Goal: Information Seeking & Learning: Learn about a topic

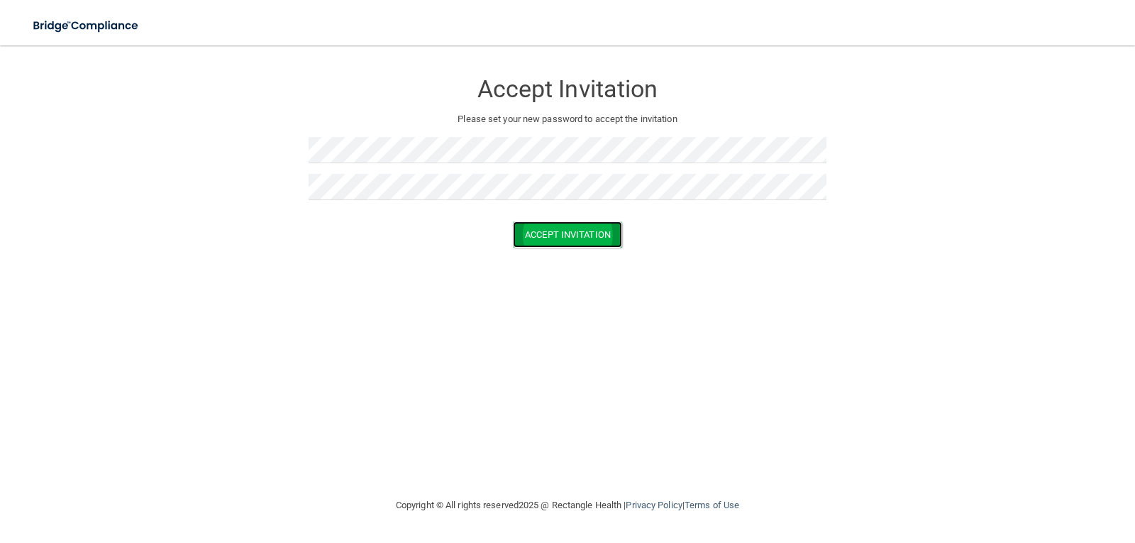
click at [583, 234] on button "Accept Invitation" at bounding box center [567, 234] width 109 height 26
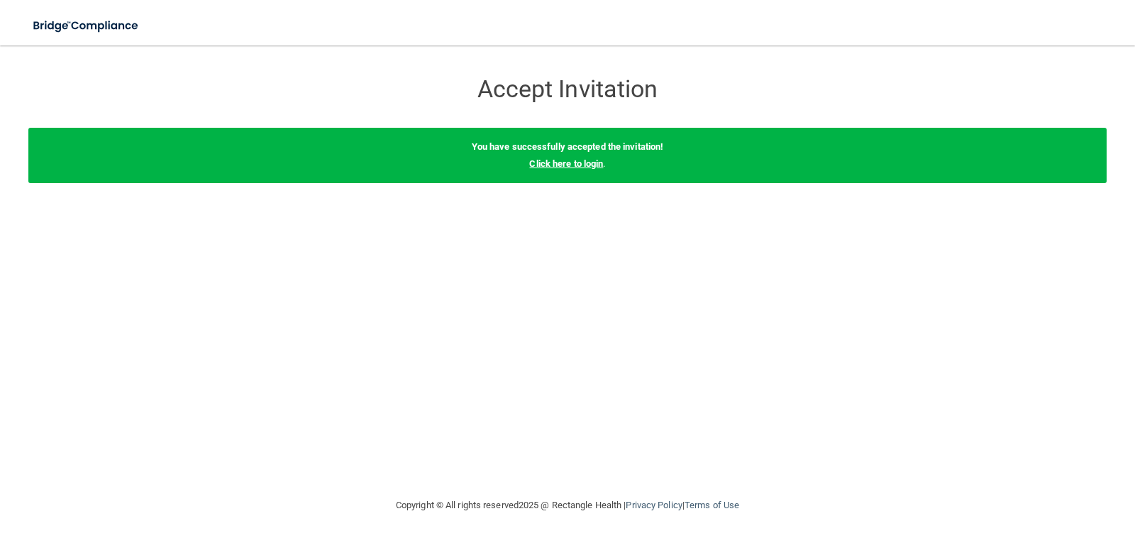
click at [588, 162] on link "Click here to login" at bounding box center [566, 163] width 74 height 11
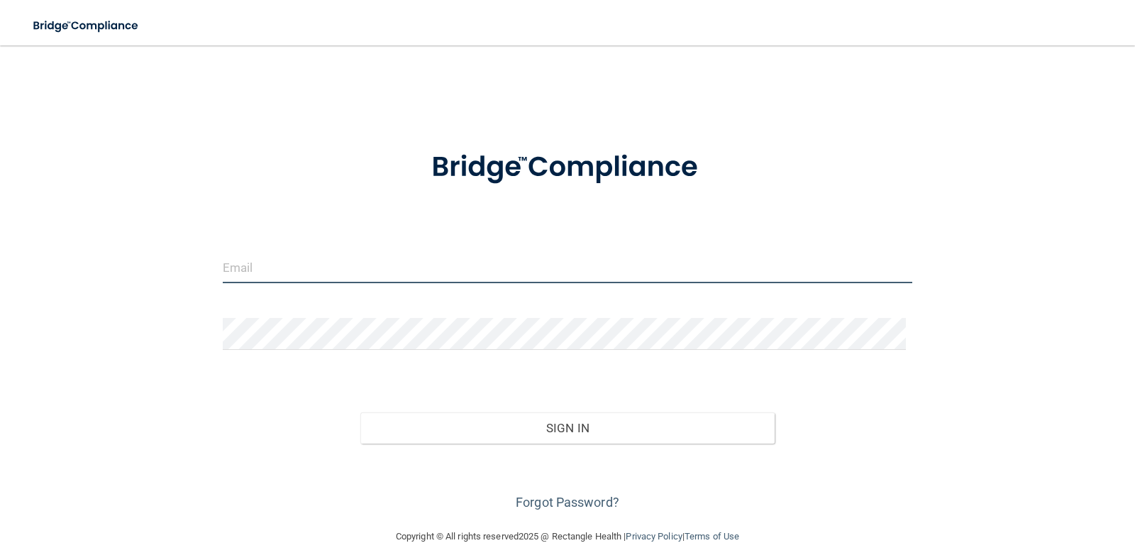
drag, startPoint x: 282, startPoint y: 263, endPoint x: 316, endPoint y: 256, distance: 34.0
click at [282, 263] on input "email" at bounding box center [568, 267] width 690 height 32
type input "[EMAIL_ADDRESS][DOMAIN_NAME]"
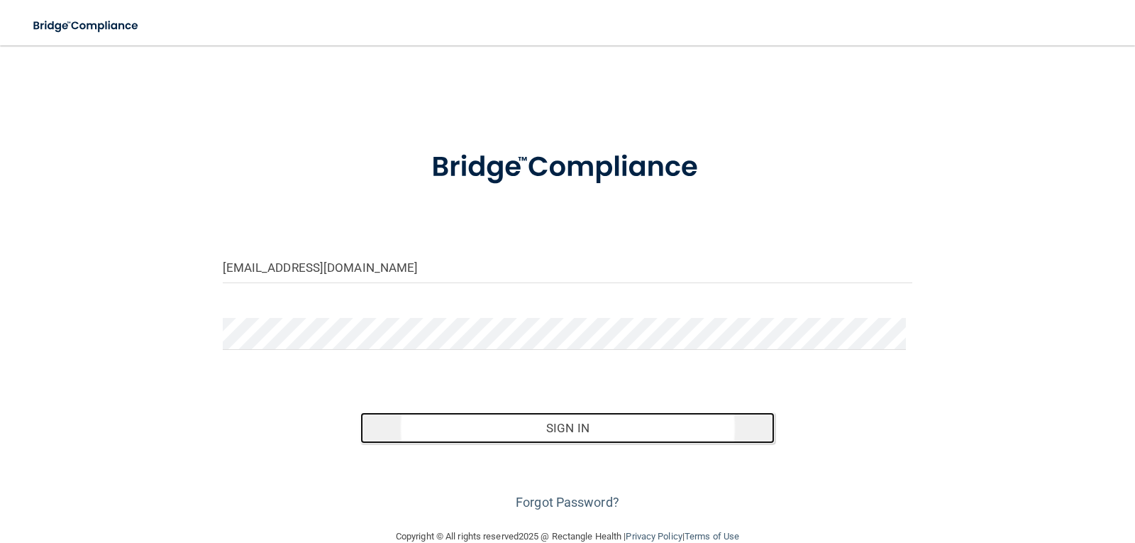
click at [539, 432] on button "Sign In" at bounding box center [567, 427] width 414 height 31
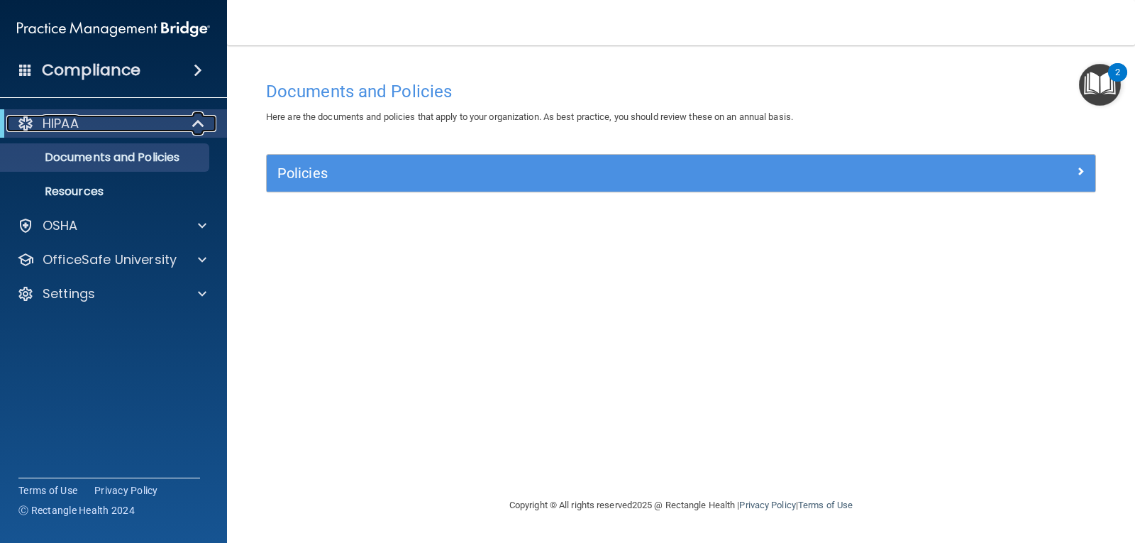
click at [75, 123] on p "HIPAA" at bounding box center [61, 123] width 36 height 17
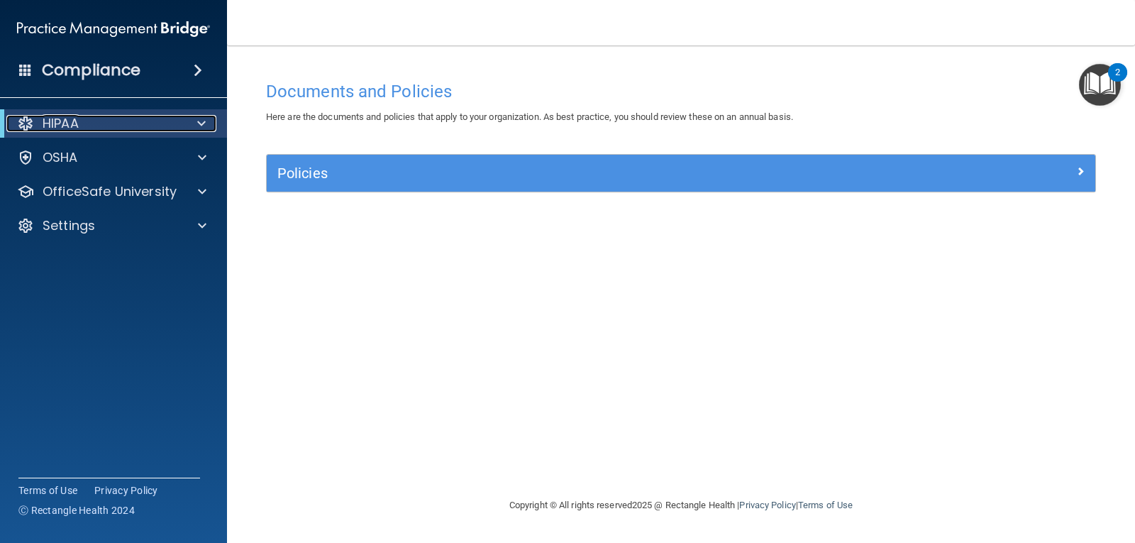
click at [201, 121] on span at bounding box center [201, 123] width 9 height 17
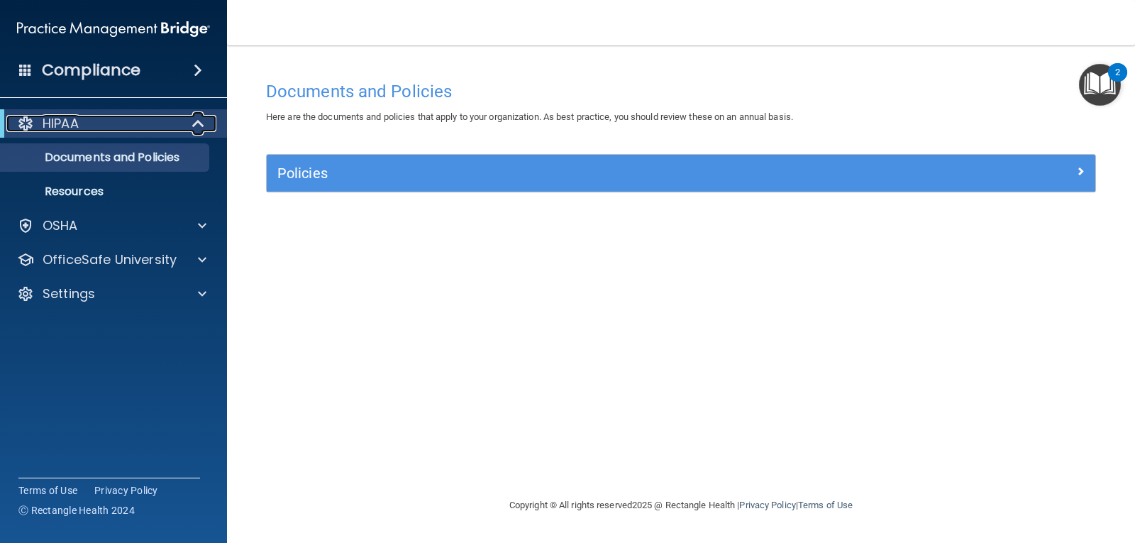
click at [92, 123] on div "HIPAA" at bounding box center [93, 123] width 175 height 17
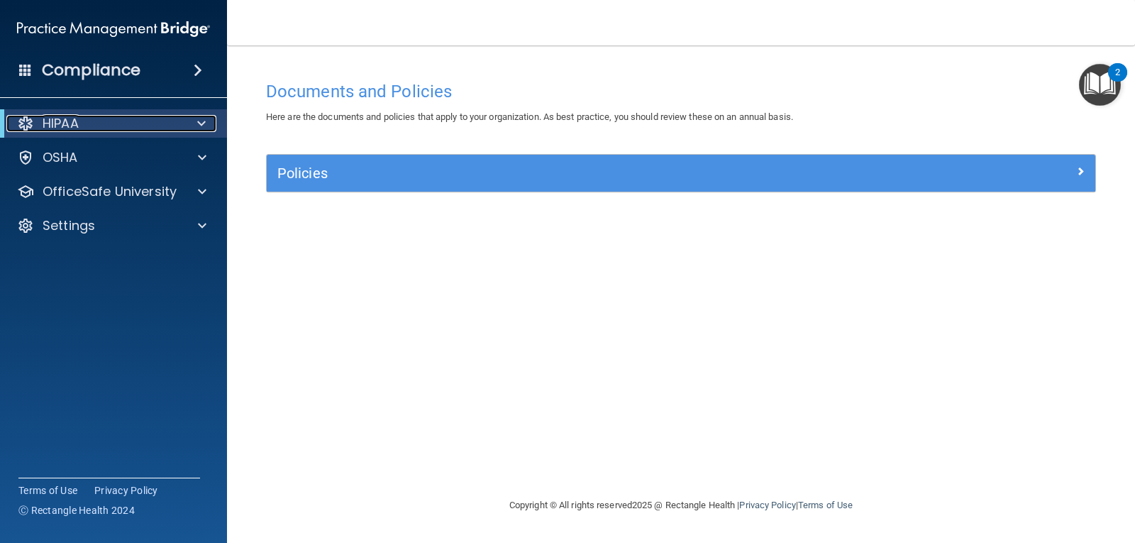
click at [60, 119] on p "HIPAA" at bounding box center [61, 123] width 36 height 17
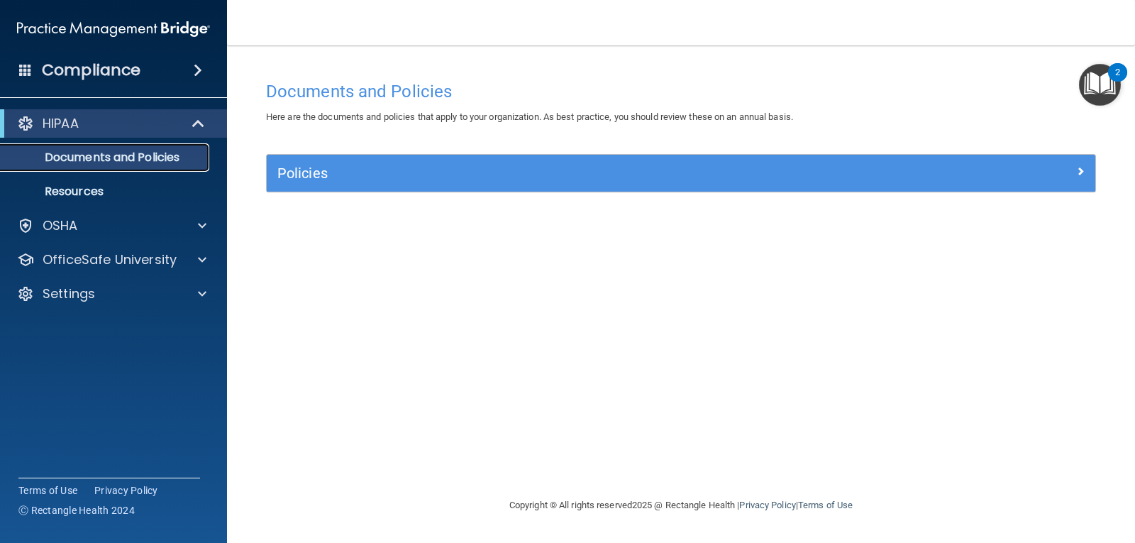
click at [100, 153] on p "Documents and Policies" at bounding box center [106, 157] width 194 height 14
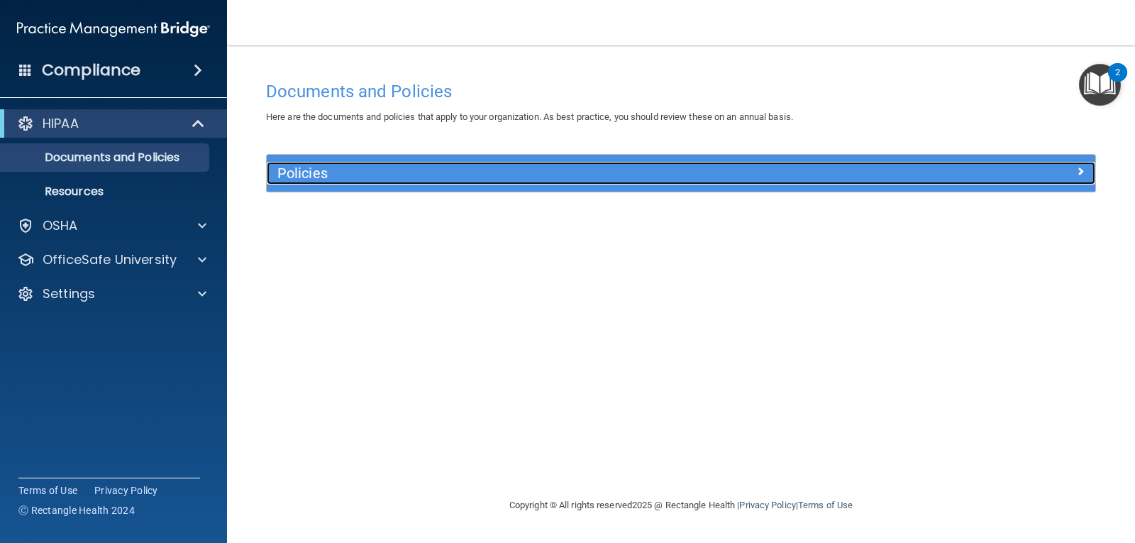
click at [1076, 174] on span at bounding box center [1080, 171] width 9 height 17
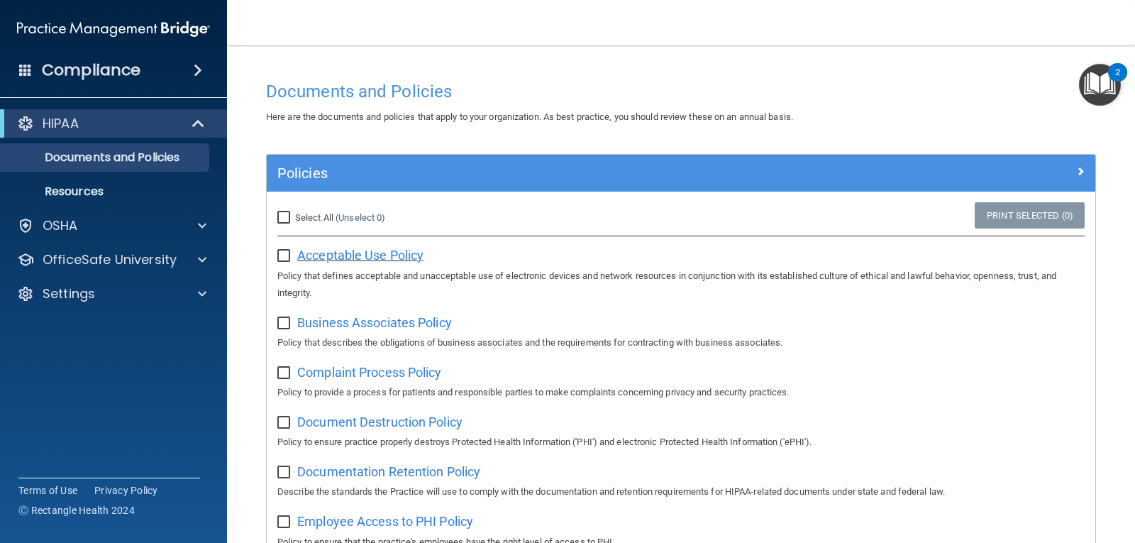
click at [331, 255] on span "Acceptable Use Policy" at bounding box center [360, 255] width 126 height 15
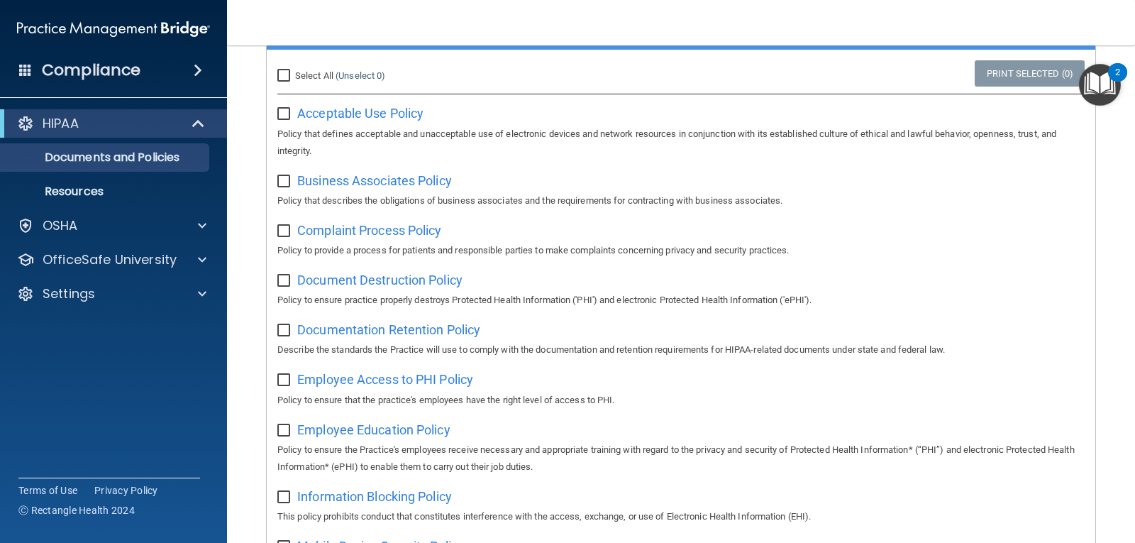
click at [282, 77] on input "Select All (Unselect 0) Unselect All" at bounding box center [285, 75] width 16 height 11
checkbox input "true"
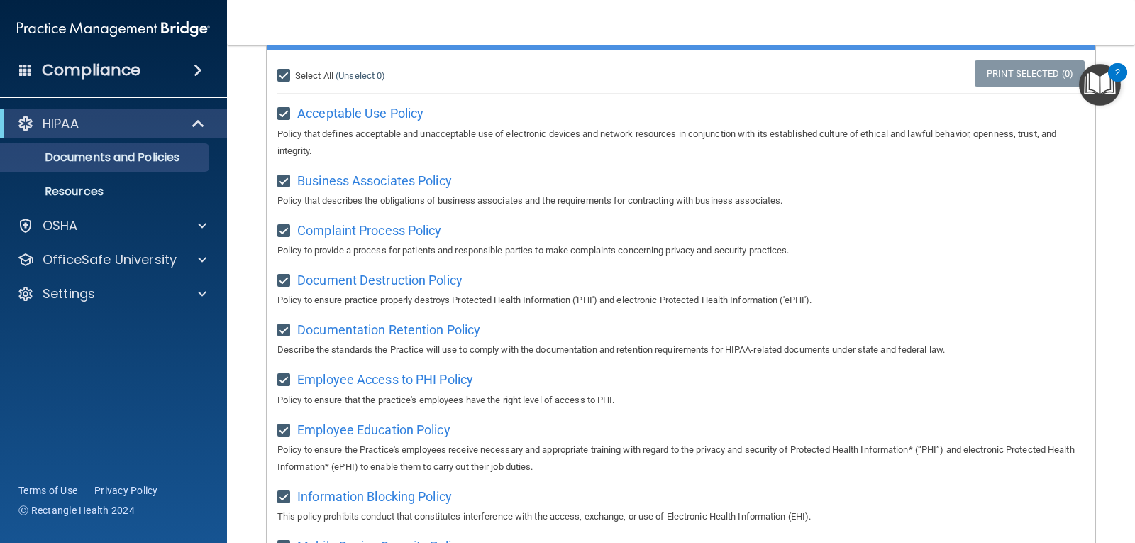
checkbox input "true"
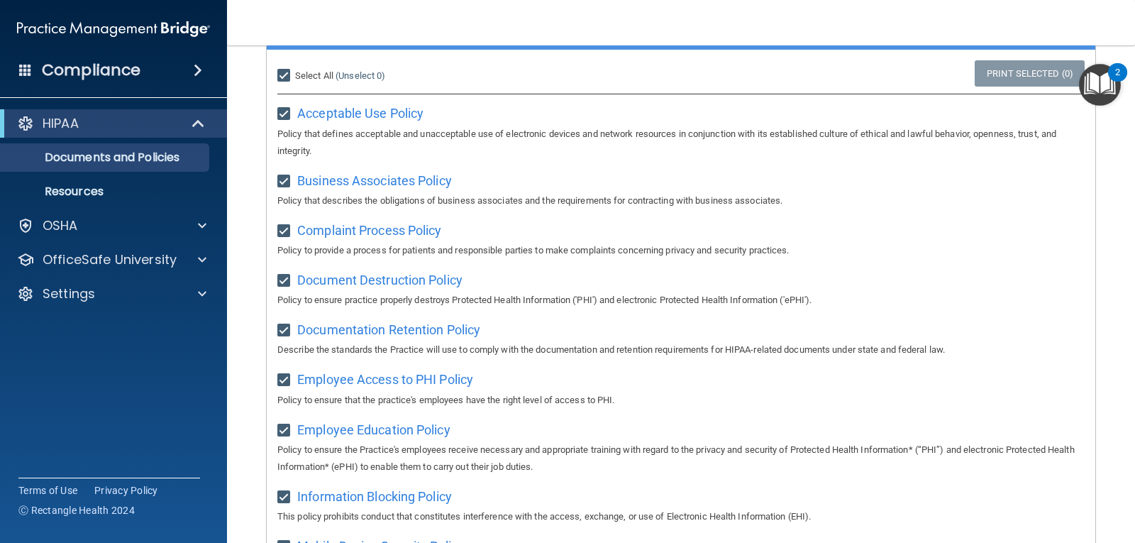
checkbox input "true"
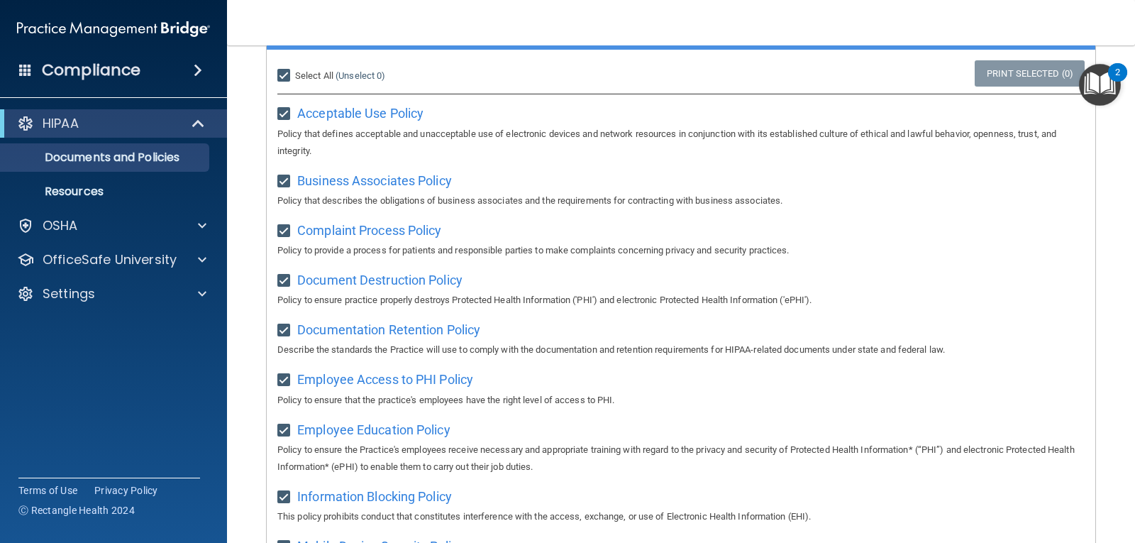
checkbox input "true"
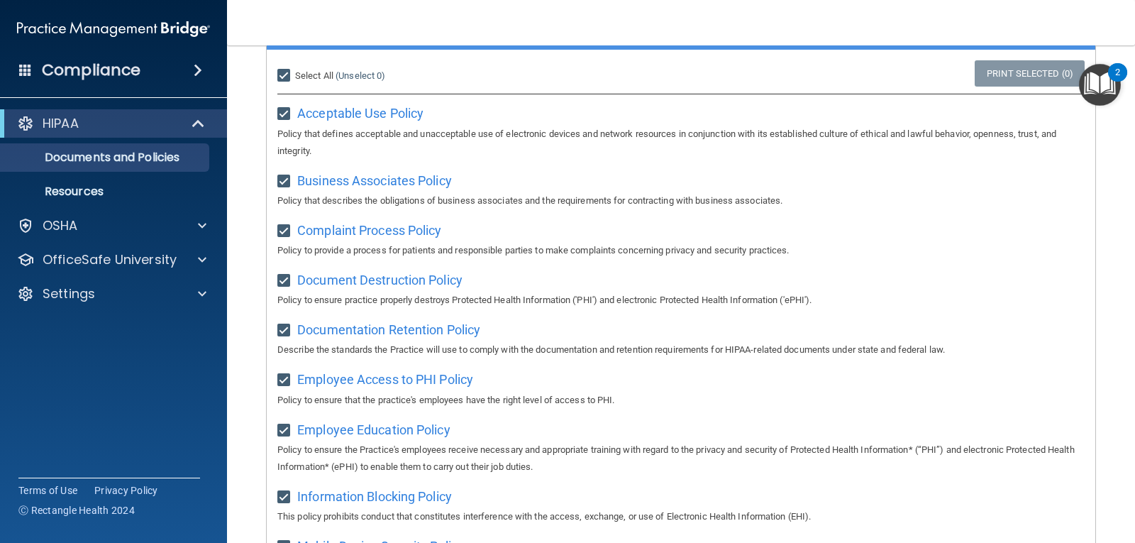
checkbox input "true"
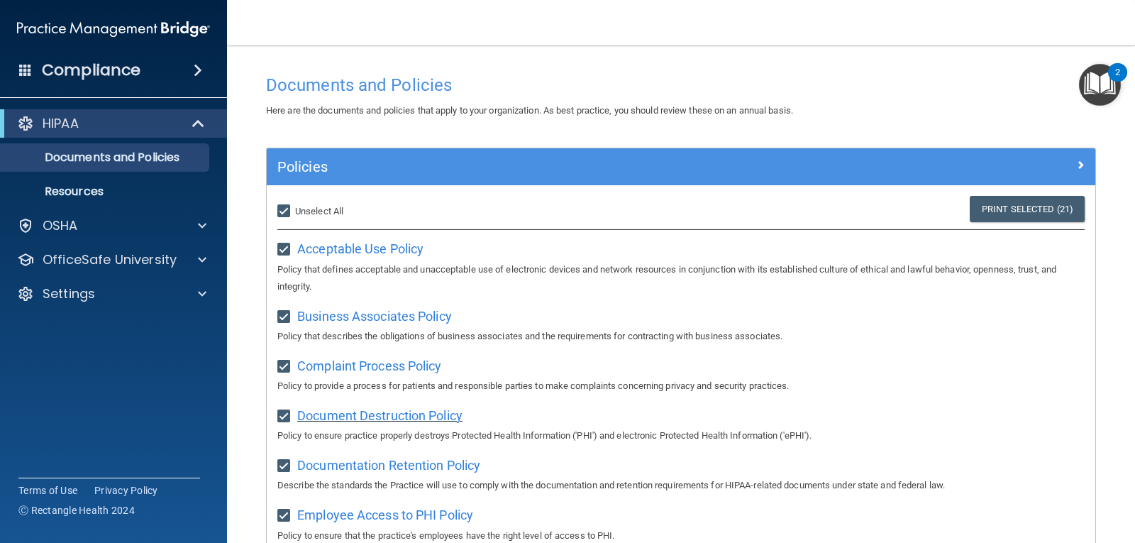
scroll to position [0, 0]
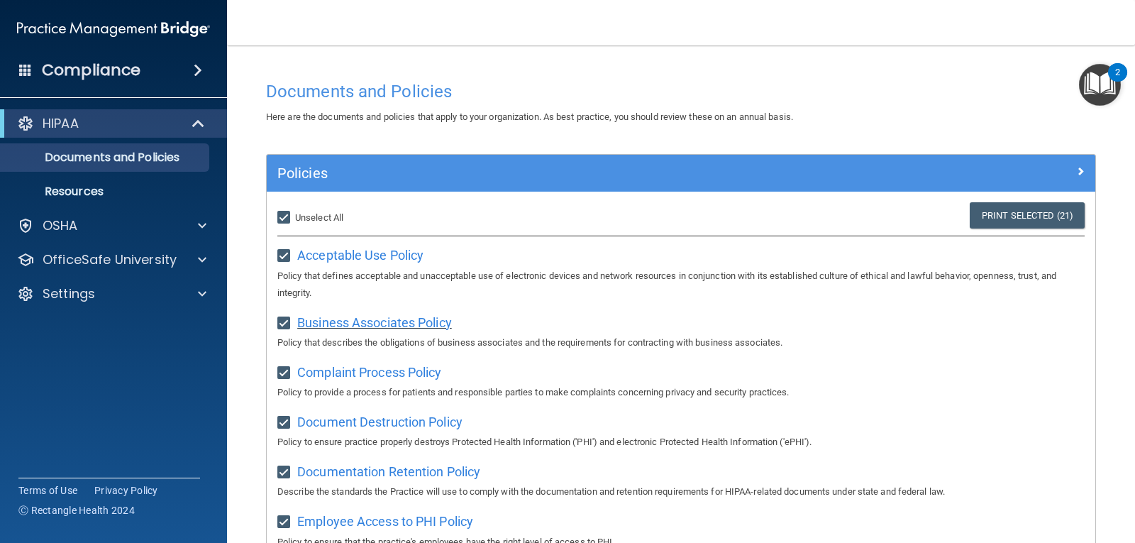
click at [366, 330] on span "Business Associates Policy" at bounding box center [374, 322] width 155 height 15
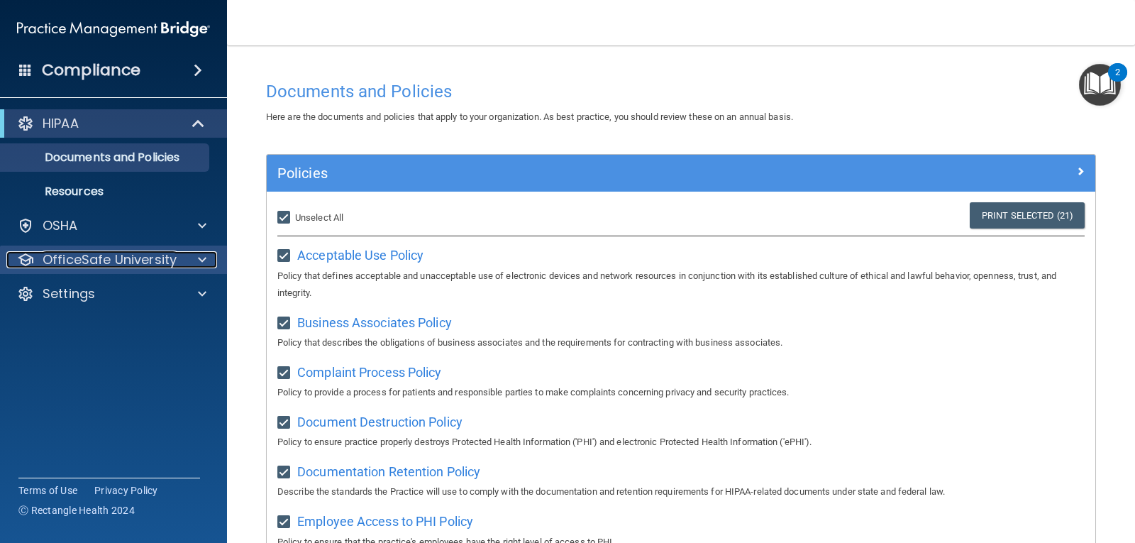
click at [199, 259] on span at bounding box center [202, 259] width 9 height 17
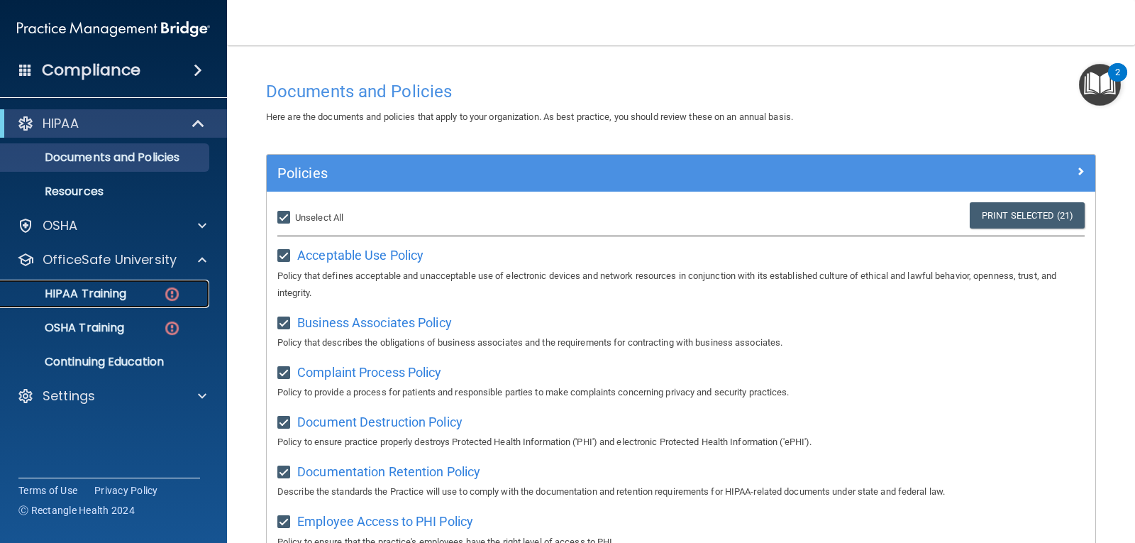
click at [112, 289] on p "HIPAA Training" at bounding box center [67, 294] width 117 height 14
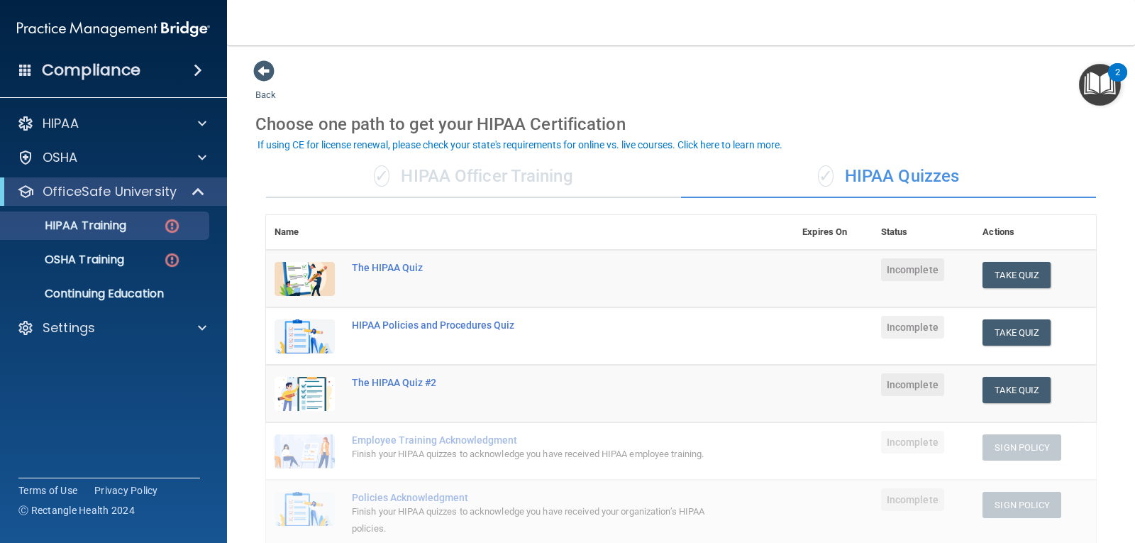
click at [461, 175] on div "✓ HIPAA Officer Training" at bounding box center [473, 176] width 415 height 43
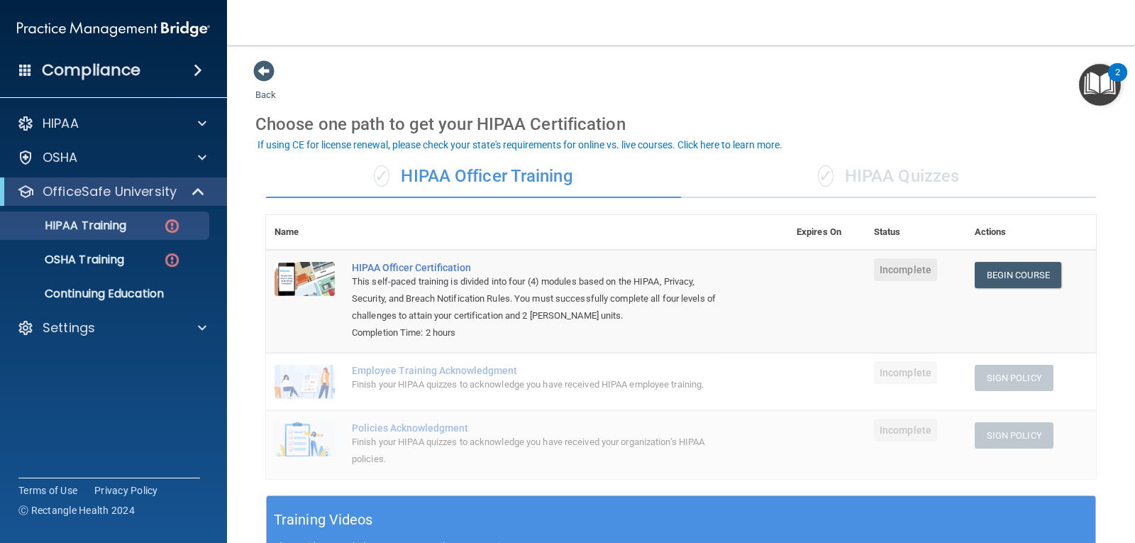
click at [893, 172] on div "✓ HIPAA Quizzes" at bounding box center [888, 176] width 415 height 43
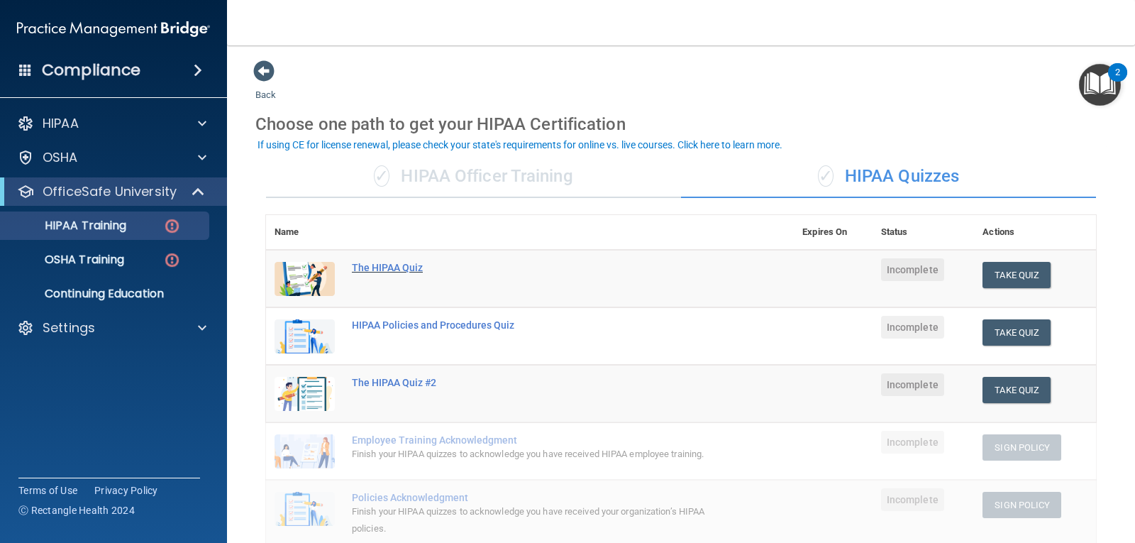
click at [397, 267] on div "The HIPAA Quiz" at bounding box center [537, 267] width 371 height 11
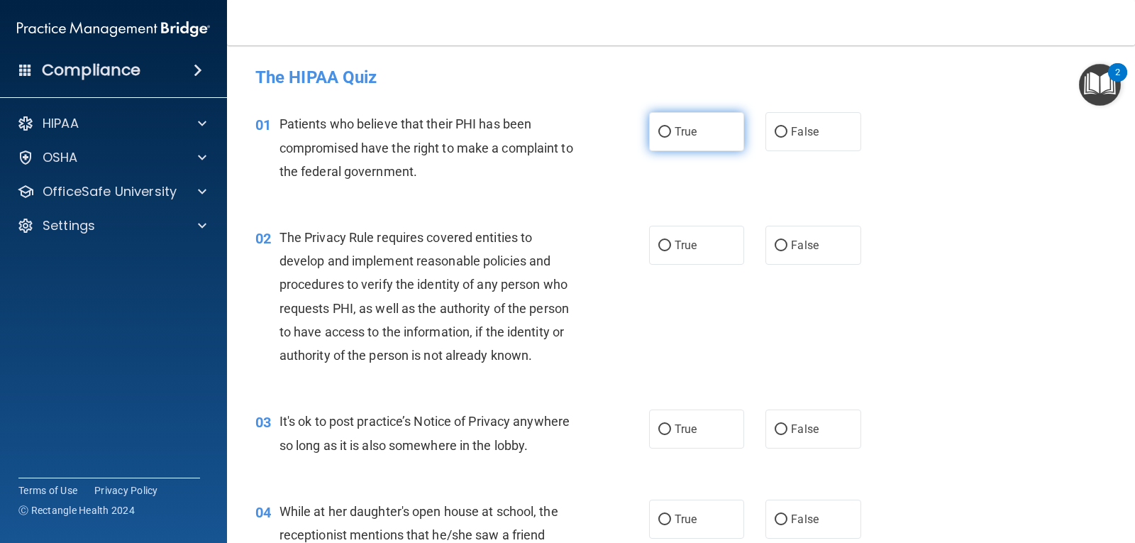
click at [661, 131] on input "True" at bounding box center [665, 132] width 13 height 11
radio input "true"
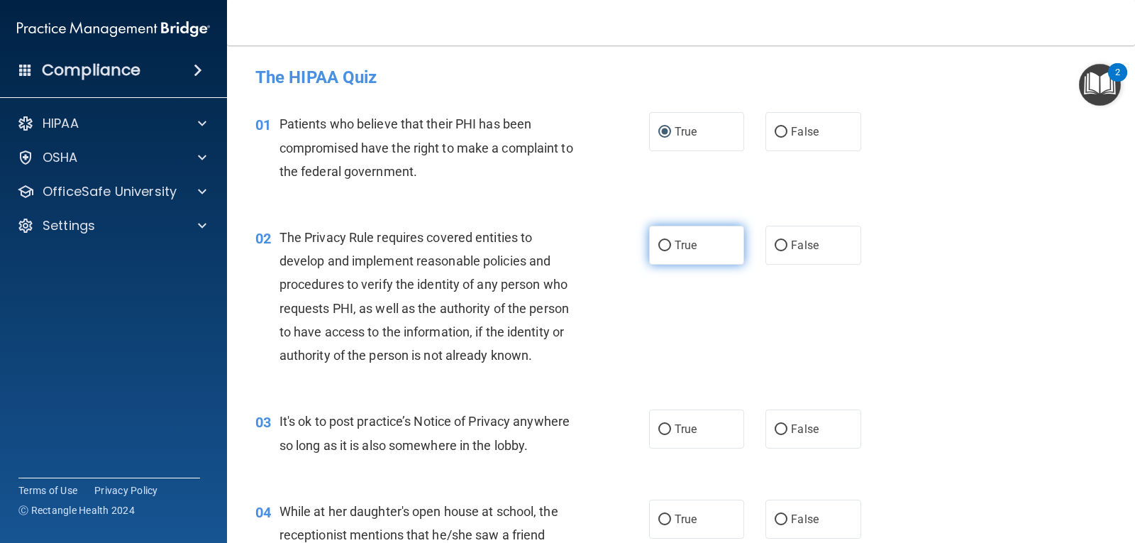
click at [663, 244] on input "True" at bounding box center [665, 246] width 13 height 11
radio input "true"
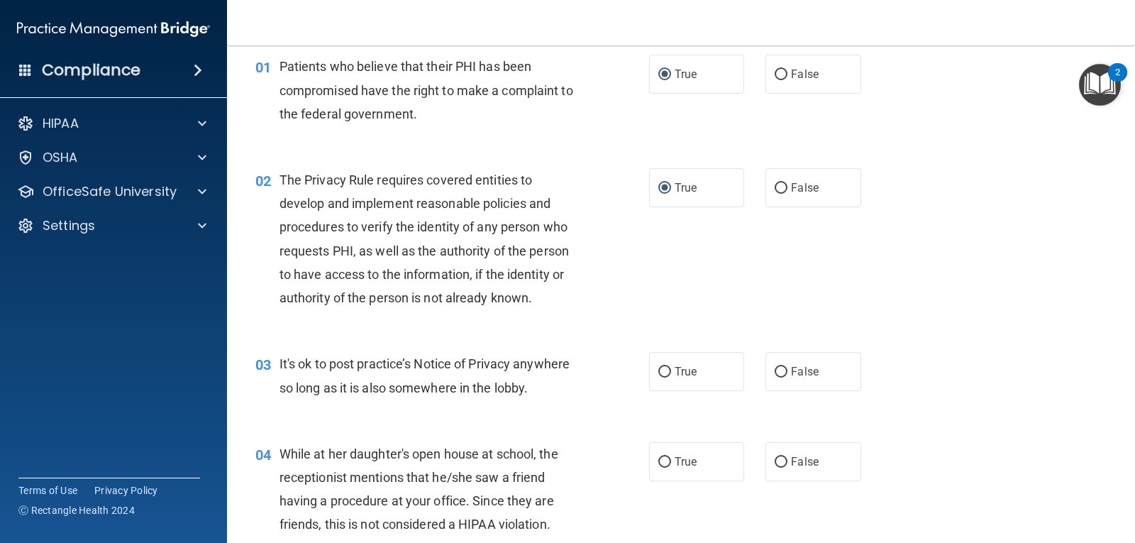
scroll to position [142, 0]
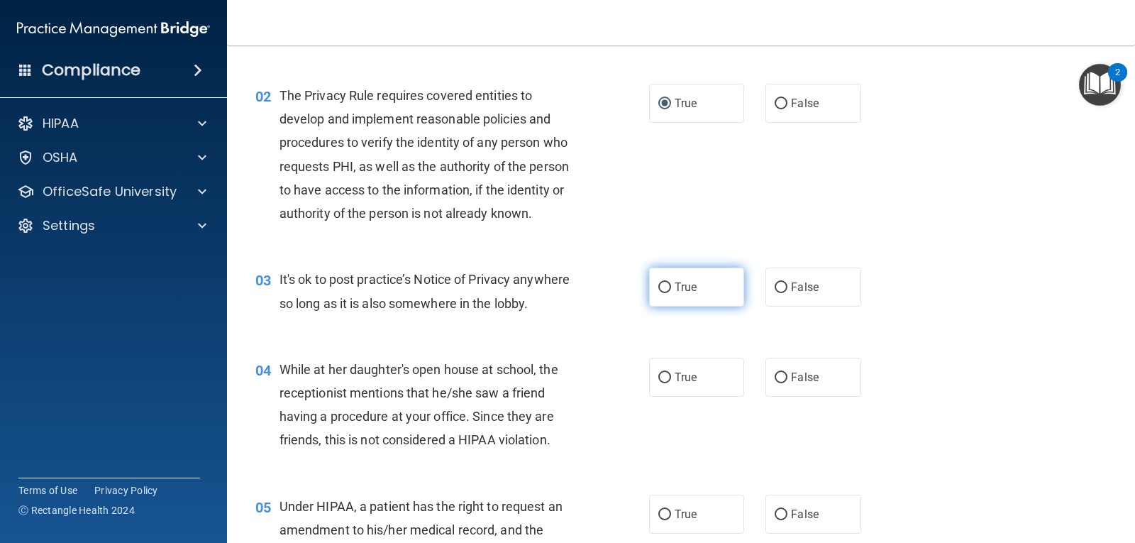
click at [661, 285] on input "True" at bounding box center [665, 287] width 13 height 11
radio input "true"
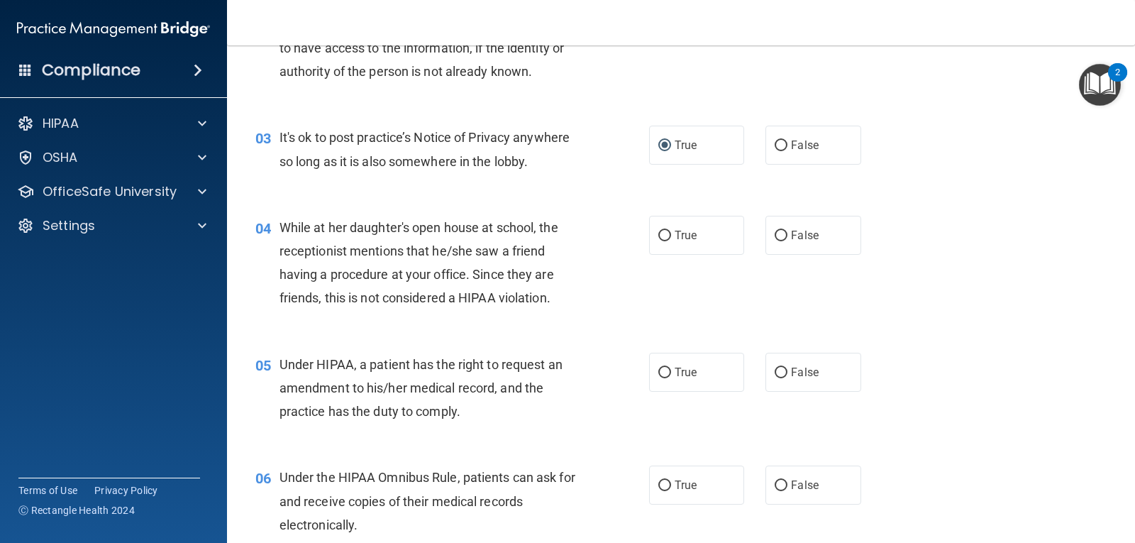
drag, startPoint x: 773, startPoint y: 233, endPoint x: 691, endPoint y: 276, distance: 92.0
click at [775, 233] on input "False" at bounding box center [781, 236] width 13 height 11
radio input "true"
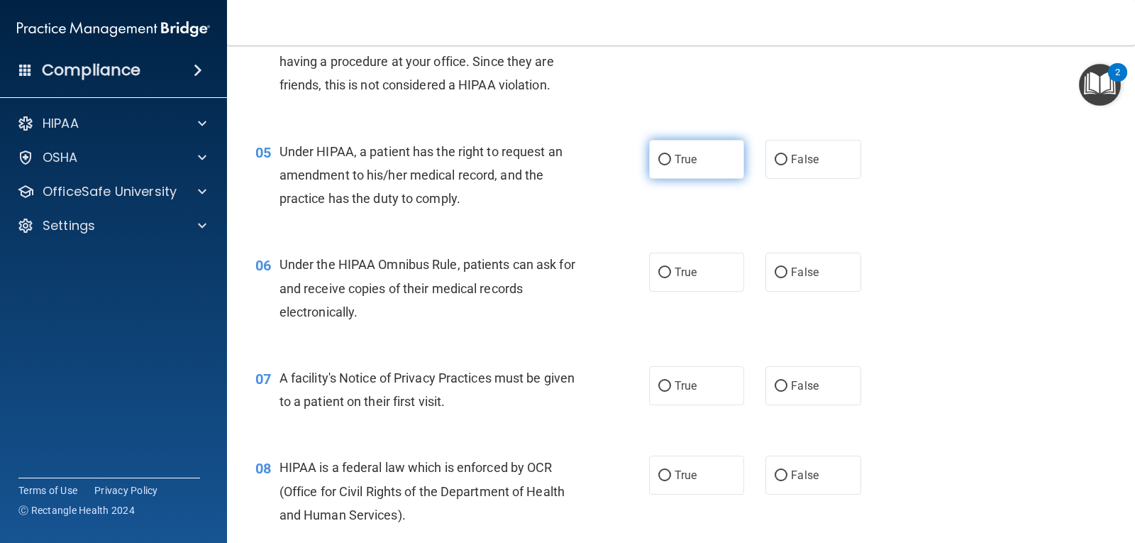
click at [659, 161] on input "True" at bounding box center [665, 160] width 13 height 11
radio input "true"
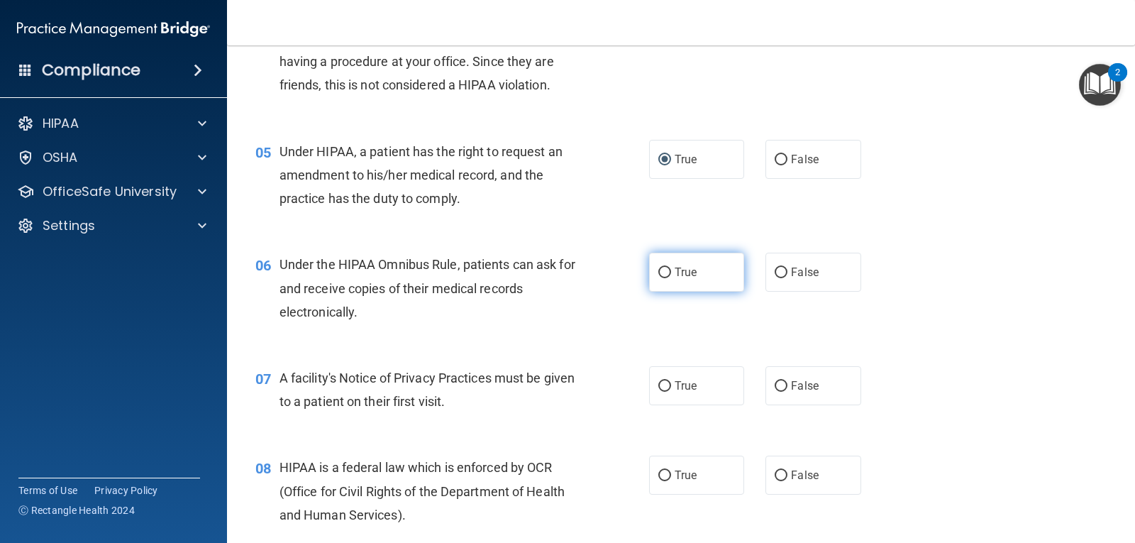
click at [659, 271] on input "True" at bounding box center [665, 273] width 13 height 11
radio input "true"
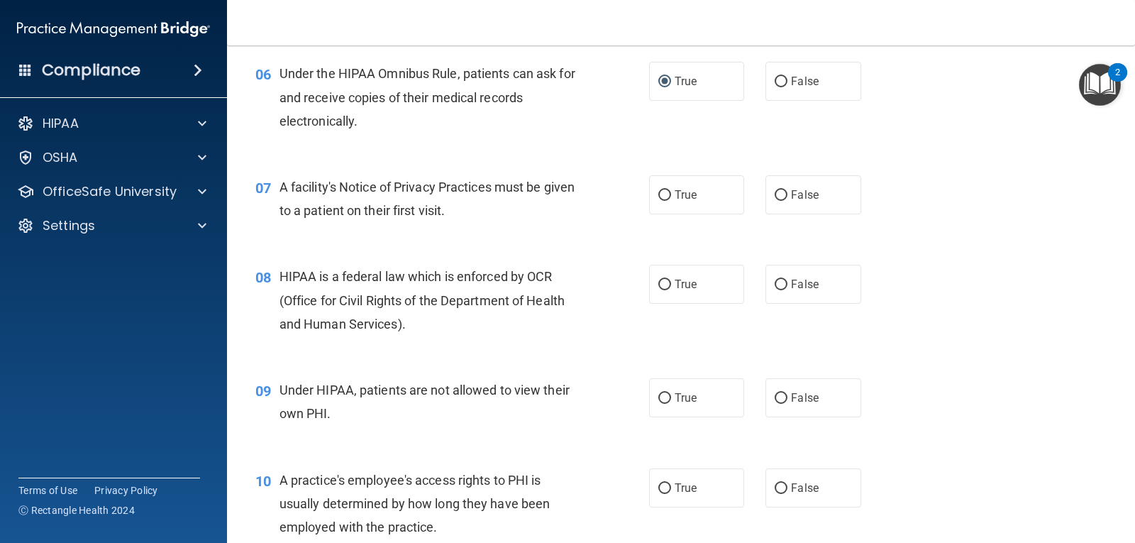
scroll to position [710, 0]
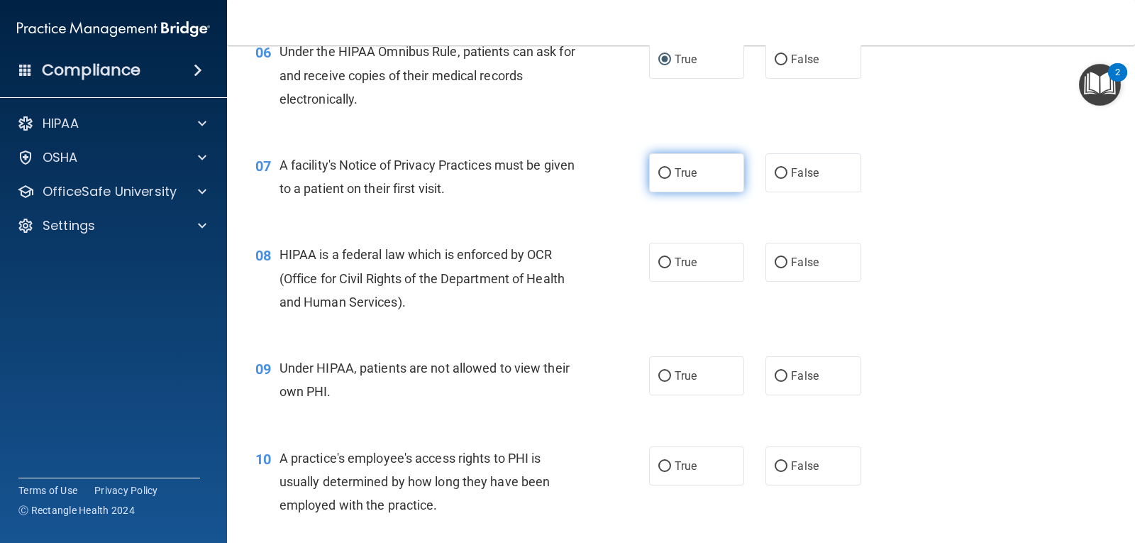
click at [660, 173] on input "True" at bounding box center [665, 173] width 13 height 11
radio input "true"
click at [661, 258] on input "True" at bounding box center [665, 263] width 13 height 11
radio input "true"
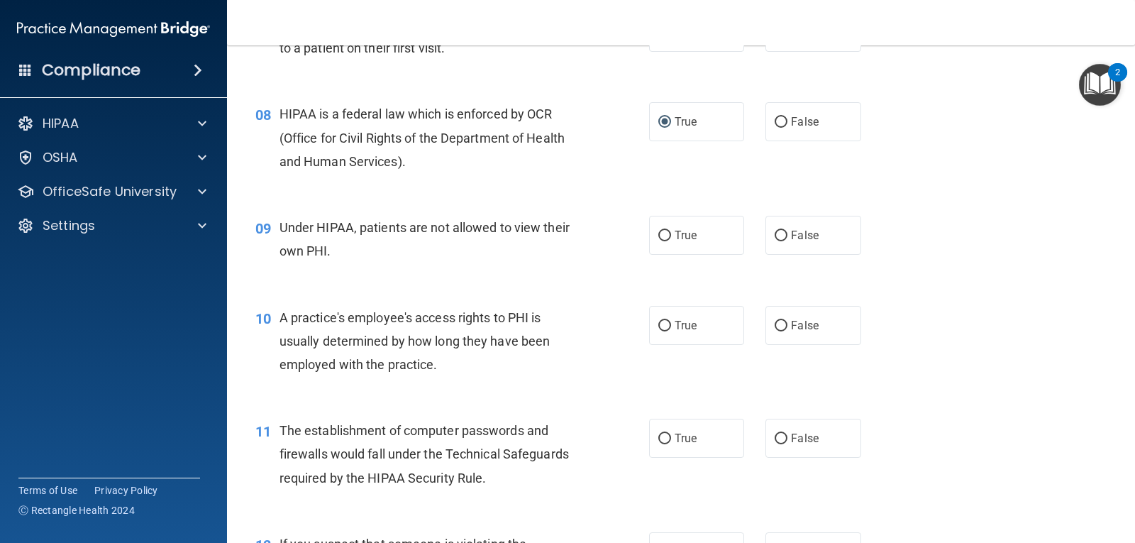
scroll to position [852, 0]
click at [775, 233] on input "False" at bounding box center [781, 234] width 13 height 11
radio input "true"
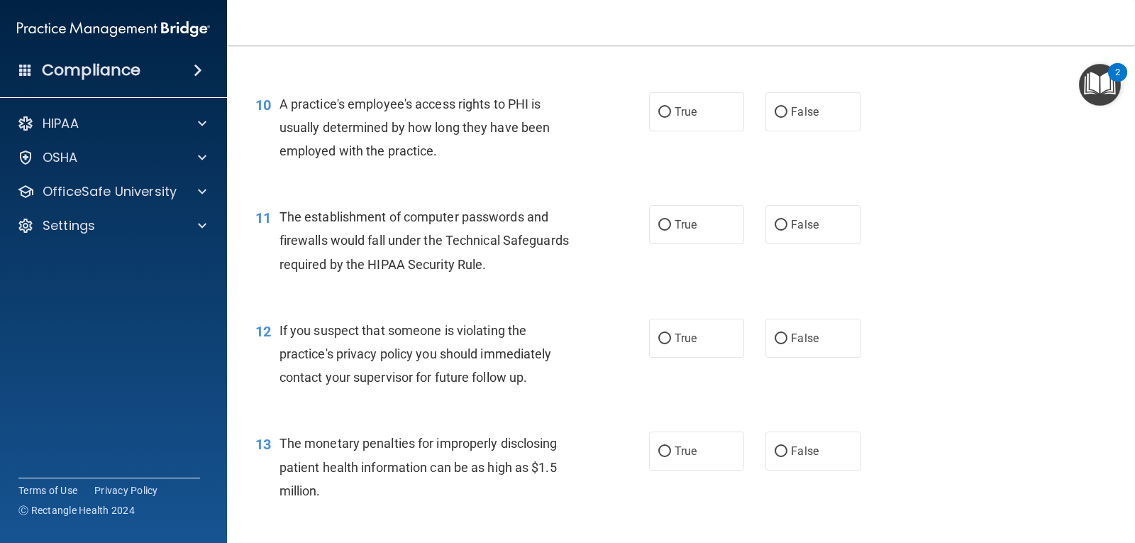
scroll to position [1064, 0]
click at [775, 112] on input "False" at bounding box center [781, 111] width 13 height 11
radio input "true"
click at [661, 221] on input "True" at bounding box center [665, 224] width 13 height 11
radio input "true"
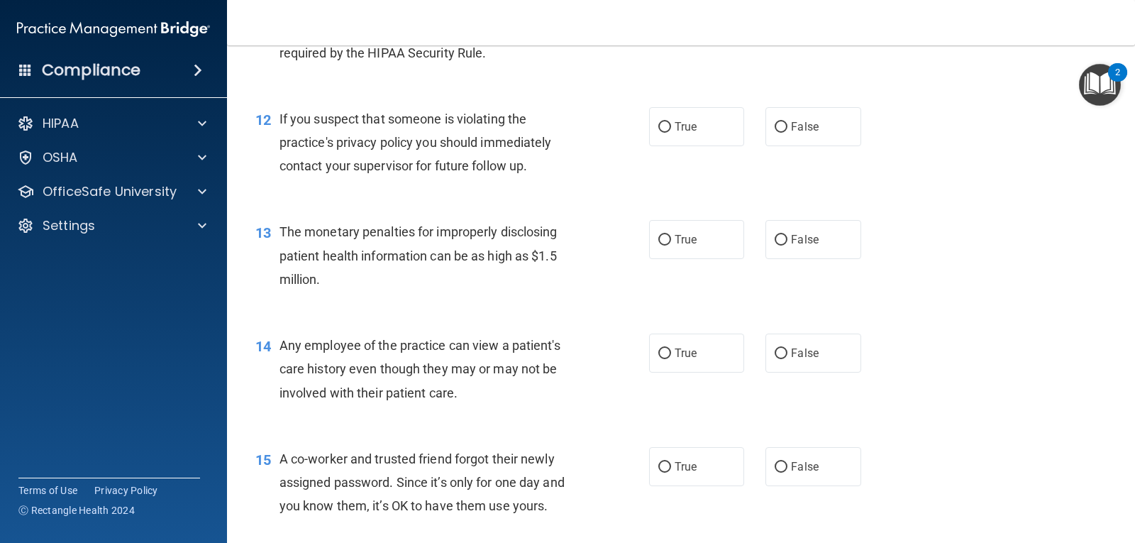
scroll to position [1277, 0]
click at [661, 125] on input "True" at bounding box center [665, 125] width 13 height 11
radio input "true"
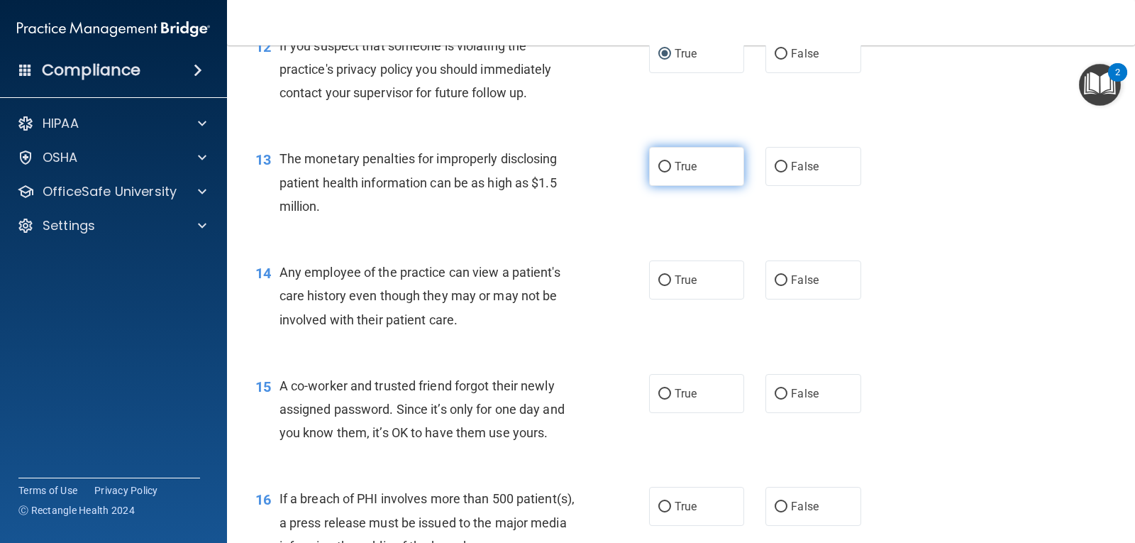
click at [659, 165] on input "True" at bounding box center [665, 167] width 13 height 11
radio input "true"
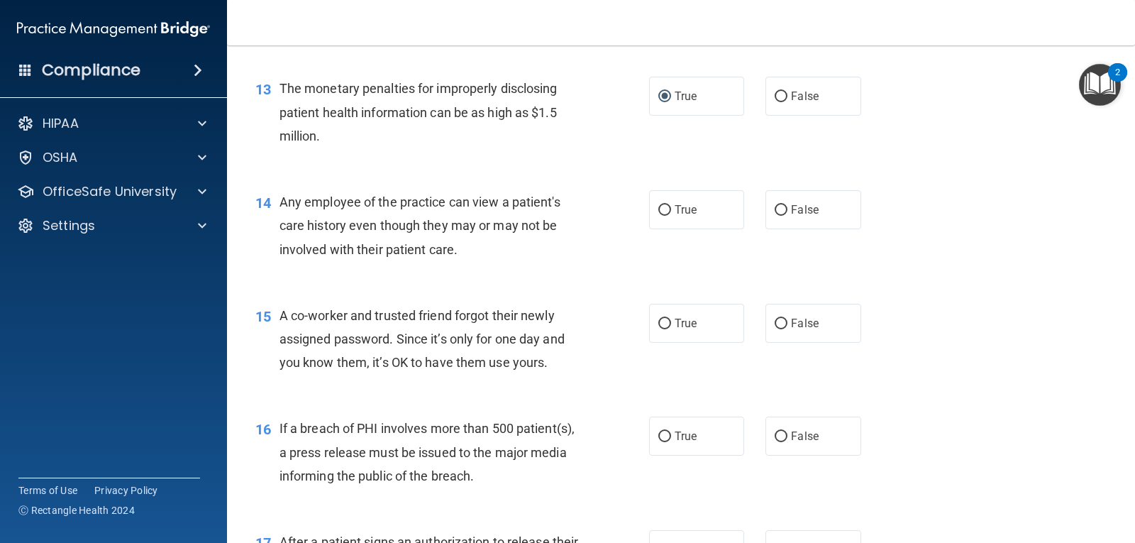
scroll to position [1419, 0]
click at [209, 121] on div at bounding box center [199, 123] width 35 height 17
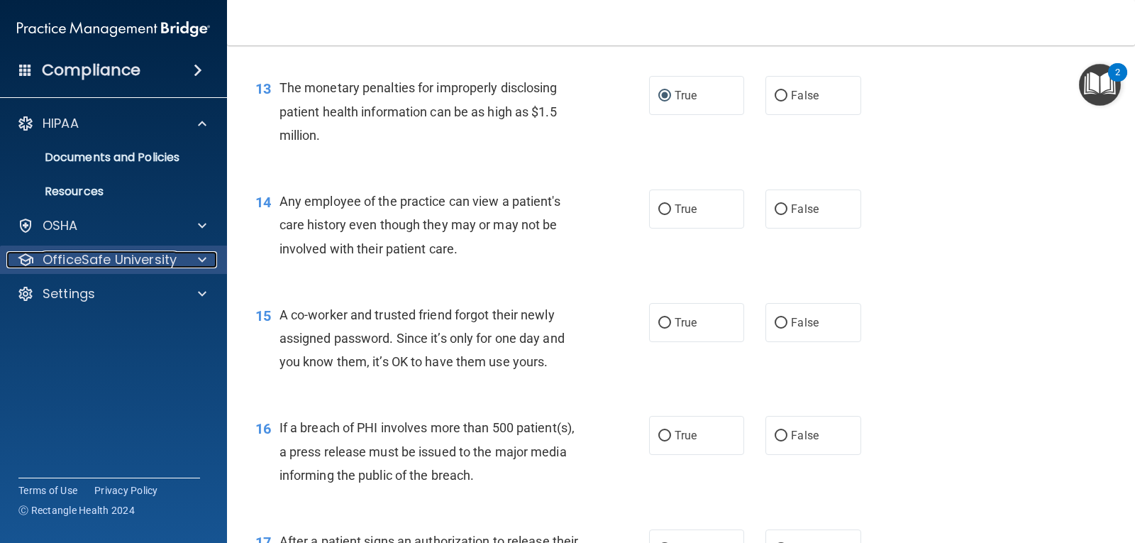
click at [208, 258] on div at bounding box center [199, 259] width 35 height 17
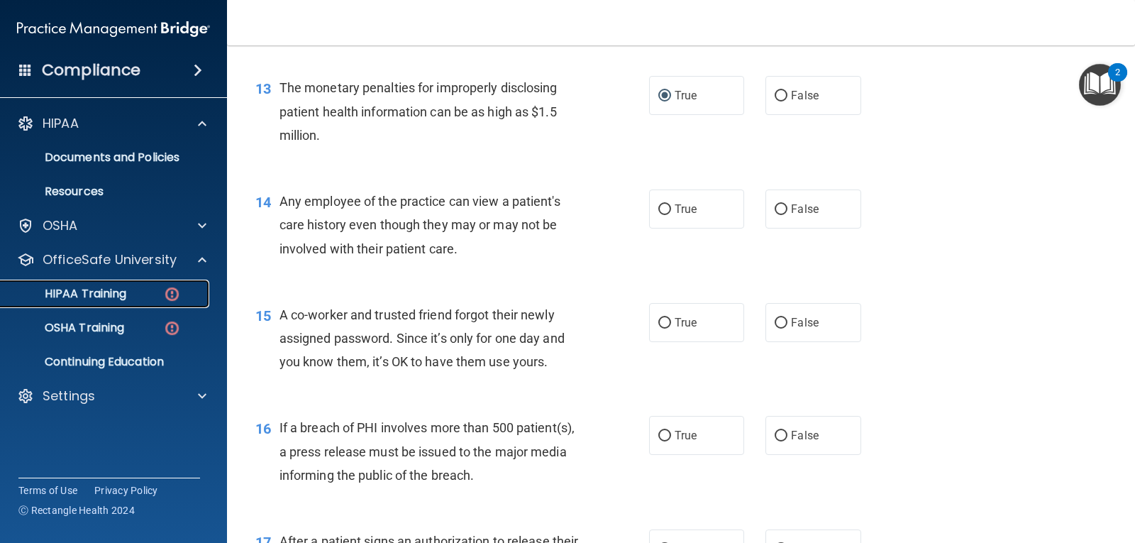
click at [172, 294] on img at bounding box center [172, 294] width 18 height 18
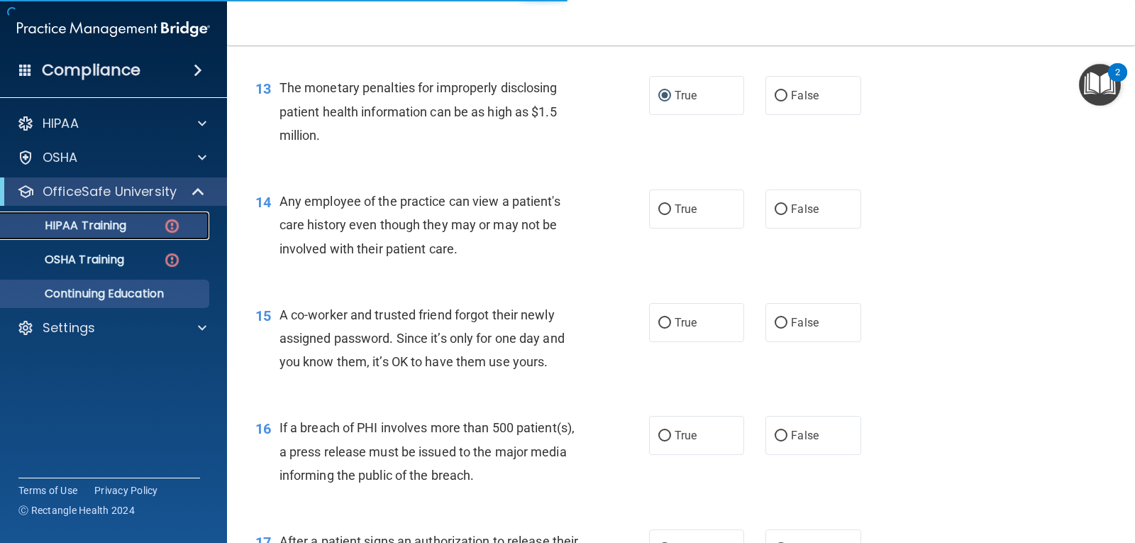
scroll to position [463, 0]
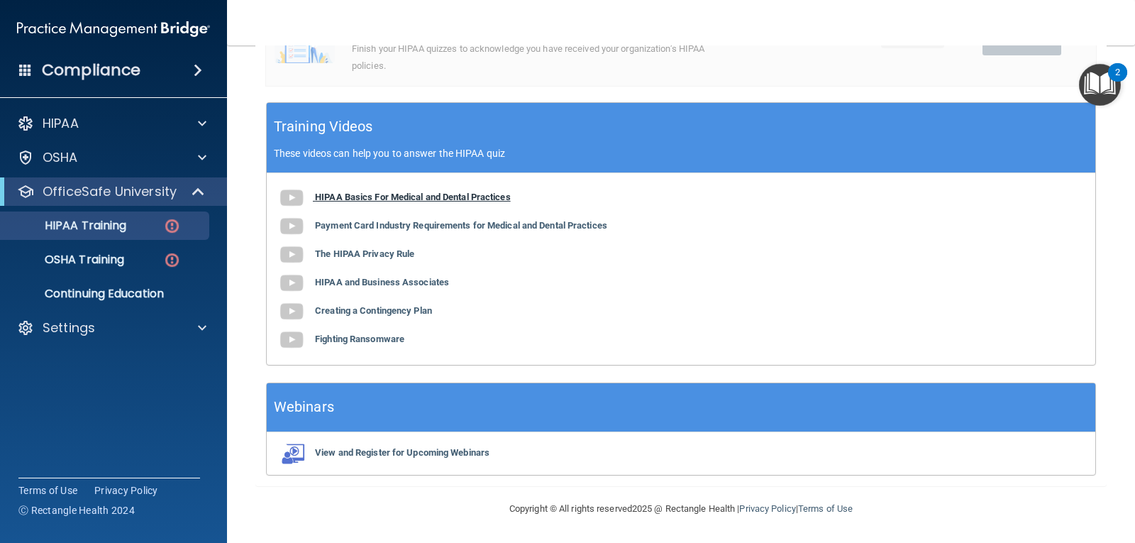
click at [360, 196] on b "HIPAA Basics For Medical and Dental Practices" at bounding box center [413, 197] width 196 height 11
click at [434, 224] on b "Payment Card Industry Requirements for Medical and Dental Practices" at bounding box center [461, 225] width 292 height 11
click at [370, 257] on b "The HIPAA Privacy Rule" at bounding box center [364, 253] width 99 height 11
click at [295, 282] on img at bounding box center [291, 283] width 28 height 28
click at [292, 307] on img at bounding box center [291, 311] width 28 height 28
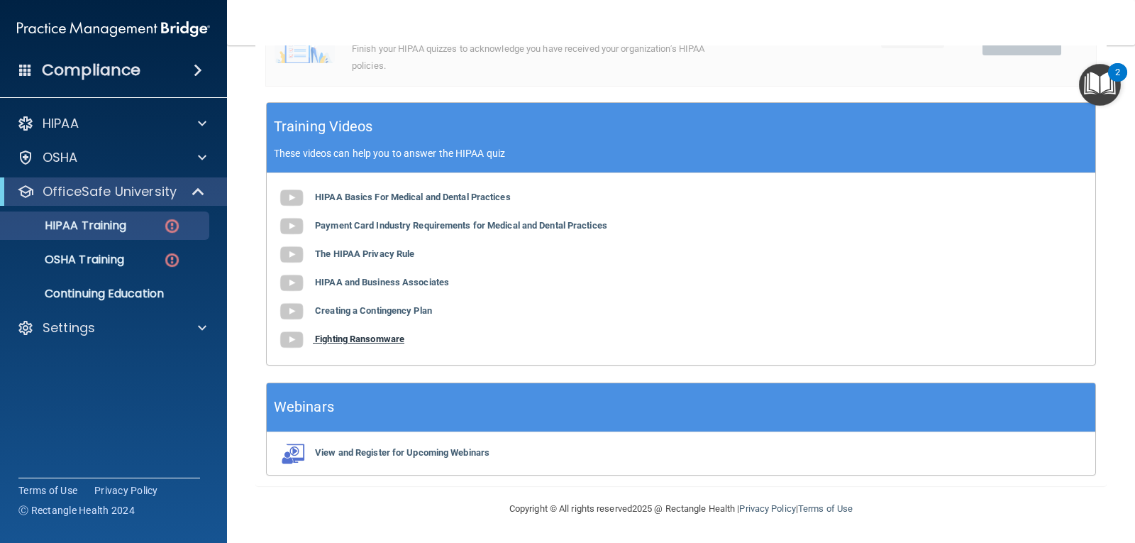
click at [296, 338] on img at bounding box center [291, 340] width 28 height 28
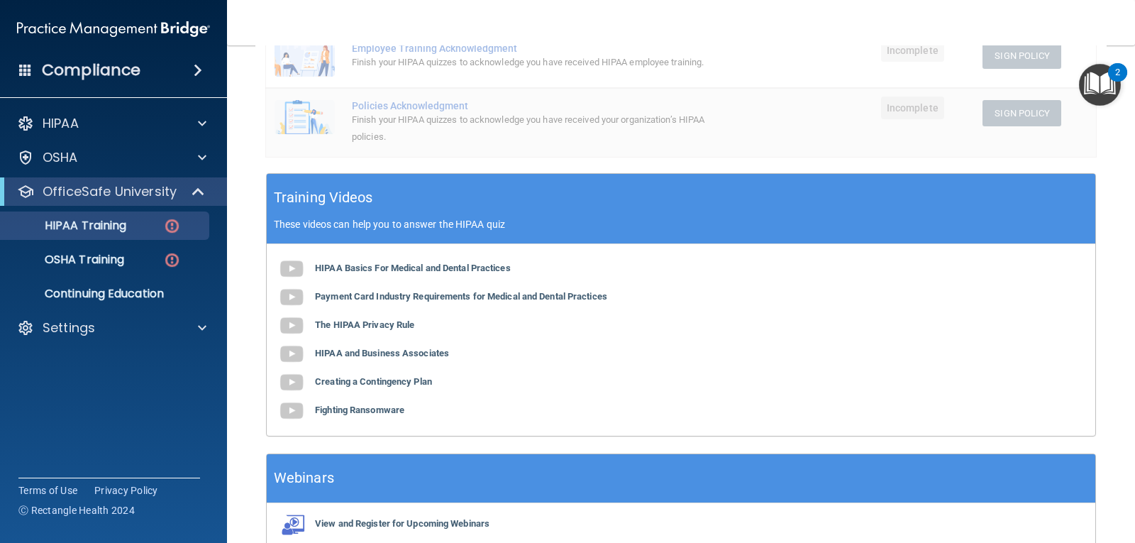
scroll to position [180, 0]
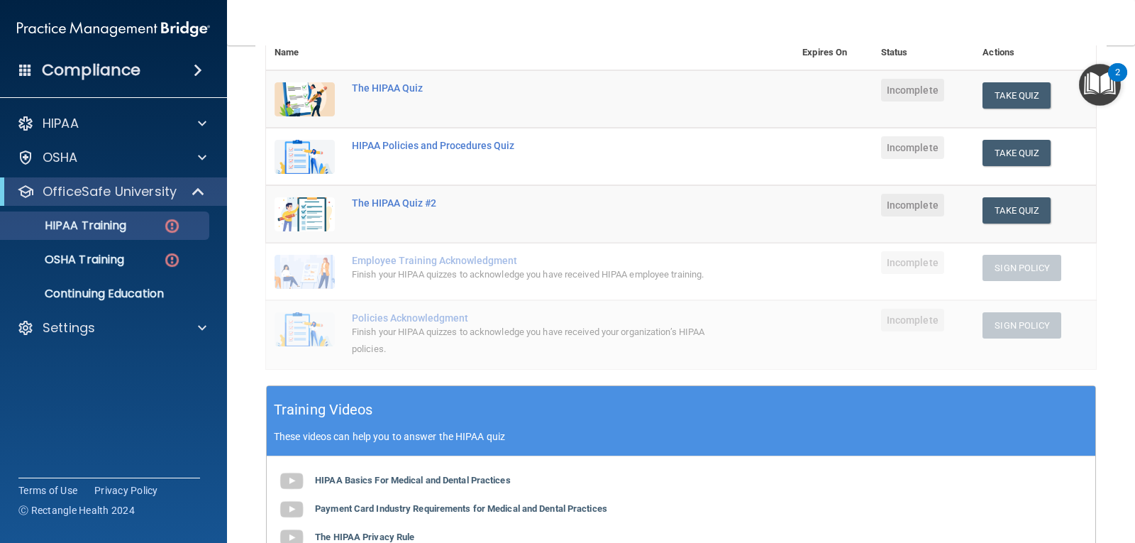
click at [1107, 92] on img "Open Resource Center, 2 new notifications" at bounding box center [1100, 85] width 42 height 42
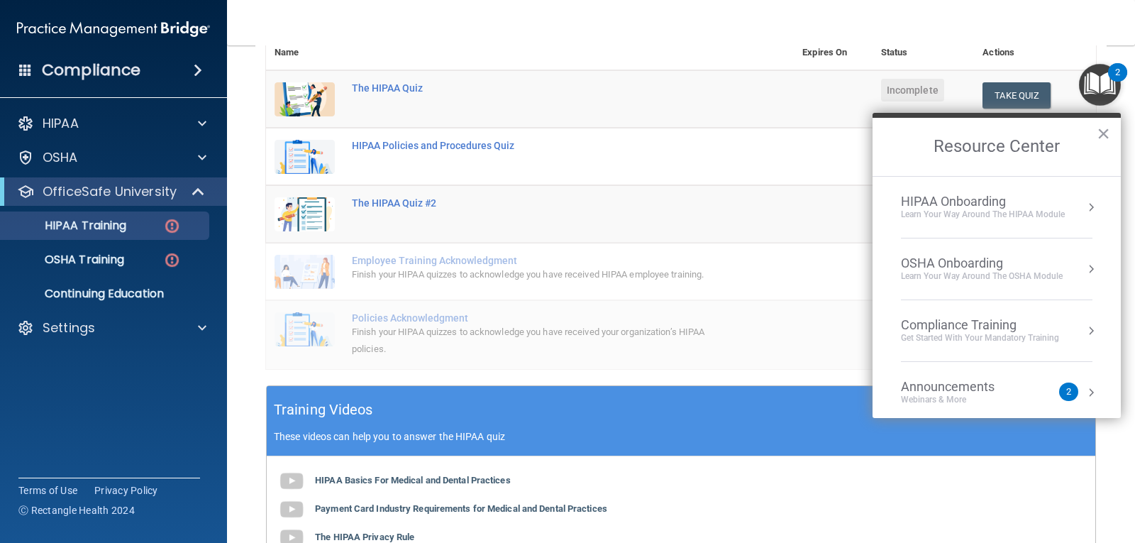
click at [1067, 392] on div "2" at bounding box center [1069, 392] width 5 height 0
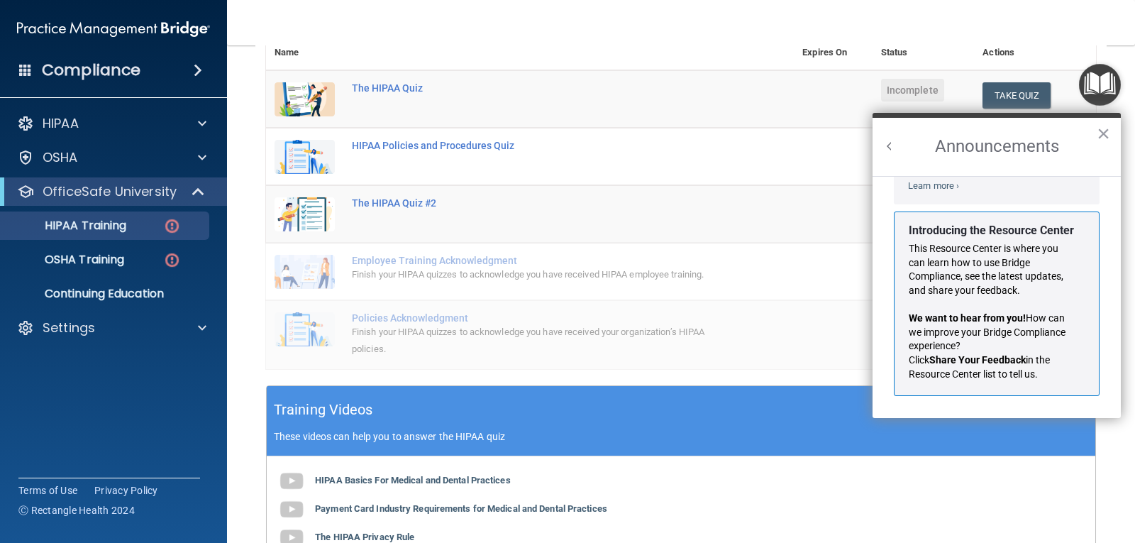
scroll to position [249, 0]
click at [1106, 133] on button "×" at bounding box center [1103, 133] width 13 height 23
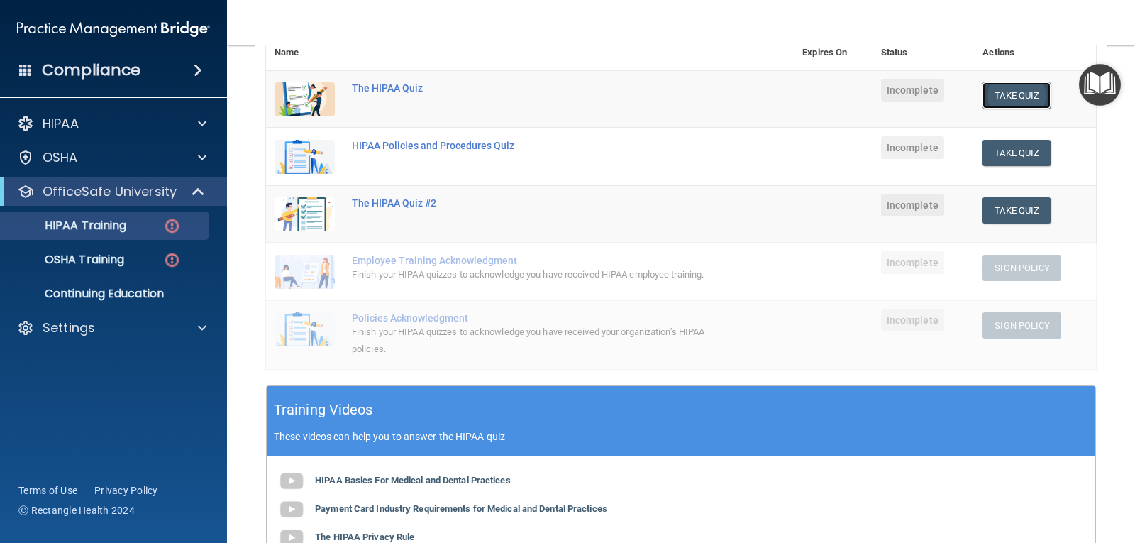
click at [999, 94] on button "Take Quiz" at bounding box center [1017, 95] width 68 height 26
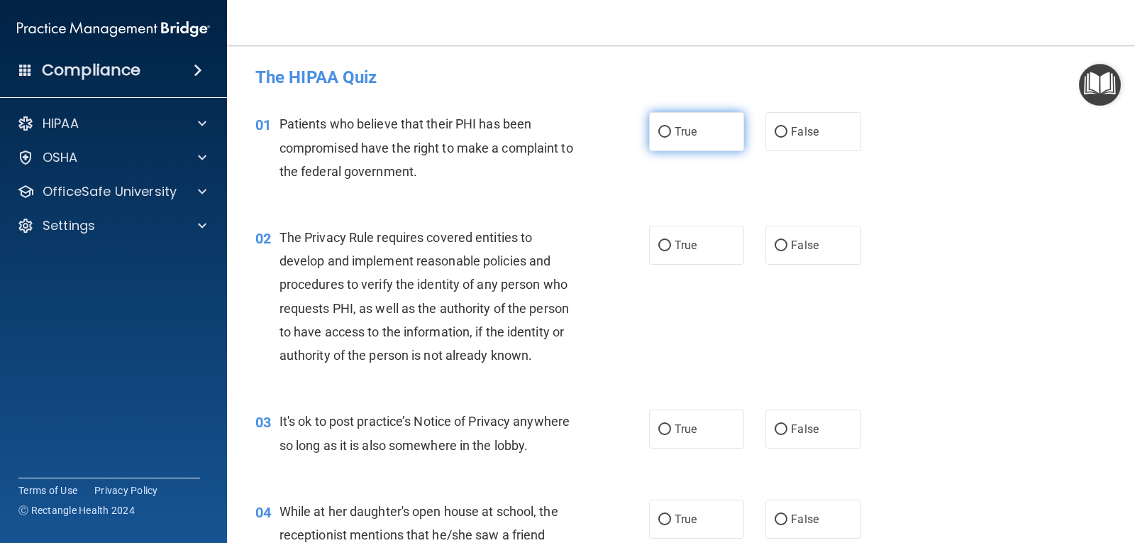
click at [659, 133] on input "True" at bounding box center [665, 132] width 13 height 11
radio input "true"
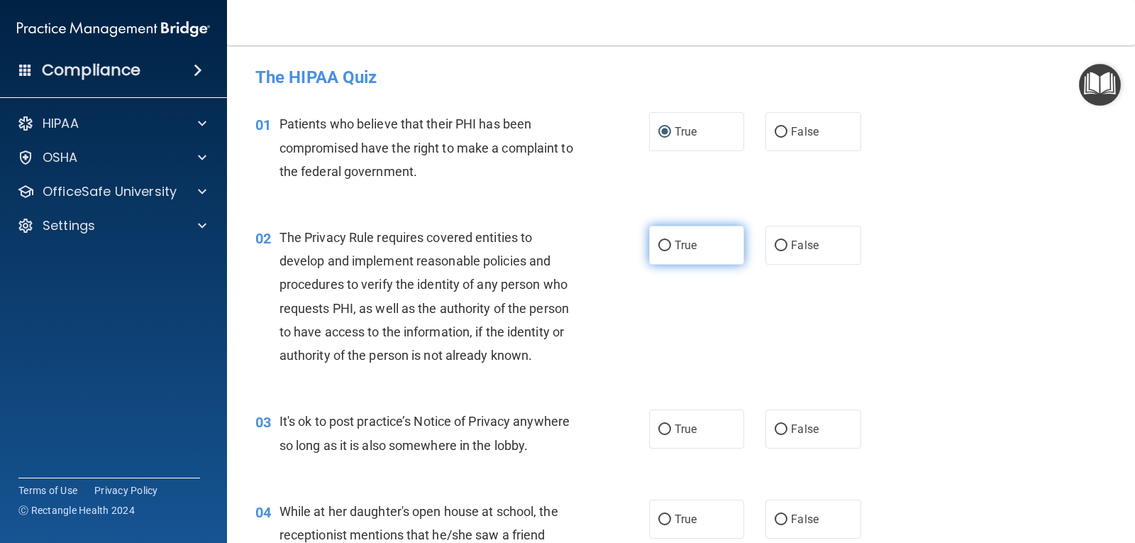
click at [662, 248] on input "True" at bounding box center [665, 246] width 13 height 11
radio input "true"
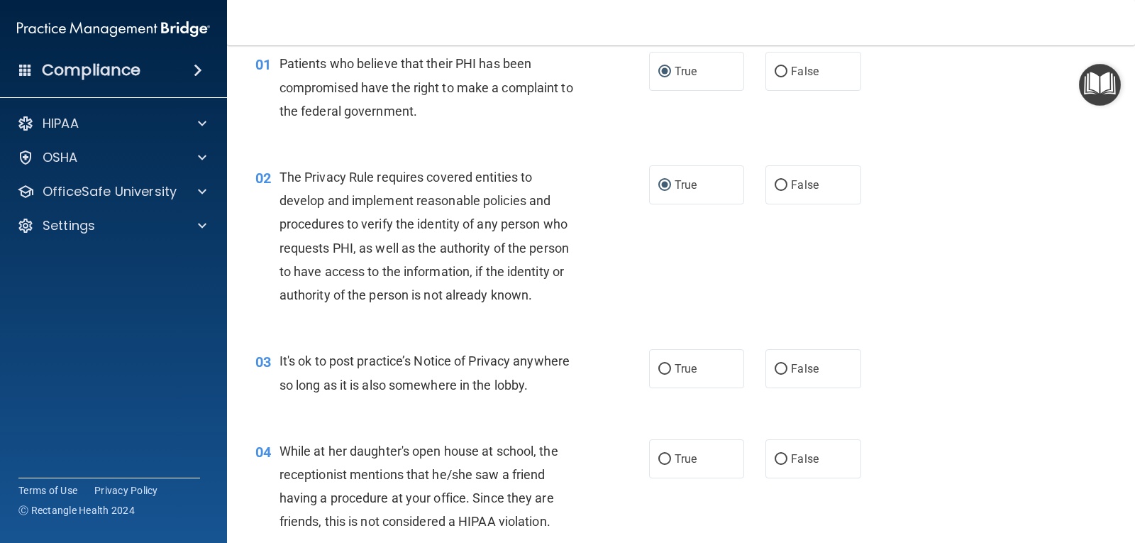
scroll to position [142, 0]
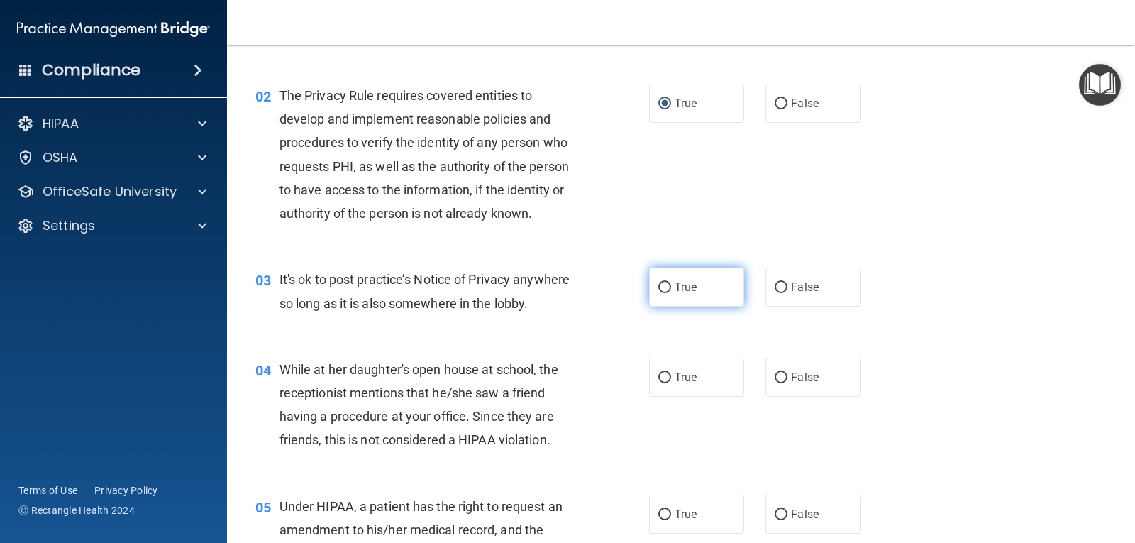
click at [664, 285] on input "True" at bounding box center [665, 287] width 13 height 11
radio input "true"
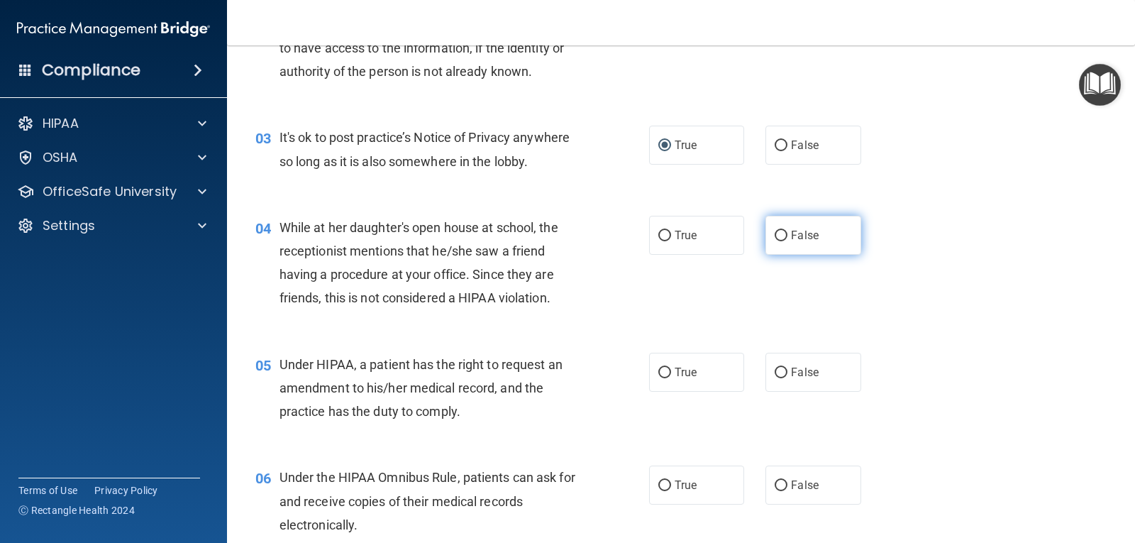
click at [776, 231] on input "False" at bounding box center [781, 236] width 13 height 11
radio input "true"
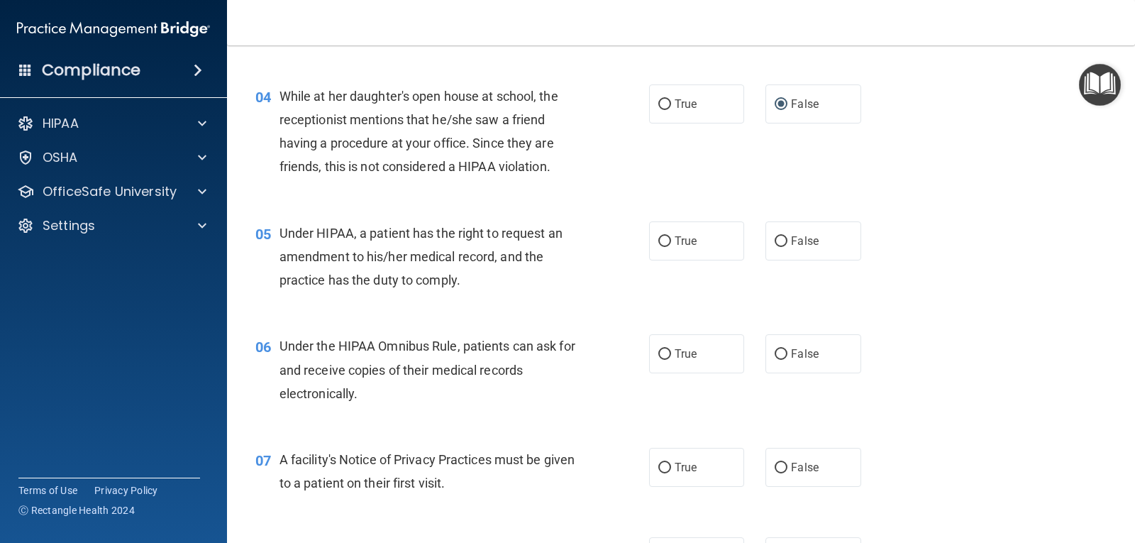
scroll to position [426, 0]
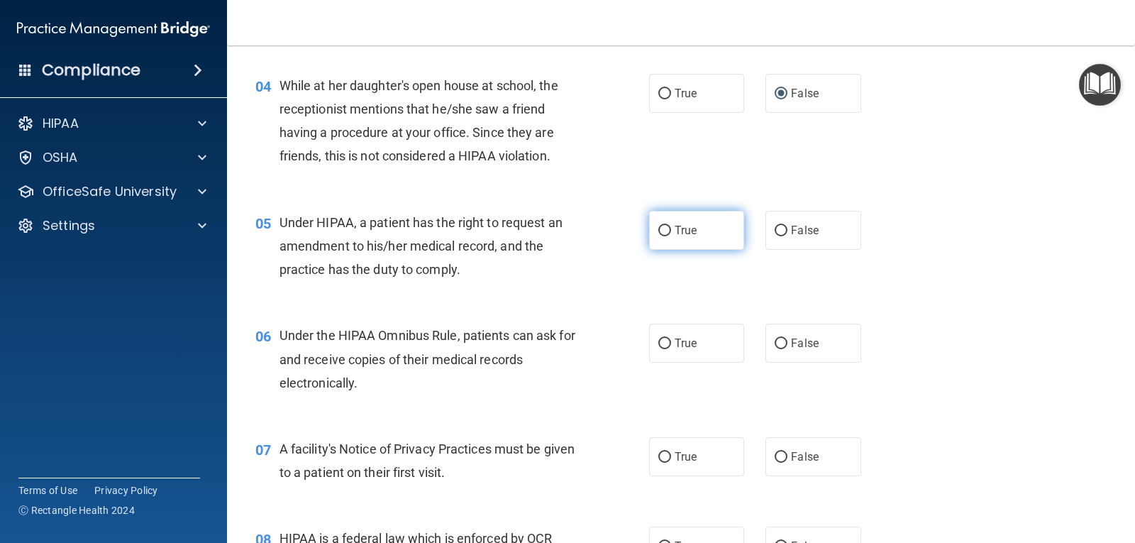
click at [660, 228] on input "True" at bounding box center [665, 231] width 13 height 11
radio input "true"
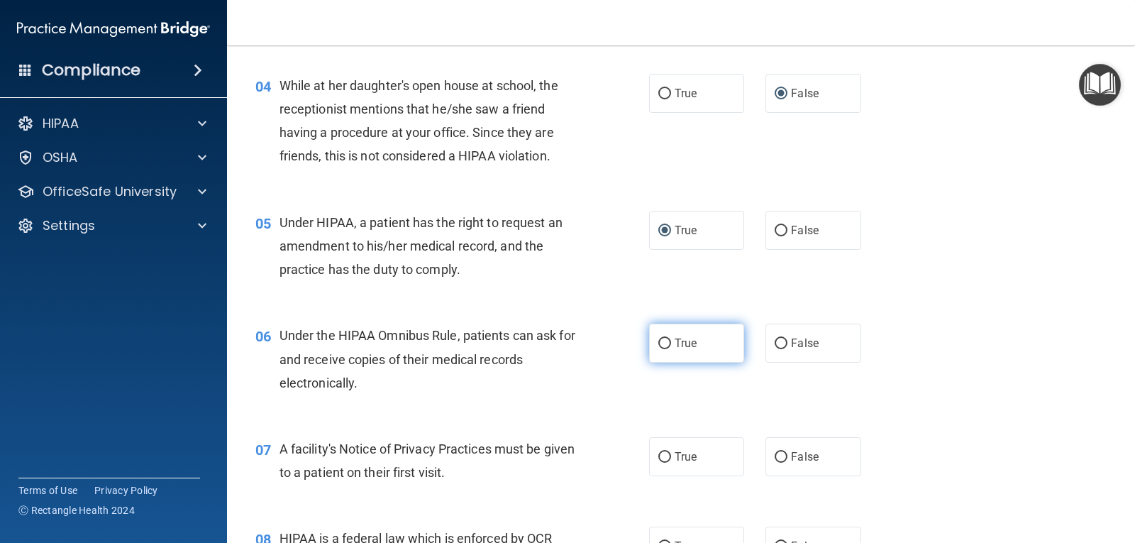
click at [661, 343] on input "True" at bounding box center [665, 343] width 13 height 11
radio input "true"
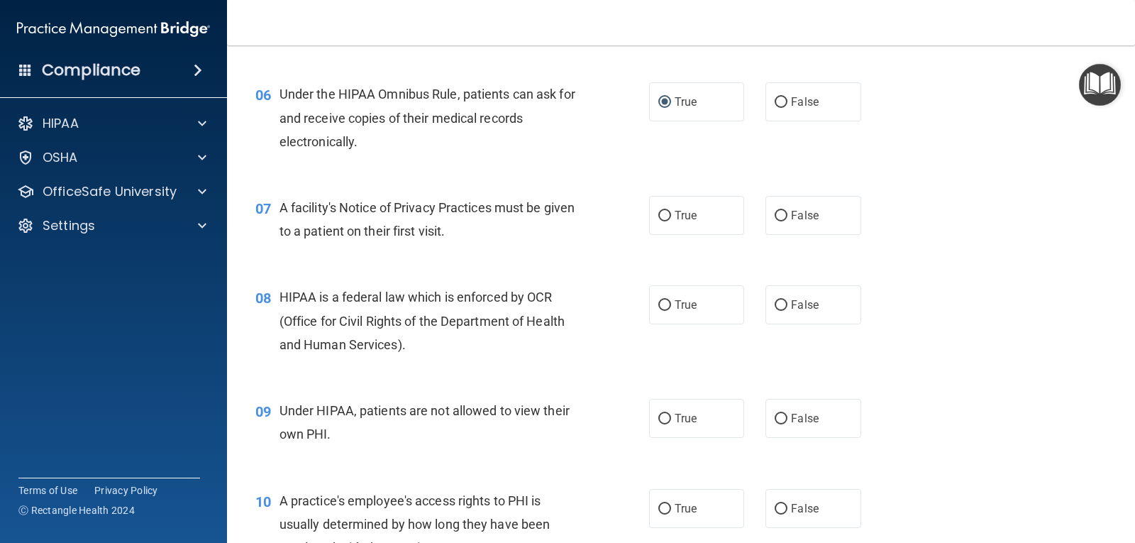
scroll to position [710, 0]
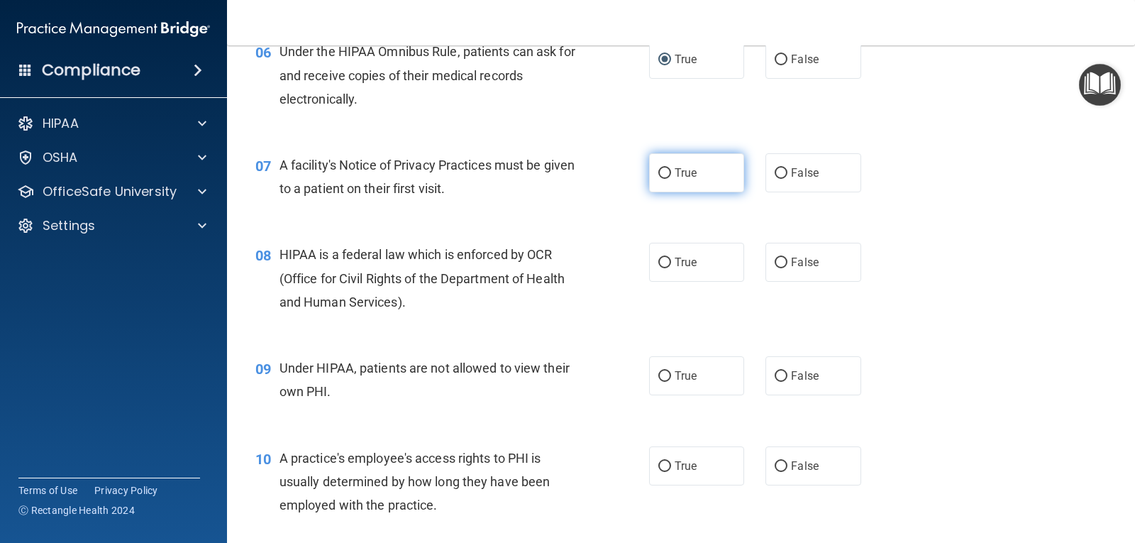
click at [666, 170] on label "True" at bounding box center [696, 172] width 95 height 39
click at [666, 170] on input "True" at bounding box center [665, 173] width 13 height 11
radio input "true"
click at [663, 261] on input "True" at bounding box center [665, 263] width 13 height 11
radio input "true"
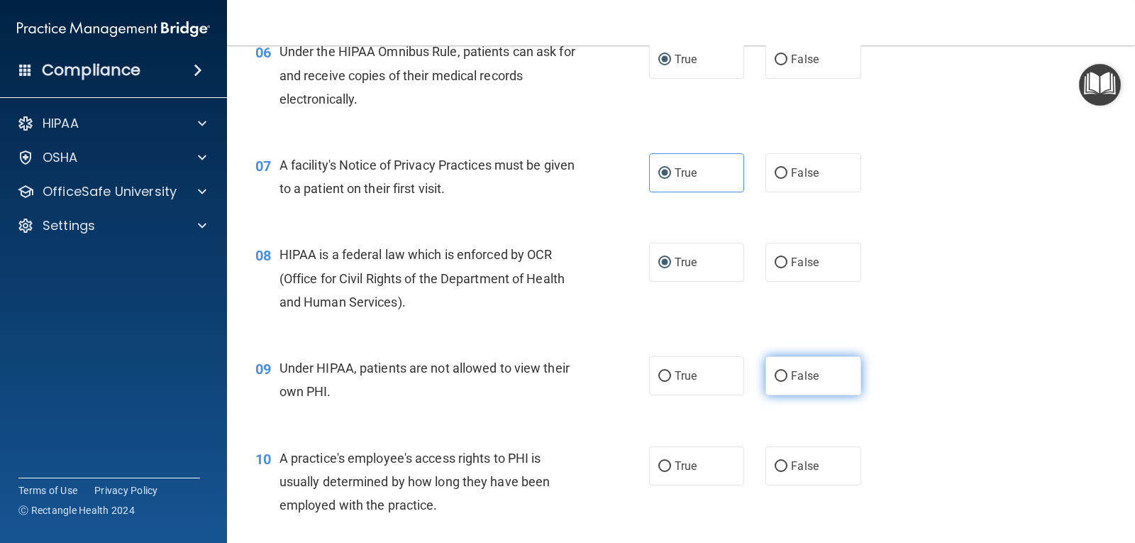
click at [777, 377] on input "False" at bounding box center [781, 376] width 13 height 11
radio input "true"
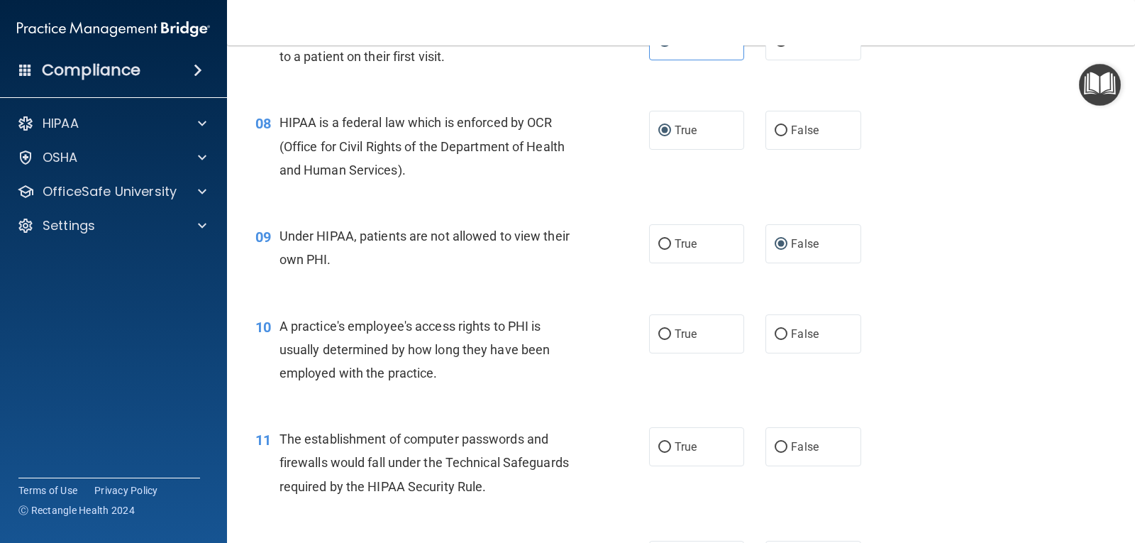
scroll to position [852, 0]
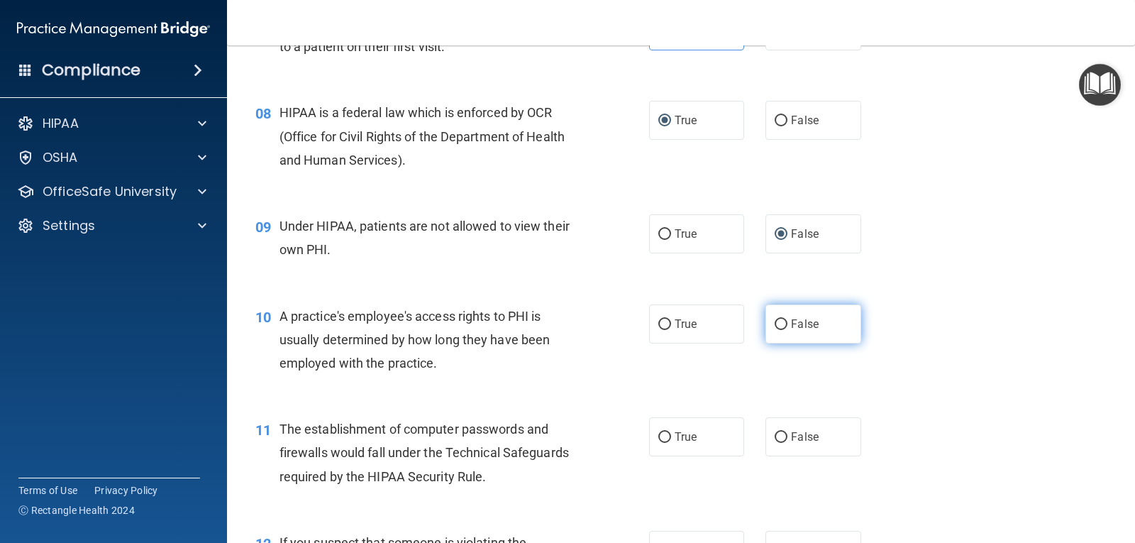
click at [779, 324] on input "False" at bounding box center [781, 324] width 13 height 11
radio input "true"
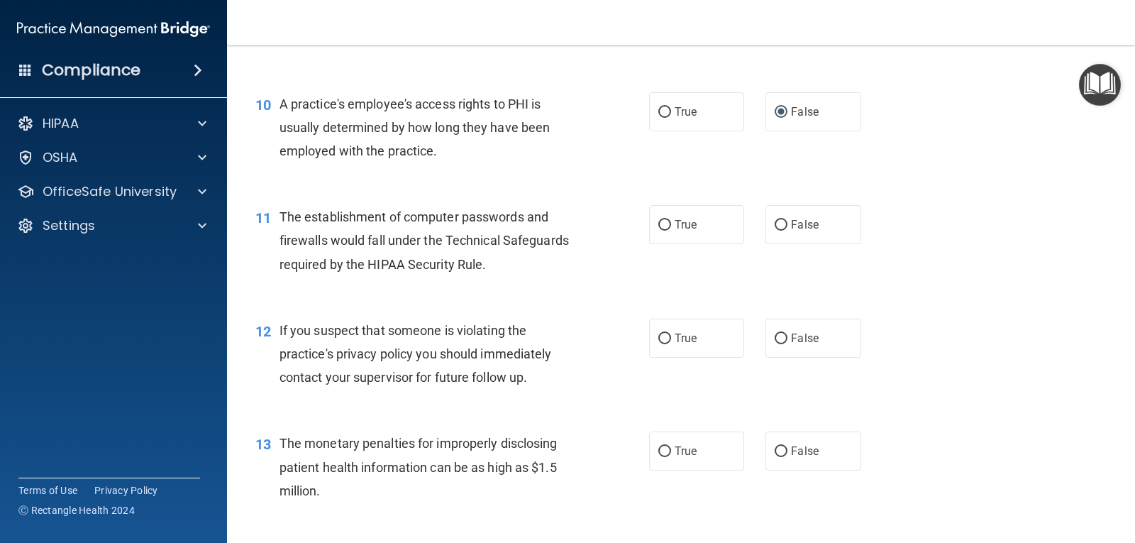
scroll to position [1064, 0]
click at [663, 226] on input "True" at bounding box center [665, 224] width 13 height 11
radio input "true"
click at [659, 338] on input "True" at bounding box center [665, 338] width 13 height 11
radio input "true"
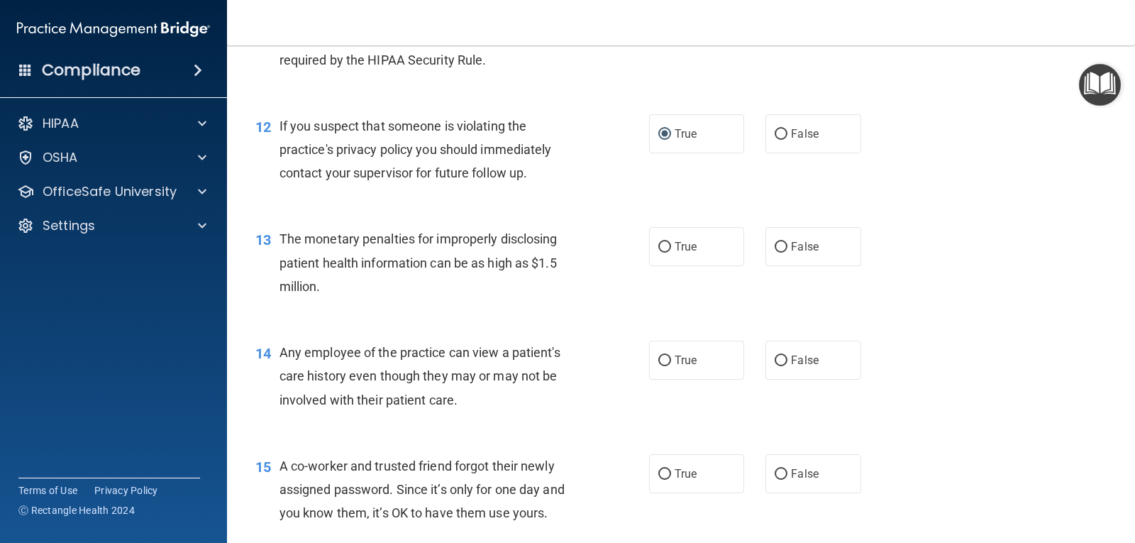
scroll to position [1277, 0]
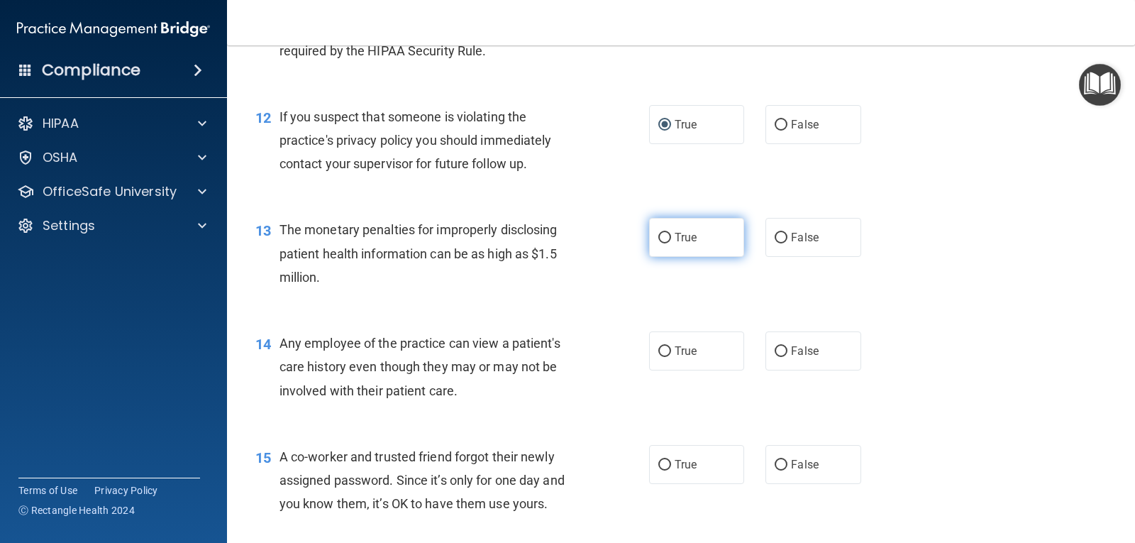
click at [662, 237] on input "True" at bounding box center [665, 238] width 13 height 11
radio input "true"
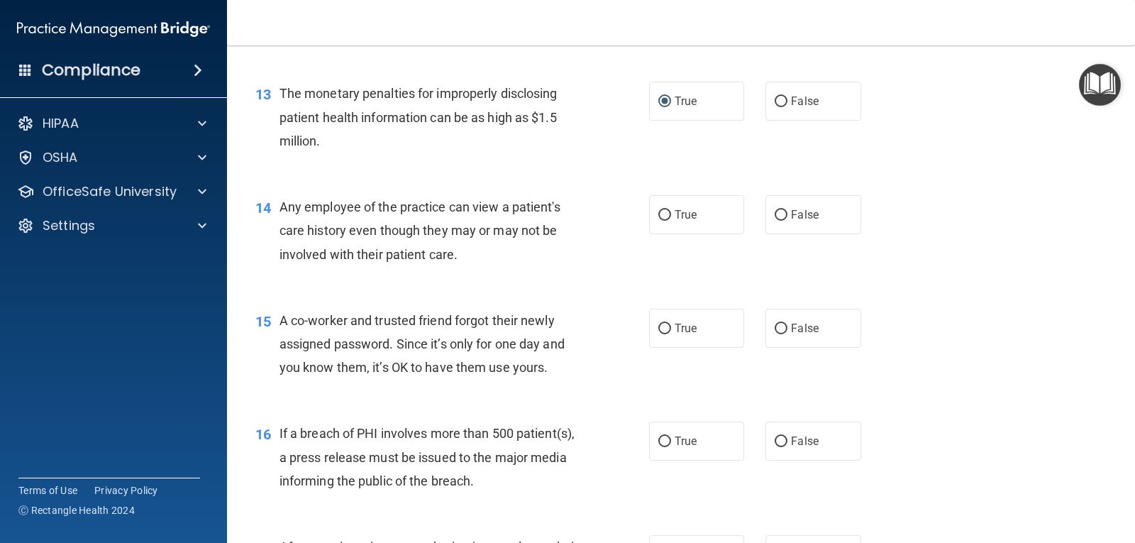
scroll to position [1419, 0]
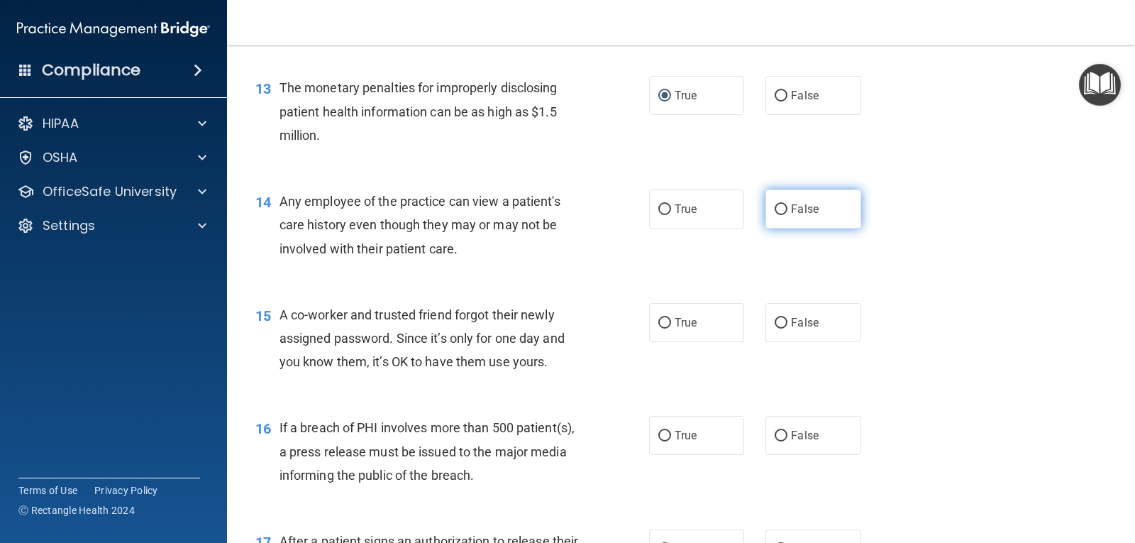
click at [776, 207] on input "False" at bounding box center [781, 209] width 13 height 11
radio input "true"
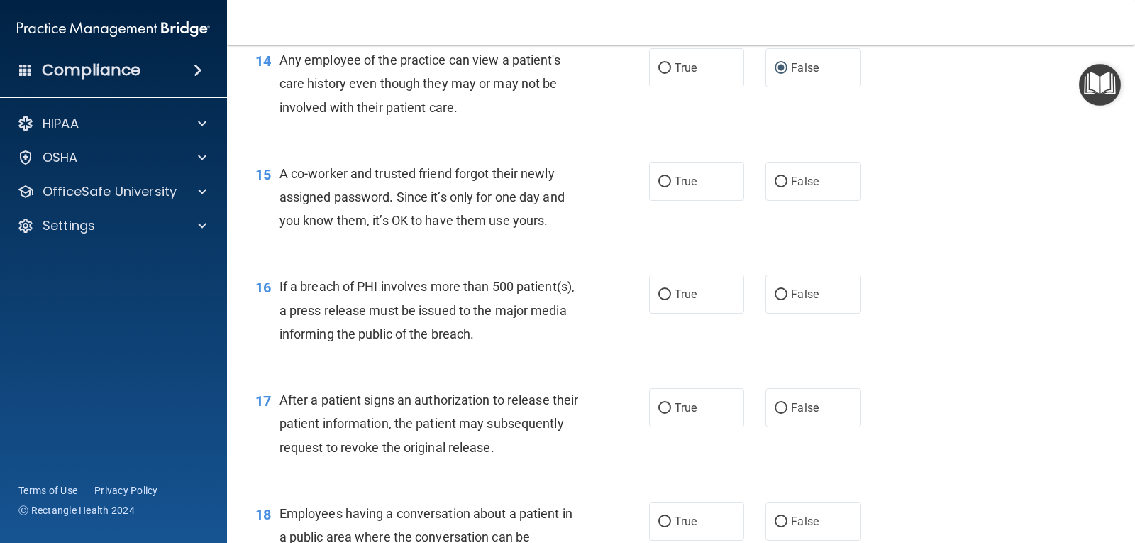
scroll to position [1561, 0]
click at [775, 181] on input "False" at bounding box center [781, 181] width 13 height 11
radio input "true"
drag, startPoint x: 661, startPoint y: 292, endPoint x: 670, endPoint y: 290, distance: 8.8
click at [662, 292] on input "True" at bounding box center [665, 294] width 13 height 11
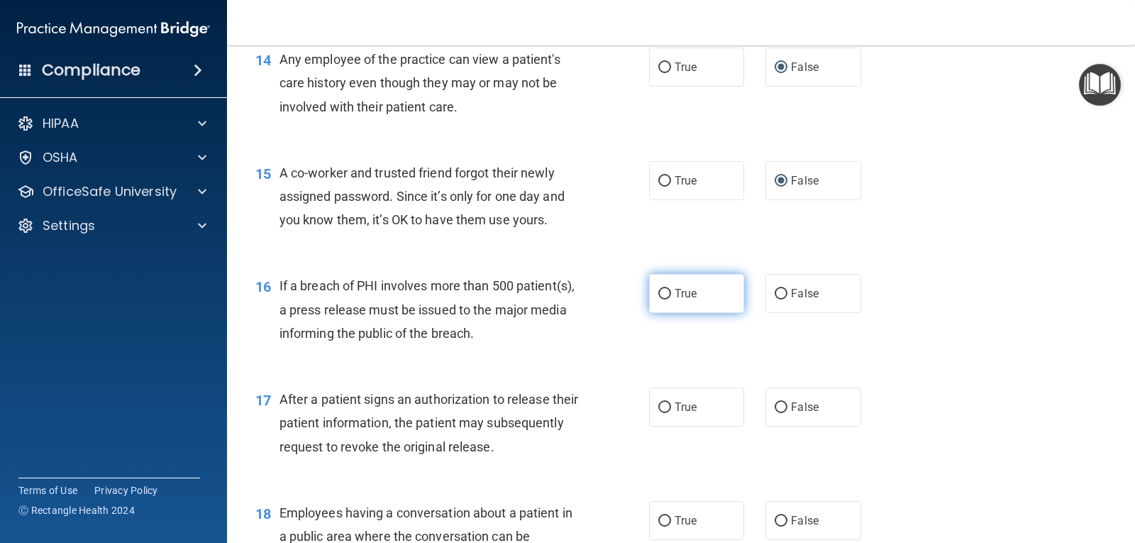
radio input "true"
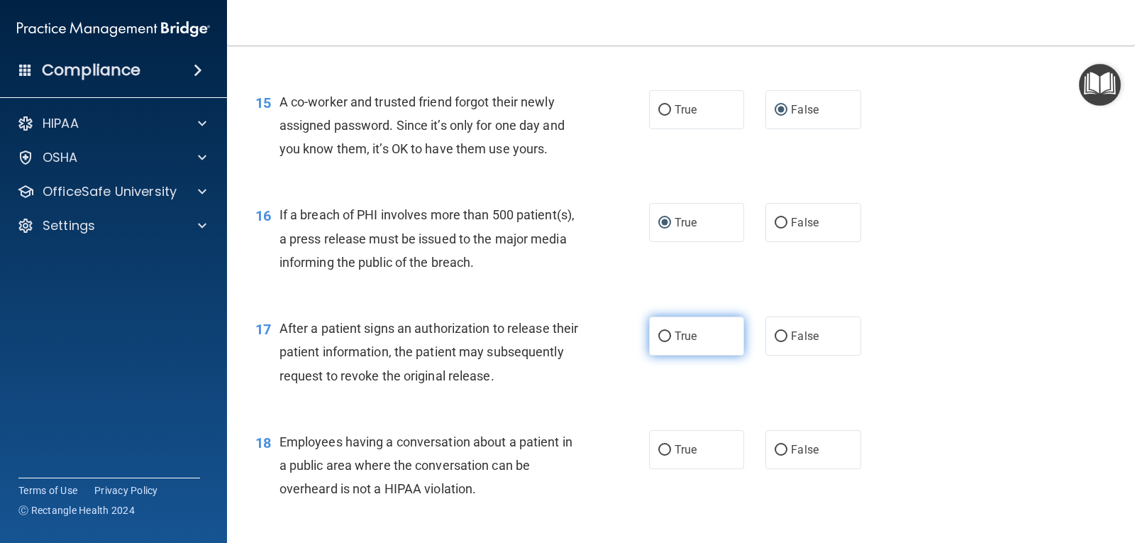
click at [659, 337] on input "True" at bounding box center [665, 336] width 13 height 11
radio input "true"
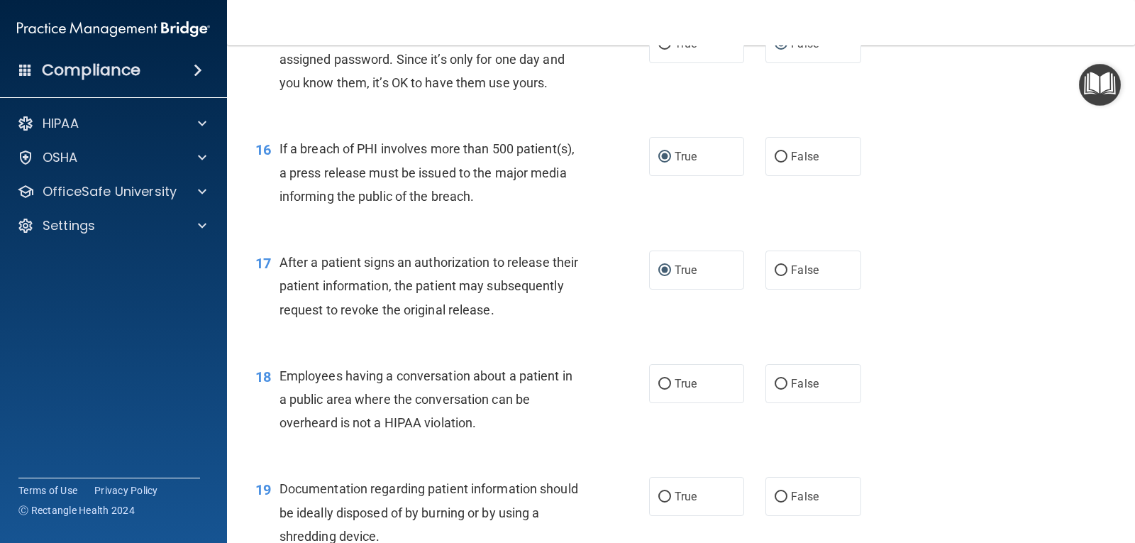
scroll to position [1845, 0]
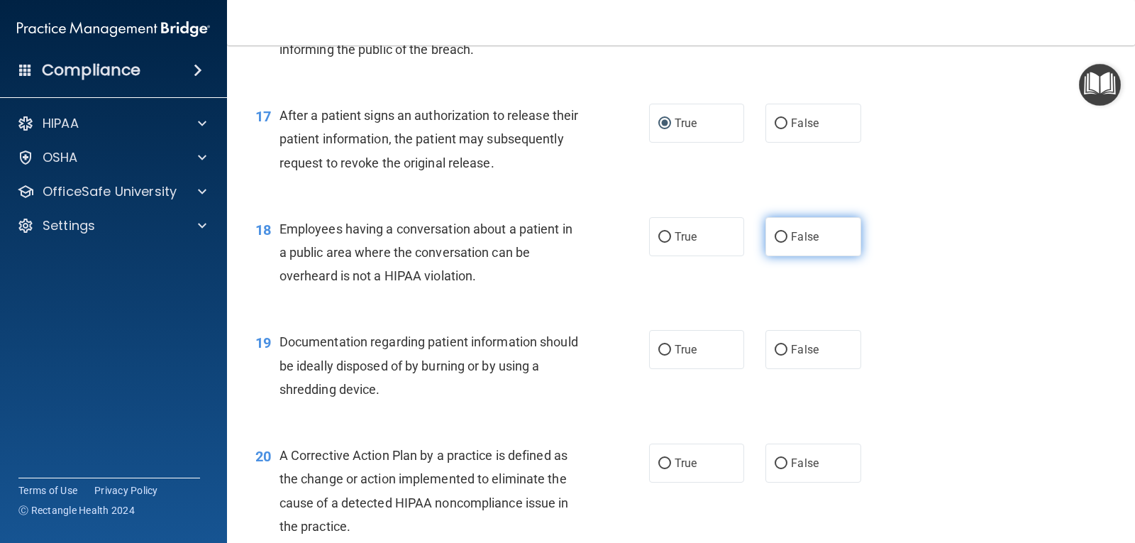
click at [775, 233] on input "False" at bounding box center [781, 237] width 13 height 11
radio input "true"
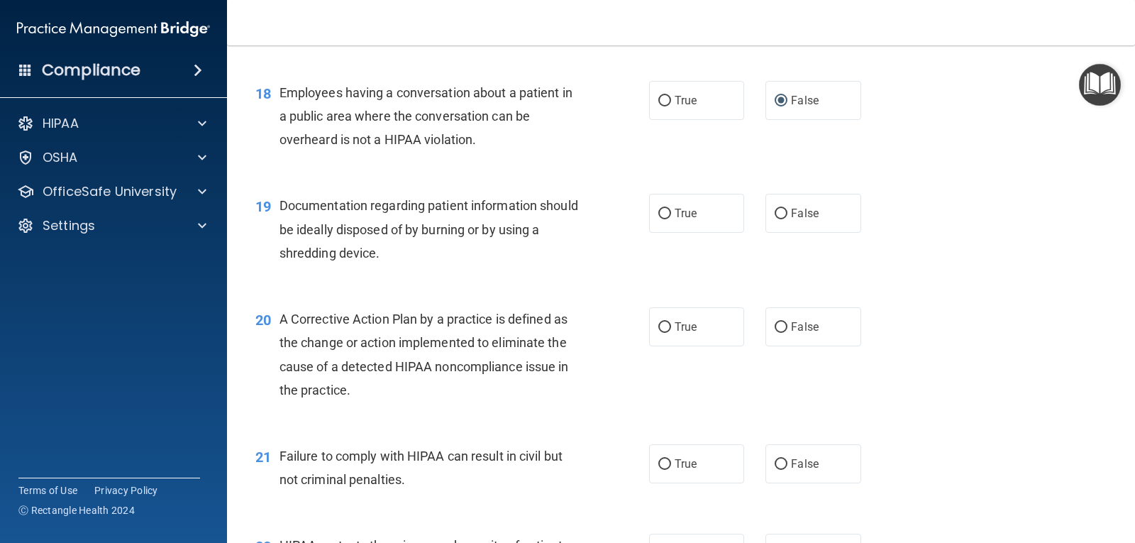
scroll to position [1987, 0]
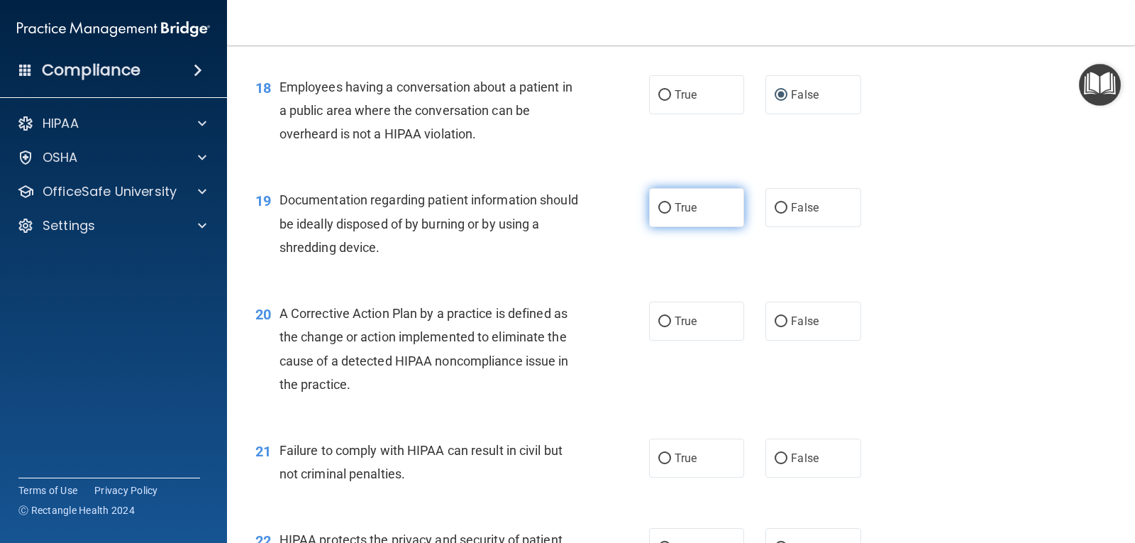
click at [661, 208] on input "True" at bounding box center [665, 208] width 13 height 11
radio input "true"
click at [664, 321] on input "True" at bounding box center [665, 321] width 13 height 11
radio input "true"
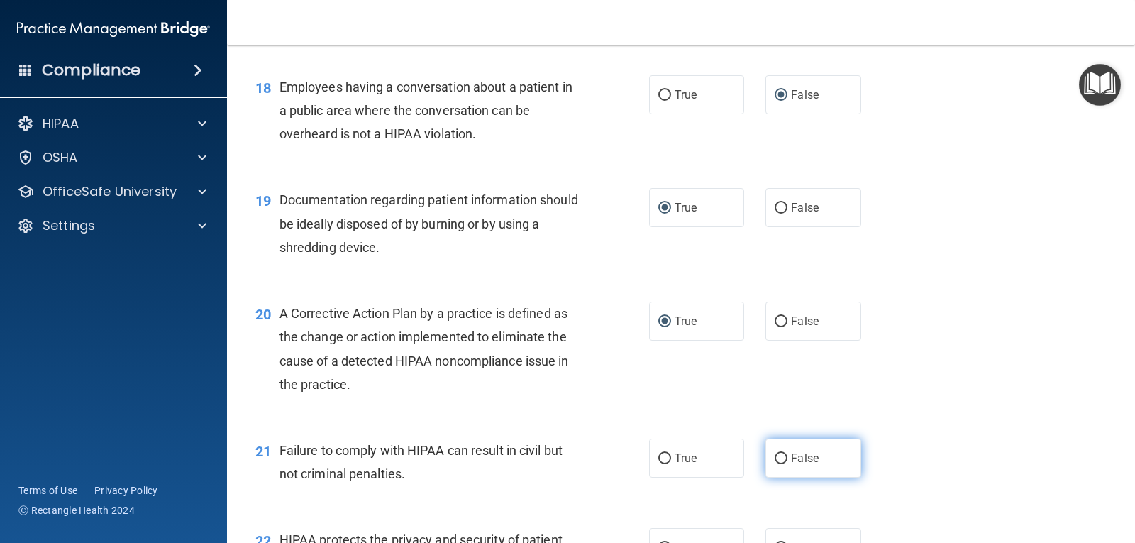
click at [778, 459] on input "False" at bounding box center [781, 458] width 13 height 11
radio input "true"
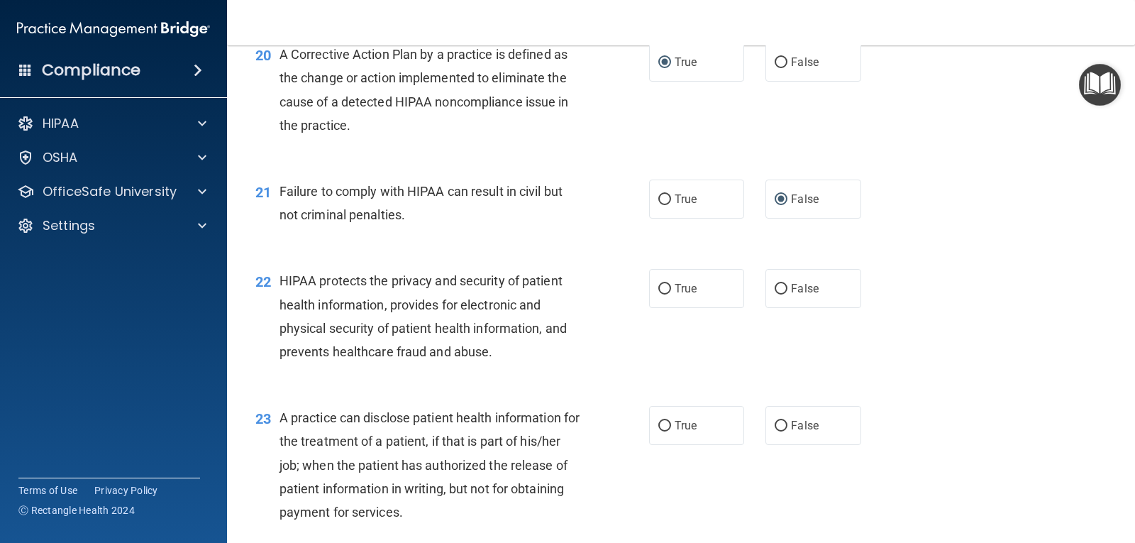
scroll to position [2271, 0]
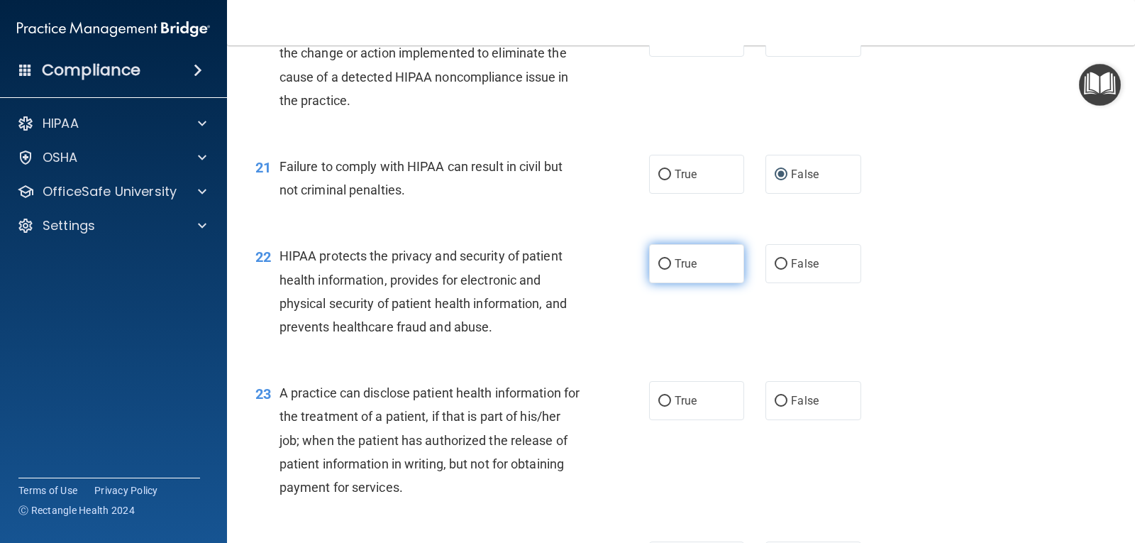
click at [661, 263] on input "True" at bounding box center [665, 264] width 13 height 11
radio input "true"
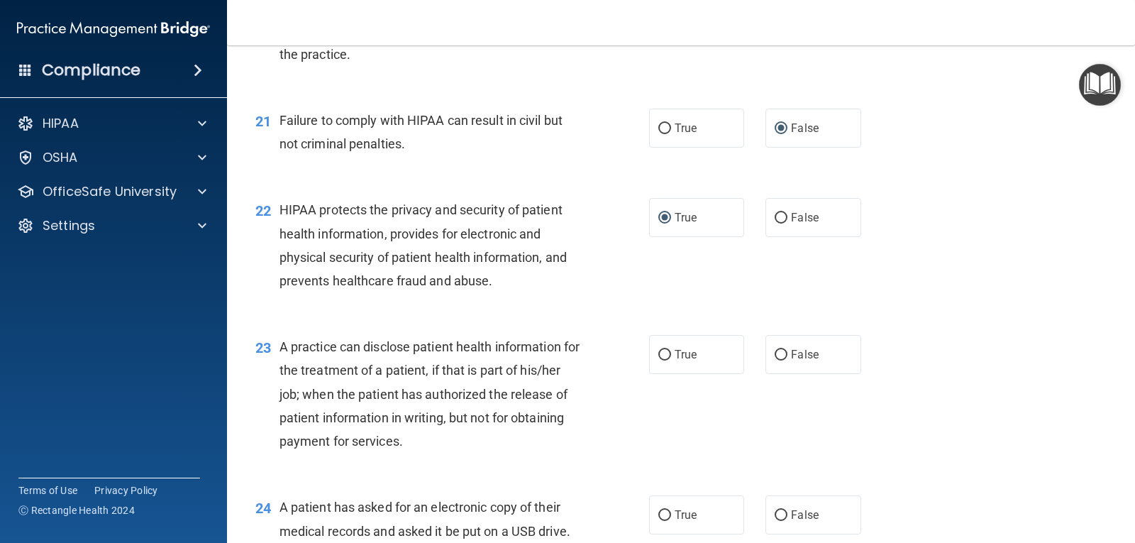
scroll to position [2342, 0]
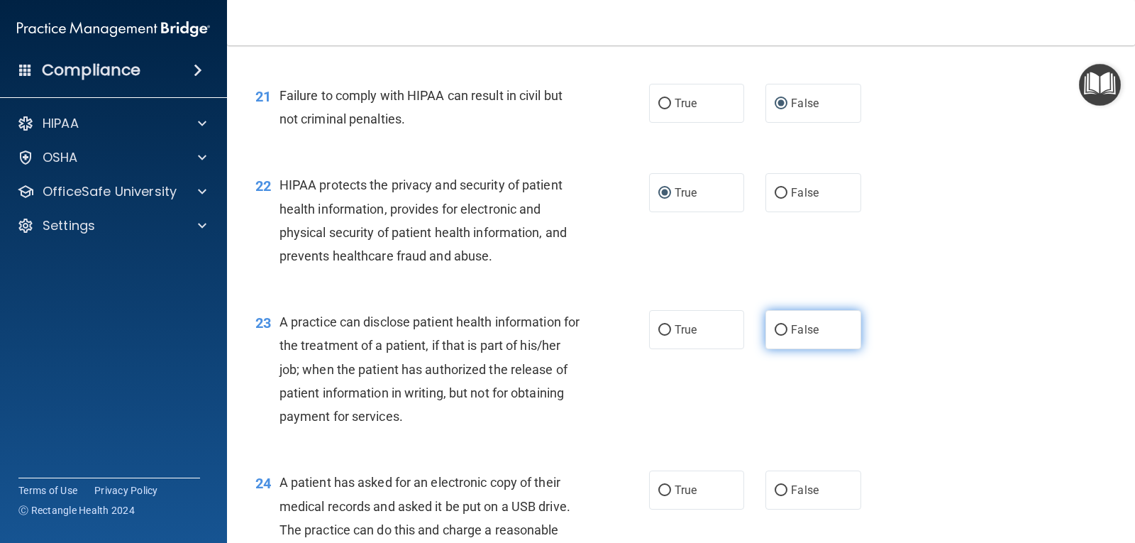
click at [775, 327] on input "False" at bounding box center [781, 330] width 13 height 11
radio input "true"
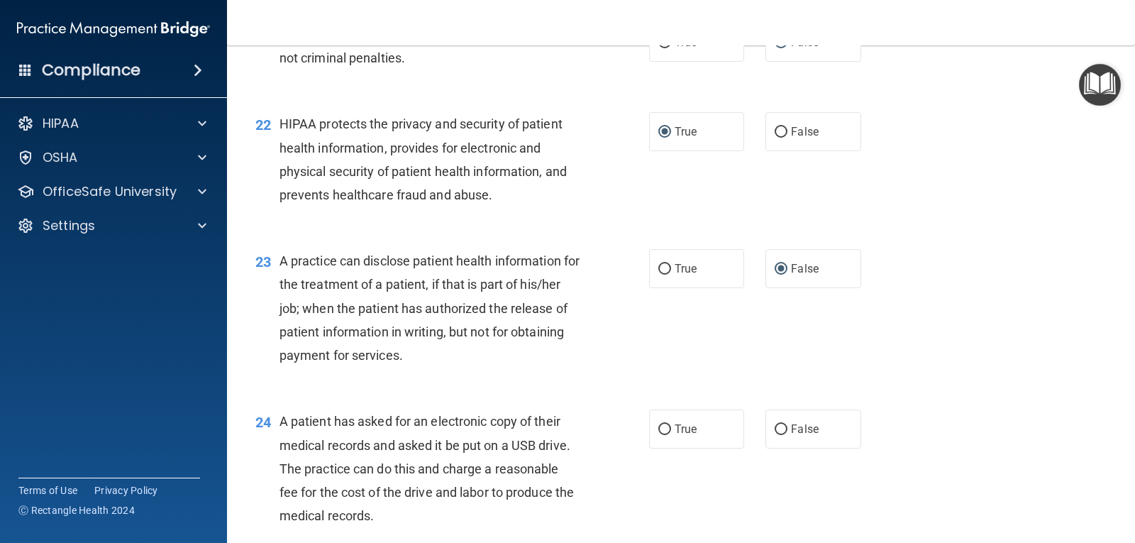
scroll to position [2484, 0]
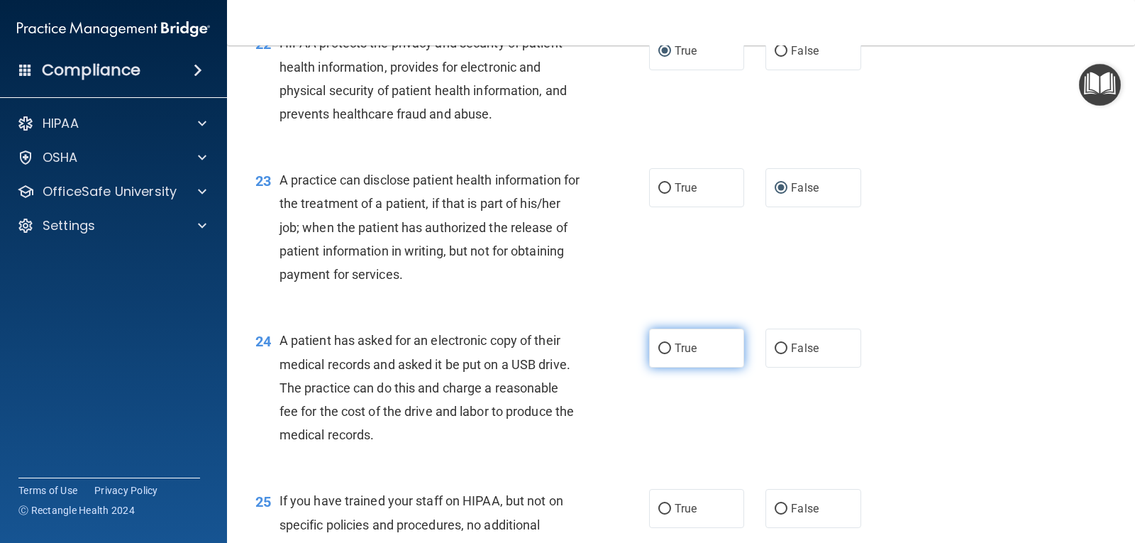
click at [664, 348] on input "True" at bounding box center [665, 348] width 13 height 11
radio input "true"
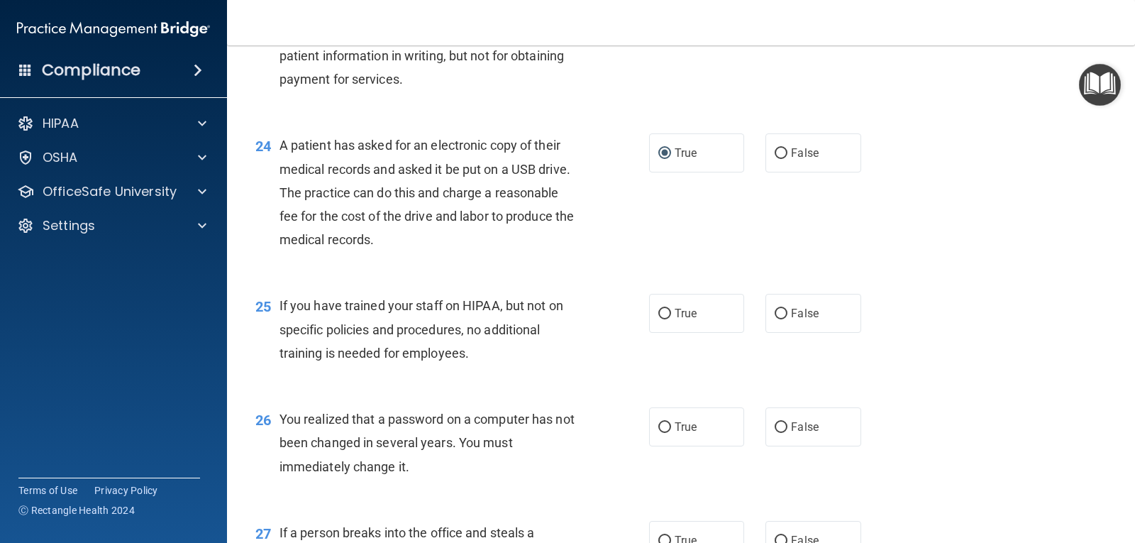
scroll to position [2697, 0]
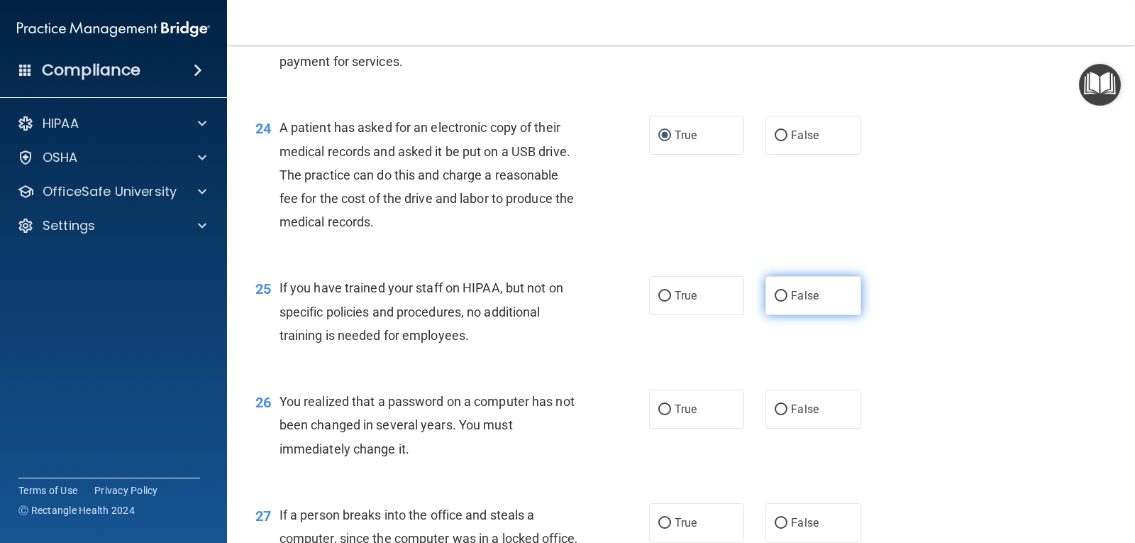
click at [777, 292] on input "False" at bounding box center [781, 296] width 13 height 11
radio input "true"
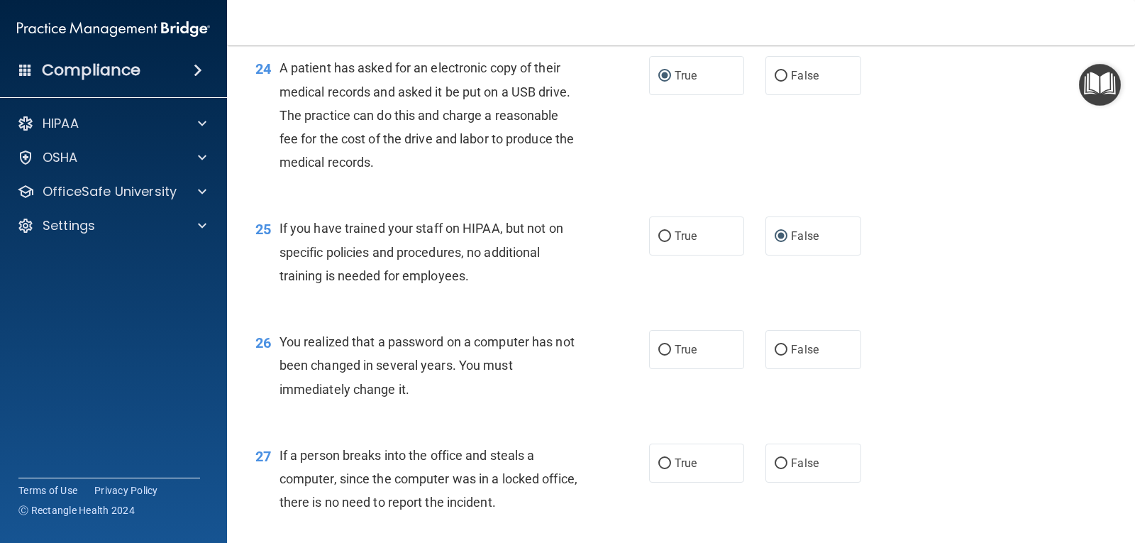
scroll to position [2838, 0]
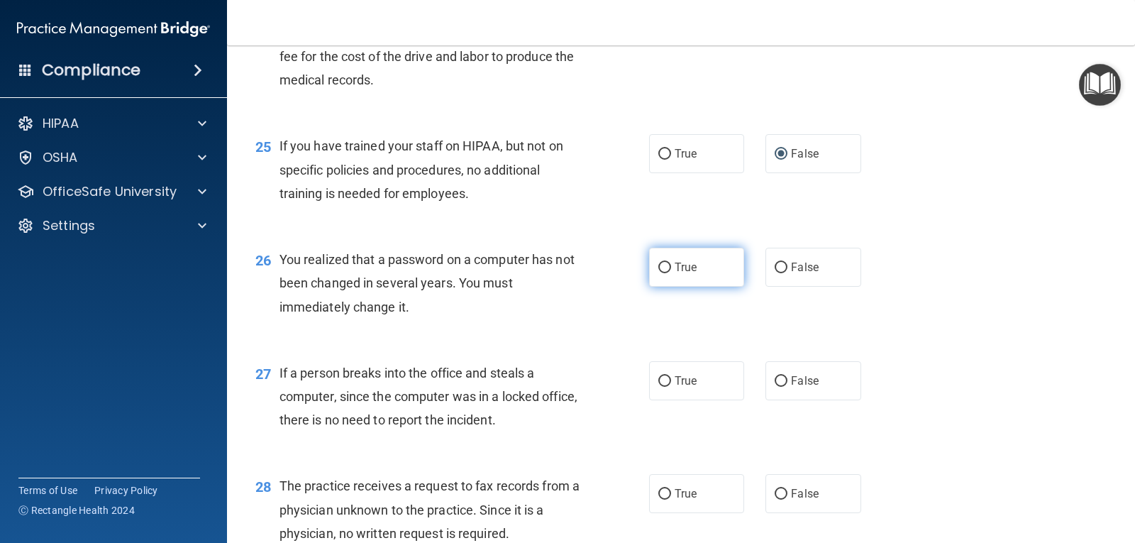
click at [654, 262] on label "True" at bounding box center [696, 267] width 95 height 39
click at [659, 263] on input "True" at bounding box center [665, 268] width 13 height 11
radio input "true"
click at [777, 381] on input "False" at bounding box center [781, 381] width 13 height 11
radio input "true"
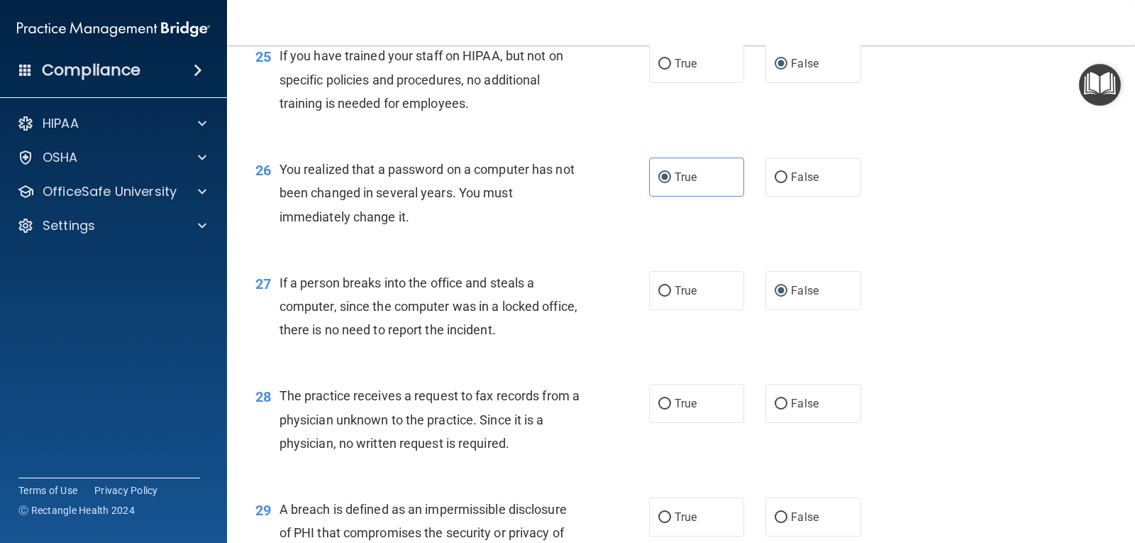
scroll to position [2980, 0]
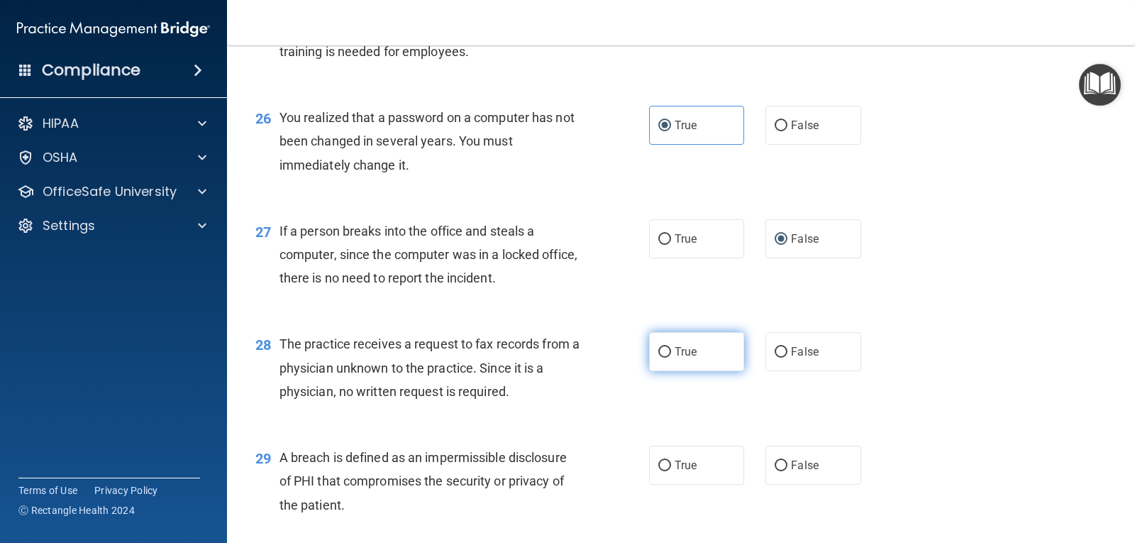
click at [661, 352] on input "True" at bounding box center [665, 352] width 13 height 11
radio input "true"
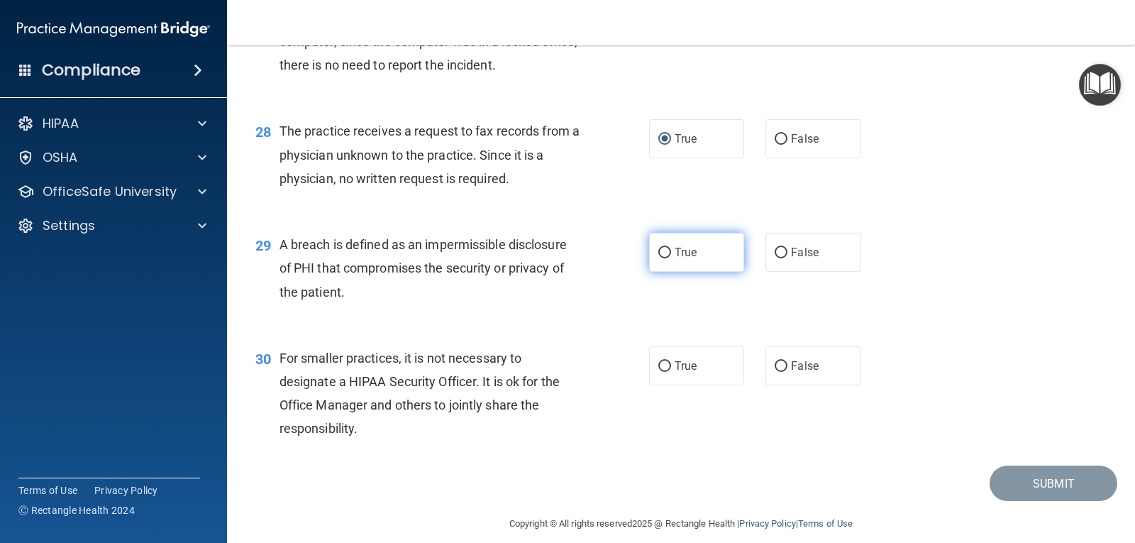
click at [659, 248] on input "True" at bounding box center [665, 253] width 13 height 11
radio input "true"
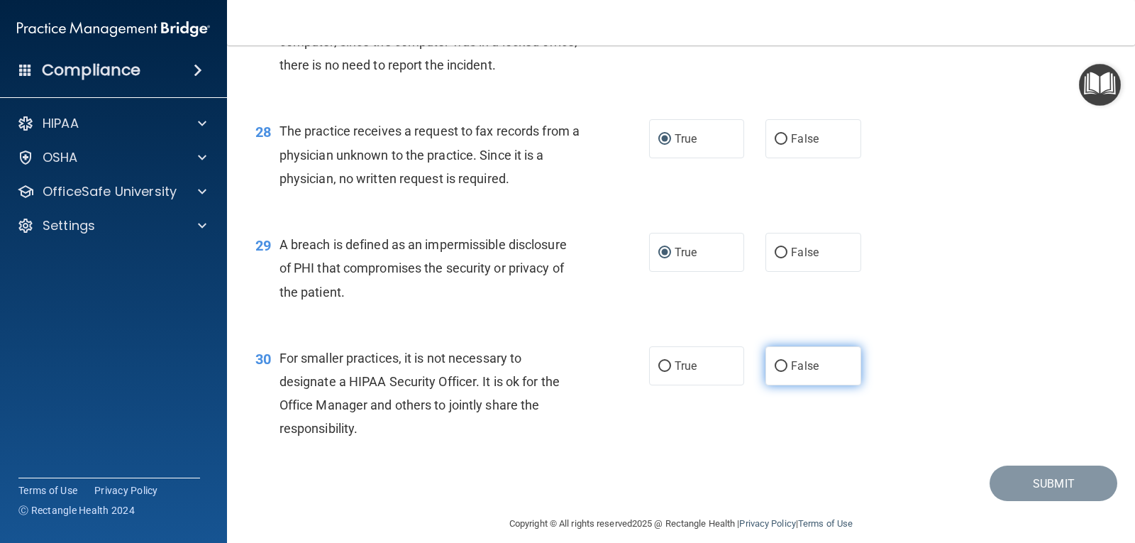
click at [777, 365] on input "False" at bounding box center [781, 366] width 13 height 11
radio input "true"
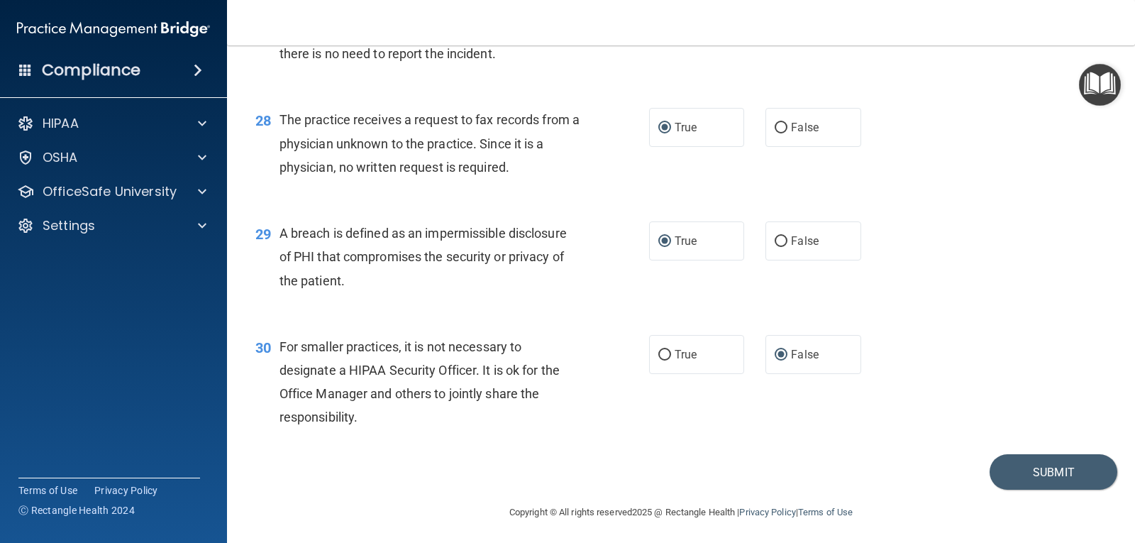
scroll to position [3208, 0]
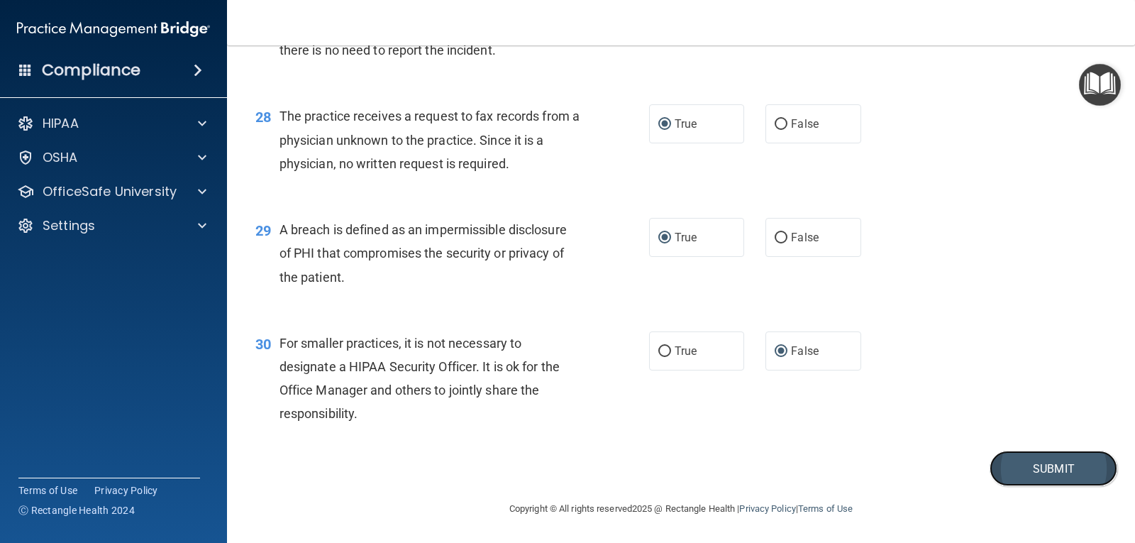
click at [1028, 470] on button "Submit" at bounding box center [1054, 469] width 128 height 36
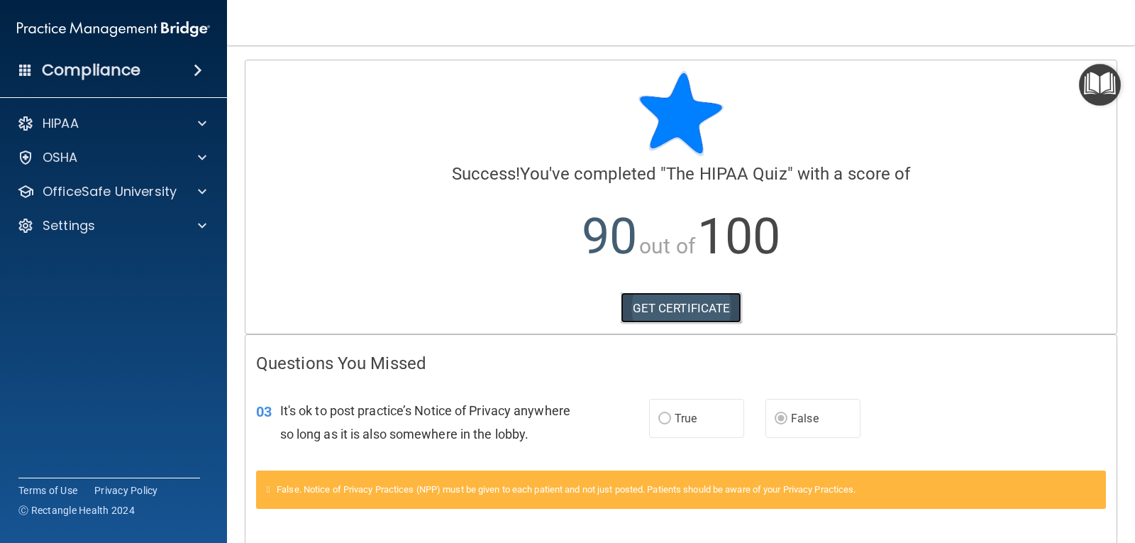
click at [676, 303] on link "GET CERTIFICATE" at bounding box center [681, 307] width 121 height 31
click at [201, 119] on span at bounding box center [202, 123] width 9 height 17
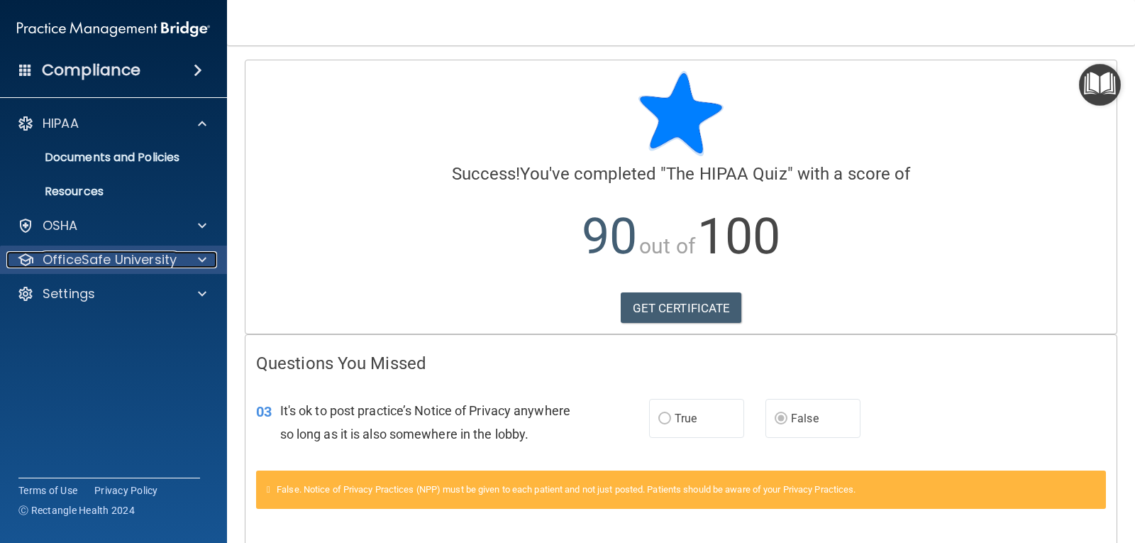
click at [178, 255] on div "OfficeSafe University" at bounding box center [94, 259] width 176 height 17
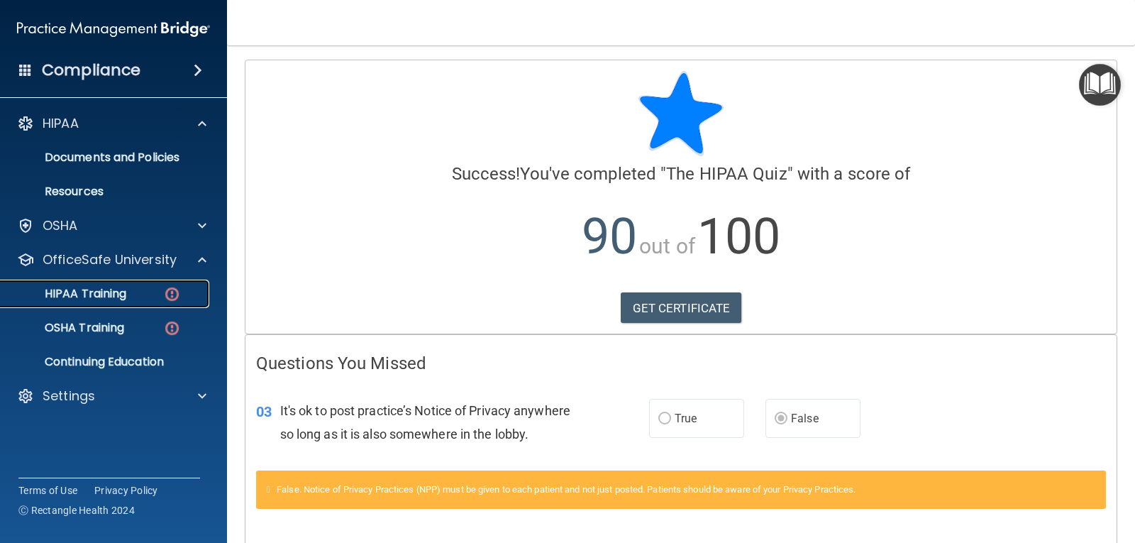
click at [129, 295] on div "HIPAA Training" at bounding box center [106, 294] width 194 height 14
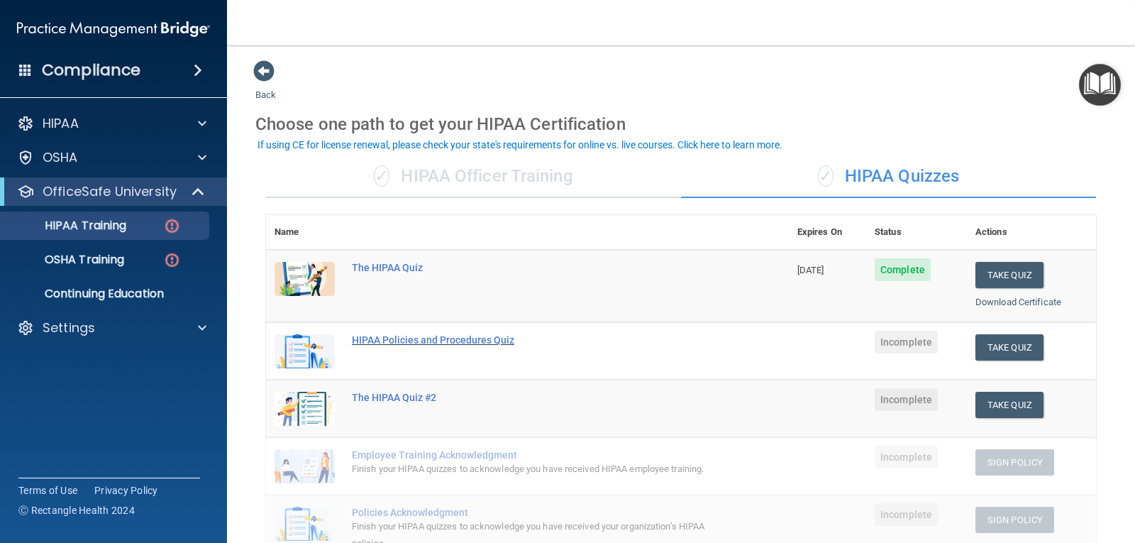
click at [496, 344] on div "HIPAA Policies and Procedures Quiz" at bounding box center [535, 339] width 366 height 11
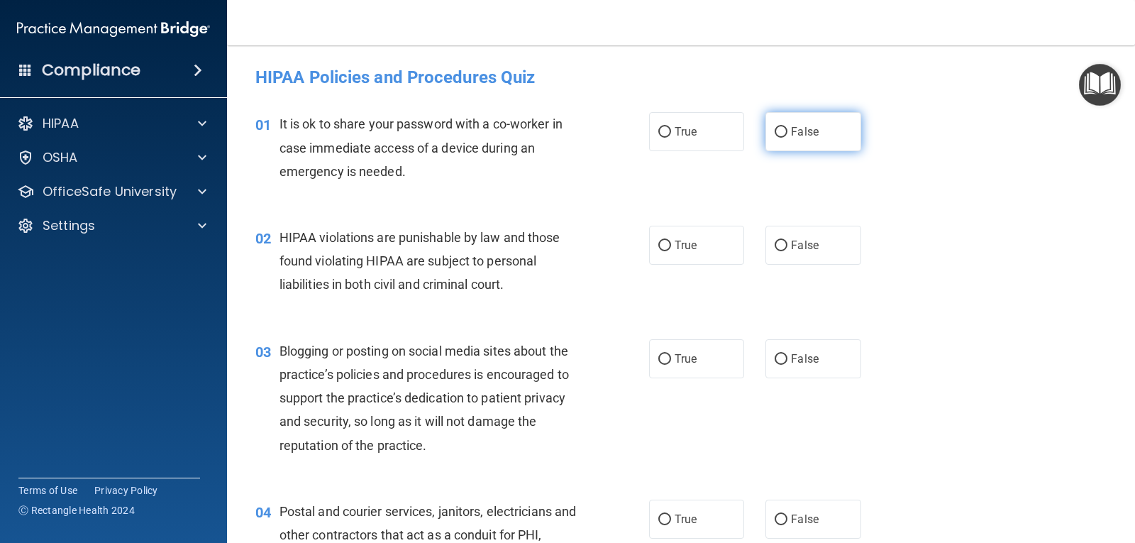
click at [775, 130] on input "False" at bounding box center [781, 132] width 13 height 11
radio input "true"
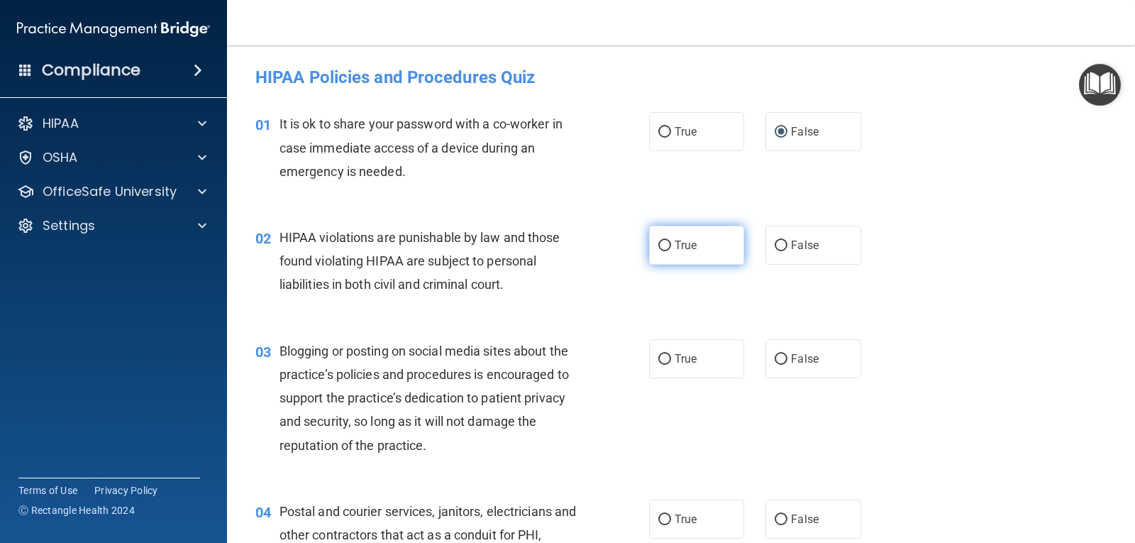
click at [664, 242] on input "True" at bounding box center [665, 246] width 13 height 11
radio input "true"
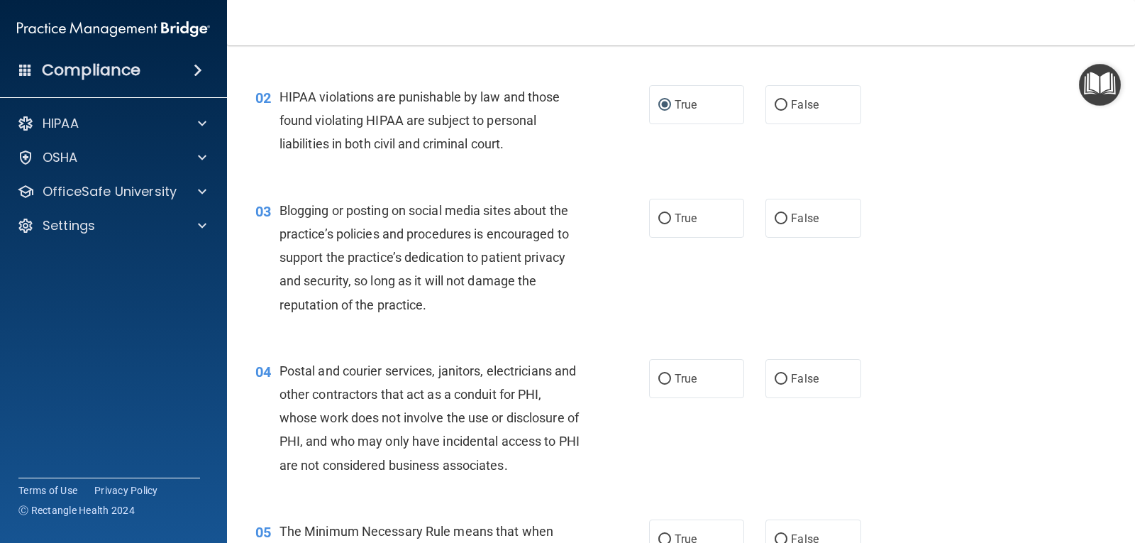
scroll to position [142, 0]
click at [773, 209] on label "False" at bounding box center [813, 216] width 95 height 39
click at [775, 212] on input "False" at bounding box center [781, 217] width 13 height 11
radio input "true"
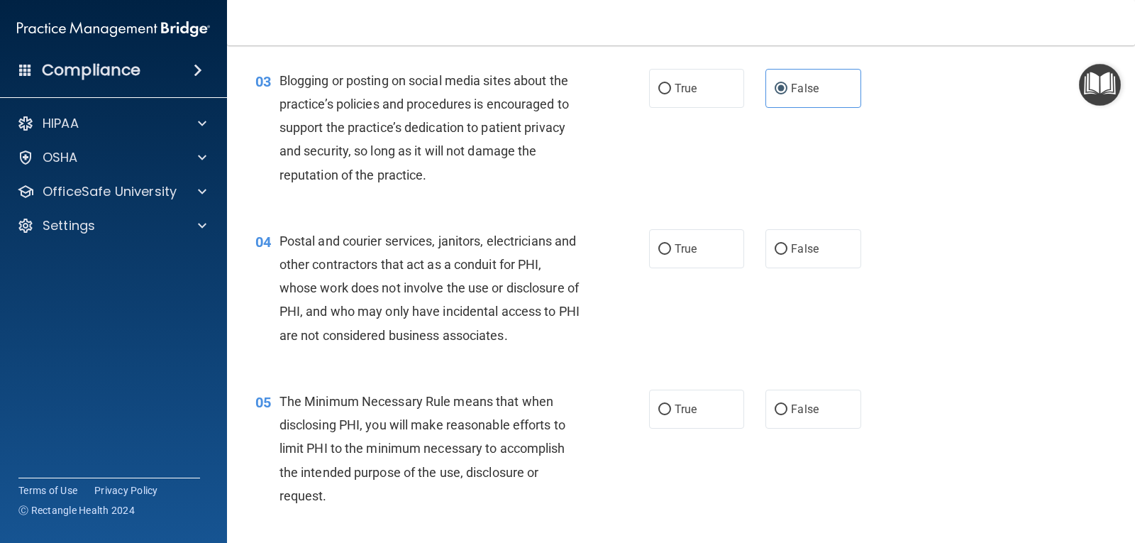
scroll to position [284, 0]
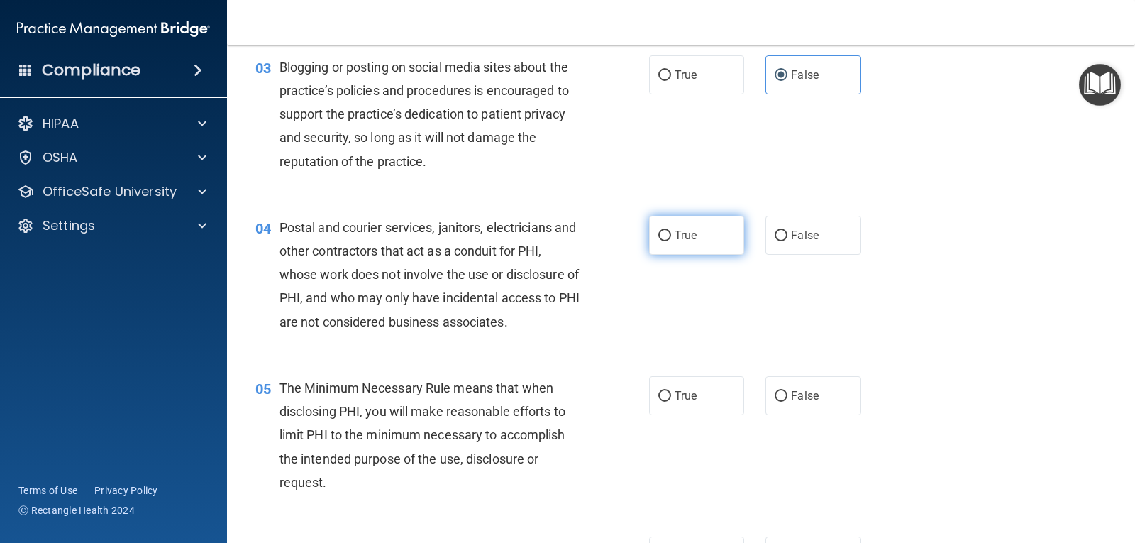
click at [659, 236] on input "True" at bounding box center [665, 236] width 13 height 11
radio input "true"
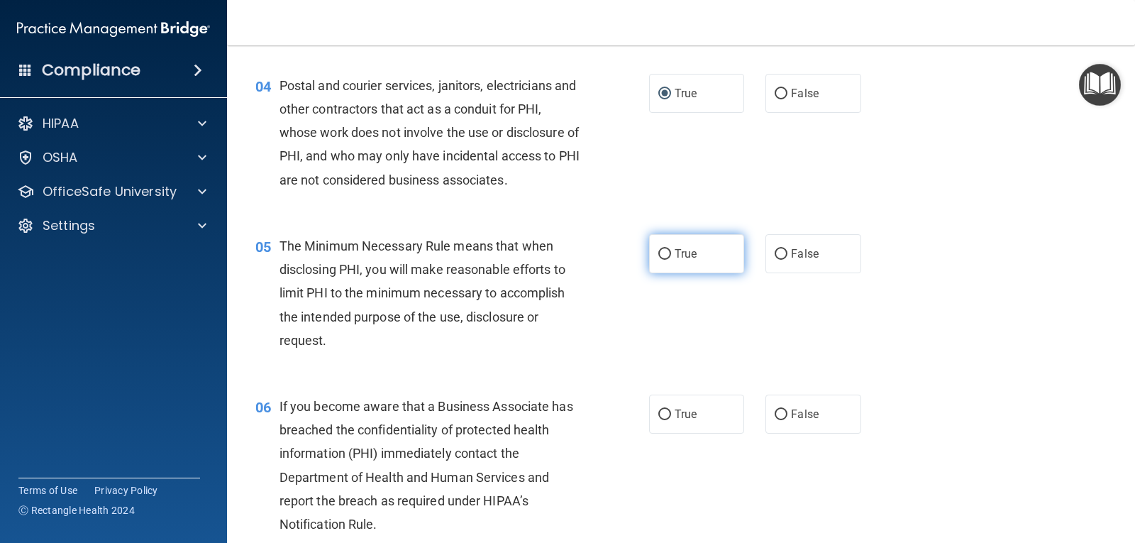
click at [659, 250] on input "True" at bounding box center [665, 254] width 13 height 11
radio input "true"
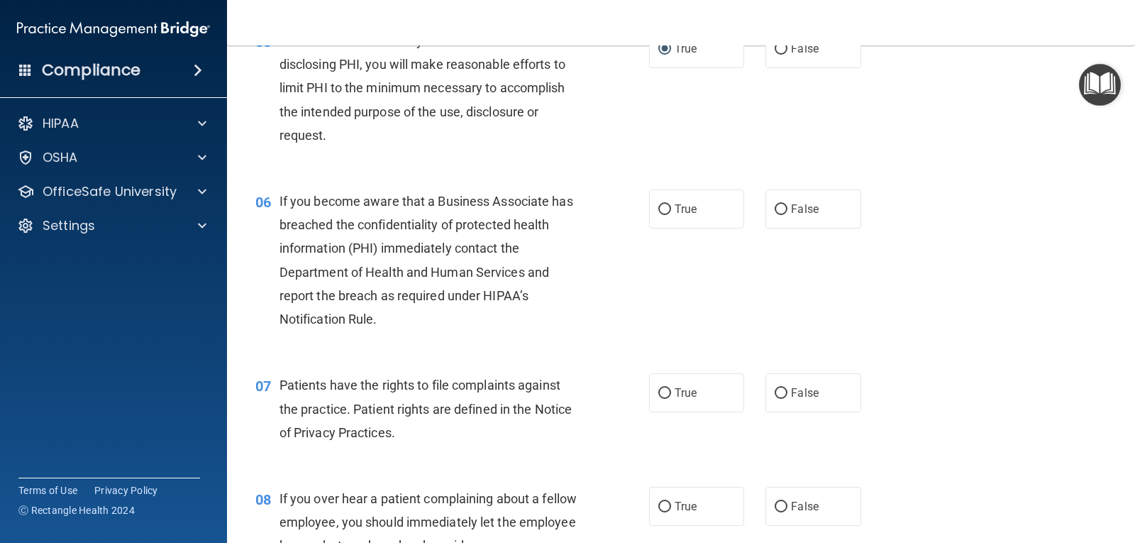
scroll to position [639, 0]
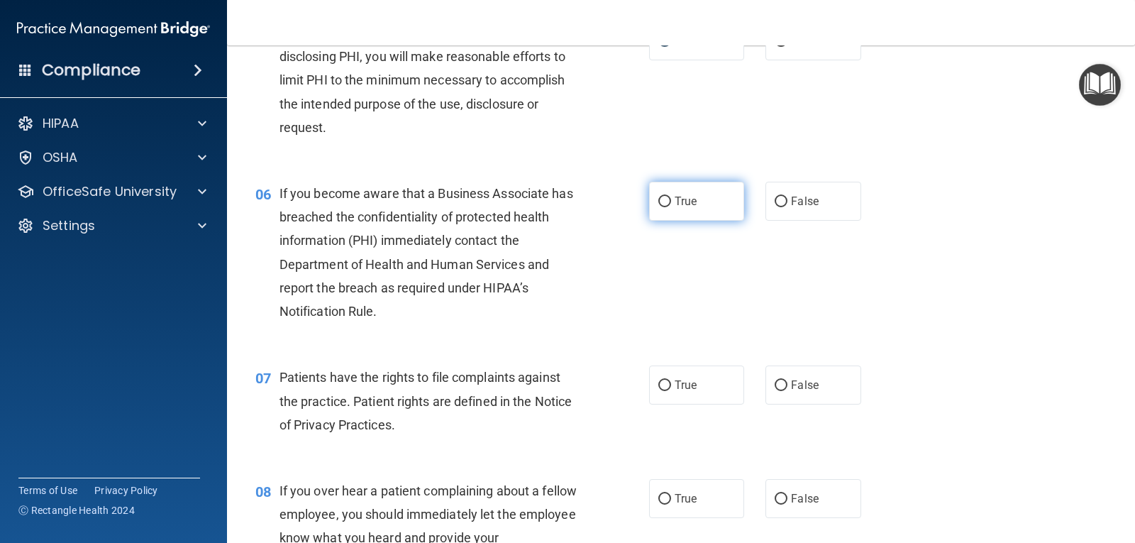
click at [666, 202] on input "True" at bounding box center [665, 202] width 13 height 11
radio input "true"
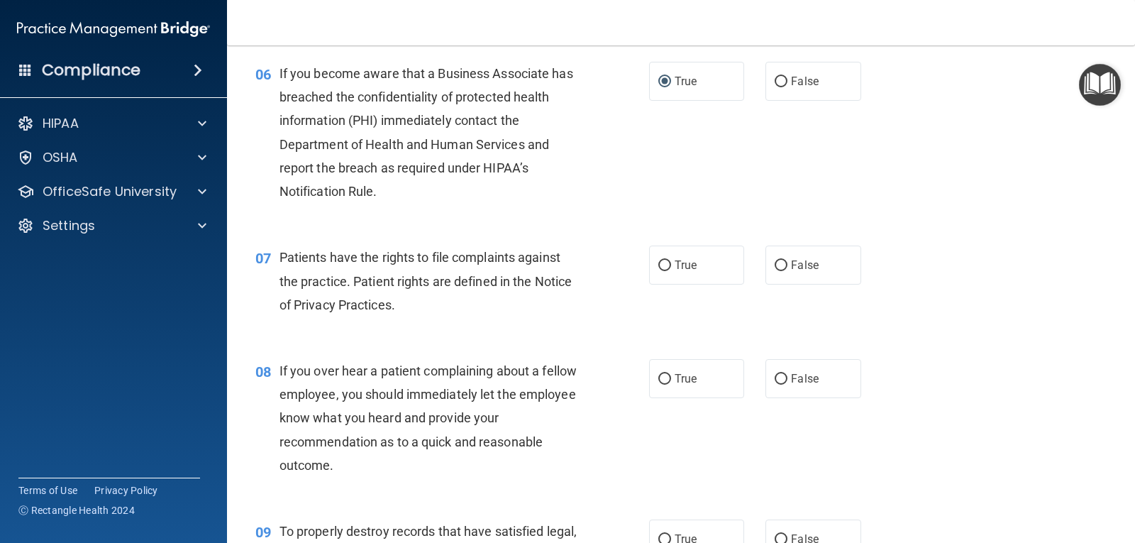
scroll to position [781, 0]
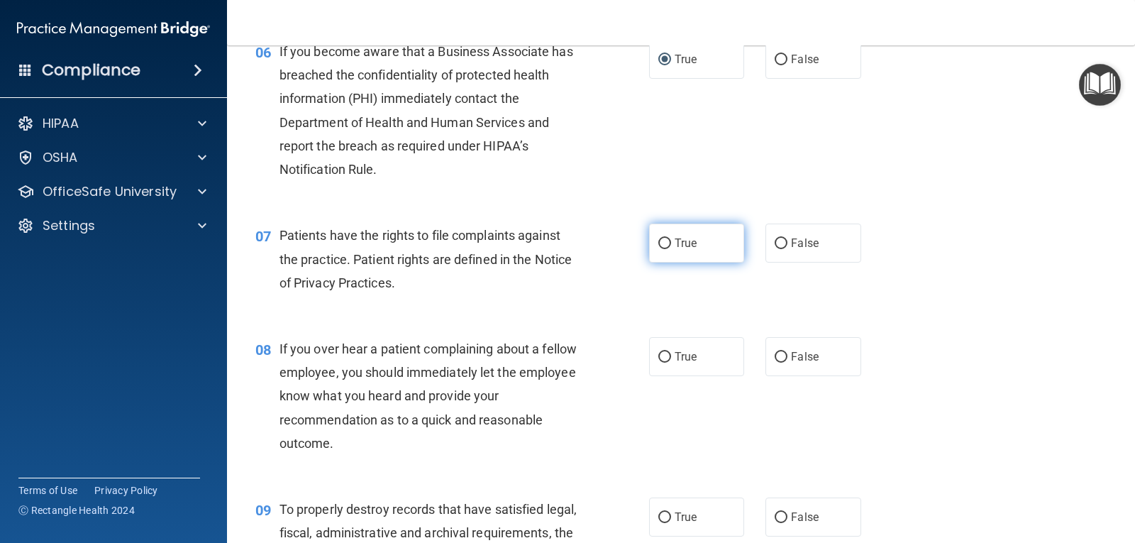
click at [665, 243] on input "True" at bounding box center [665, 243] width 13 height 11
radio input "true"
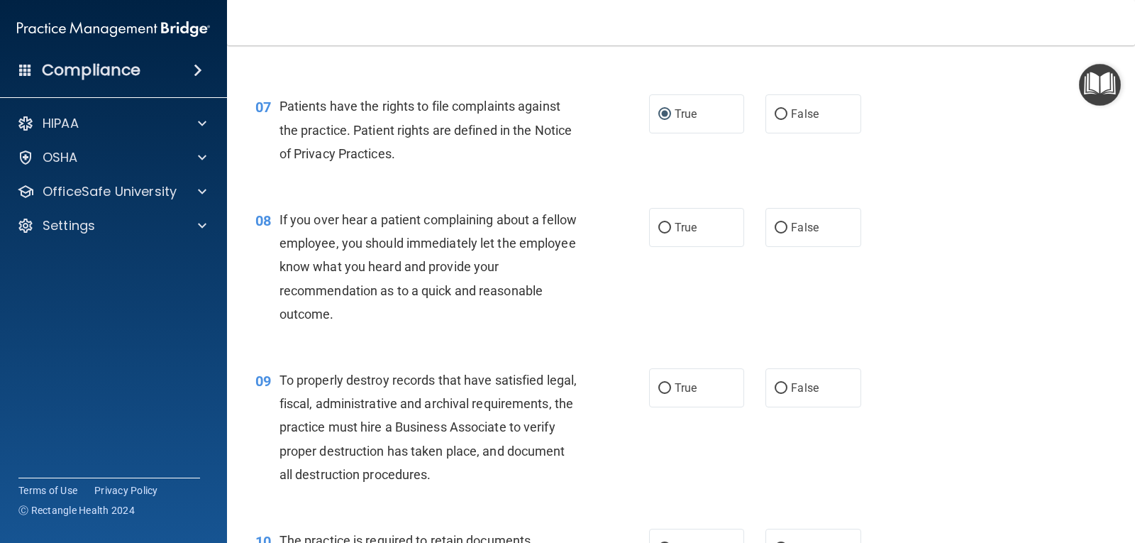
scroll to position [923, 0]
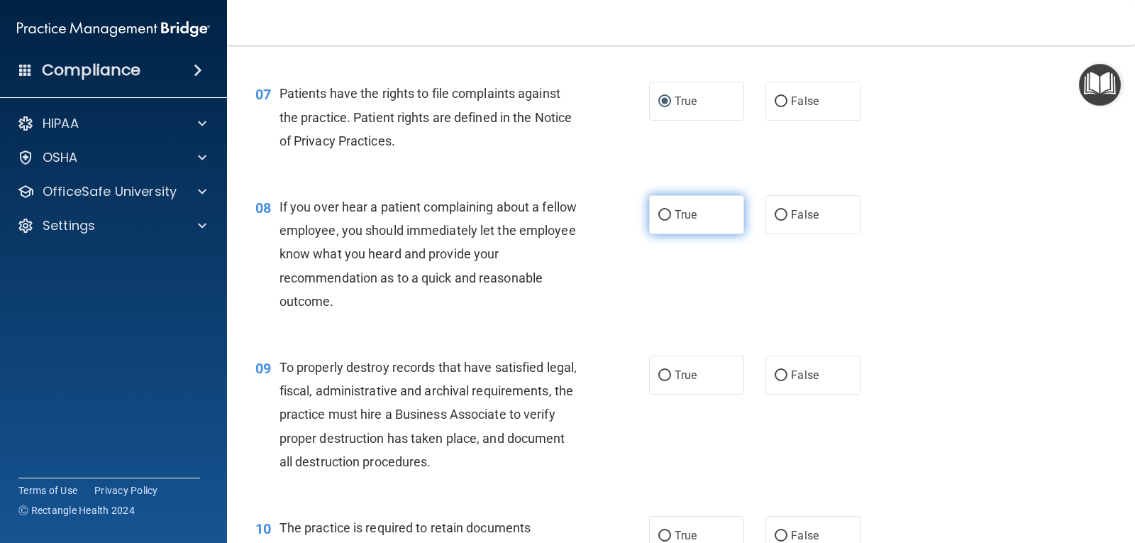
click at [661, 214] on input "True" at bounding box center [665, 215] width 13 height 11
radio input "true"
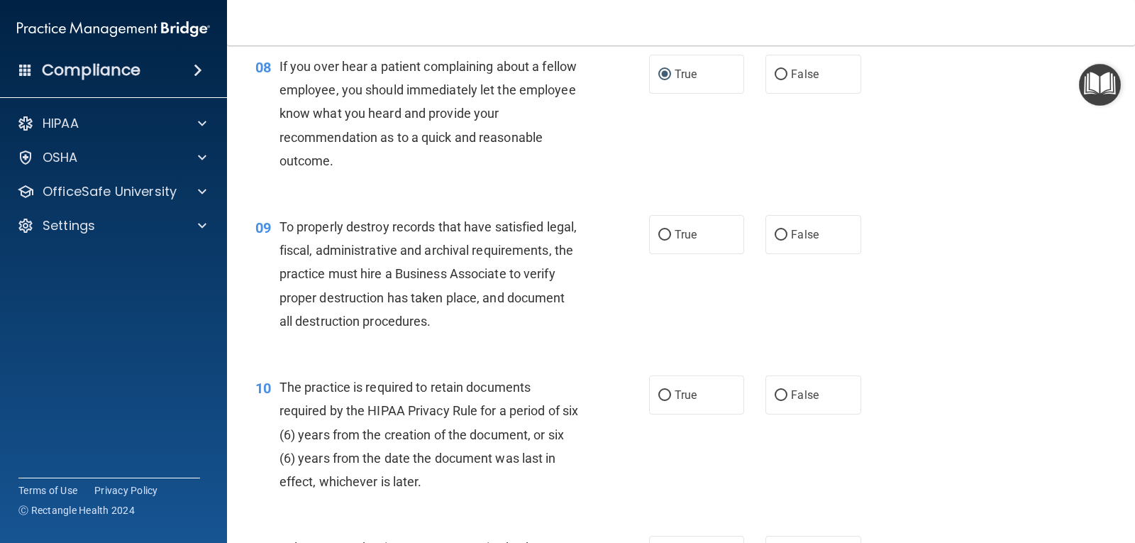
scroll to position [1064, 0]
click at [775, 70] on input "False" at bounding box center [781, 73] width 13 height 11
radio input "true"
radio input "false"
click at [663, 232] on input "True" at bounding box center [665, 233] width 13 height 11
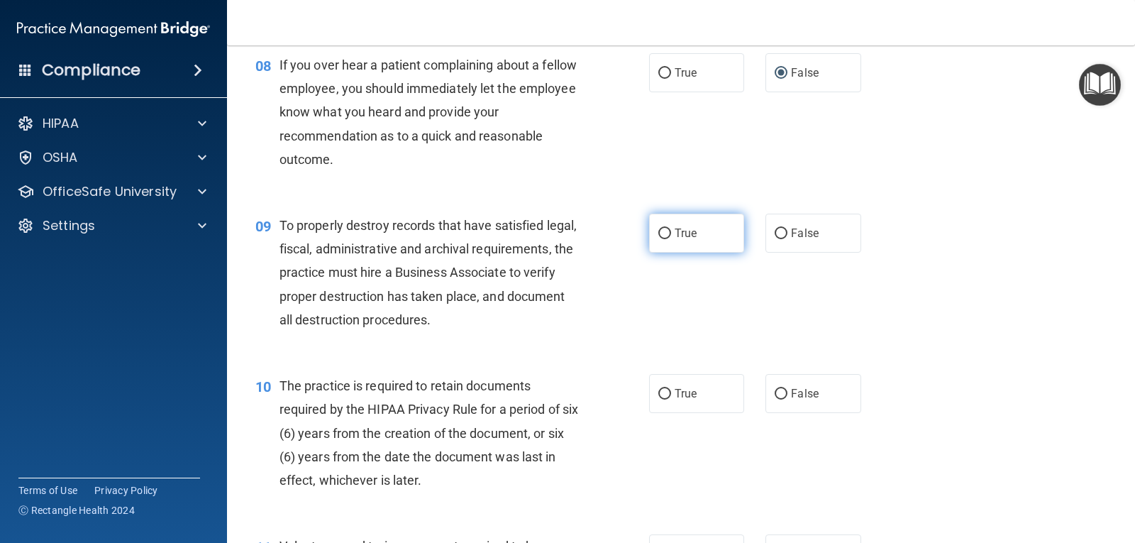
radio input "true"
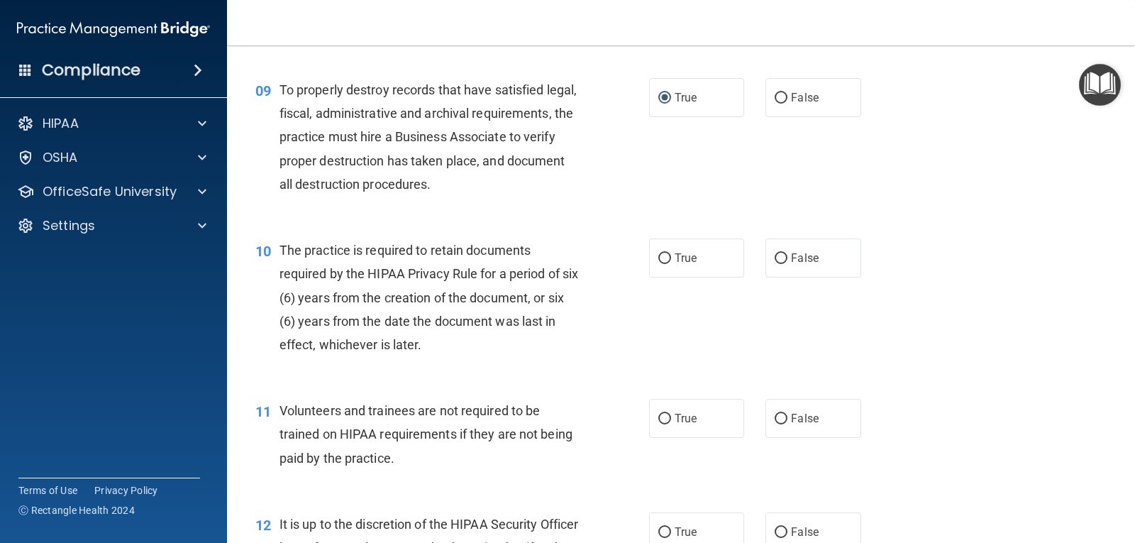
scroll to position [1206, 0]
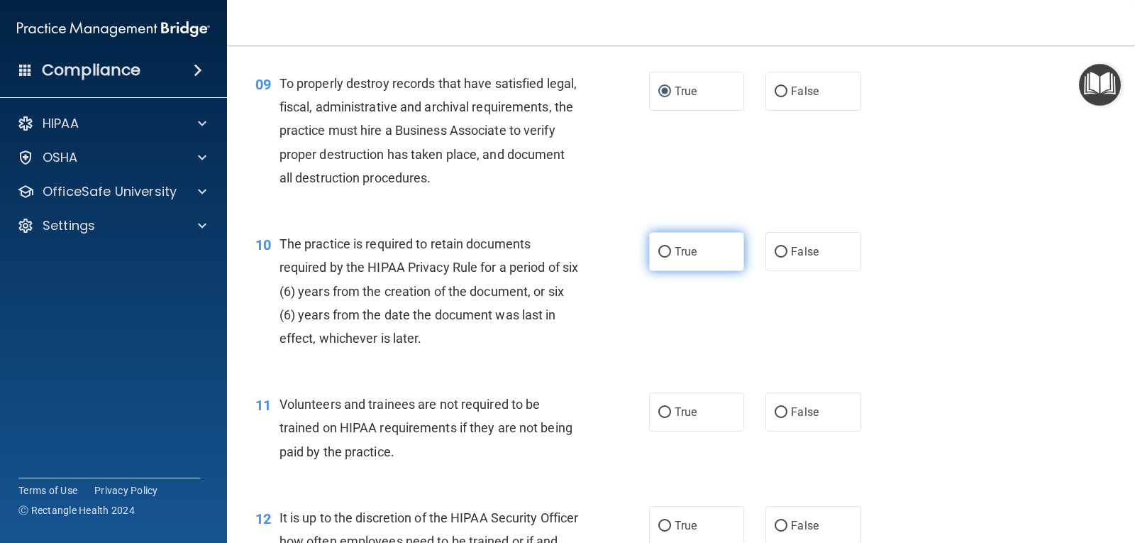
click at [659, 253] on input "True" at bounding box center [665, 252] width 13 height 11
radio input "true"
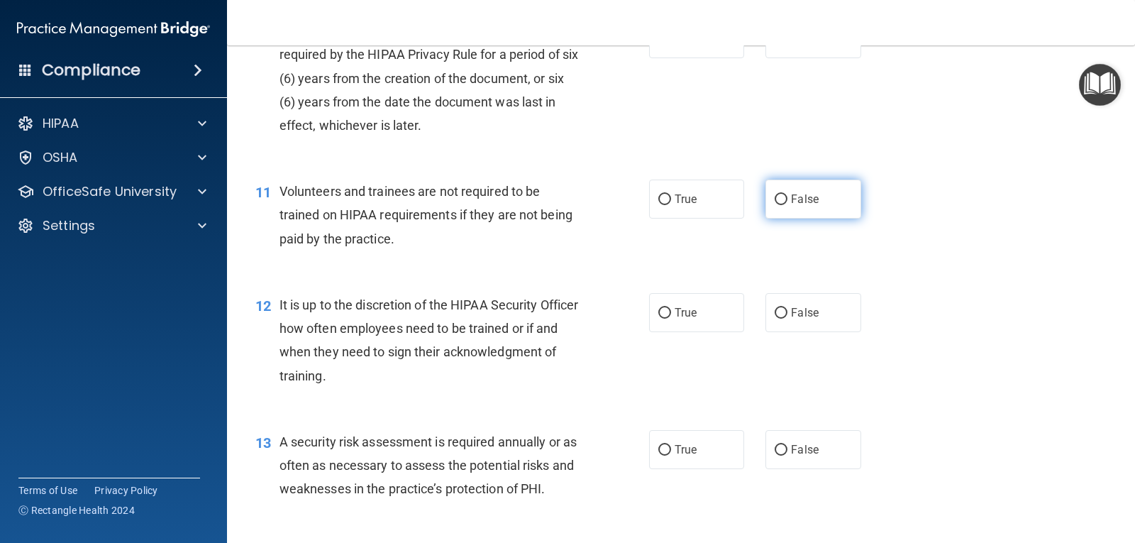
click at [776, 199] on input "False" at bounding box center [781, 199] width 13 height 11
radio input "true"
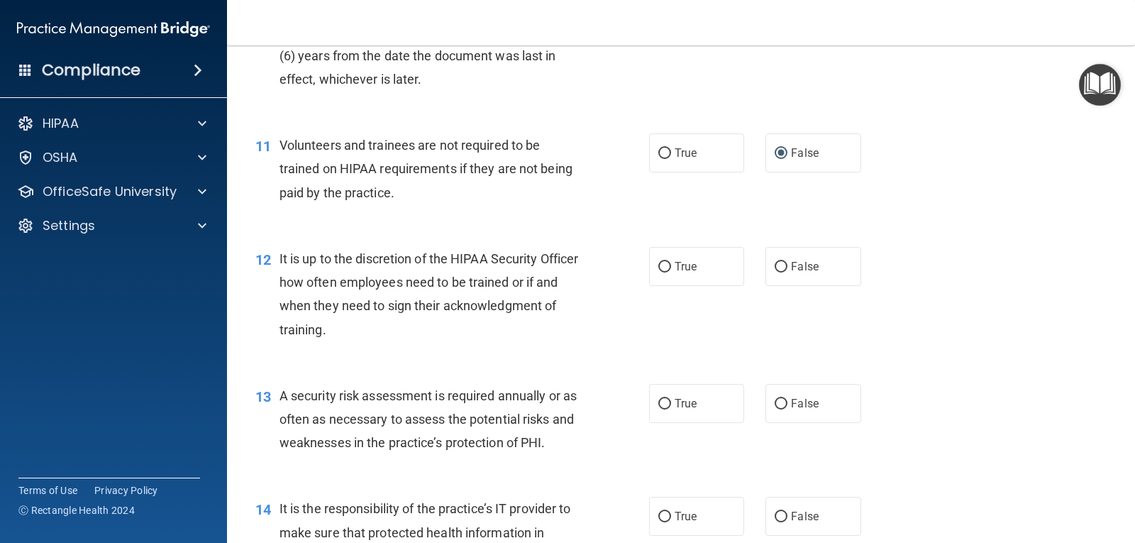
scroll to position [1490, 0]
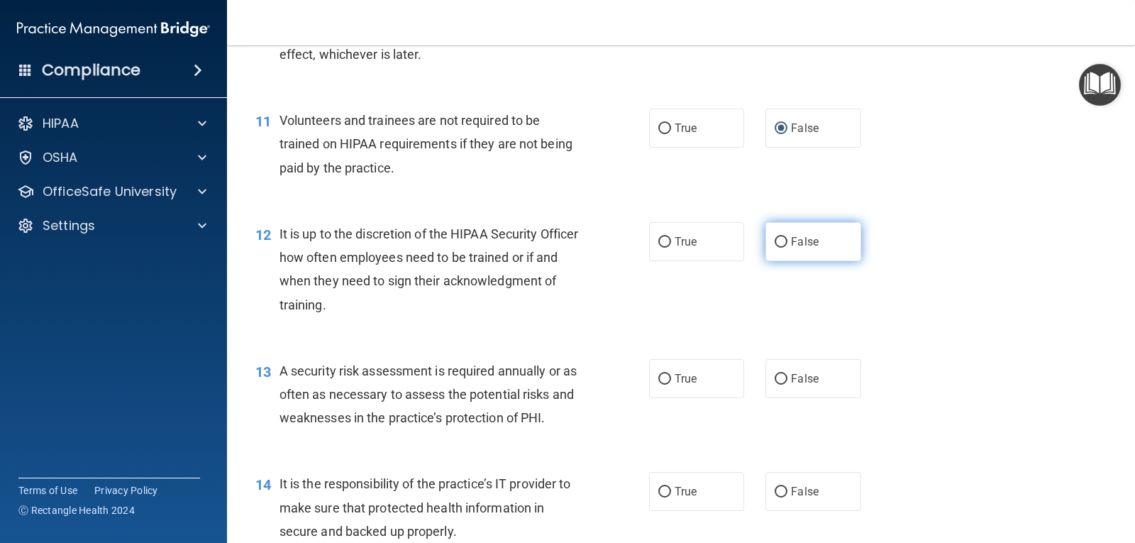
click at [775, 238] on input "False" at bounding box center [781, 242] width 13 height 11
radio input "true"
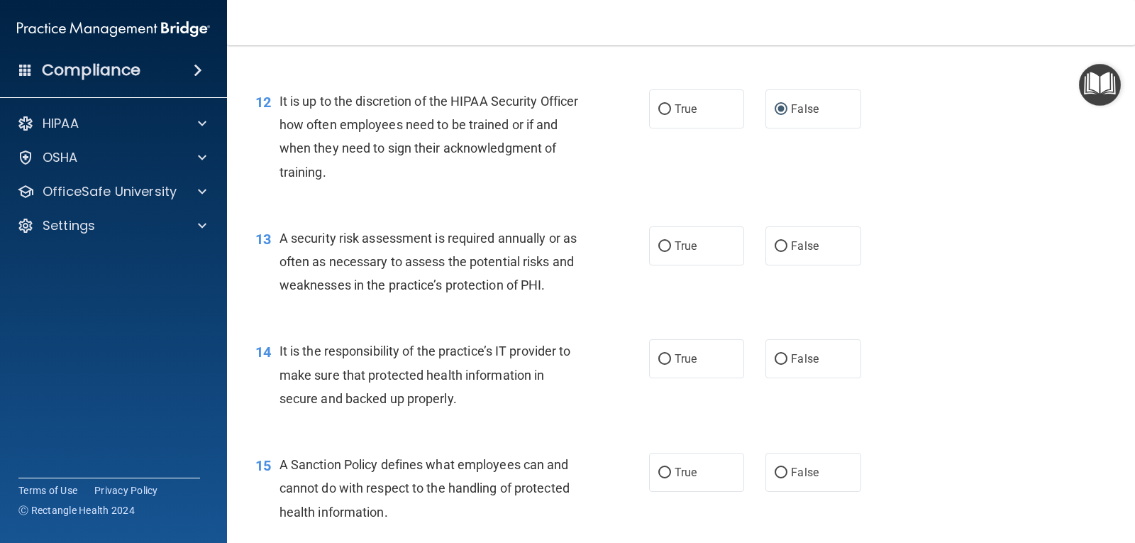
scroll to position [1632, 0]
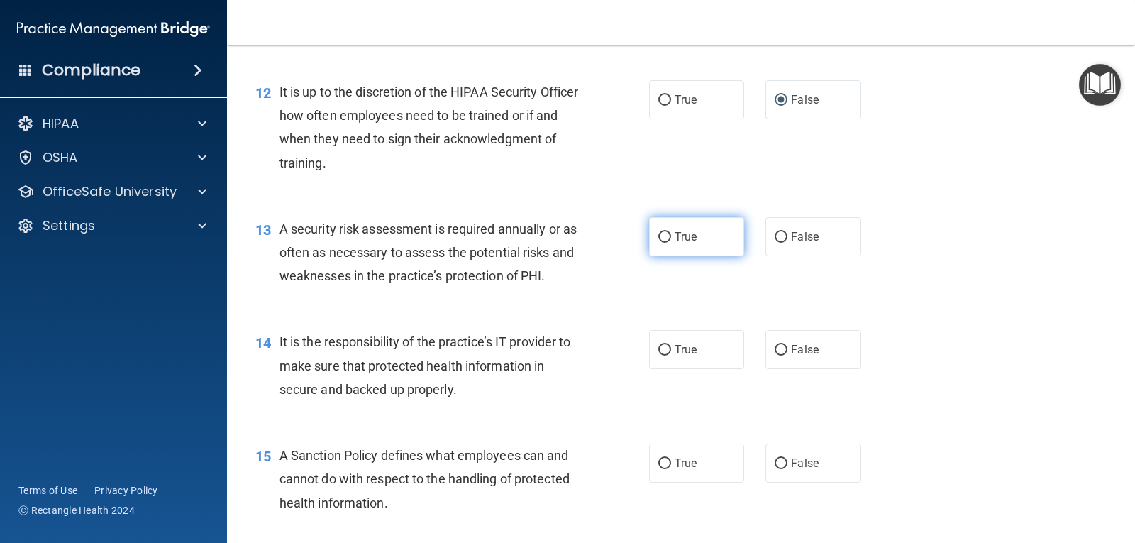
click at [661, 235] on input "True" at bounding box center [665, 237] width 13 height 11
radio input "true"
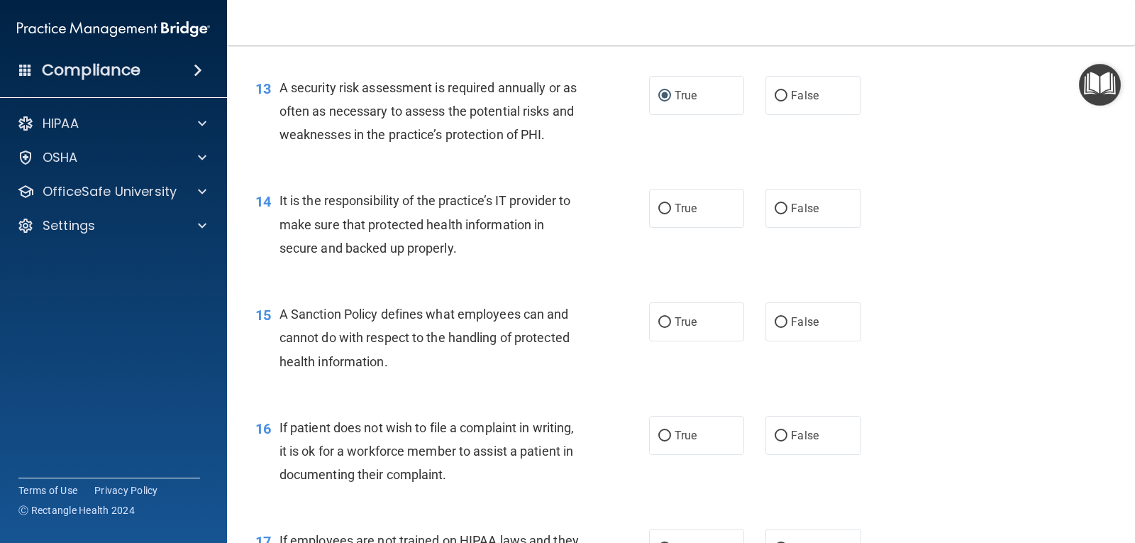
scroll to position [1774, 0]
click at [775, 206] on input "False" at bounding box center [781, 208] width 13 height 11
radio input "true"
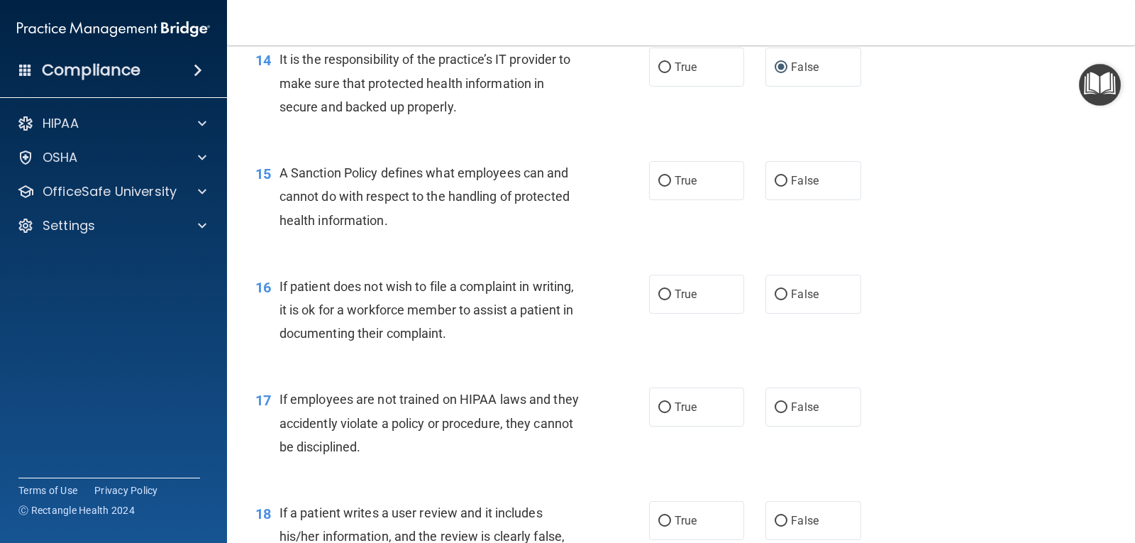
scroll to position [1916, 0]
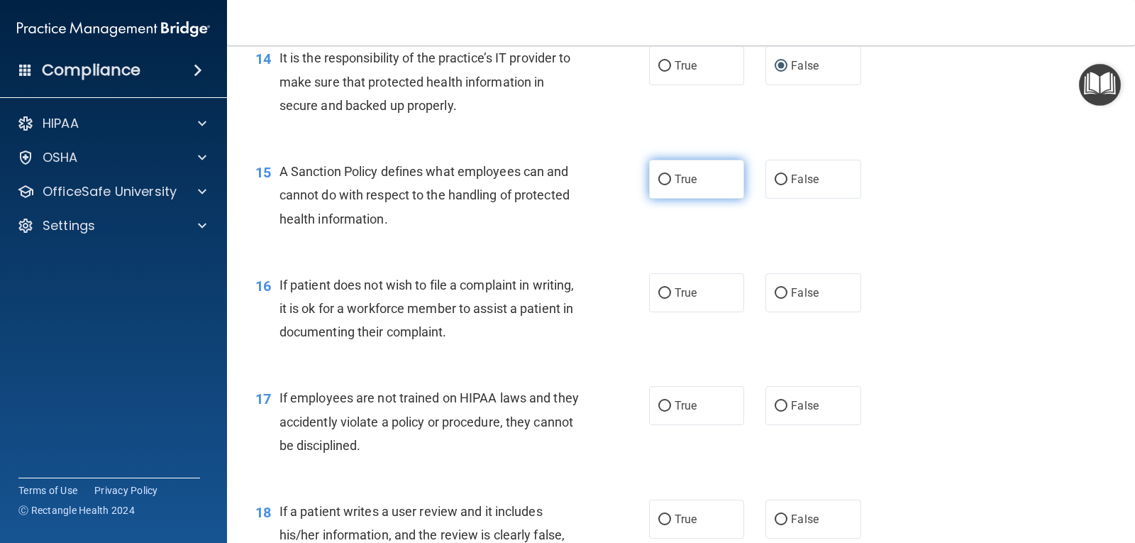
click at [668, 180] on label "True" at bounding box center [696, 179] width 95 height 39
click at [668, 180] on input "True" at bounding box center [665, 180] width 13 height 11
radio input "true"
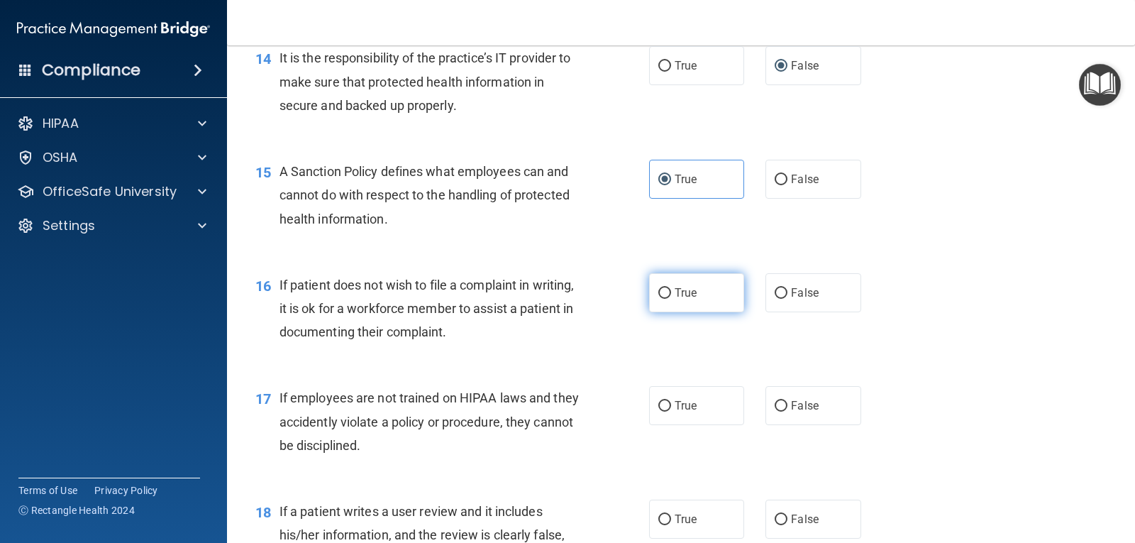
click at [663, 294] on input "True" at bounding box center [665, 293] width 13 height 11
radio input "true"
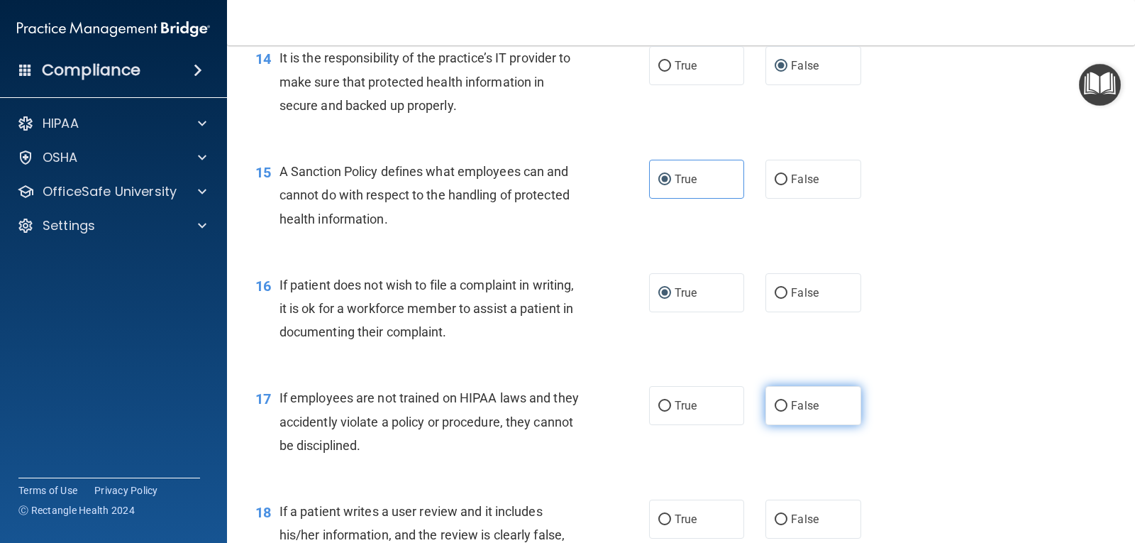
click at [775, 403] on input "False" at bounding box center [781, 406] width 13 height 11
radio input "true"
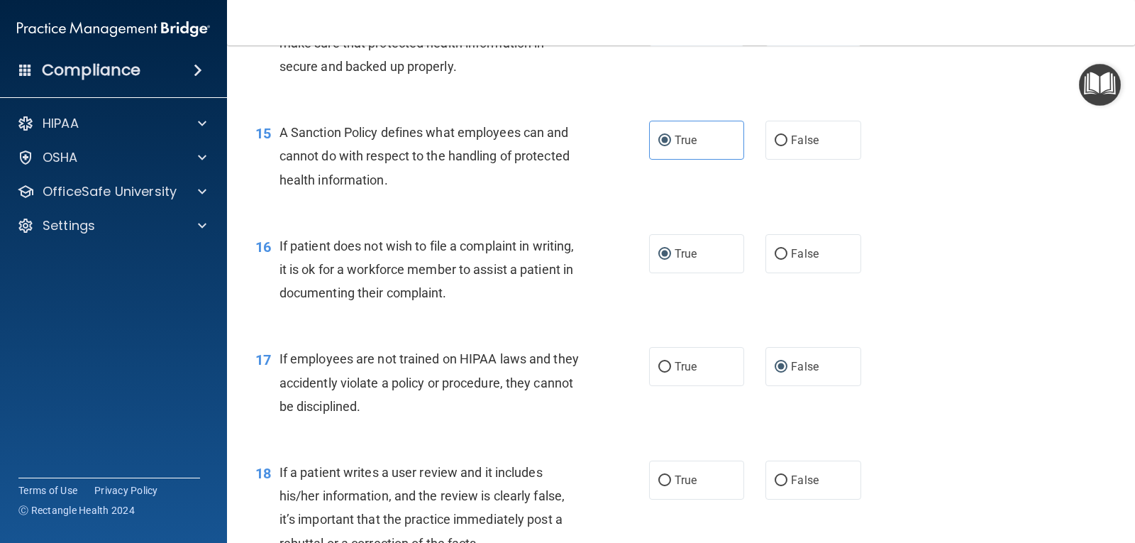
scroll to position [2129, 0]
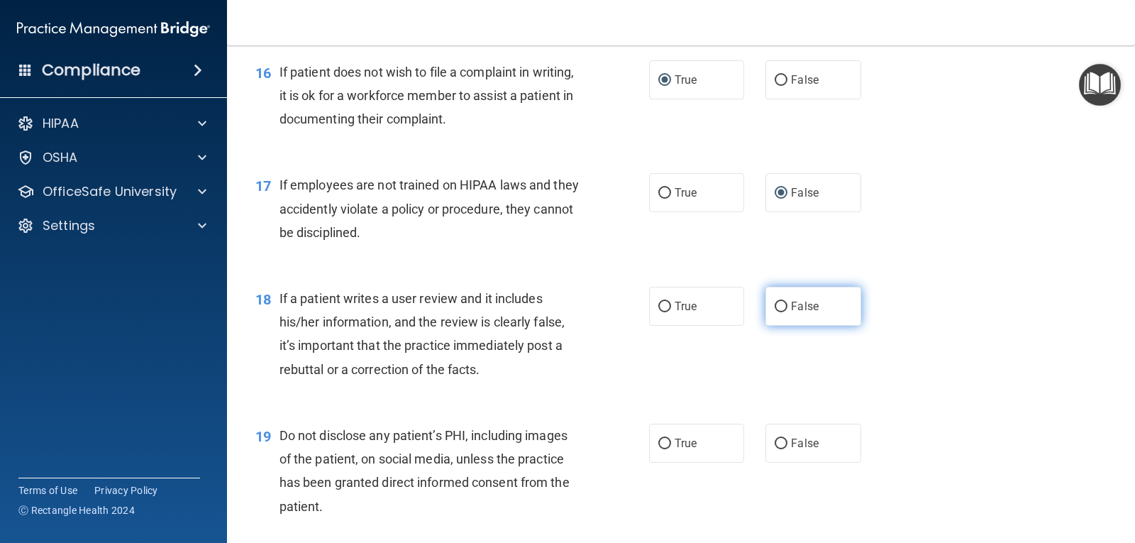
click at [776, 304] on input "False" at bounding box center [781, 307] width 13 height 11
radio input "true"
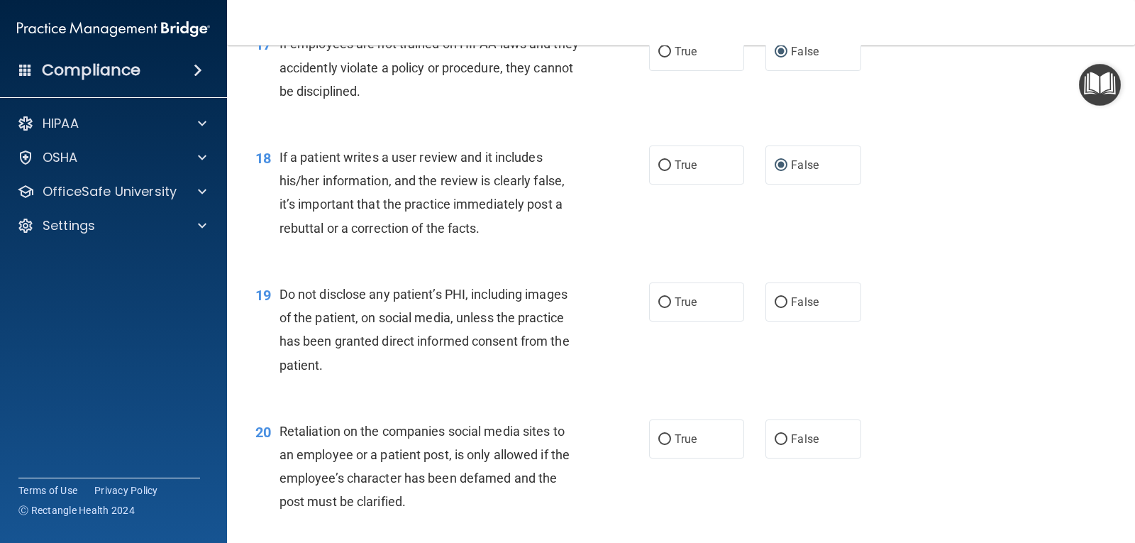
scroll to position [2271, 0]
click at [666, 301] on label "True" at bounding box center [696, 301] width 95 height 39
click at [666, 301] on input "True" at bounding box center [665, 302] width 13 height 11
radio input "true"
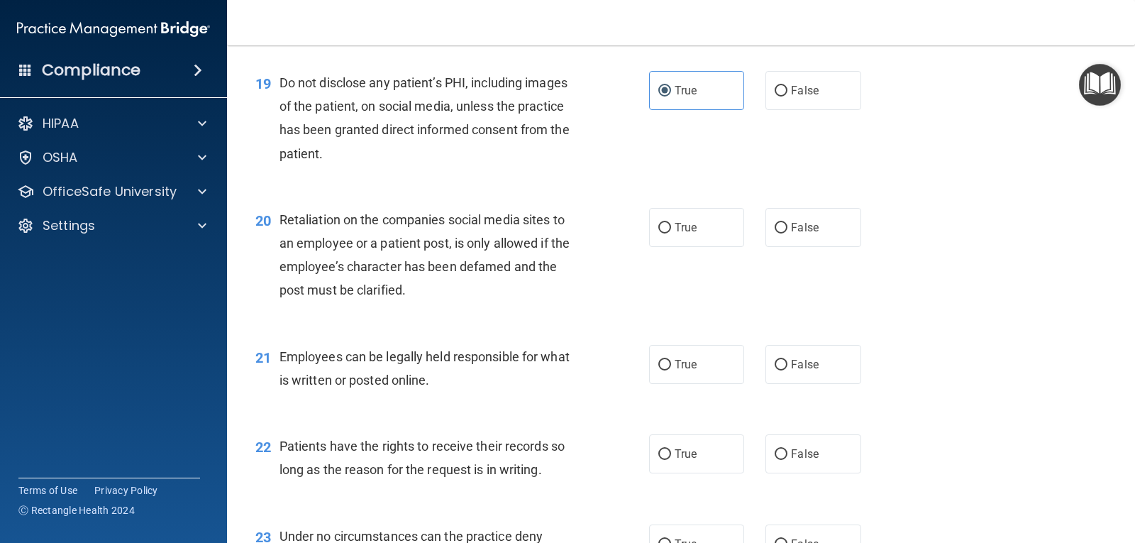
scroll to position [2484, 0]
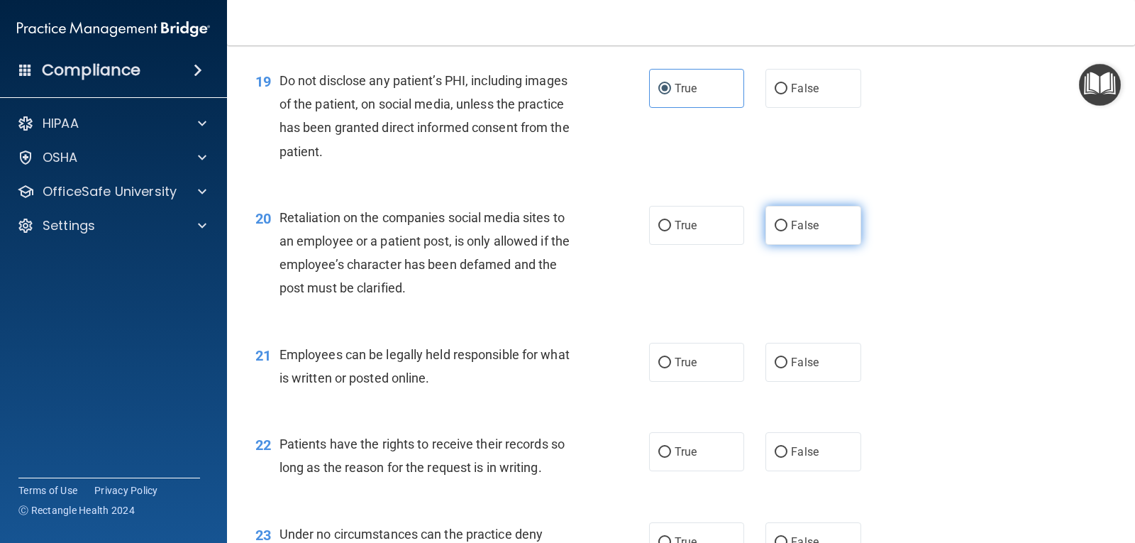
click at [780, 225] on input "False" at bounding box center [781, 226] width 13 height 11
radio input "true"
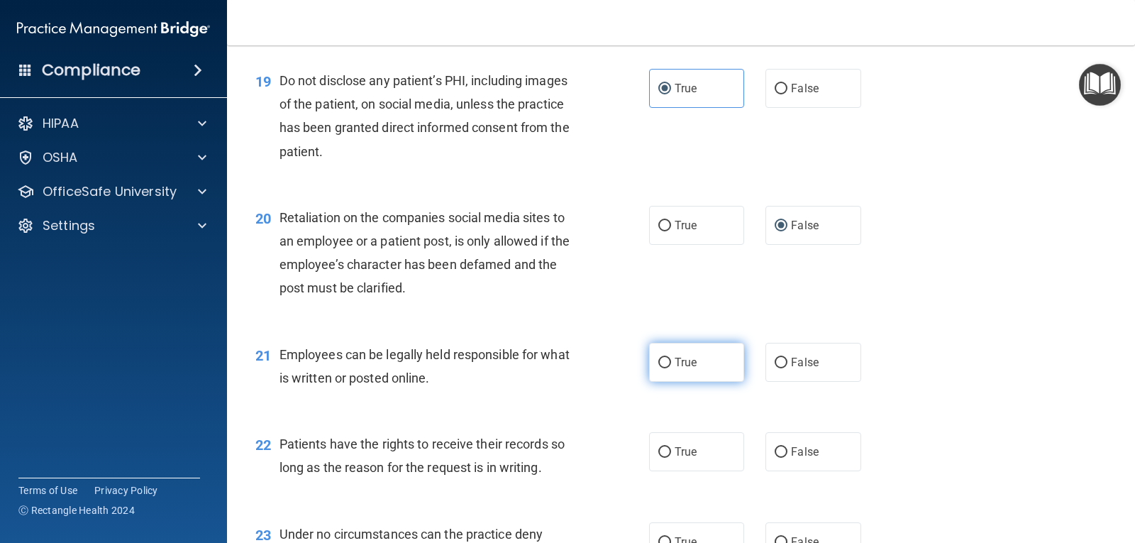
click at [661, 362] on input "True" at bounding box center [665, 363] width 13 height 11
radio input "true"
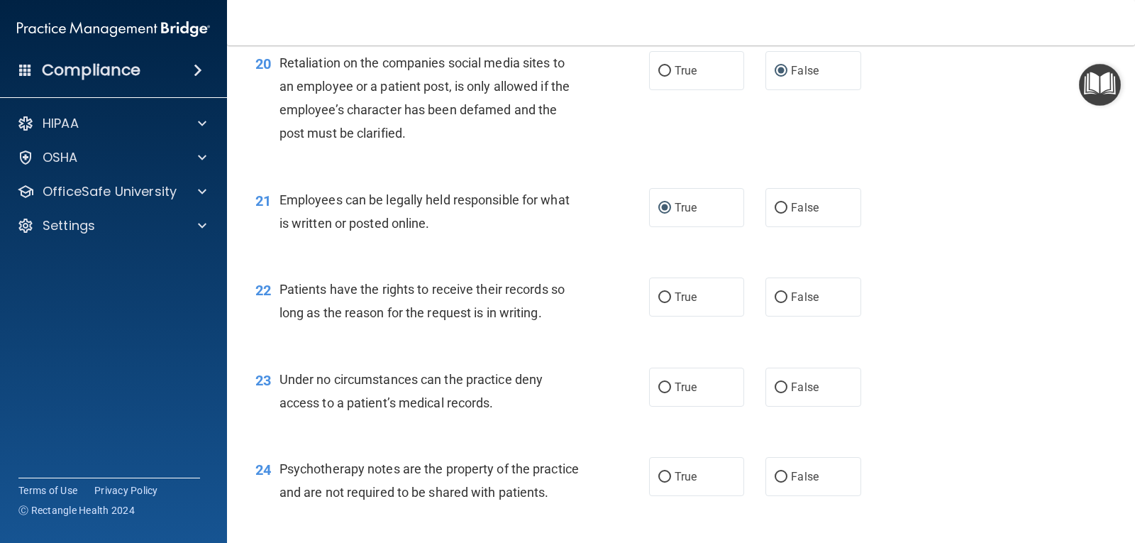
scroll to position [2697, 0]
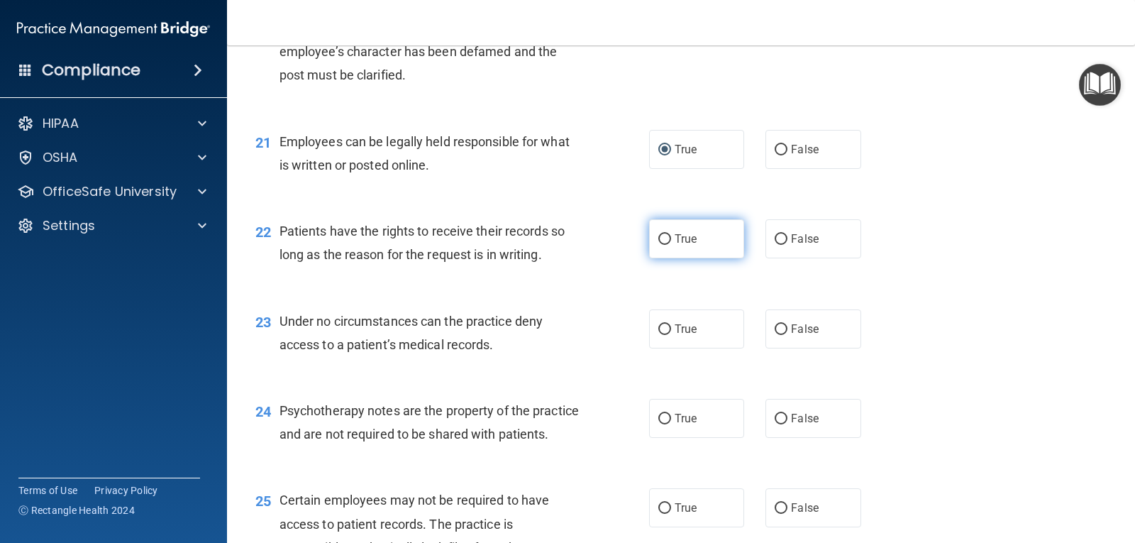
click at [663, 241] on input "True" at bounding box center [665, 239] width 13 height 11
radio input "true"
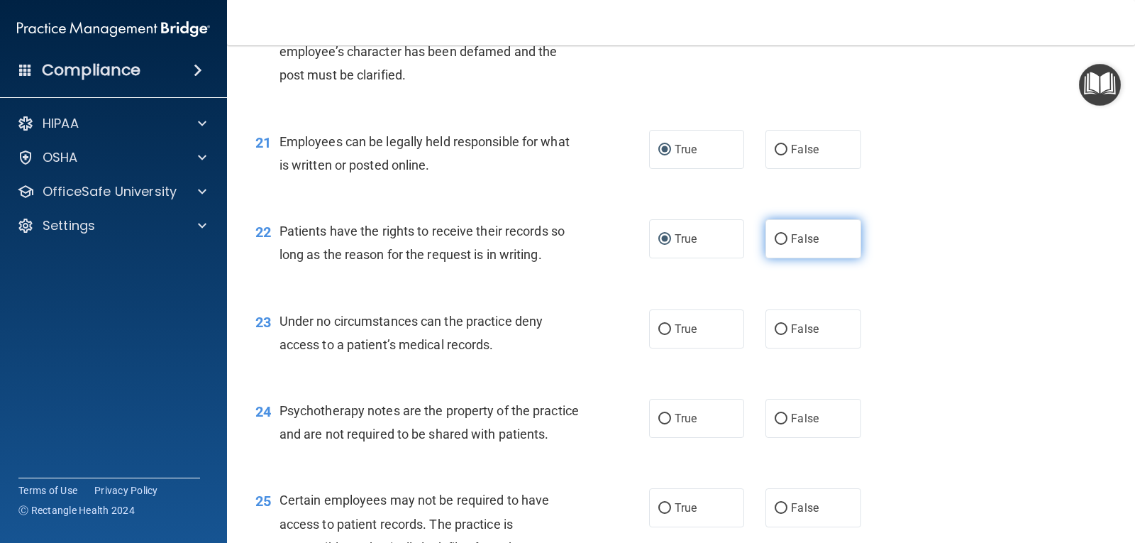
click at [775, 238] on input "False" at bounding box center [781, 239] width 13 height 11
radio input "true"
radio input "false"
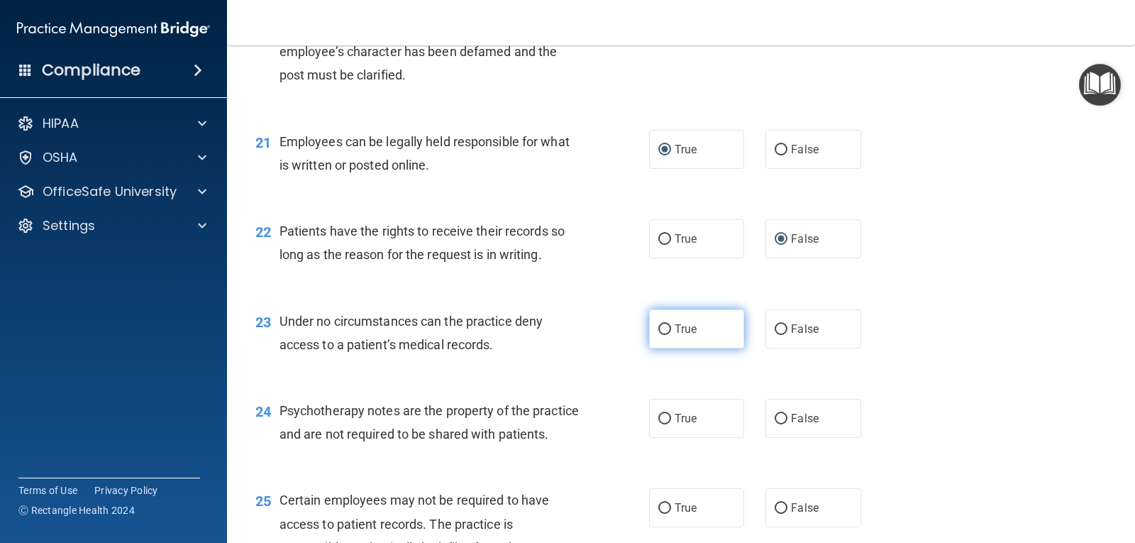
click at [662, 331] on input "True" at bounding box center [665, 329] width 13 height 11
radio input "true"
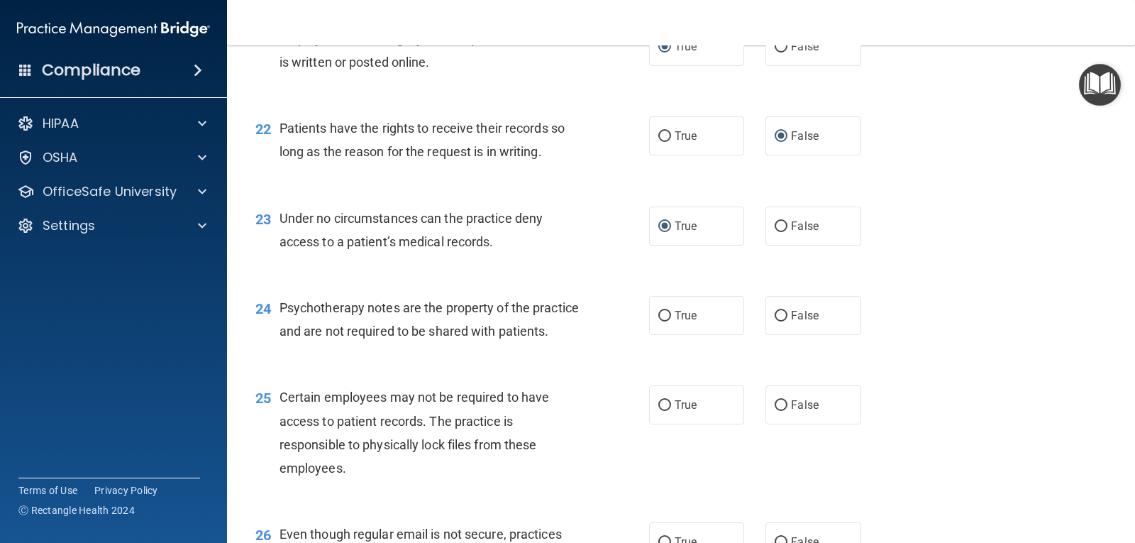
scroll to position [2909, 0]
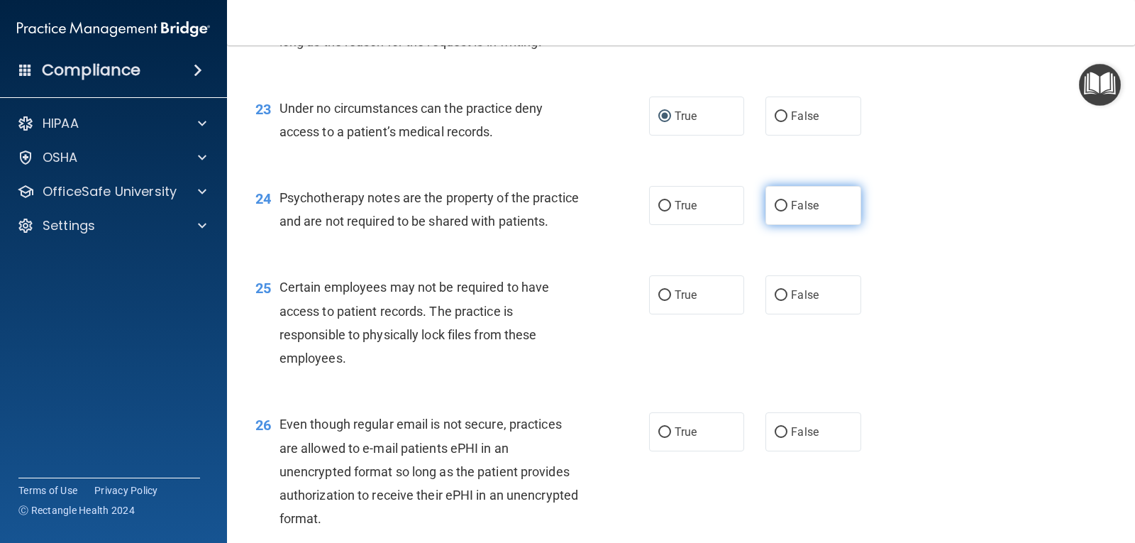
click at [779, 202] on input "False" at bounding box center [781, 206] width 13 height 11
radio input "true"
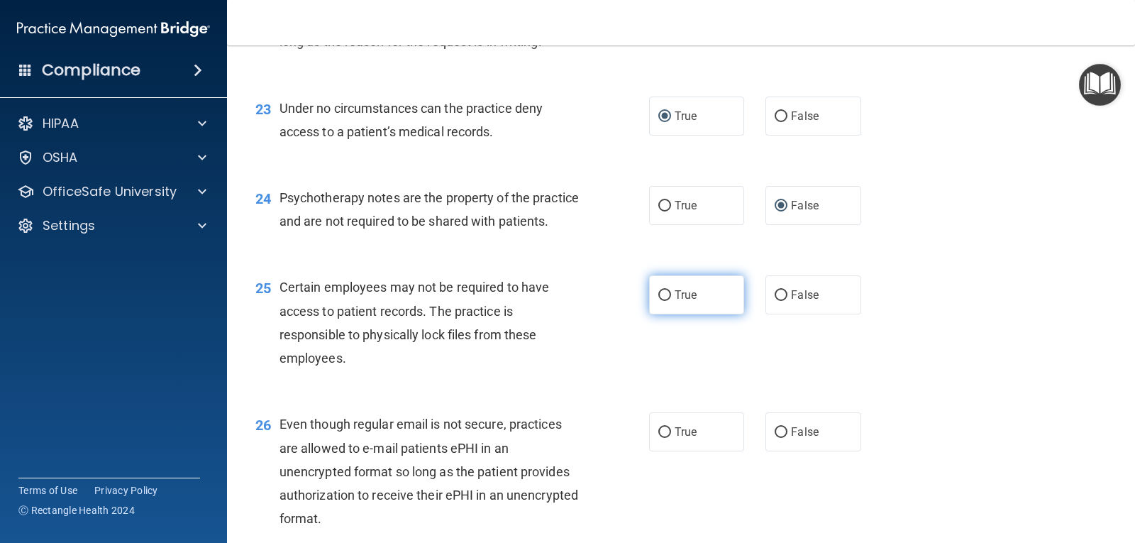
click at [661, 301] on input "True" at bounding box center [665, 295] width 13 height 11
radio input "true"
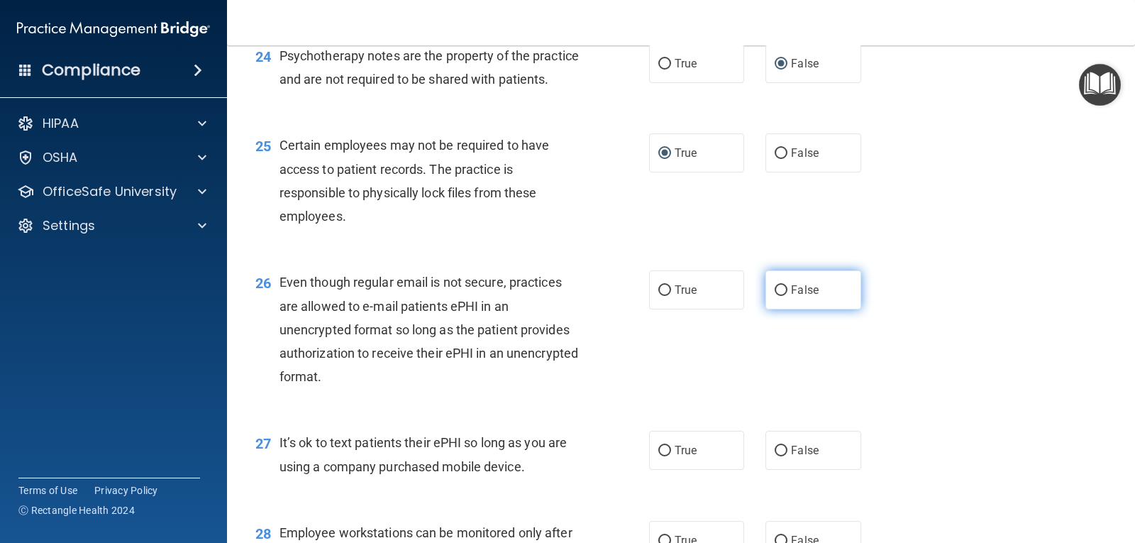
click at [775, 296] on input "False" at bounding box center [781, 290] width 13 height 11
radio input "true"
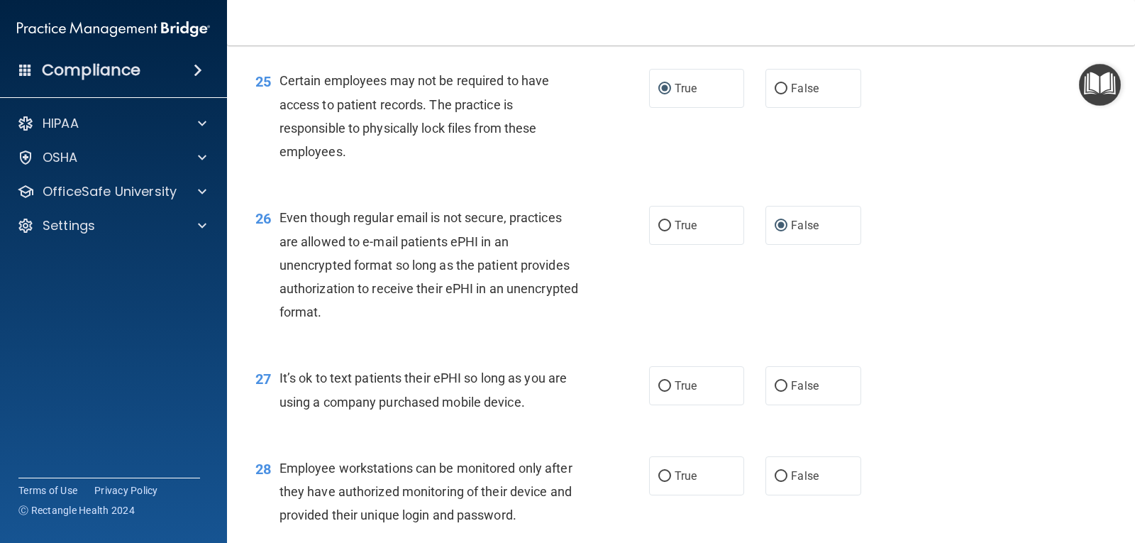
scroll to position [3193, 0]
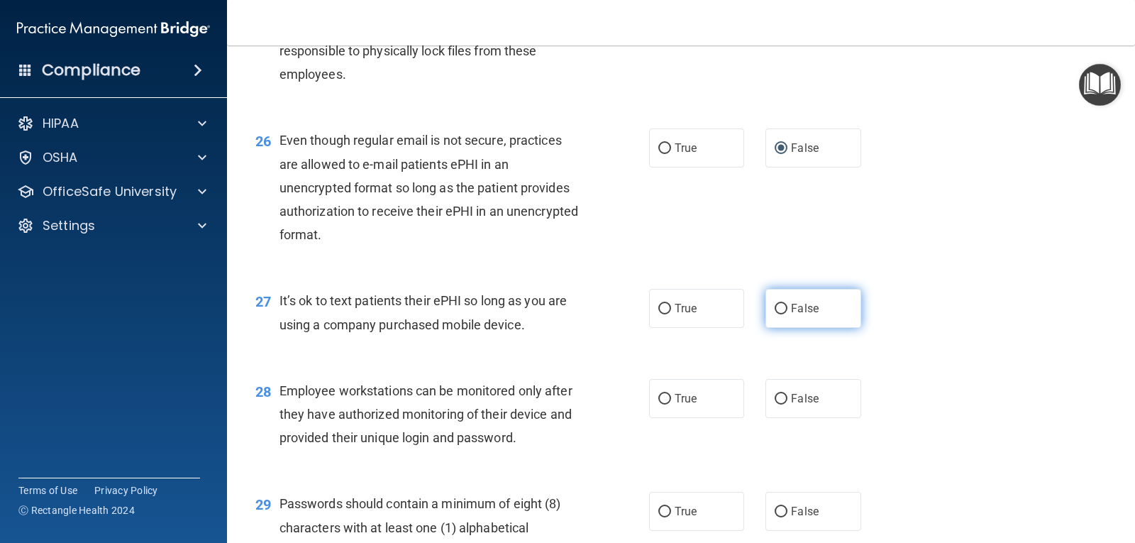
click at [775, 314] on input "False" at bounding box center [781, 309] width 13 height 11
radio input "true"
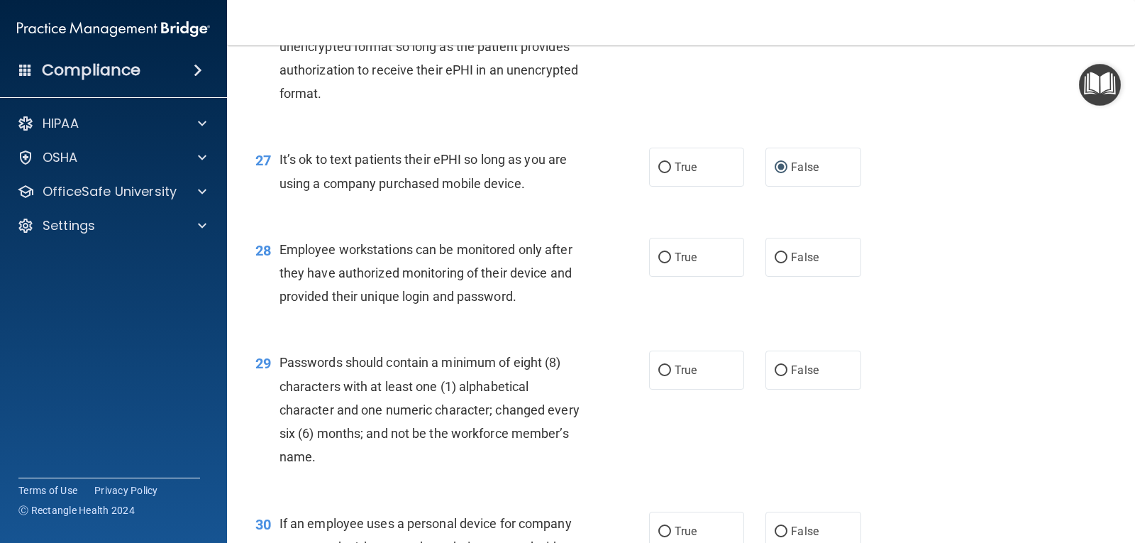
scroll to position [3335, 0]
click at [779, 263] on input "False" at bounding box center [781, 257] width 13 height 11
radio input "true"
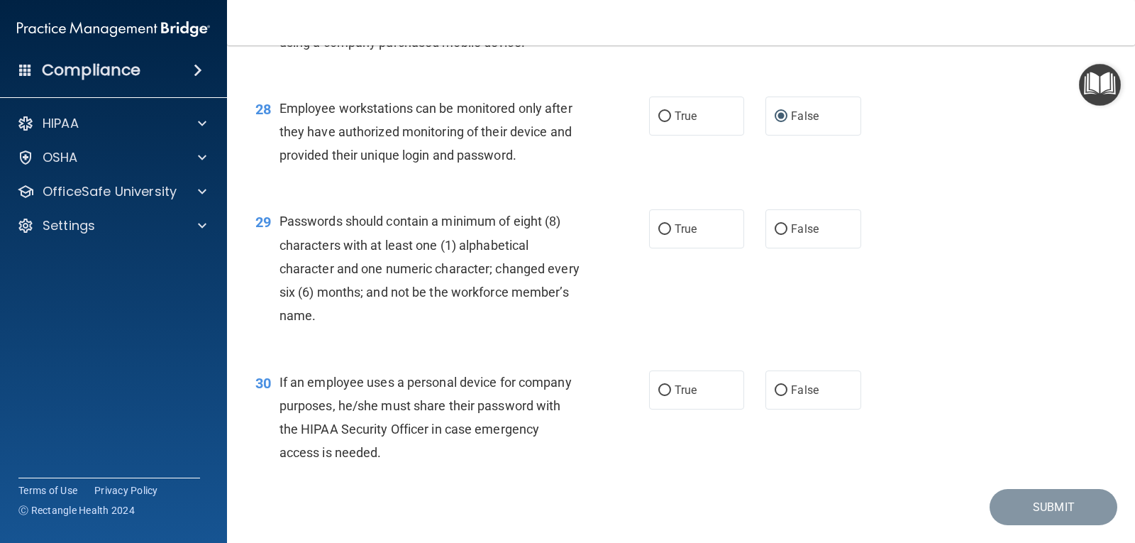
scroll to position [3477, 0]
click at [659, 233] on input "True" at bounding box center [665, 228] width 13 height 11
radio input "true"
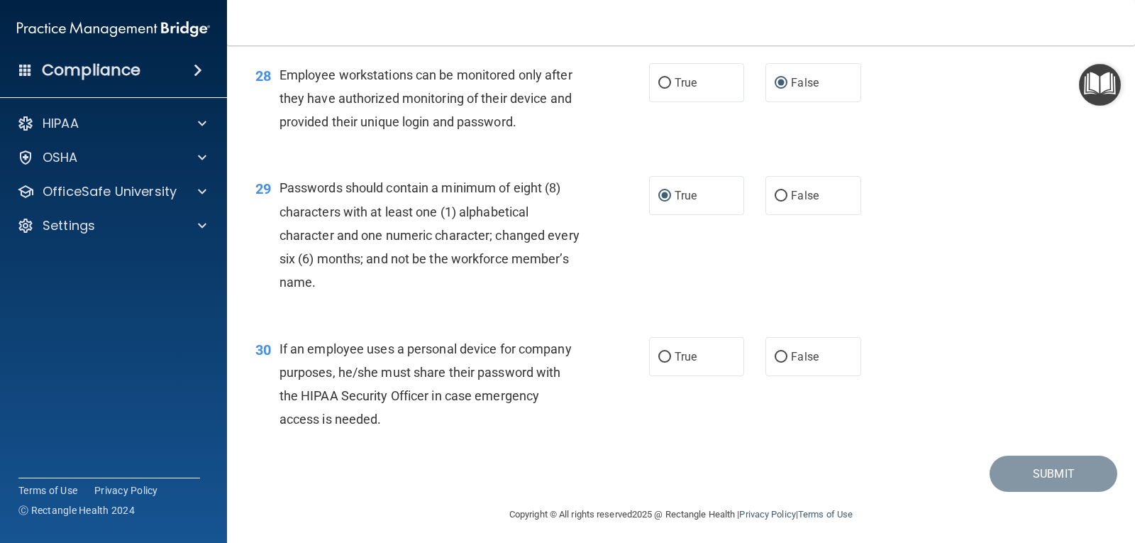
scroll to position [3538, 0]
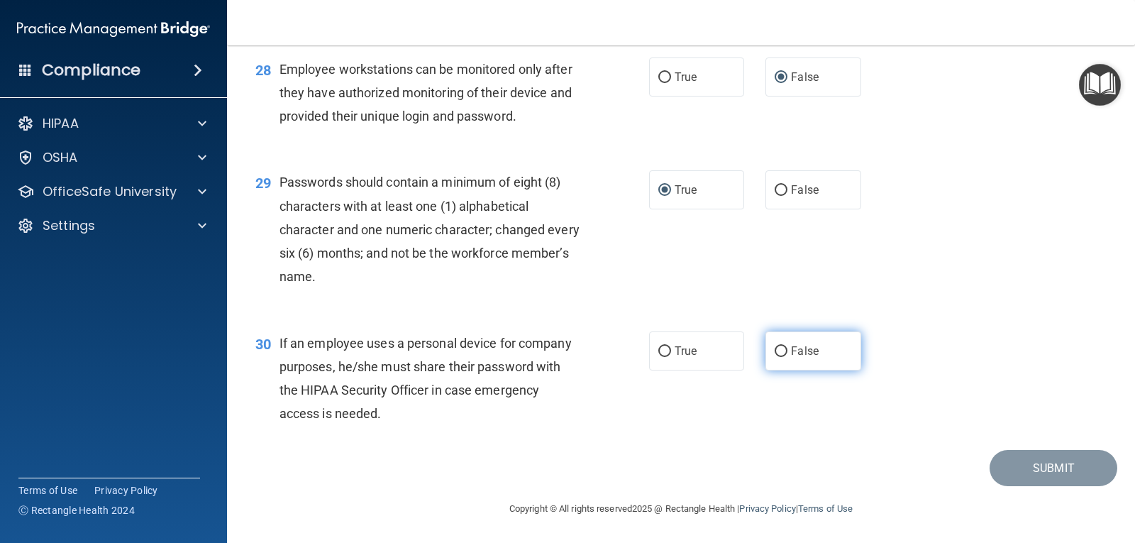
click at [776, 346] on input "False" at bounding box center [781, 351] width 13 height 11
radio input "true"
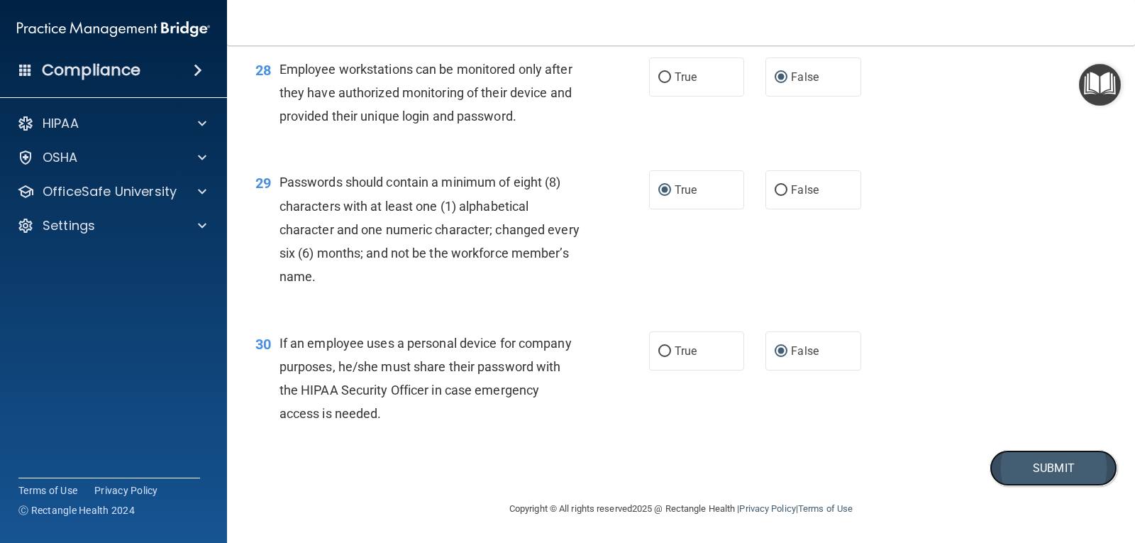
click at [1064, 463] on button "Submit" at bounding box center [1054, 468] width 128 height 36
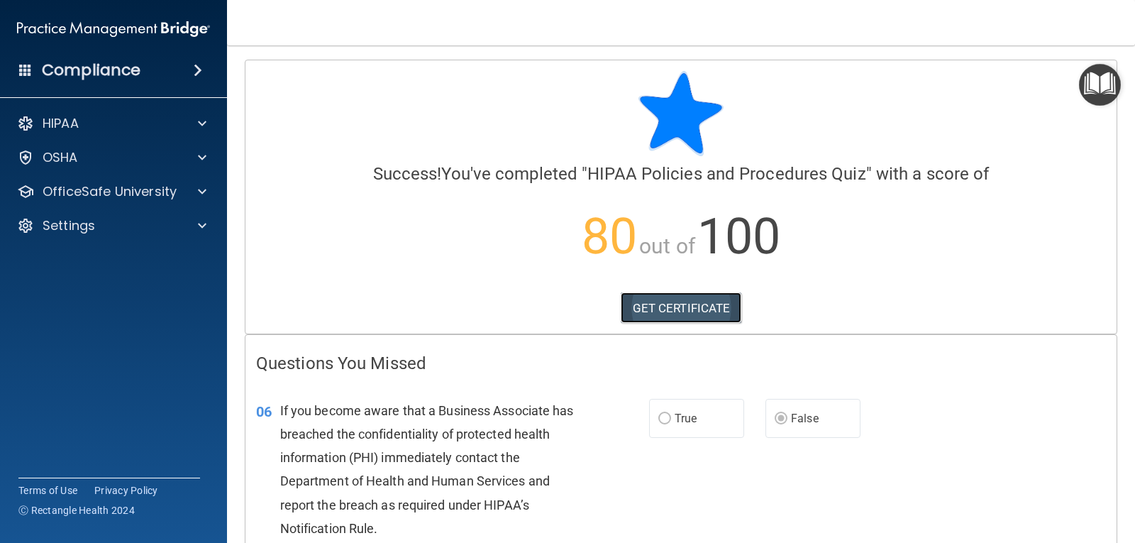
click at [678, 299] on link "GET CERTIFICATE" at bounding box center [681, 307] width 121 height 31
click at [197, 190] on div at bounding box center [199, 191] width 35 height 17
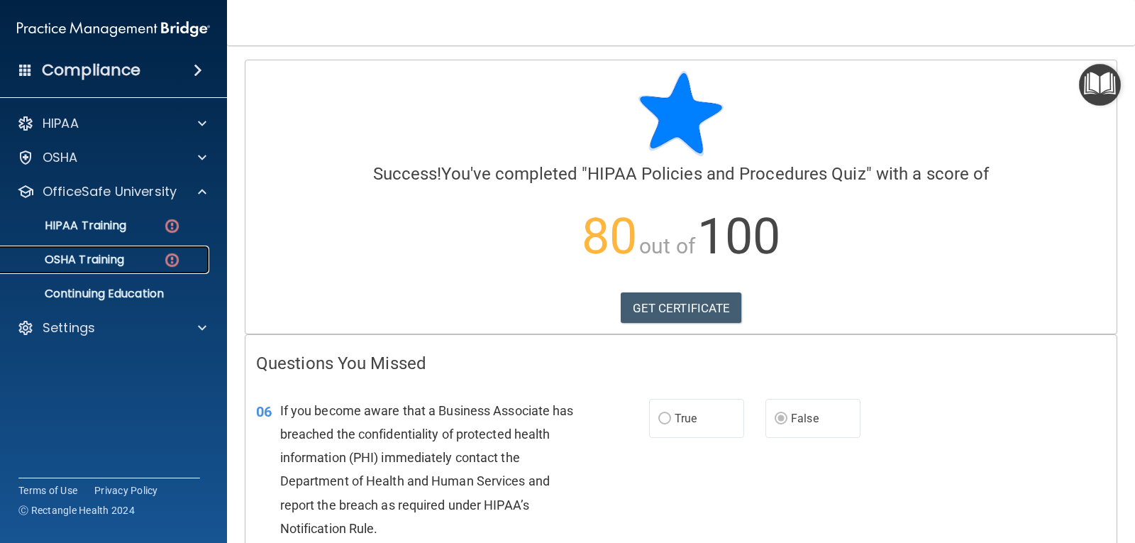
click at [111, 258] on p "OSHA Training" at bounding box center [66, 260] width 115 height 14
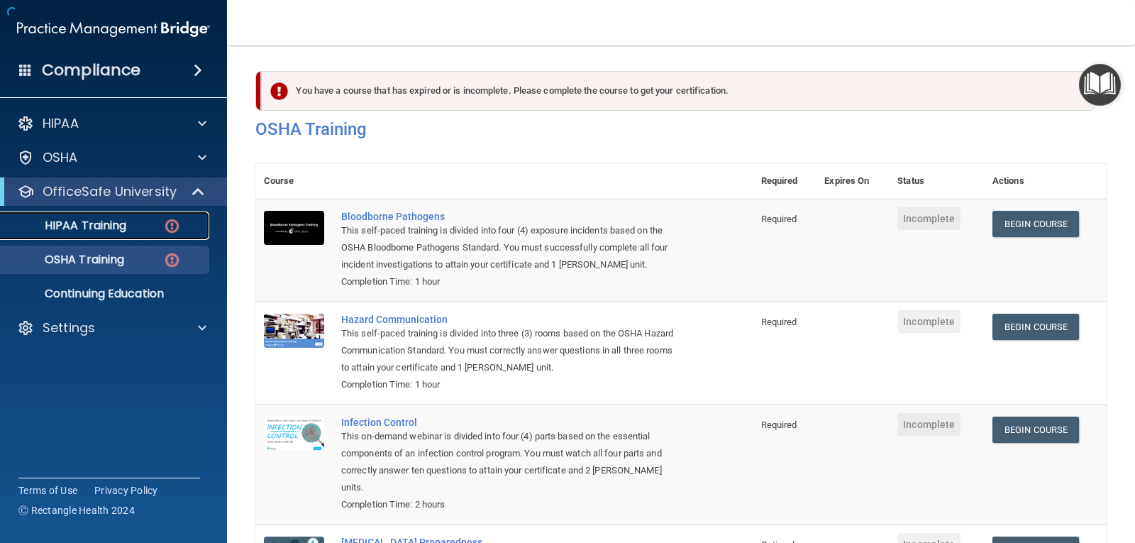
click at [137, 226] on div "HIPAA Training" at bounding box center [106, 226] width 194 height 14
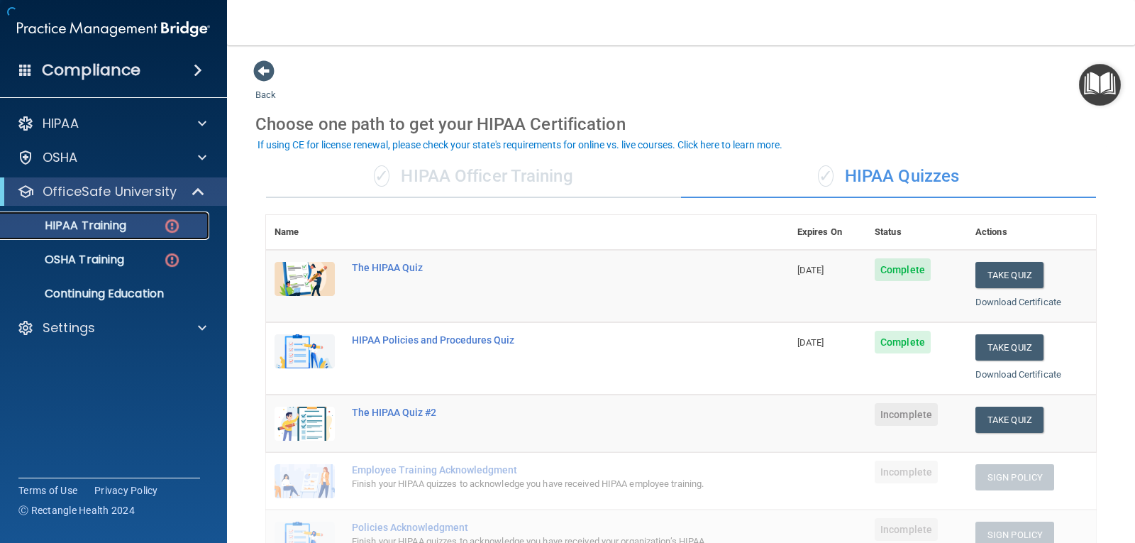
click at [111, 227] on p "HIPAA Training" at bounding box center [67, 226] width 117 height 14
click at [438, 338] on div "HIPAA Policies and Procedures Quiz" at bounding box center [535, 339] width 366 height 11
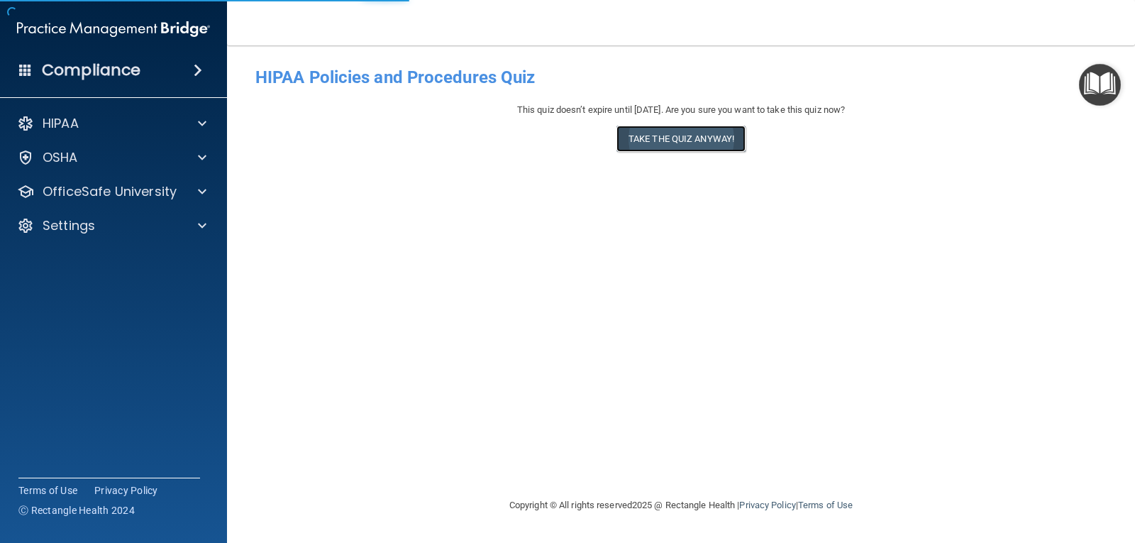
click at [668, 136] on button "Take the quiz anyway!" at bounding box center [681, 139] width 129 height 26
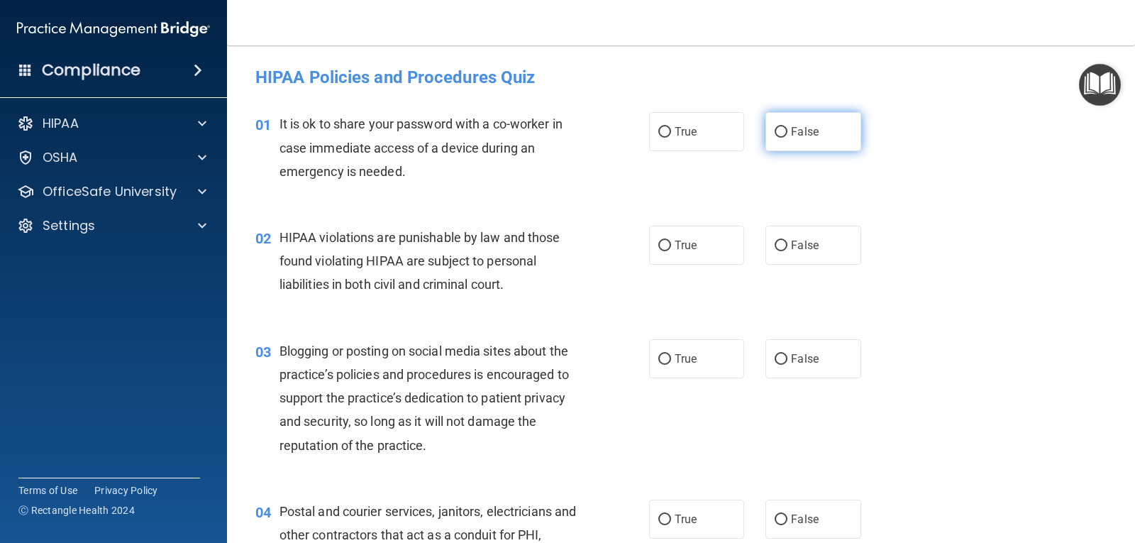
click at [778, 131] on input "False" at bounding box center [781, 132] width 13 height 11
radio input "true"
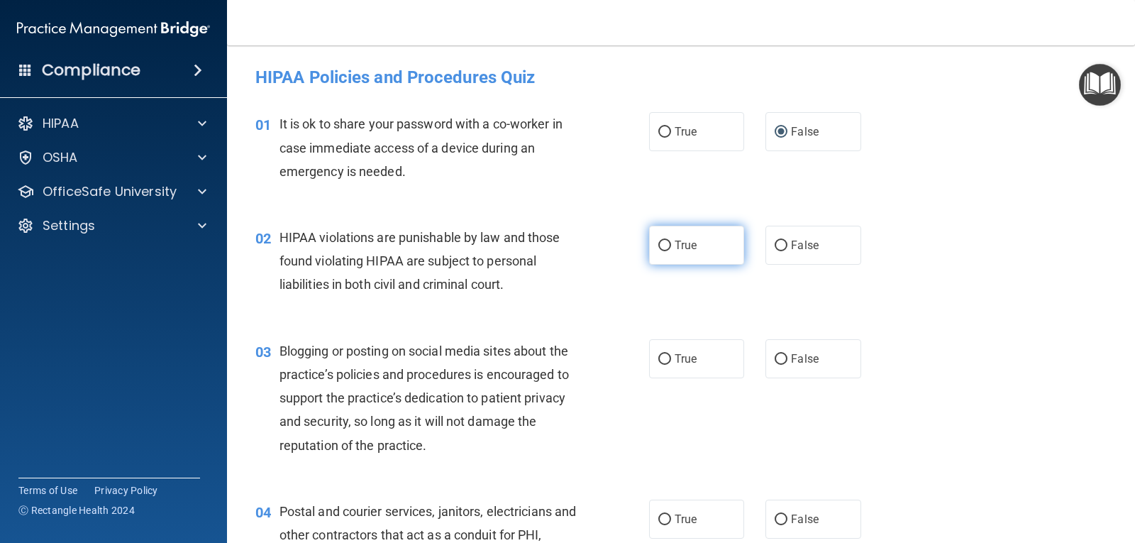
click at [663, 242] on input "True" at bounding box center [665, 246] width 13 height 11
radio input "true"
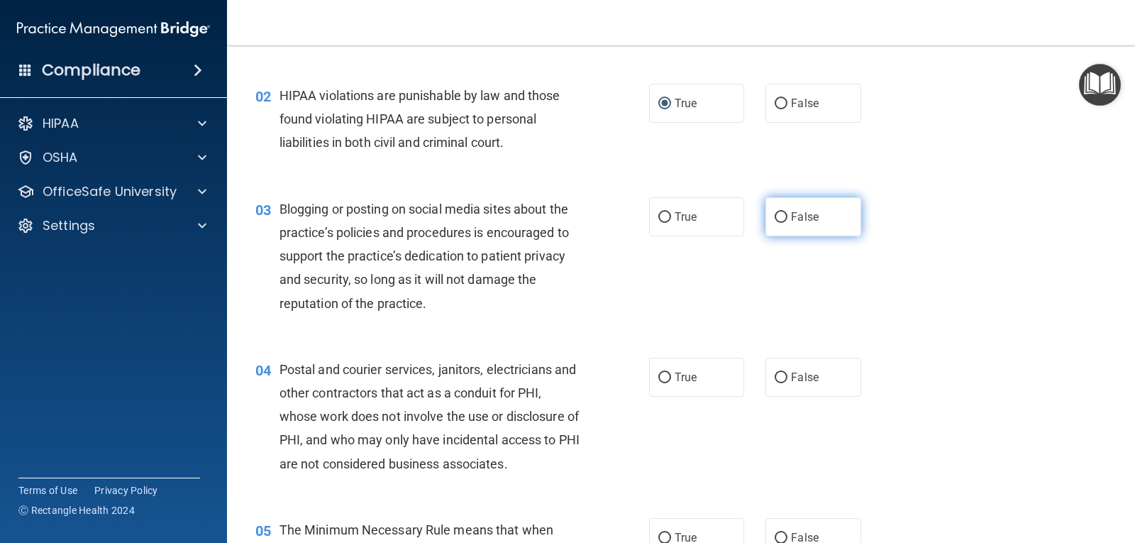
click at [781, 218] on input "False" at bounding box center [781, 217] width 13 height 11
radio input "true"
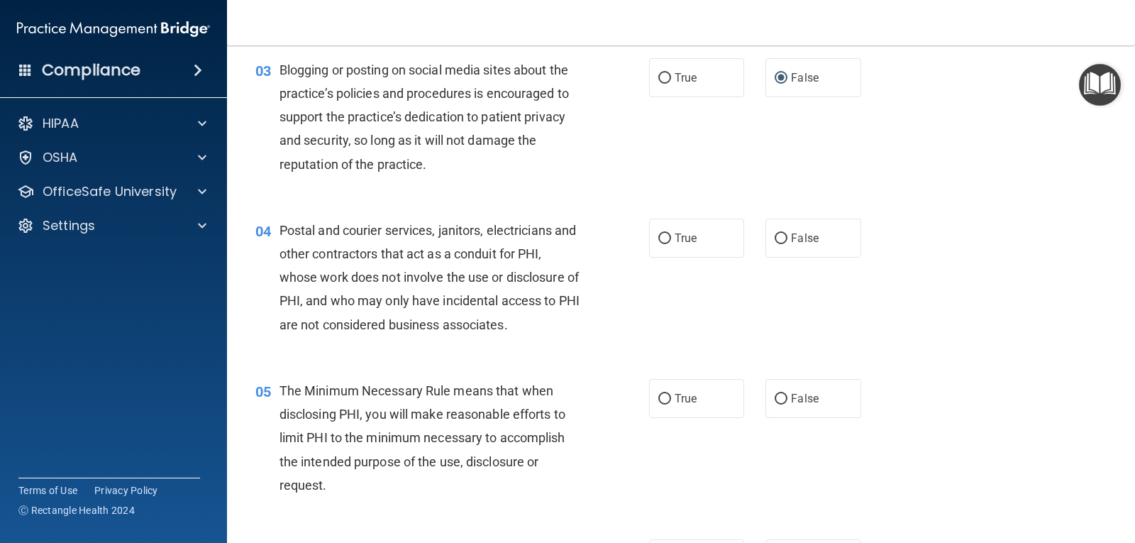
scroll to position [284, 0]
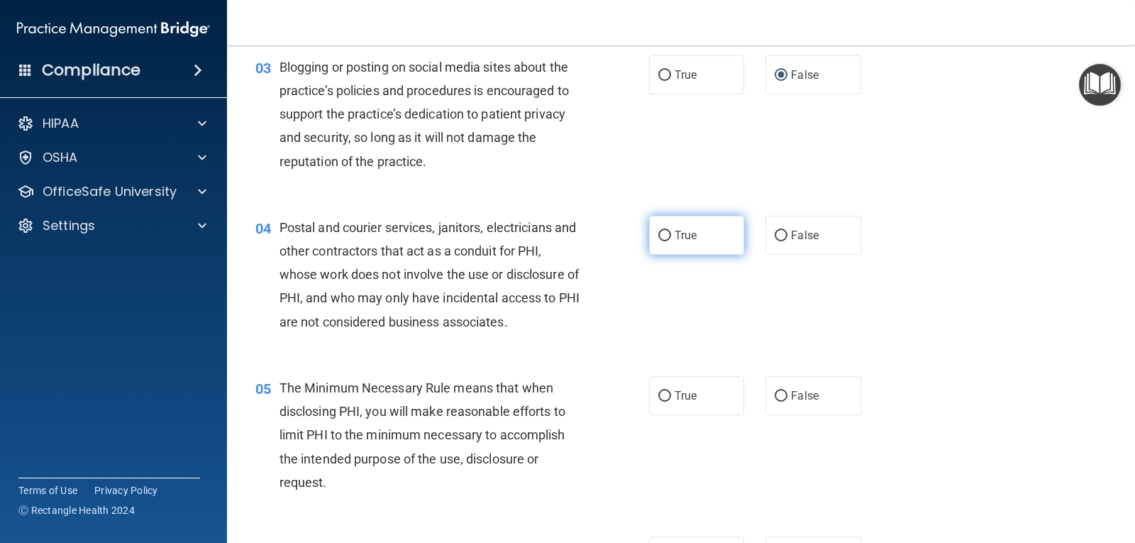
click at [660, 232] on input "True" at bounding box center [665, 236] width 13 height 11
radio input "true"
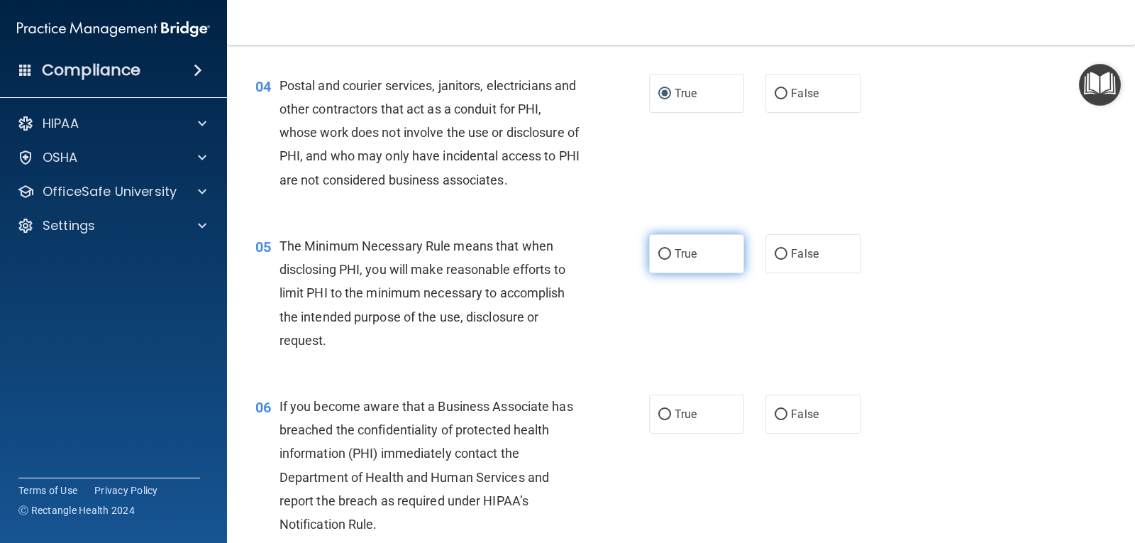
click at [660, 253] on input "True" at bounding box center [665, 254] width 13 height 11
radio input "true"
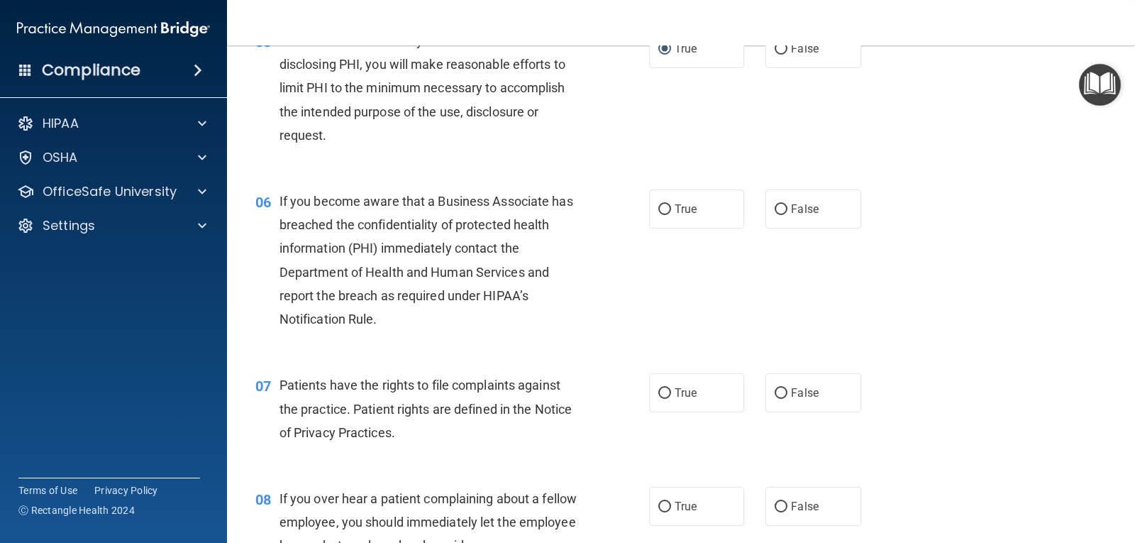
scroll to position [639, 0]
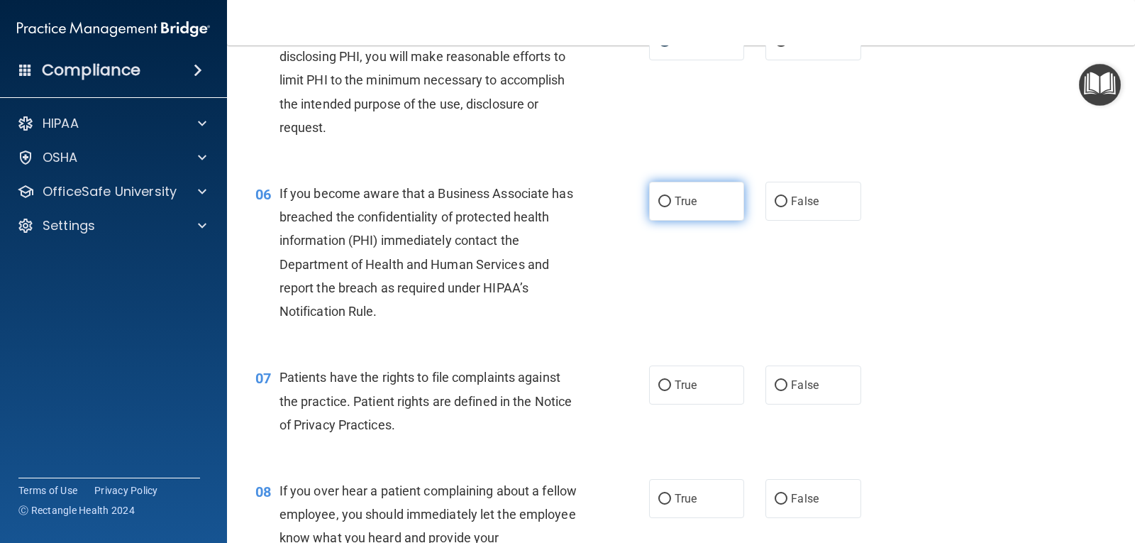
click at [661, 199] on input "True" at bounding box center [665, 202] width 13 height 11
radio input "true"
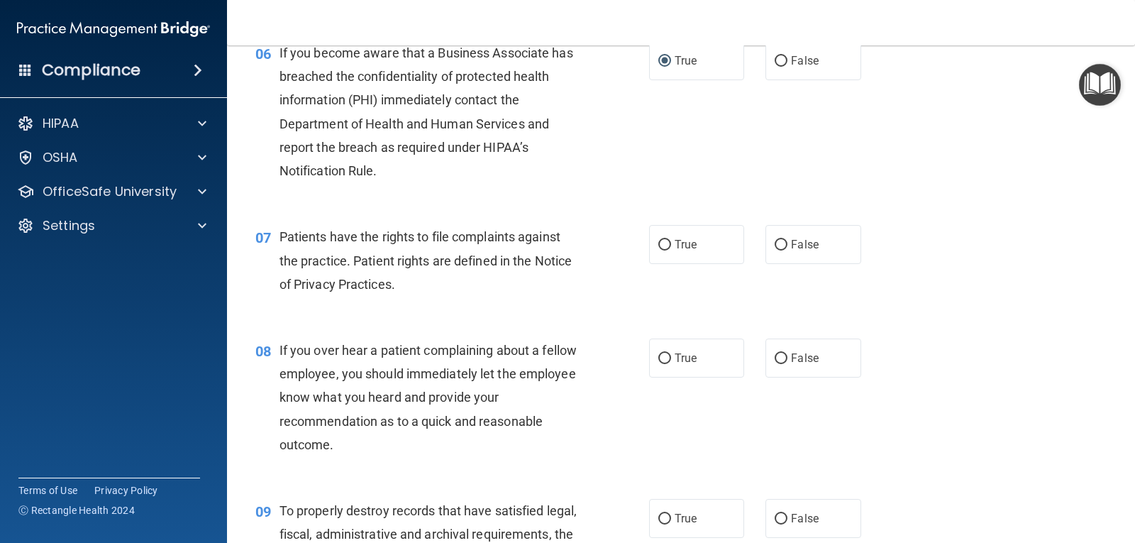
scroll to position [781, 0]
click at [664, 242] on input "True" at bounding box center [665, 243] width 13 height 11
radio input "true"
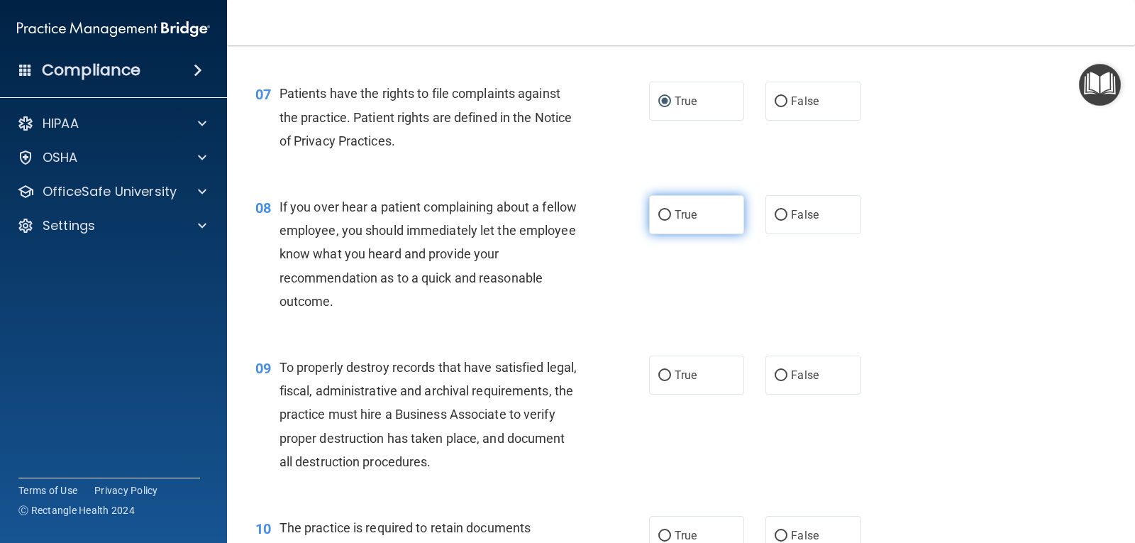
click at [659, 213] on input "True" at bounding box center [665, 215] width 13 height 11
radio input "true"
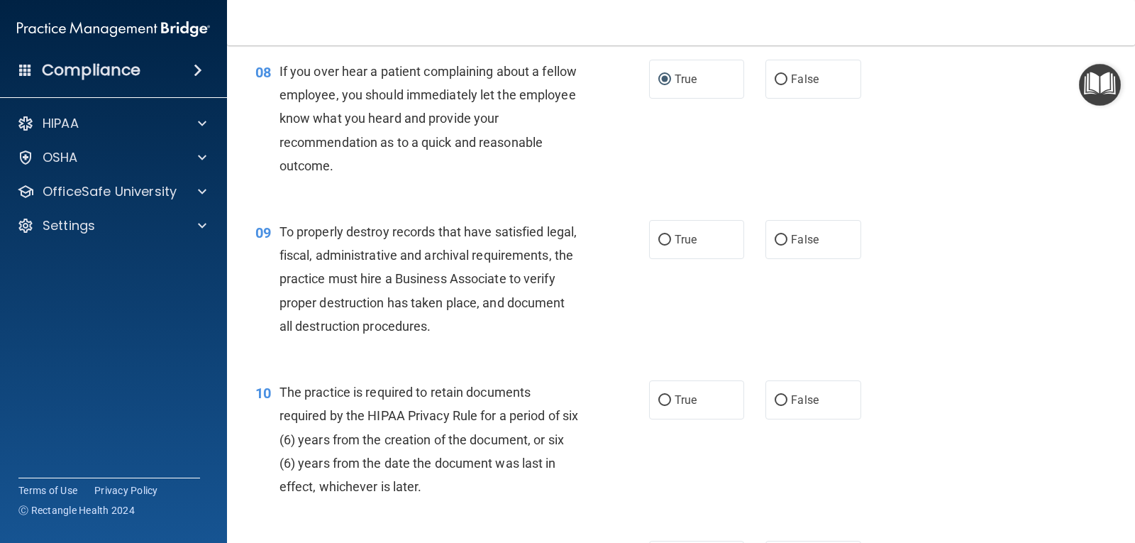
scroll to position [1064, 0]
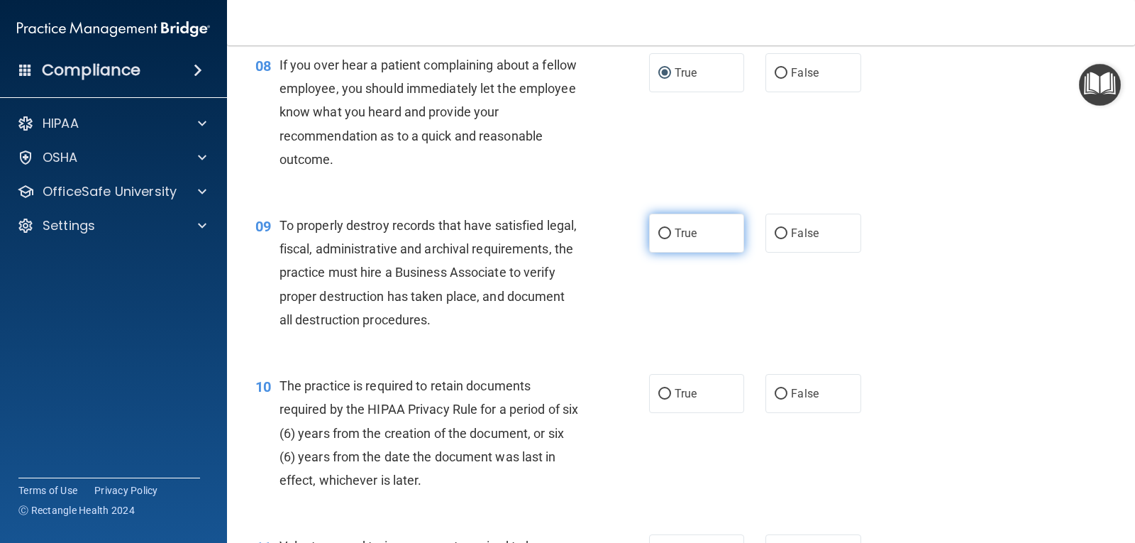
click at [659, 233] on input "True" at bounding box center [665, 233] width 13 height 11
radio input "true"
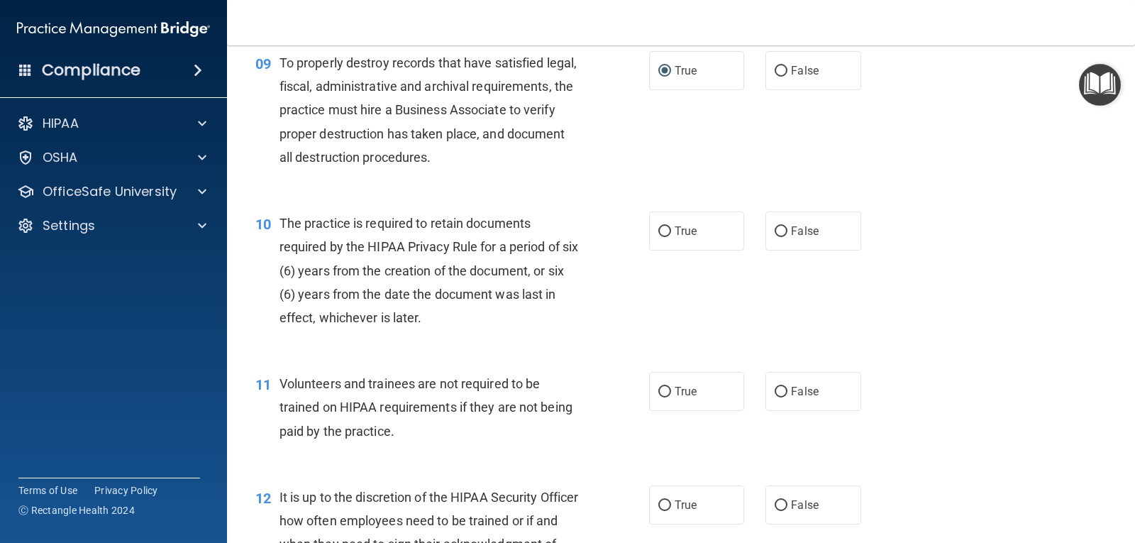
scroll to position [1277, 0]
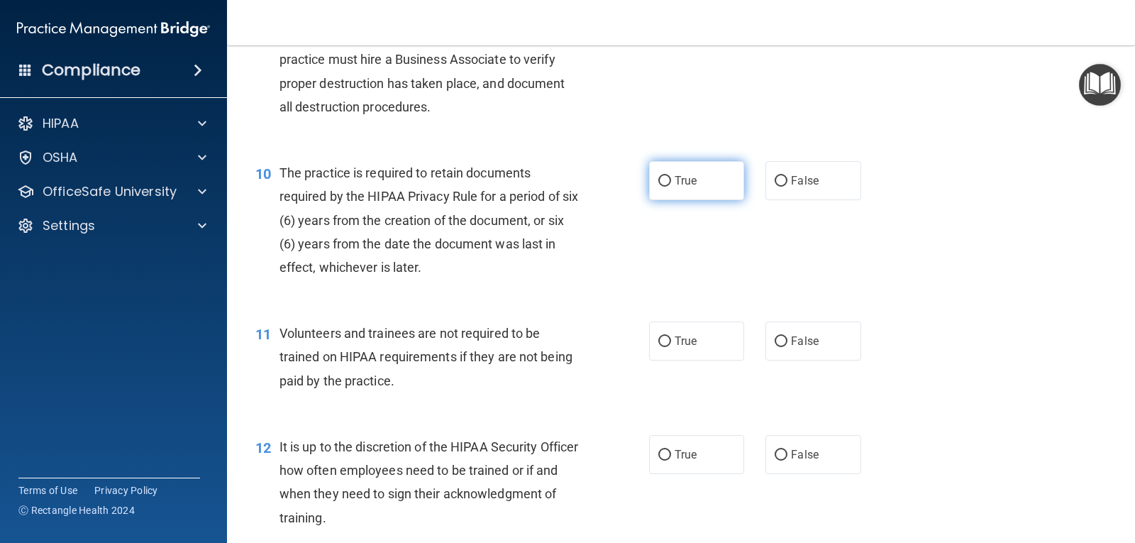
click at [661, 180] on input "True" at bounding box center [665, 181] width 13 height 11
radio input "true"
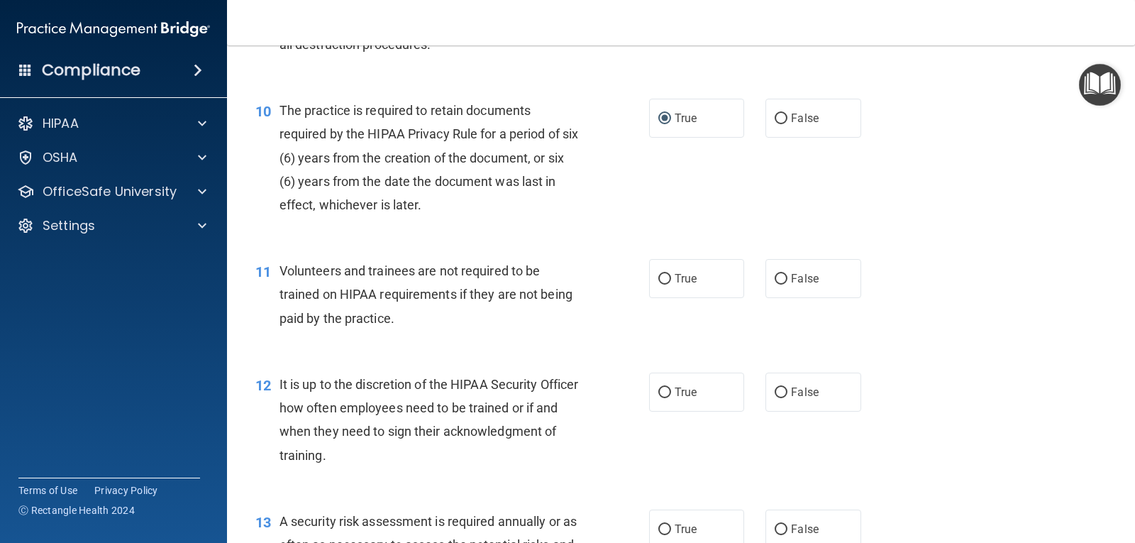
scroll to position [1419, 0]
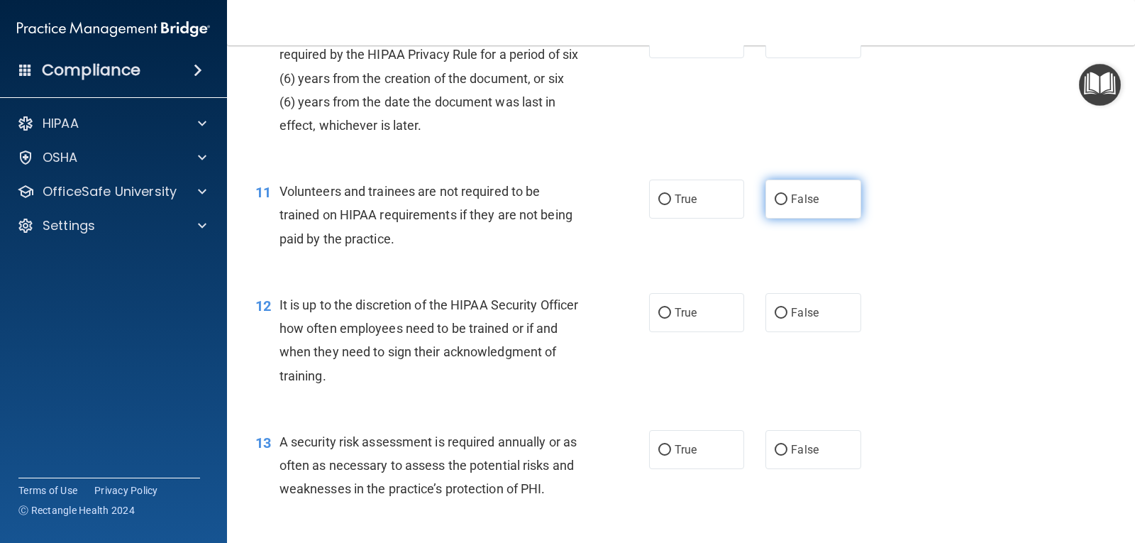
click at [776, 201] on input "False" at bounding box center [781, 199] width 13 height 11
radio input "true"
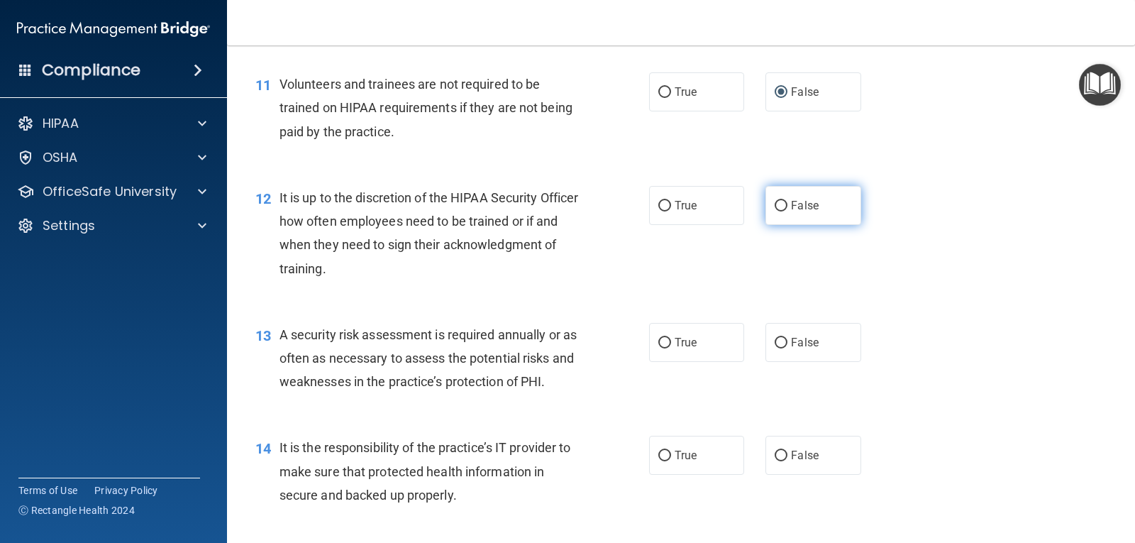
scroll to position [1561, 0]
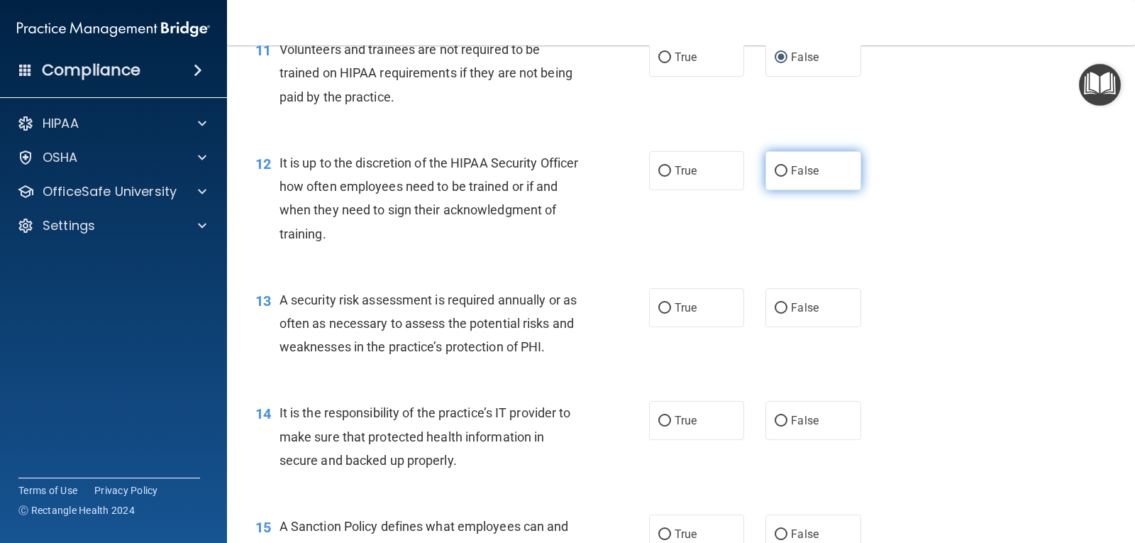
click at [776, 171] on input "False" at bounding box center [781, 171] width 13 height 11
radio input "true"
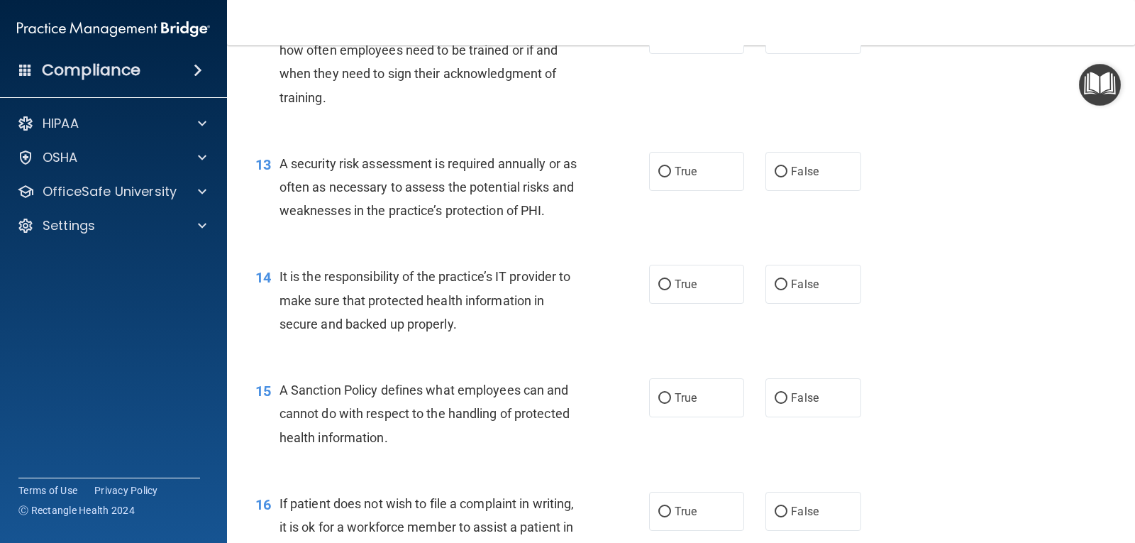
scroll to position [1703, 0]
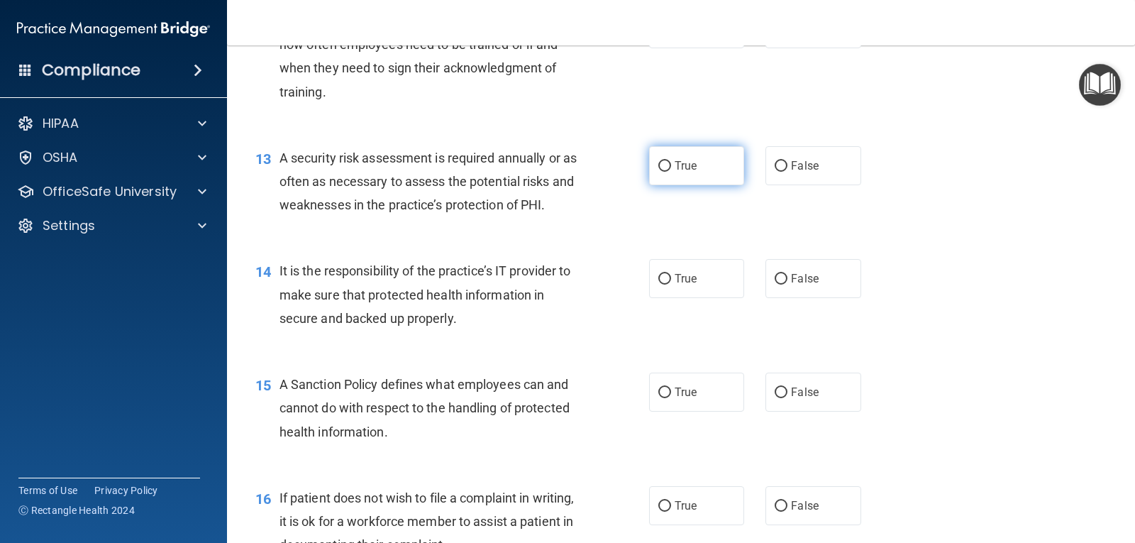
click at [663, 163] on input "True" at bounding box center [665, 166] width 13 height 11
radio input "true"
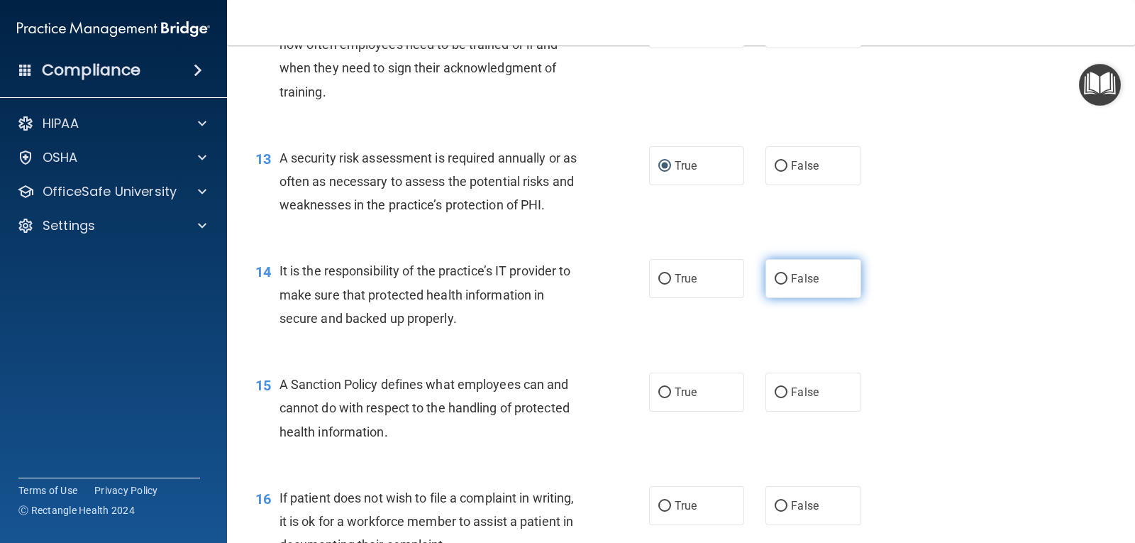
click at [775, 280] on input "False" at bounding box center [781, 279] width 13 height 11
radio input "true"
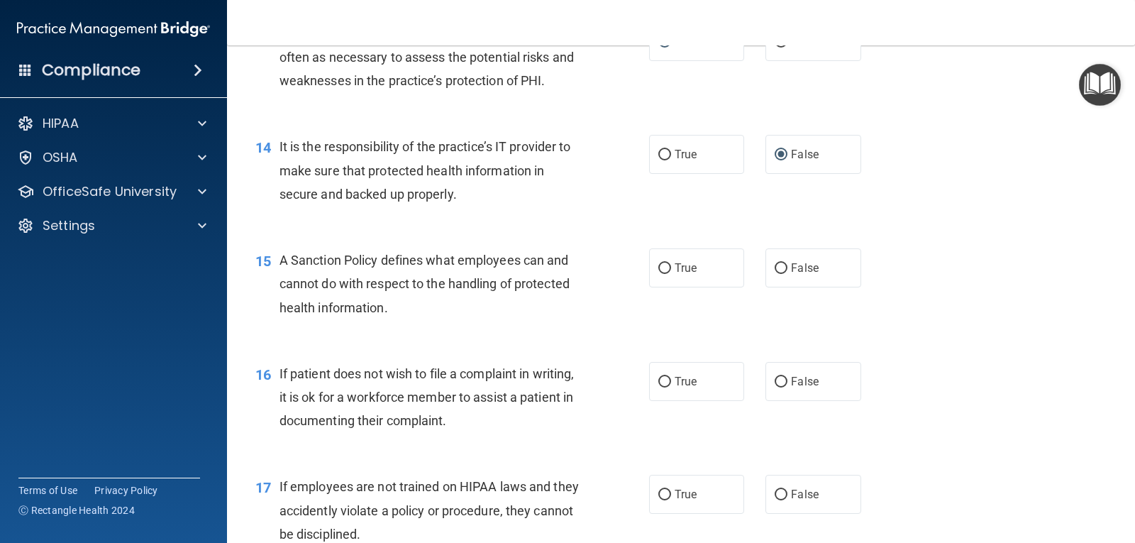
scroll to position [1845, 0]
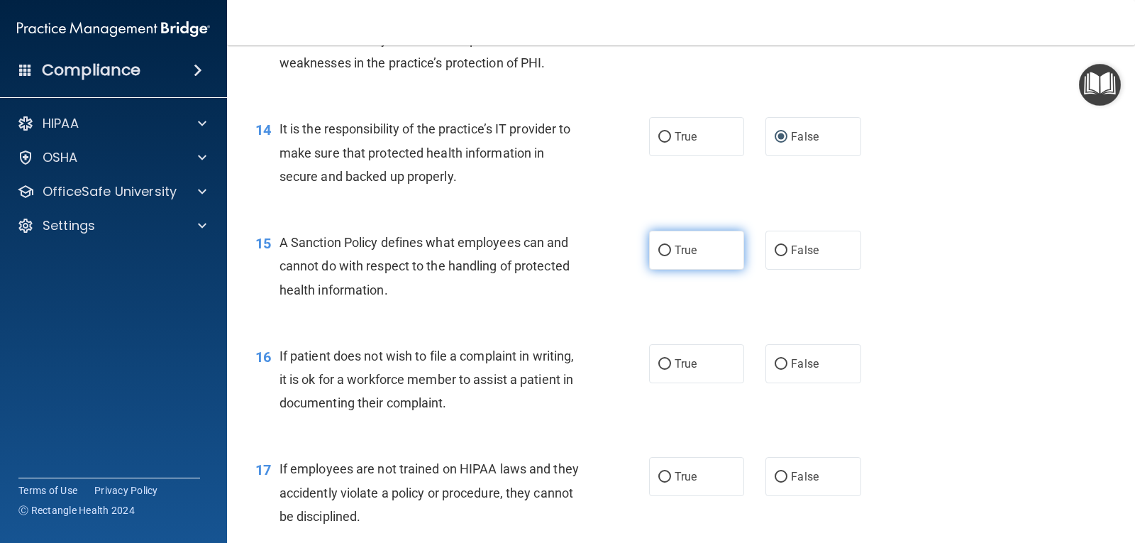
click at [659, 250] on input "True" at bounding box center [665, 251] width 13 height 11
radio input "true"
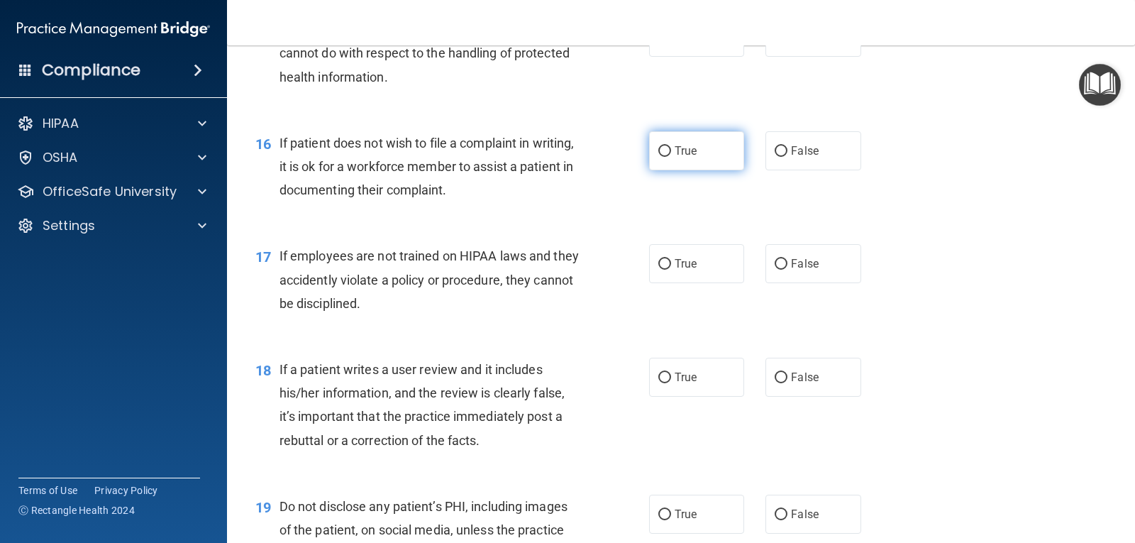
click at [659, 155] on input "True" at bounding box center [665, 151] width 13 height 11
radio input "true"
click at [780, 262] on input "False" at bounding box center [781, 264] width 13 height 11
radio input "true"
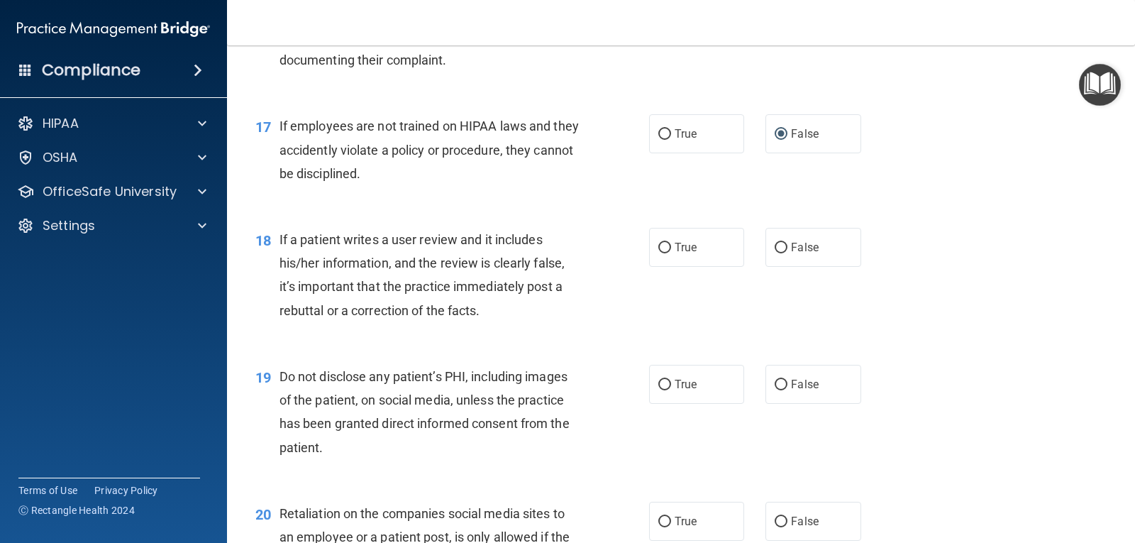
scroll to position [2200, 0]
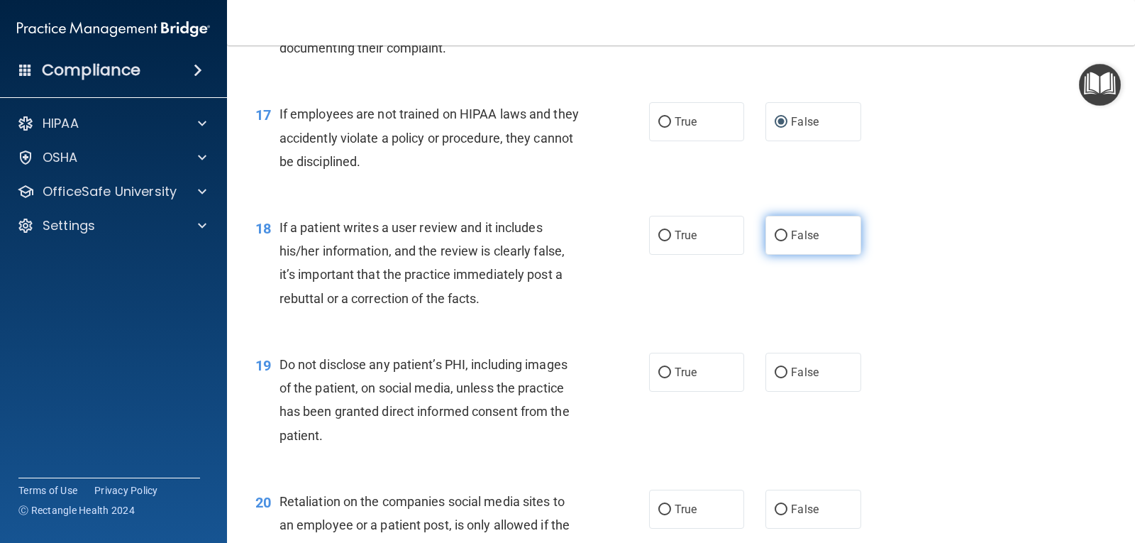
click at [775, 235] on input "False" at bounding box center [781, 236] width 13 height 11
radio input "true"
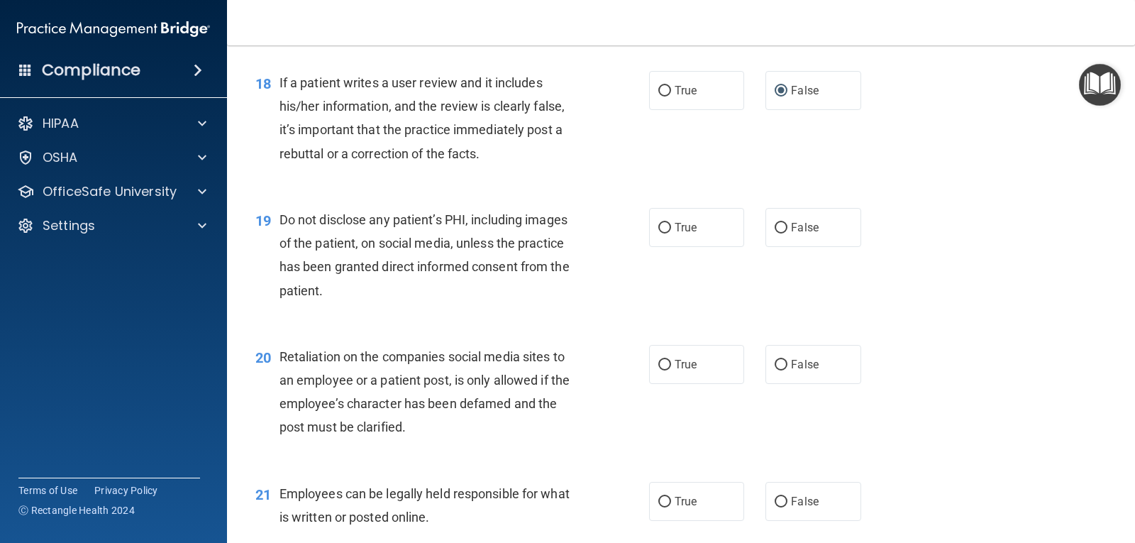
scroll to position [2413, 0]
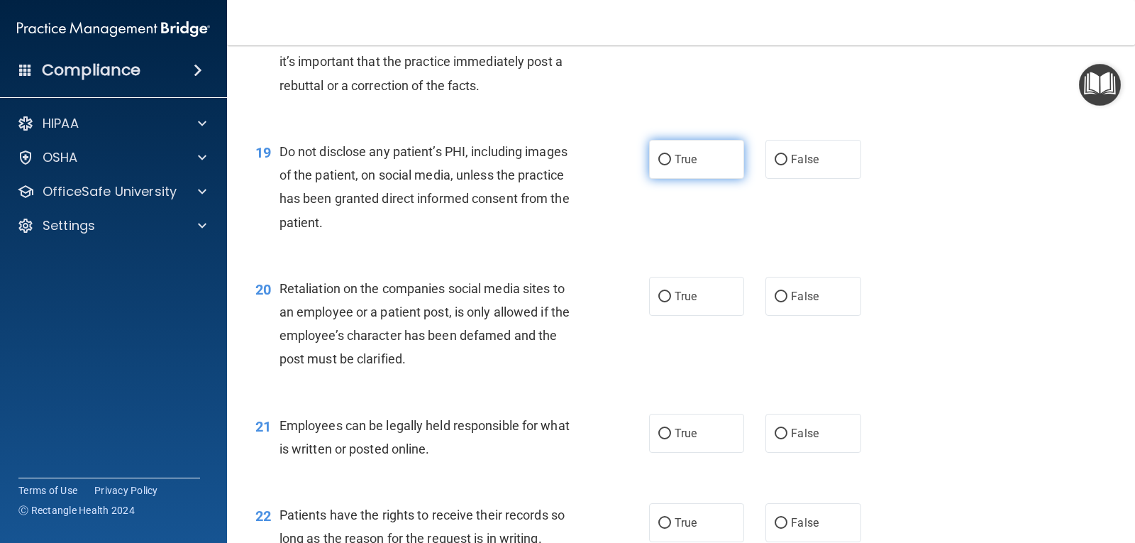
click at [659, 160] on input "True" at bounding box center [665, 160] width 13 height 11
radio input "true"
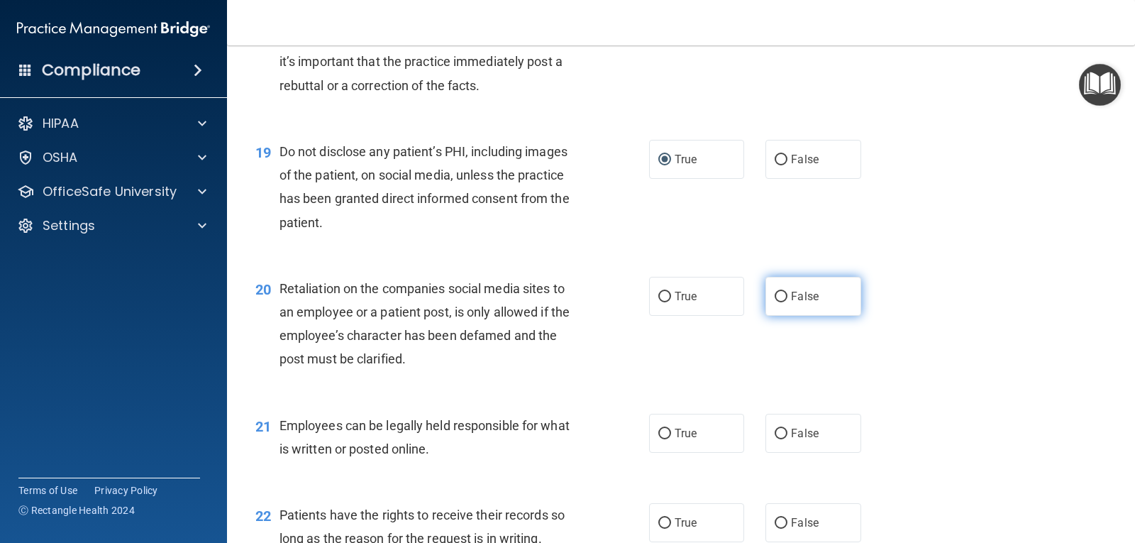
click at [775, 295] on input "False" at bounding box center [781, 297] width 13 height 11
radio input "true"
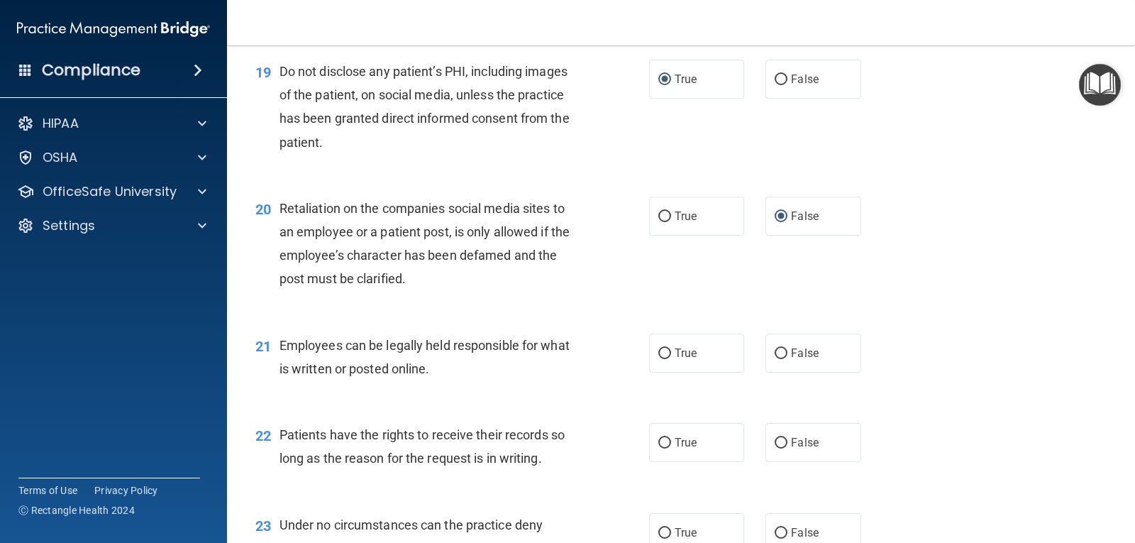
scroll to position [2626, 0]
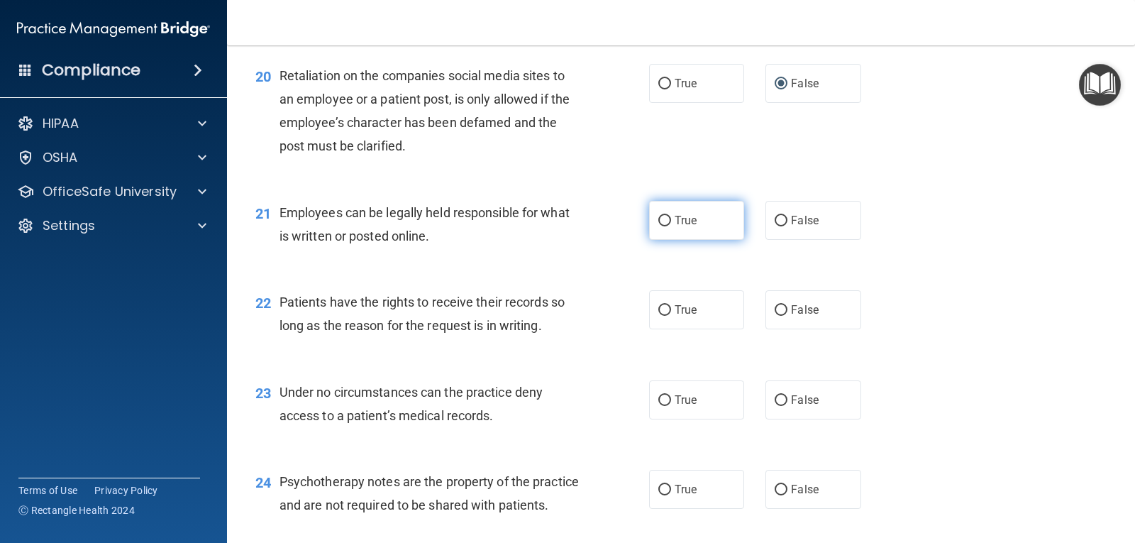
click at [659, 219] on input "True" at bounding box center [665, 221] width 13 height 11
radio input "true"
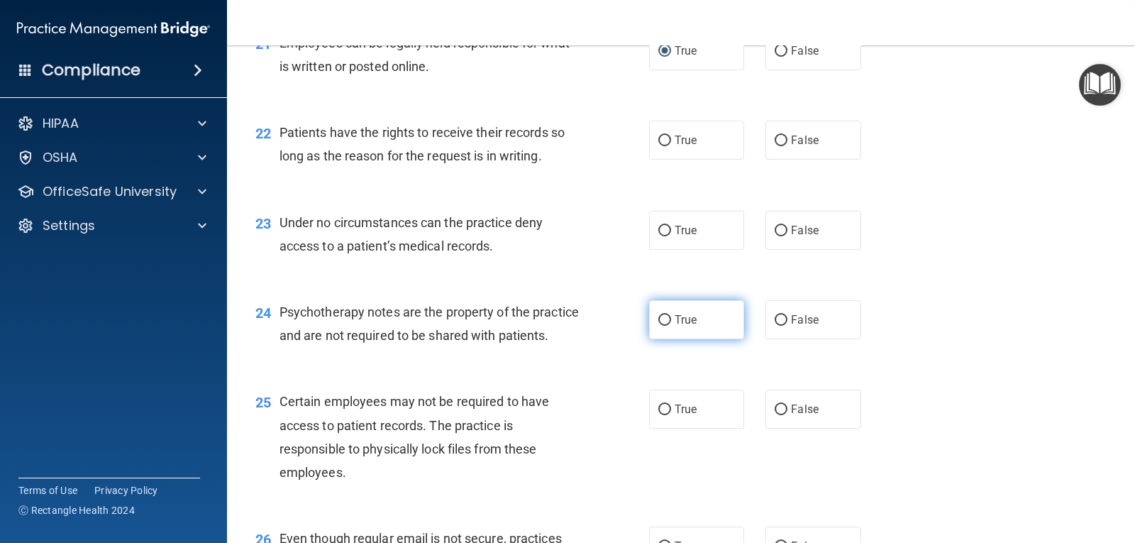
scroll to position [2838, 0]
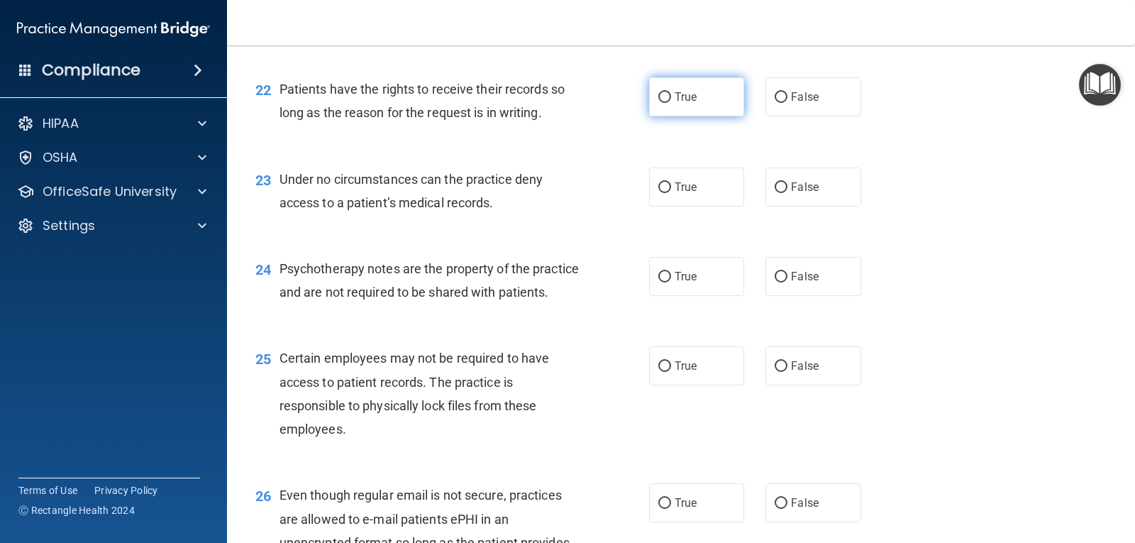
click at [659, 99] on input "True" at bounding box center [665, 97] width 13 height 11
radio input "true"
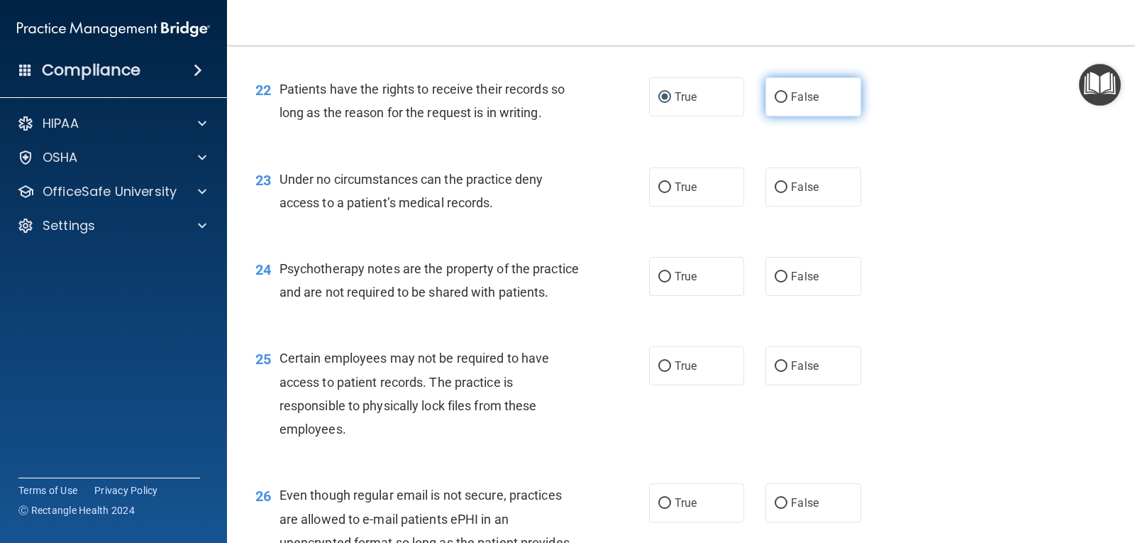
click at [775, 99] on input "False" at bounding box center [781, 97] width 13 height 11
radio input "true"
radio input "false"
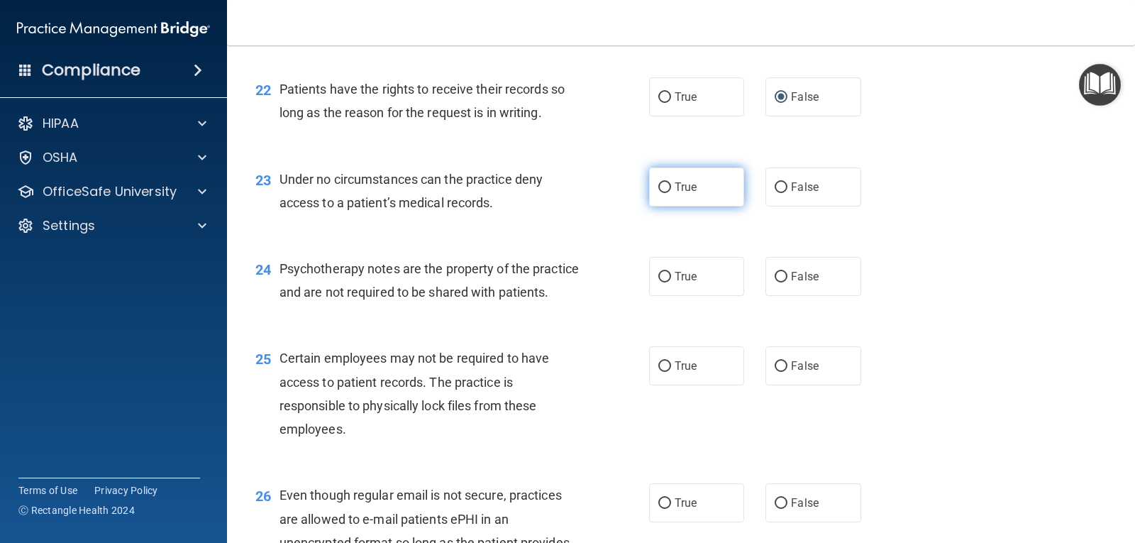
click at [661, 188] on input "True" at bounding box center [665, 187] width 13 height 11
radio input "true"
click at [778, 274] on input "False" at bounding box center [781, 277] width 13 height 11
radio input "true"
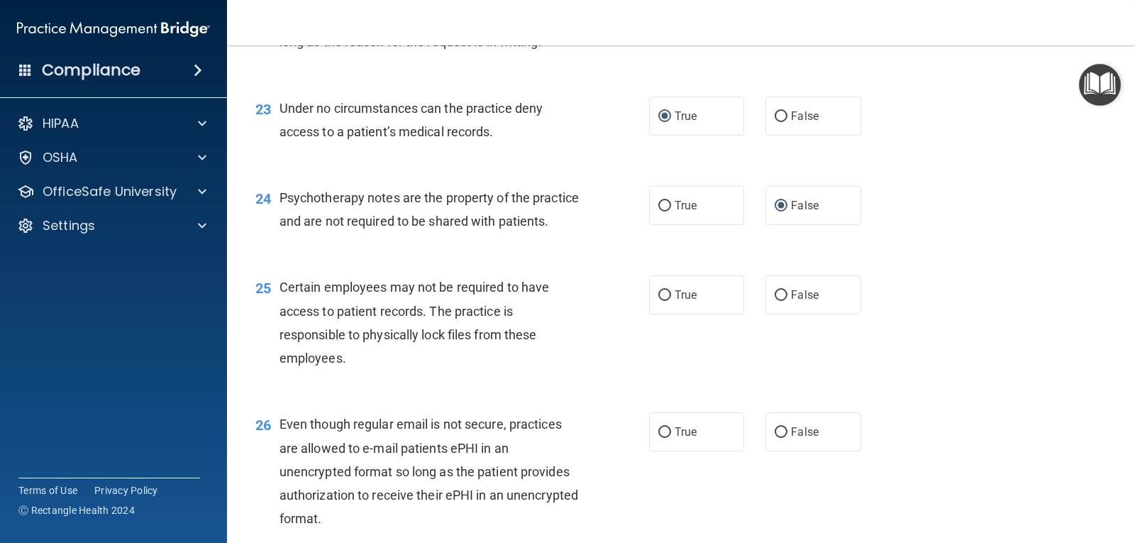
scroll to position [3051, 0]
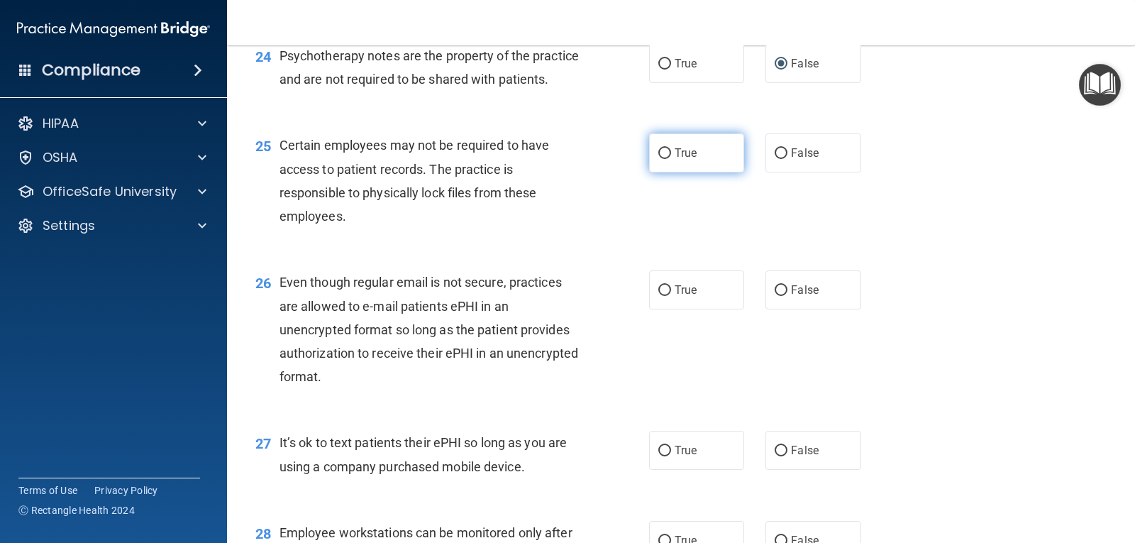
click at [659, 159] on input "True" at bounding box center [665, 153] width 13 height 11
radio input "true"
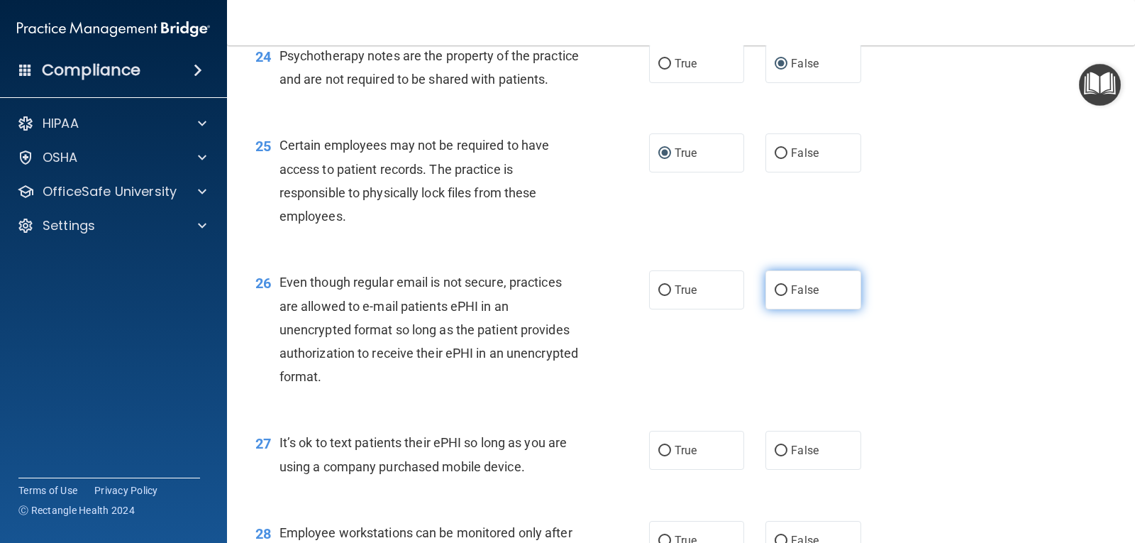
click at [776, 296] on input "False" at bounding box center [781, 290] width 13 height 11
radio input "true"
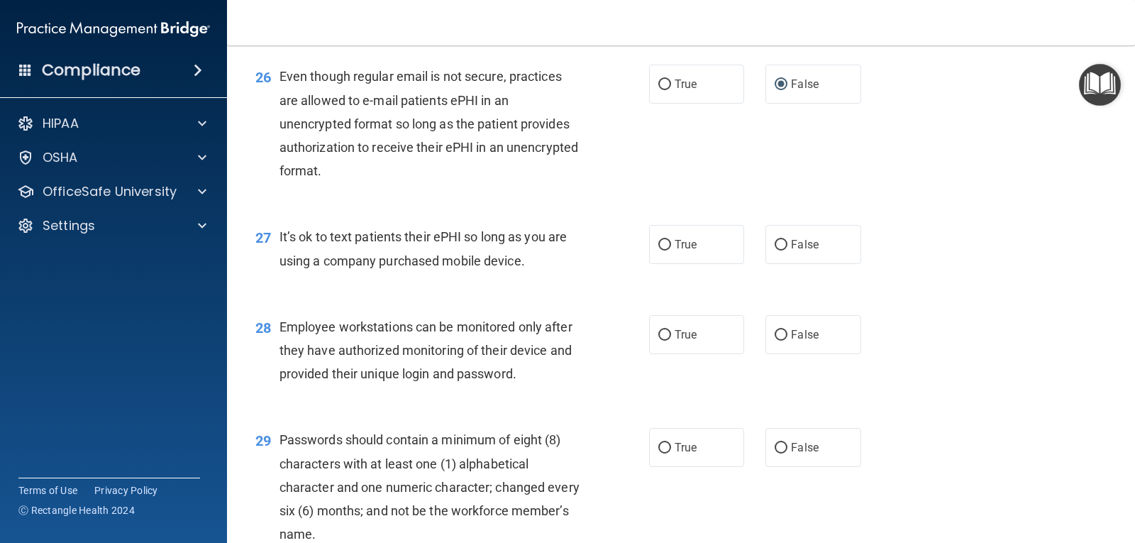
scroll to position [3264, 0]
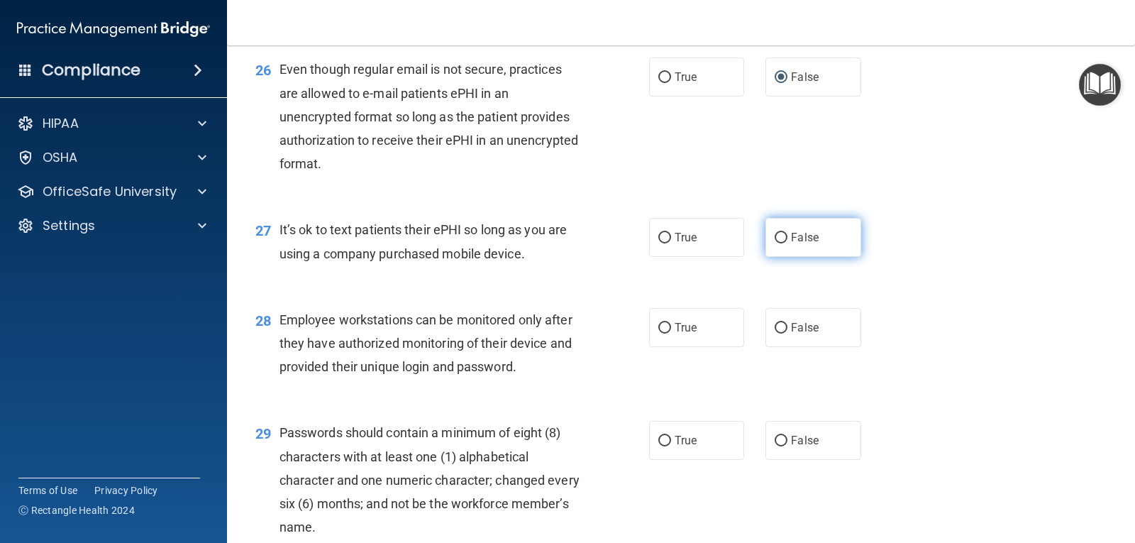
click at [775, 243] on input "False" at bounding box center [781, 238] width 13 height 11
radio input "true"
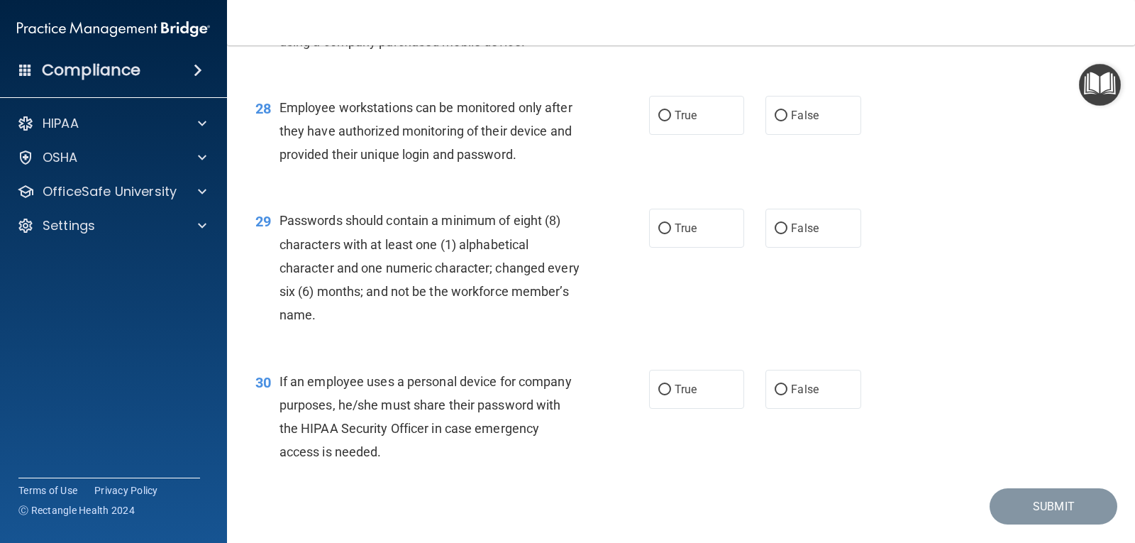
scroll to position [3477, 0]
click at [775, 121] on input "False" at bounding box center [781, 115] width 13 height 11
radio input "true"
click at [662, 233] on input "True" at bounding box center [665, 228] width 13 height 11
radio input "true"
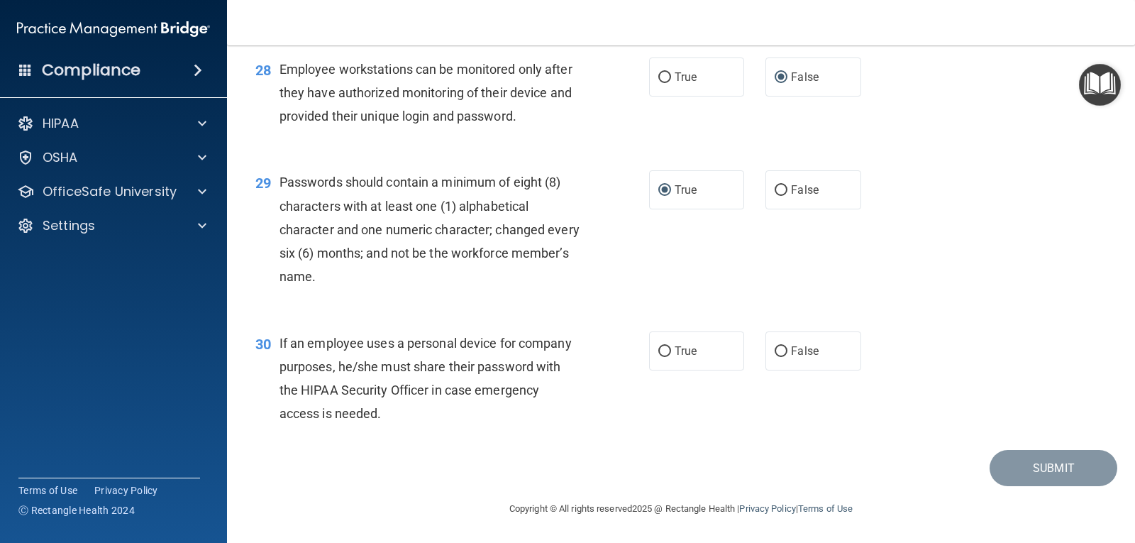
scroll to position [3538, 0]
click at [775, 351] on input "False" at bounding box center [781, 351] width 13 height 11
radio input "true"
click at [1047, 470] on button "Submit" at bounding box center [1054, 468] width 128 height 36
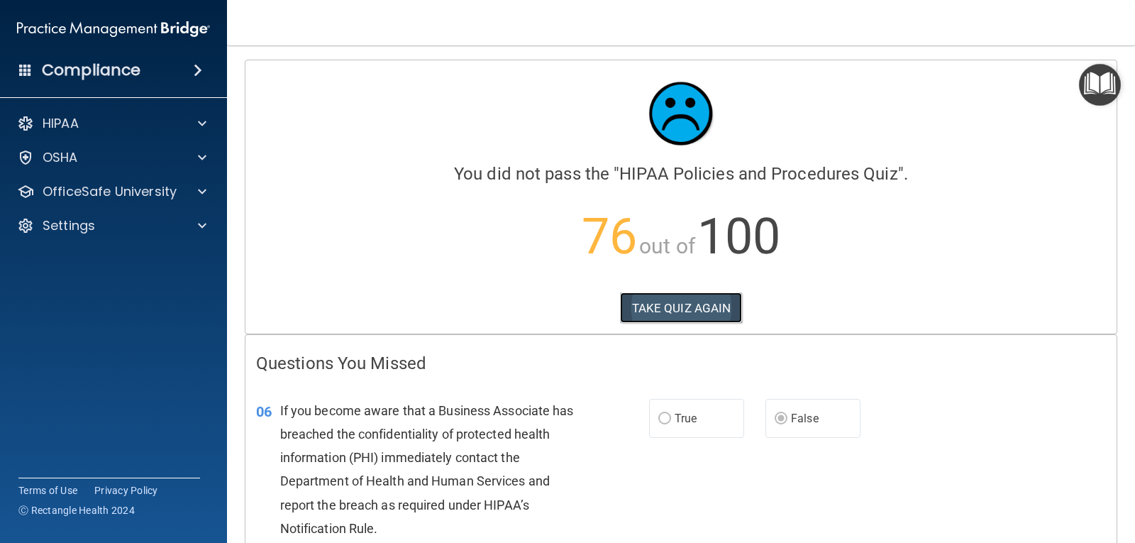
click at [678, 301] on button "TAKE QUIZ AGAIN" at bounding box center [681, 307] width 123 height 31
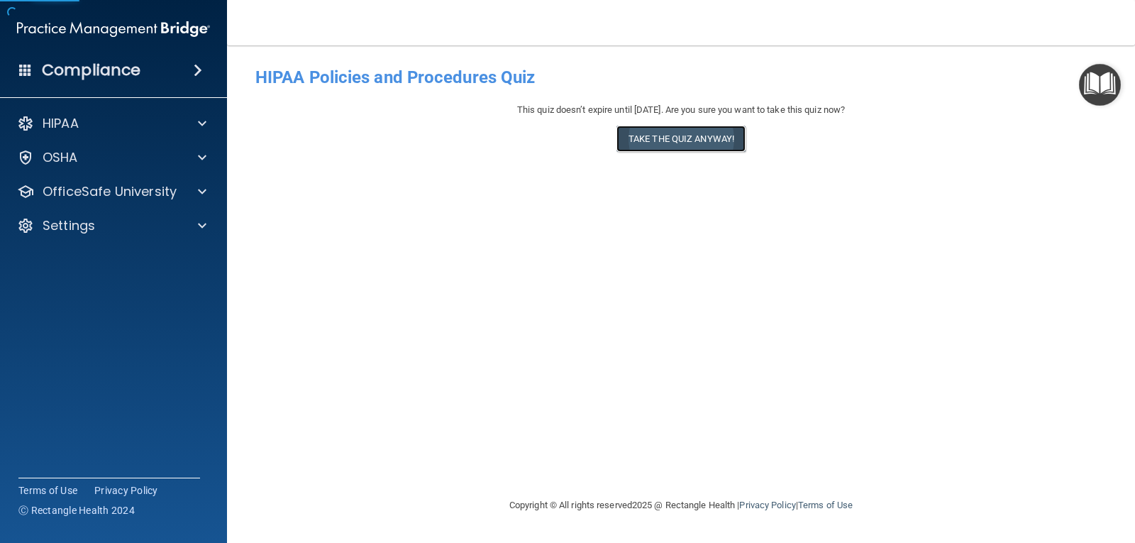
click at [643, 132] on button "Take the quiz anyway!" at bounding box center [681, 139] width 129 height 26
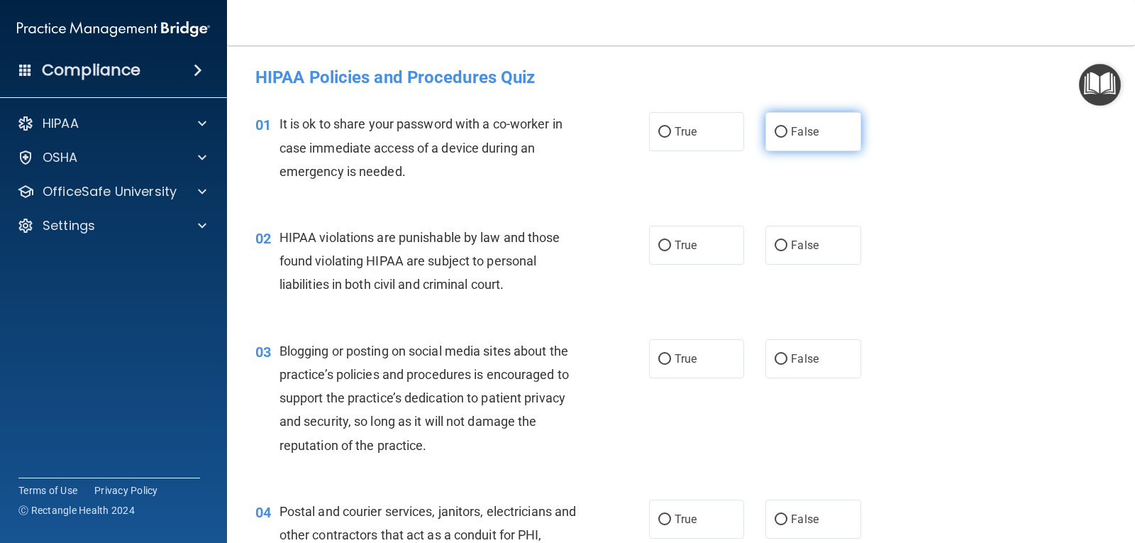
click at [778, 132] on input "False" at bounding box center [781, 132] width 13 height 11
radio input "true"
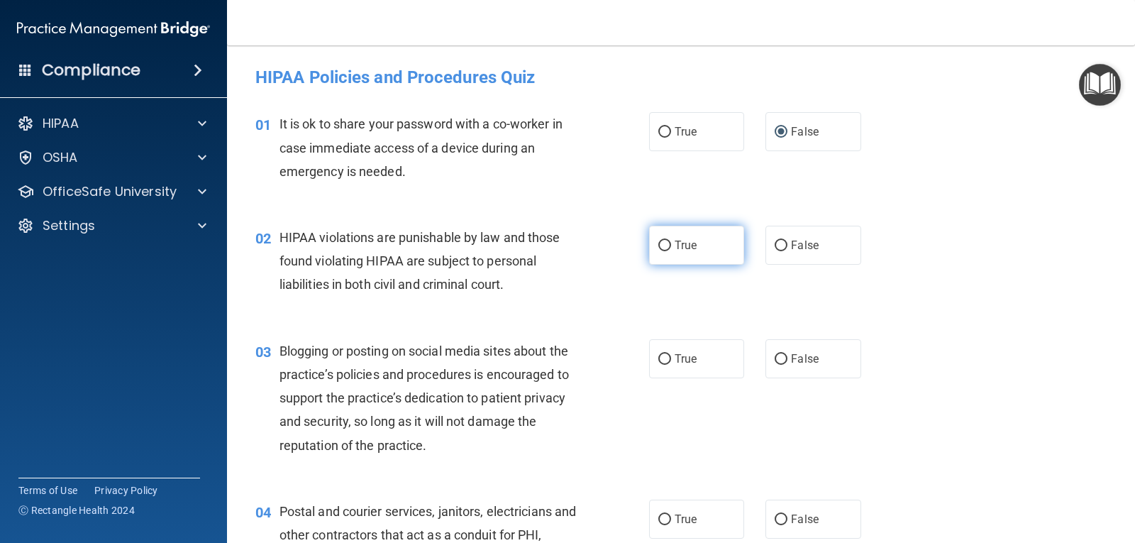
click at [661, 246] on input "True" at bounding box center [665, 246] width 13 height 11
radio input "true"
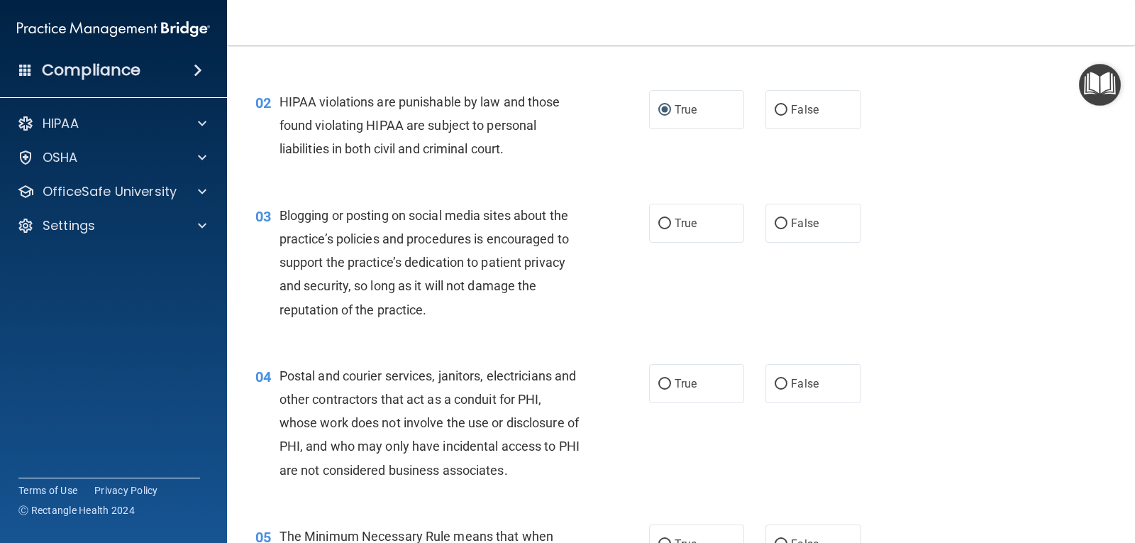
scroll to position [142, 0]
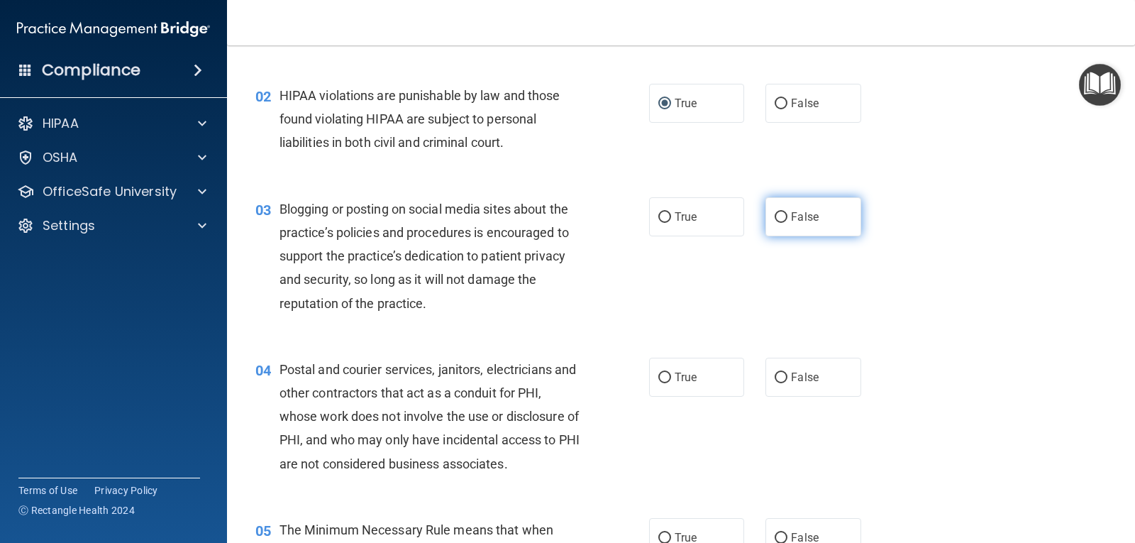
click at [775, 212] on input "False" at bounding box center [781, 217] width 13 height 11
radio input "true"
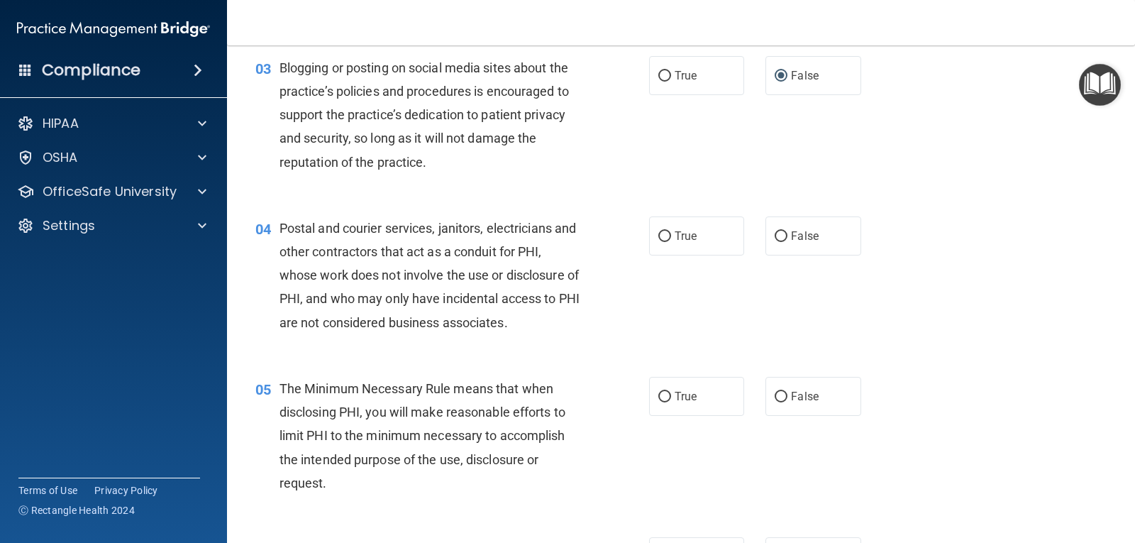
scroll to position [284, 0]
click at [659, 231] on input "True" at bounding box center [665, 236] width 13 height 11
radio input "true"
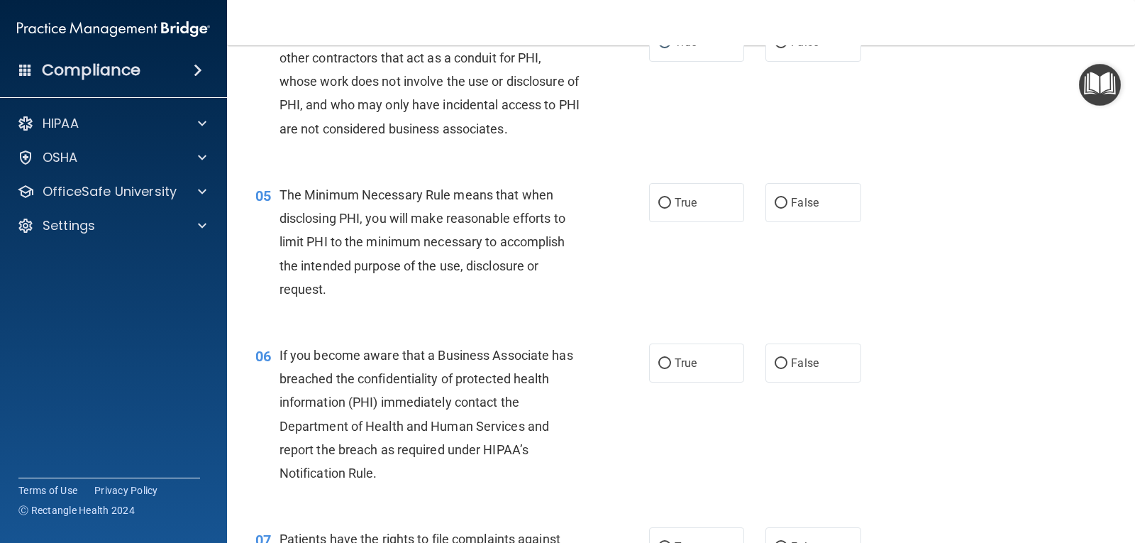
scroll to position [497, 0]
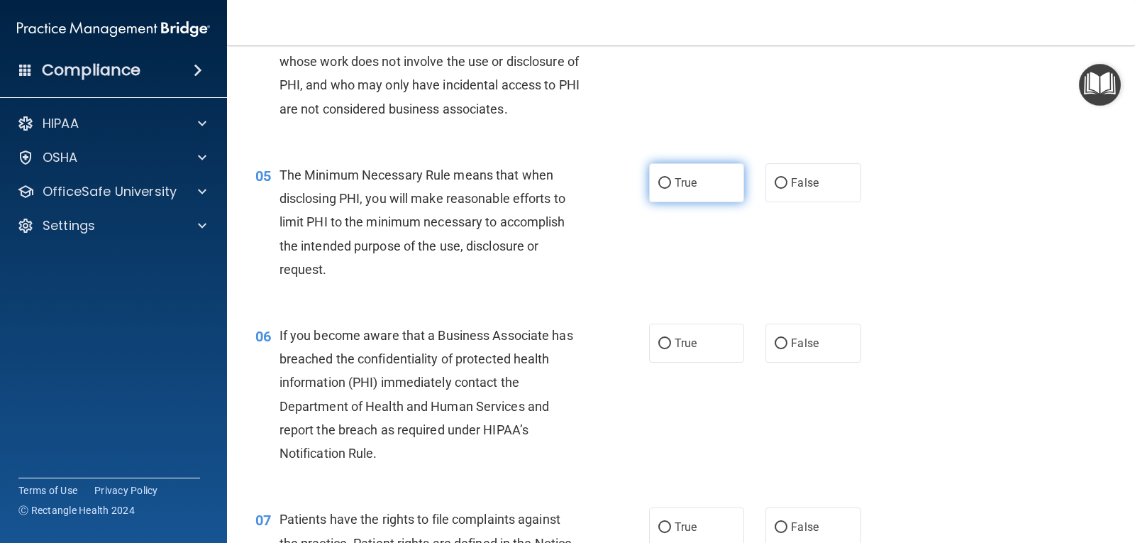
click at [660, 180] on input "True" at bounding box center [665, 183] width 13 height 11
radio input "true"
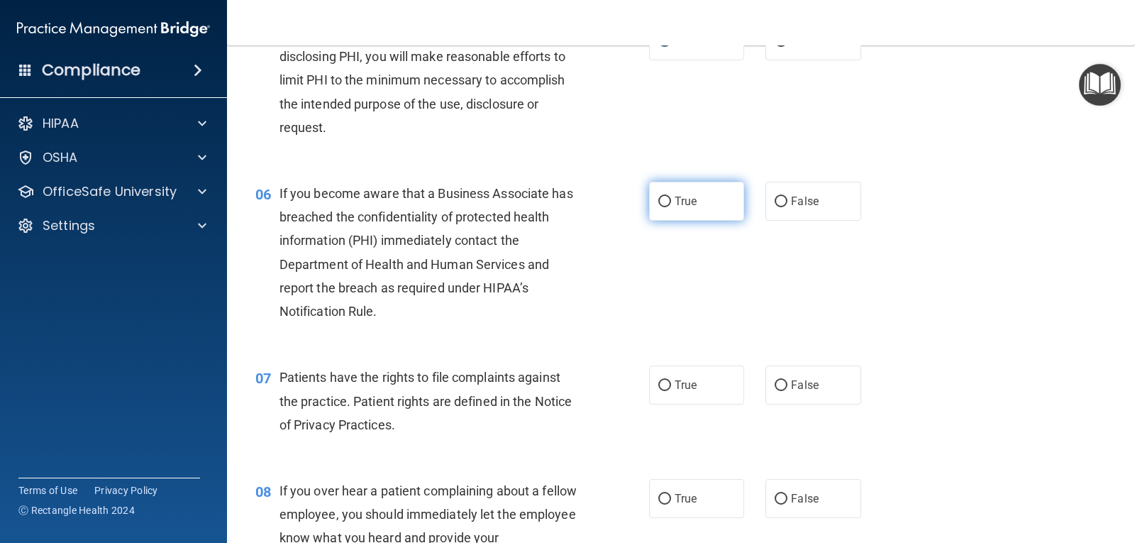
click at [659, 198] on input "True" at bounding box center [665, 202] width 13 height 11
radio input "true"
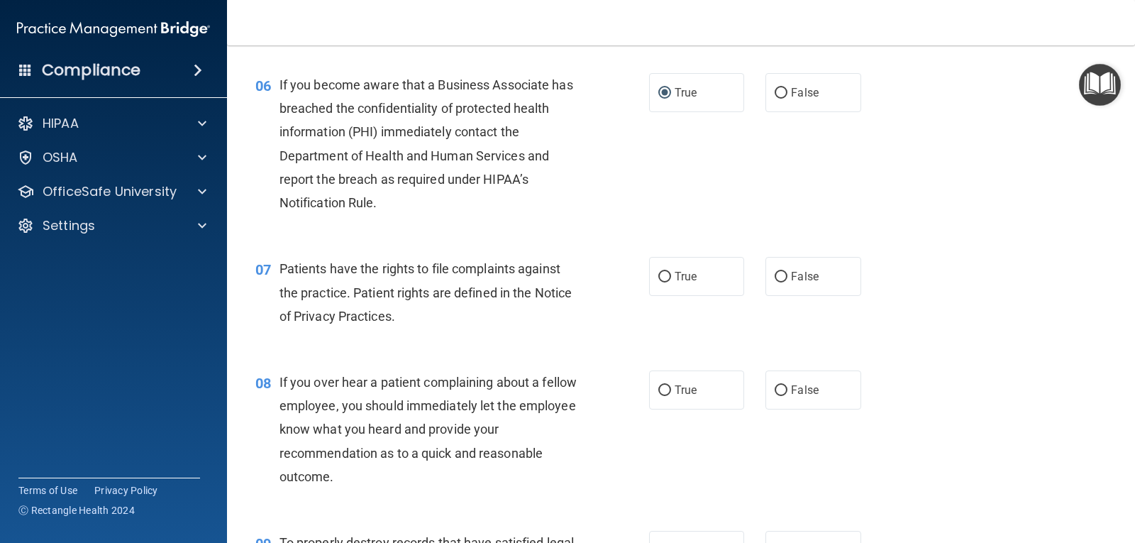
scroll to position [781, 0]
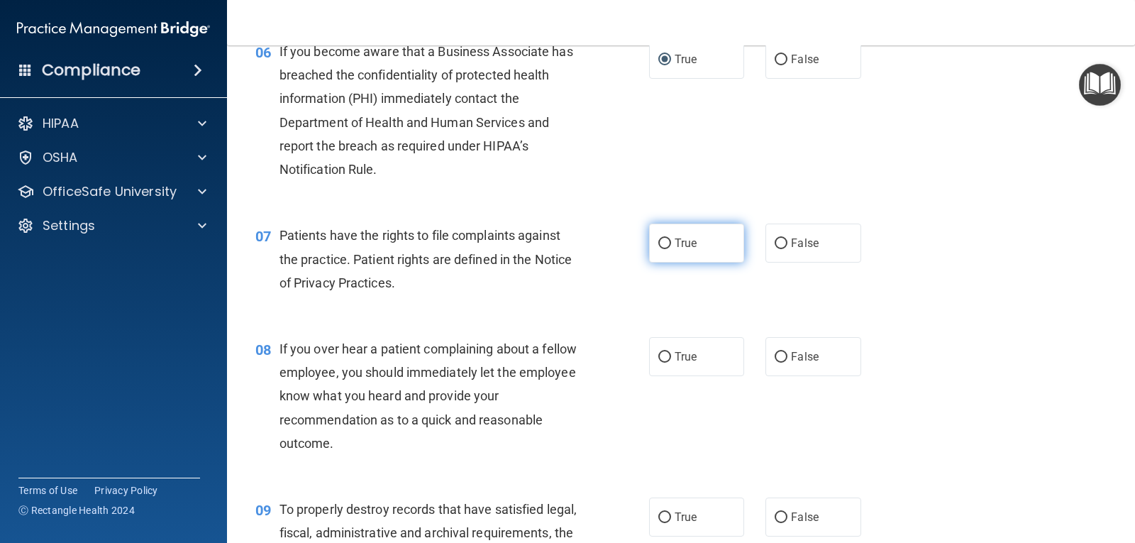
click at [663, 241] on input "True" at bounding box center [665, 243] width 13 height 11
radio input "true"
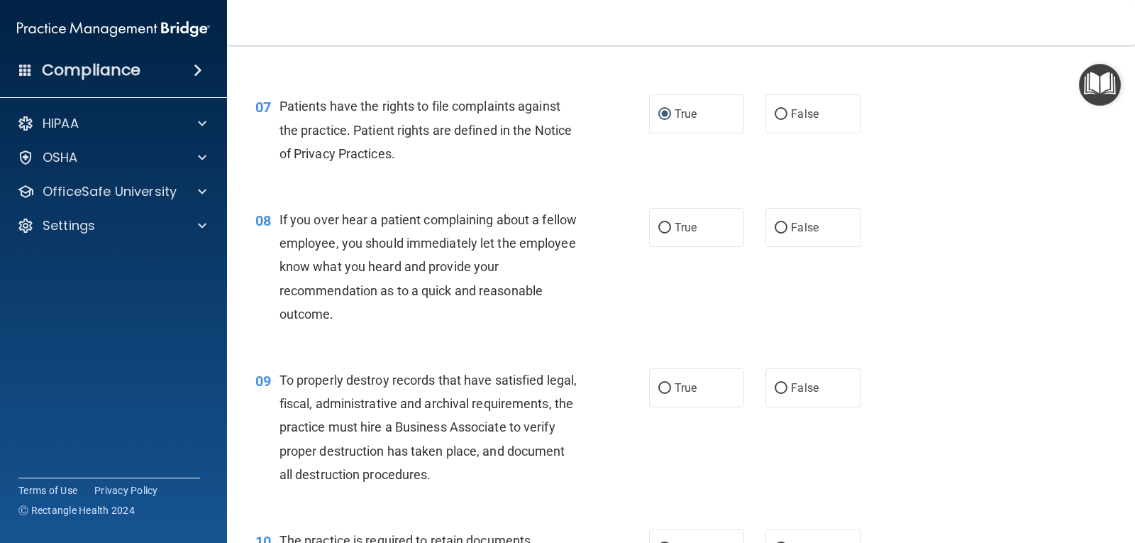
scroll to position [923, 0]
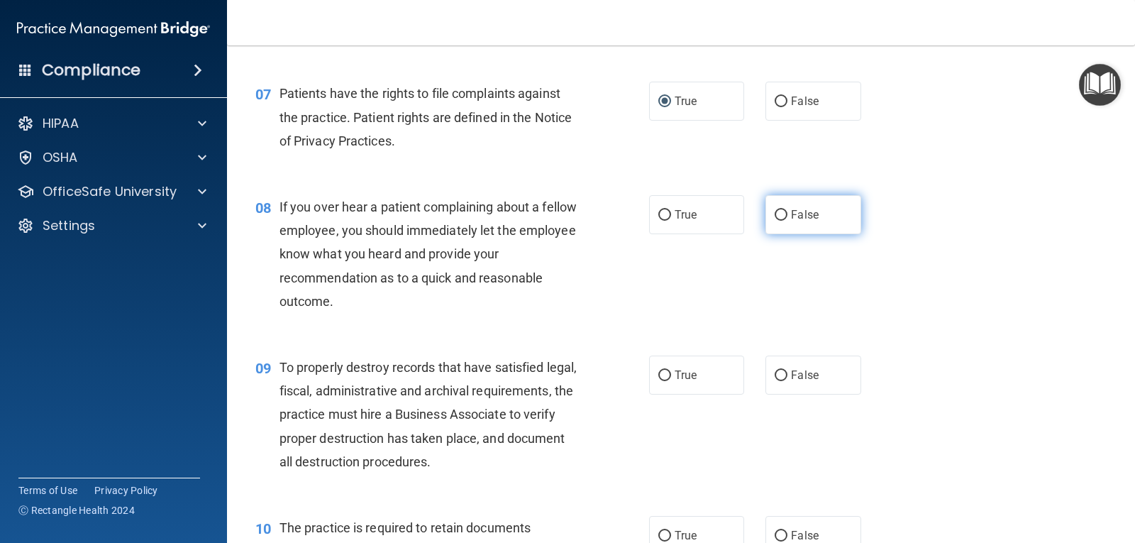
click at [778, 211] on input "False" at bounding box center [781, 215] width 13 height 11
radio input "true"
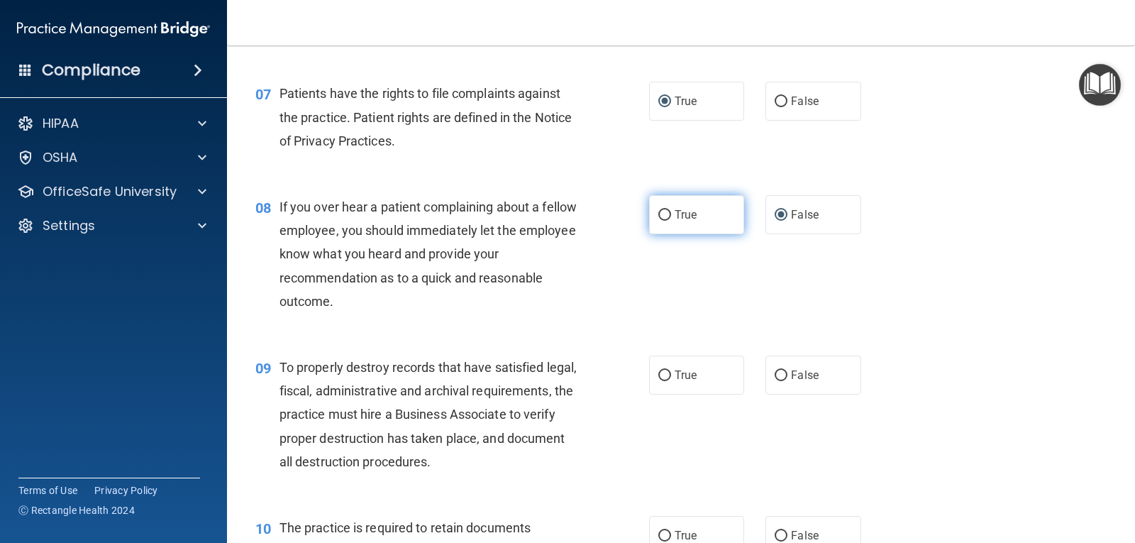
click at [660, 214] on input "True" at bounding box center [665, 215] width 13 height 11
radio input "true"
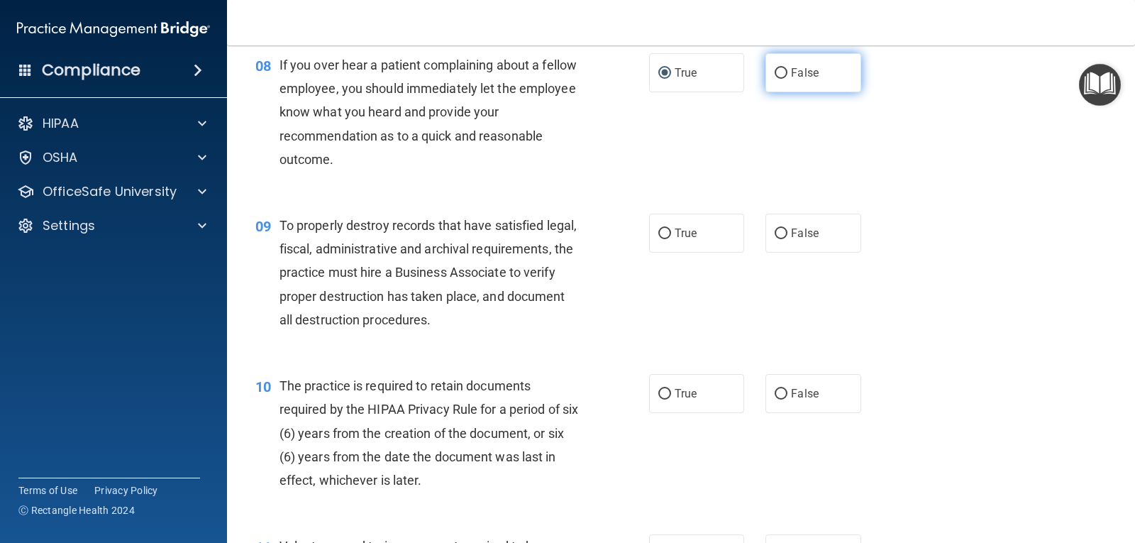
click at [776, 72] on input "False" at bounding box center [781, 73] width 13 height 11
radio input "true"
radio input "false"
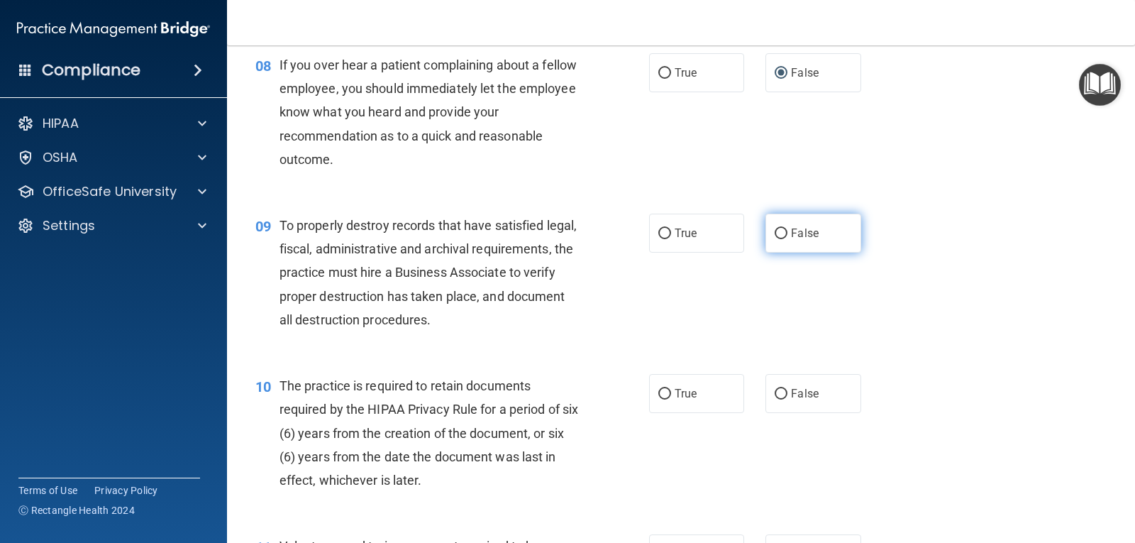
click at [775, 229] on input "False" at bounding box center [781, 233] width 13 height 11
radio input "true"
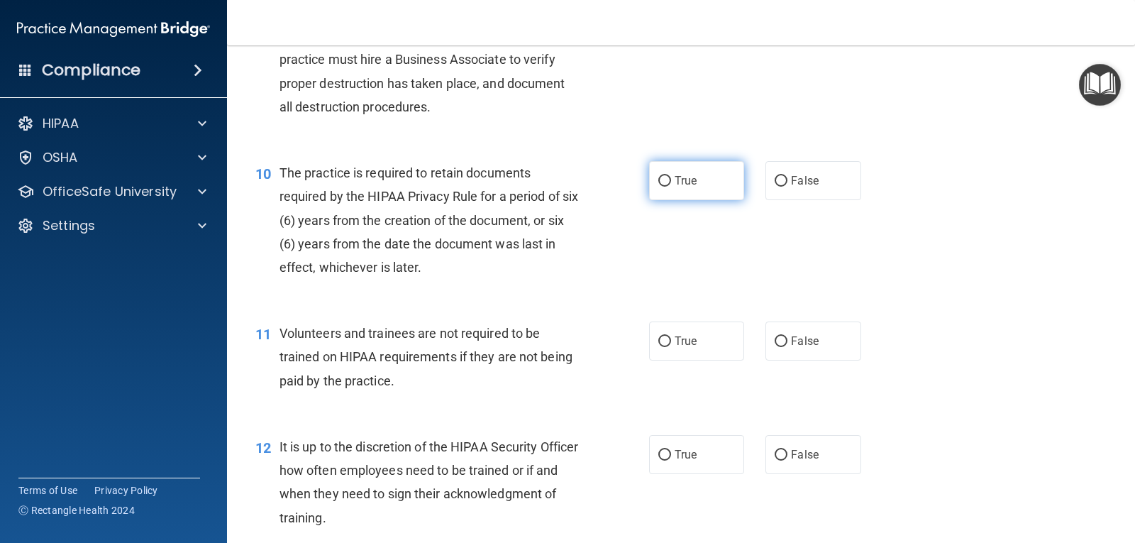
click at [662, 182] on input "True" at bounding box center [665, 181] width 13 height 11
radio input "true"
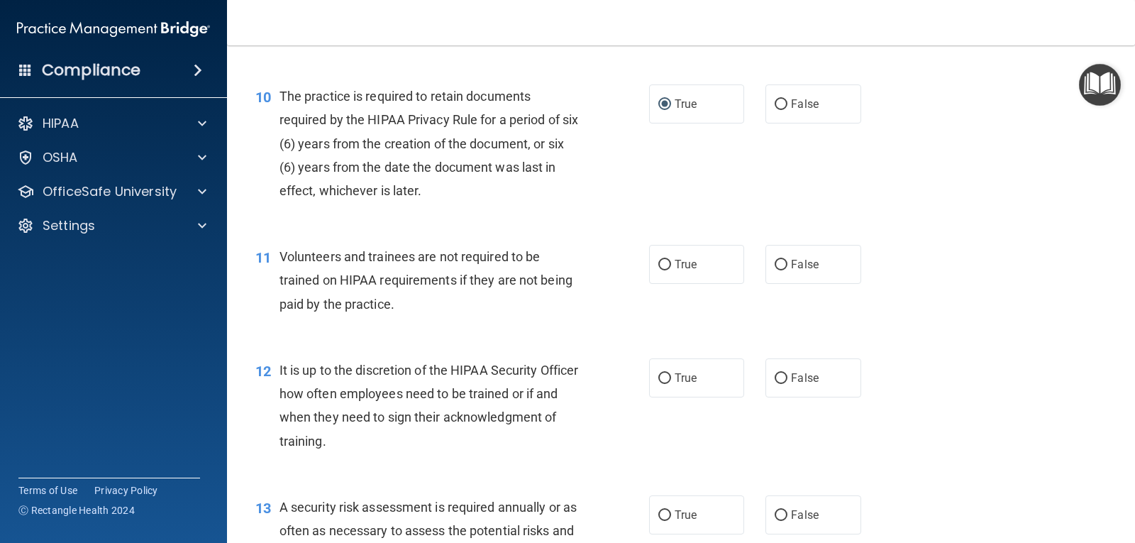
scroll to position [1419, 0]
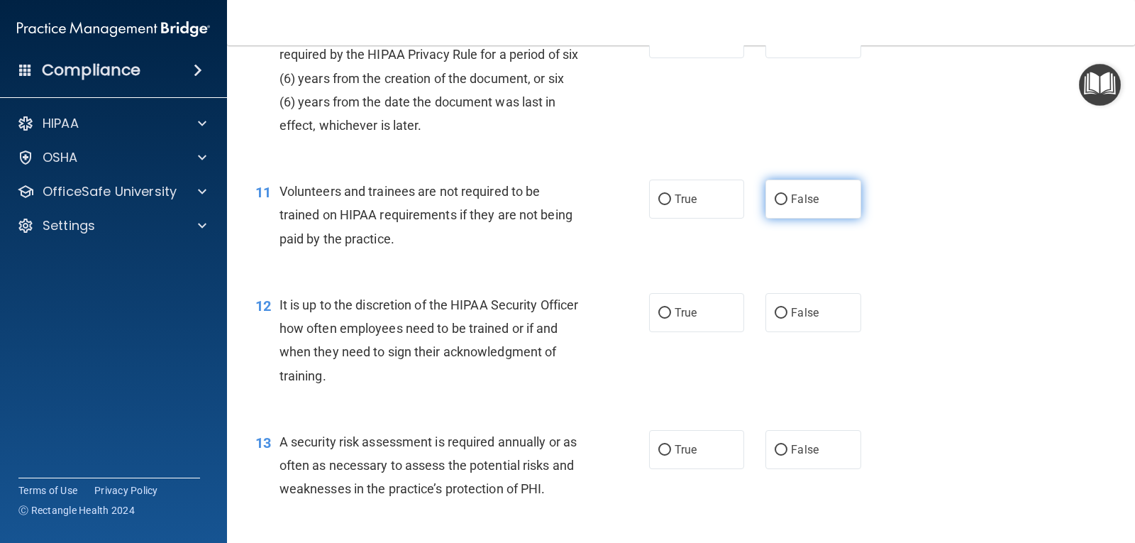
click at [780, 200] on input "False" at bounding box center [781, 199] width 13 height 11
radio input "true"
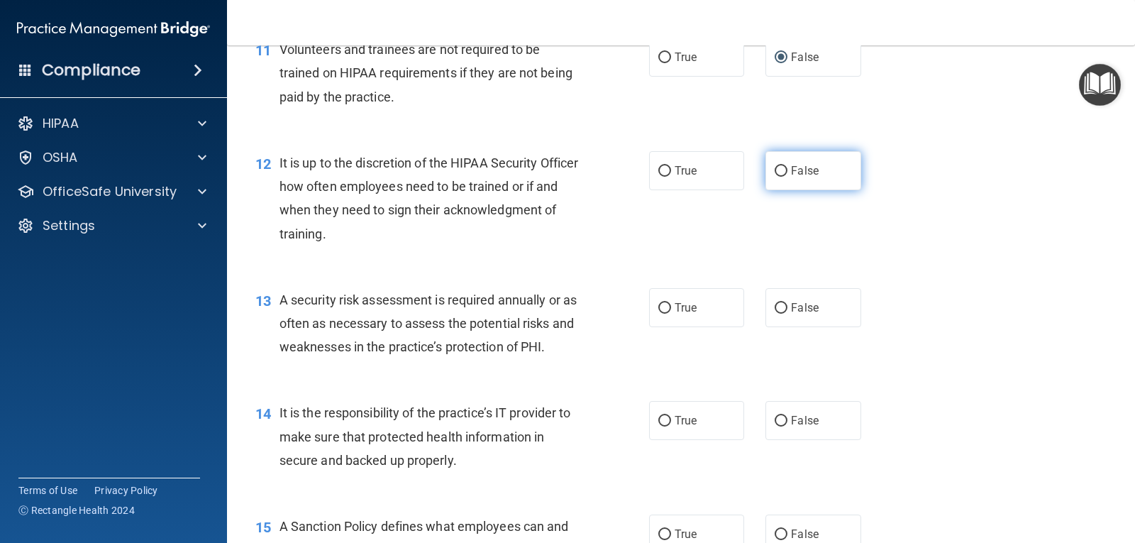
click at [776, 170] on input "False" at bounding box center [781, 171] width 13 height 11
radio input "true"
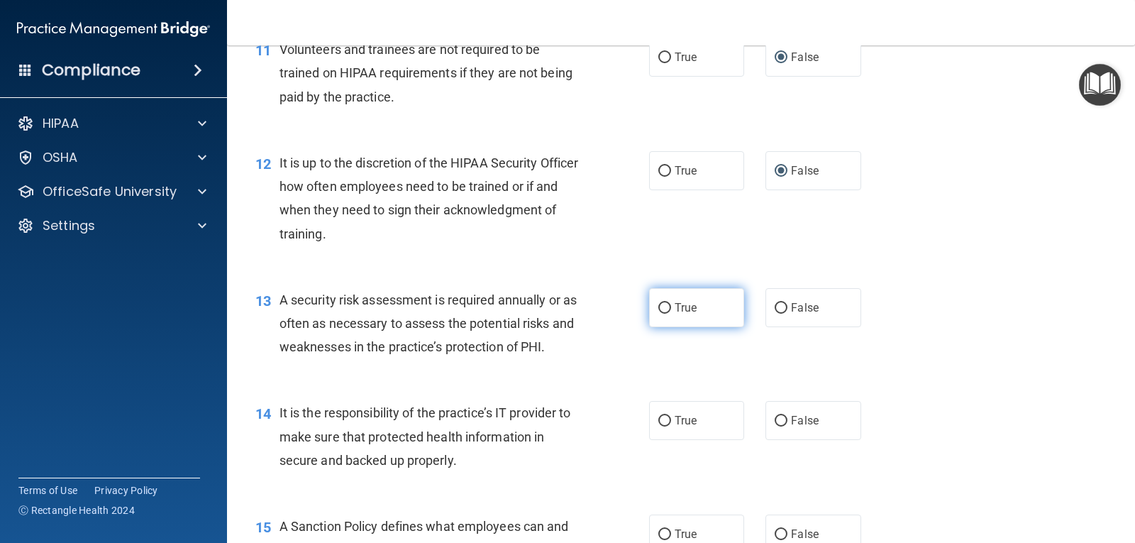
click at [664, 304] on input "True" at bounding box center [665, 308] width 13 height 11
radio input "true"
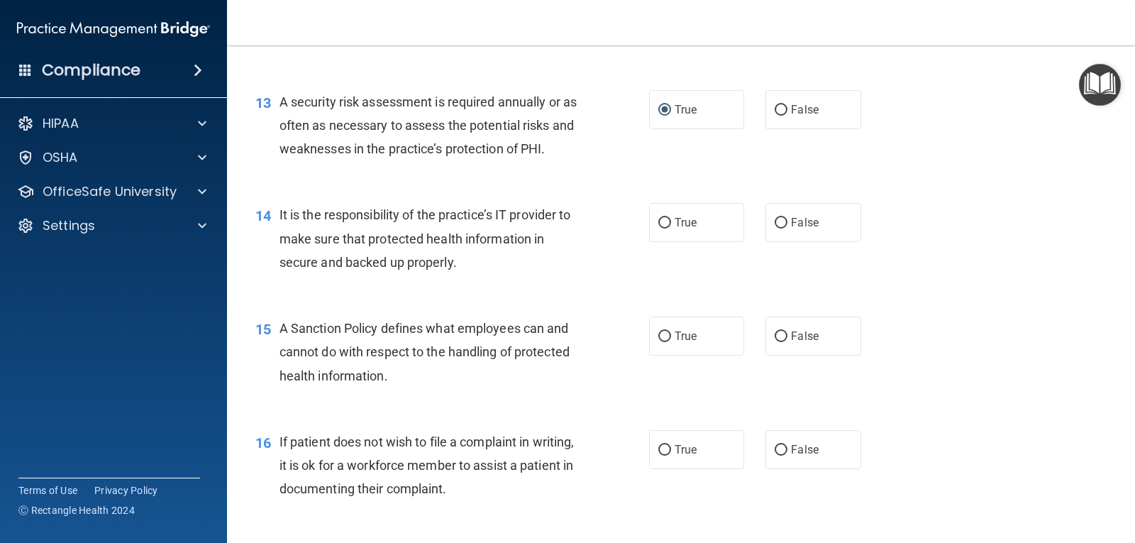
scroll to position [1774, 0]
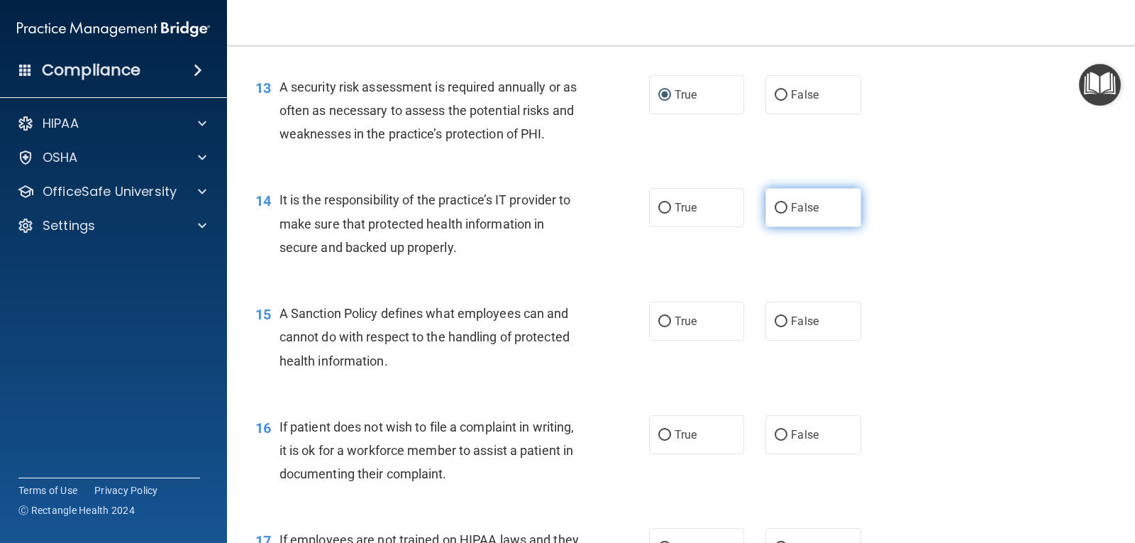
click at [781, 205] on input "False" at bounding box center [781, 208] width 13 height 11
radio input "true"
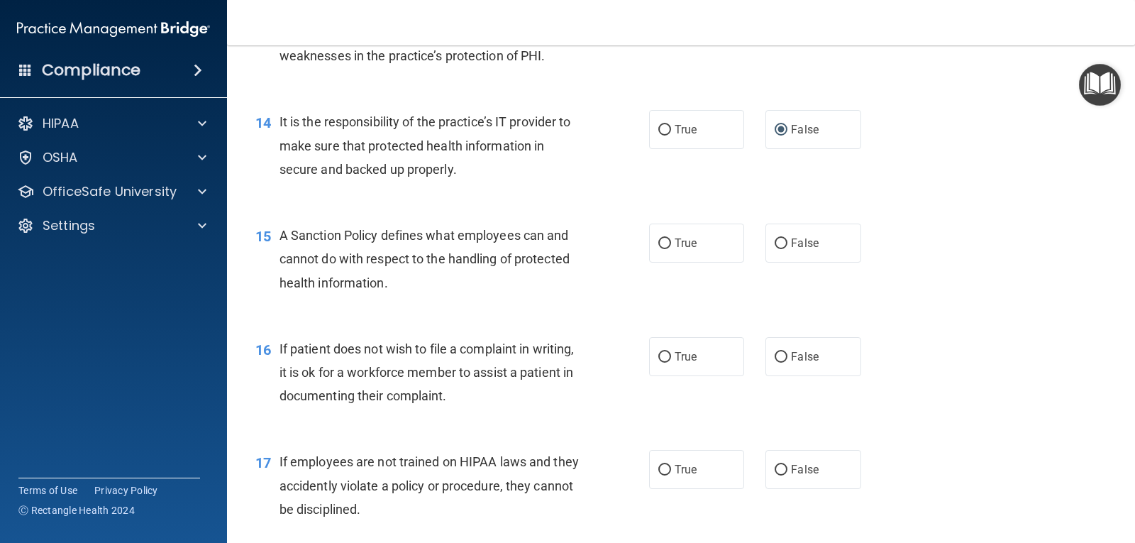
scroll to position [1916, 0]
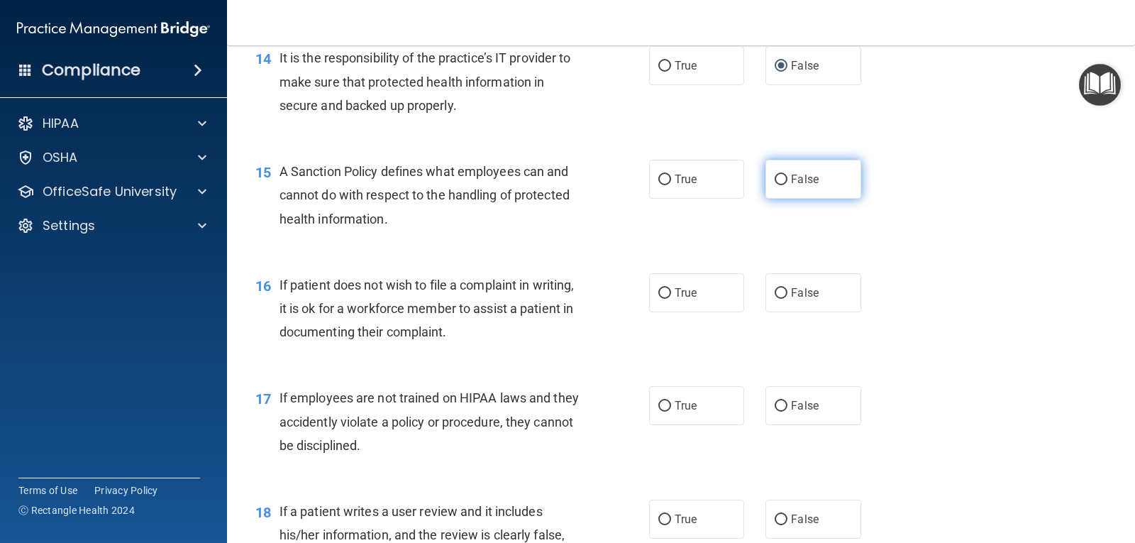
click at [776, 182] on input "False" at bounding box center [781, 180] width 13 height 11
radio input "true"
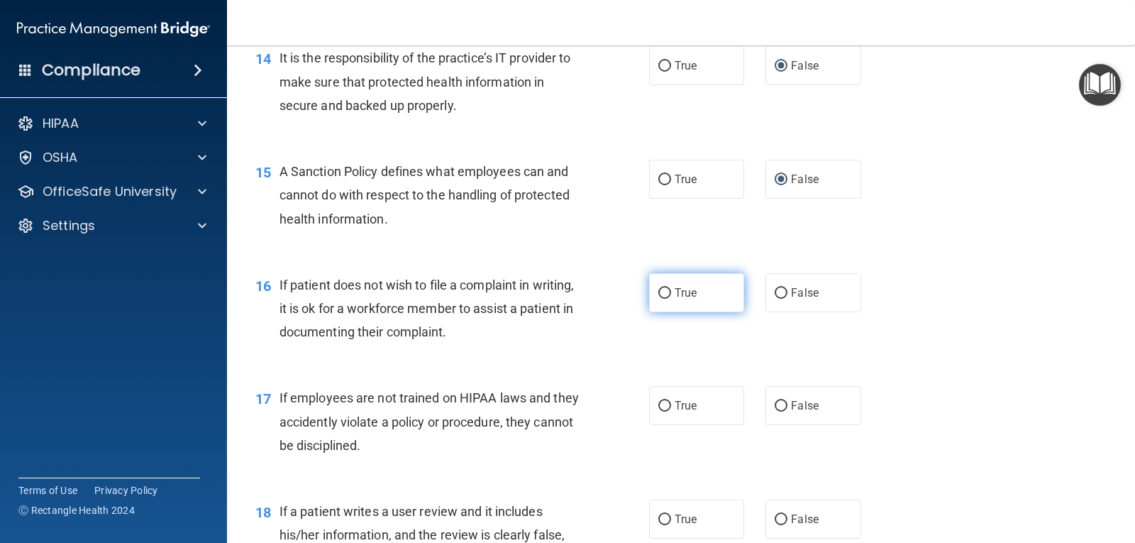
click at [662, 294] on input "True" at bounding box center [665, 293] width 13 height 11
radio input "true"
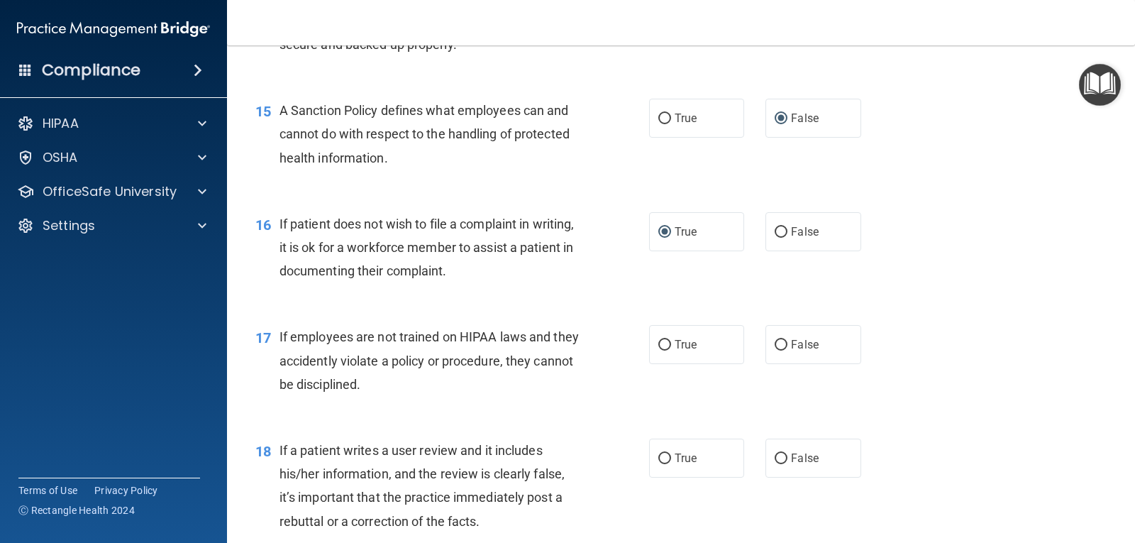
scroll to position [2129, 0]
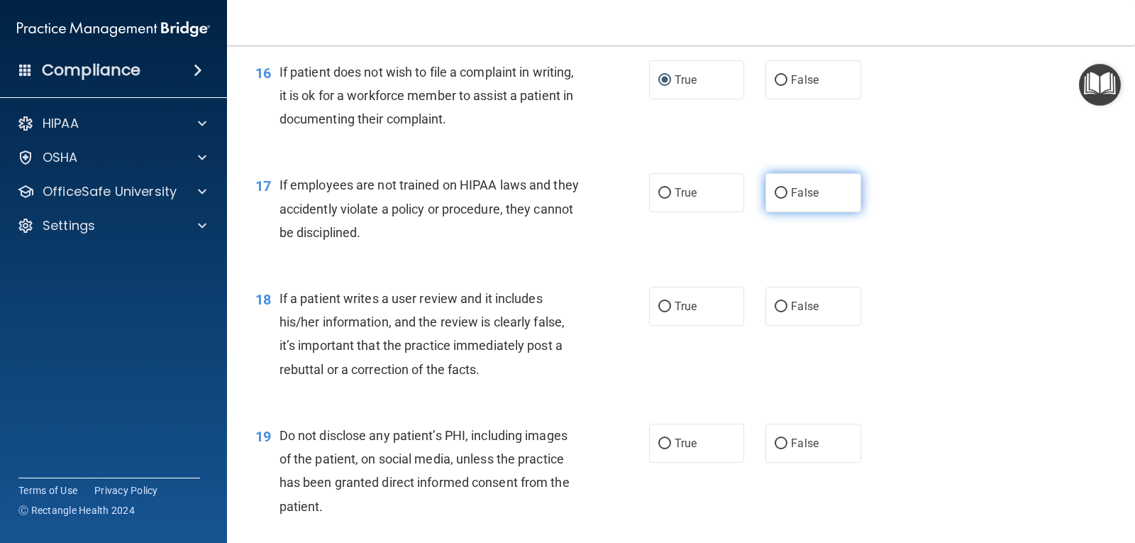
click at [775, 189] on input "False" at bounding box center [781, 193] width 13 height 11
radio input "true"
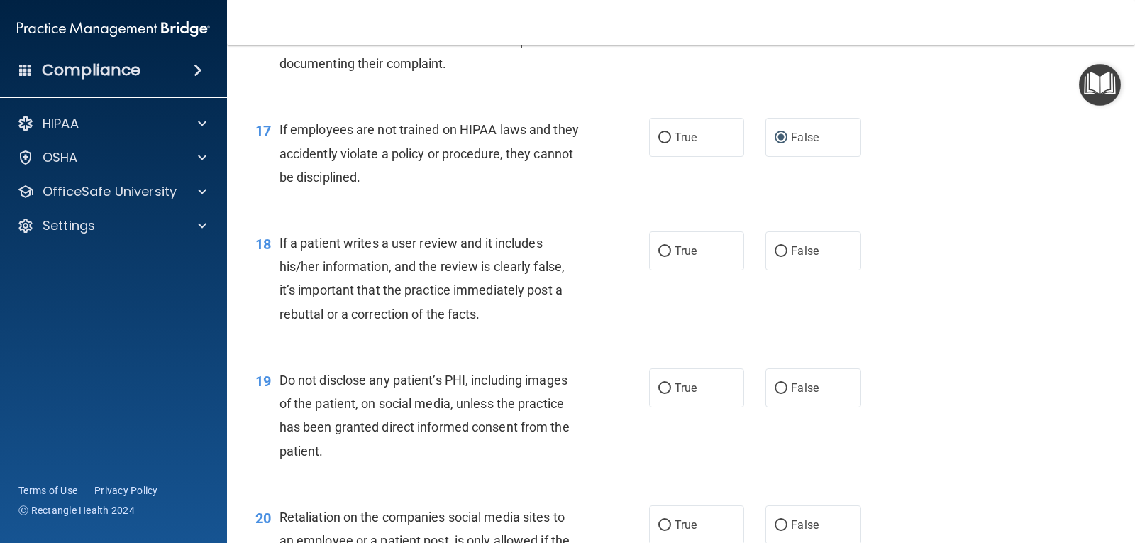
scroll to position [2271, 0]
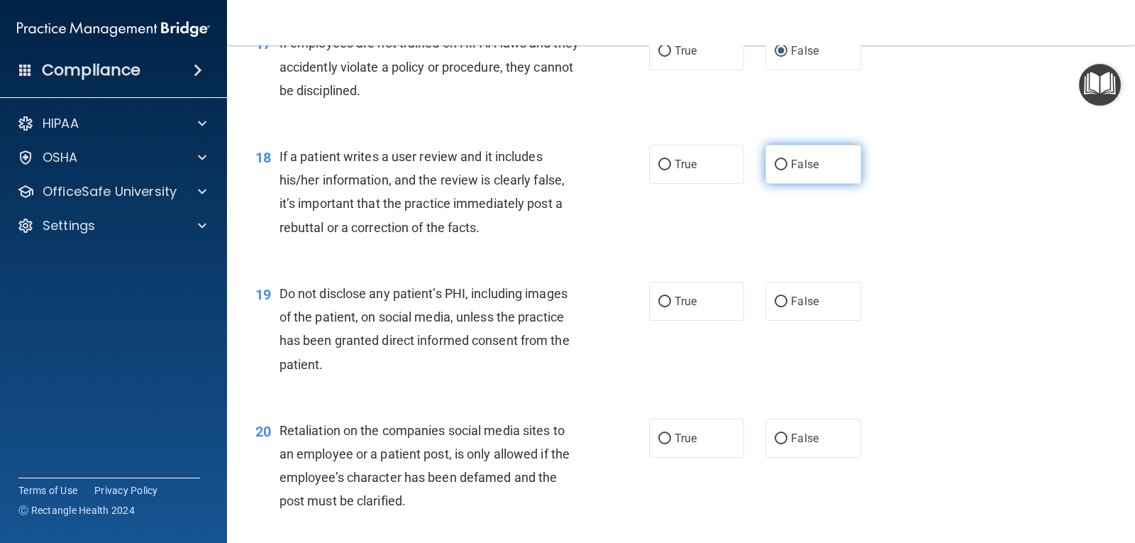
click at [775, 161] on input "False" at bounding box center [781, 165] width 13 height 11
radio input "true"
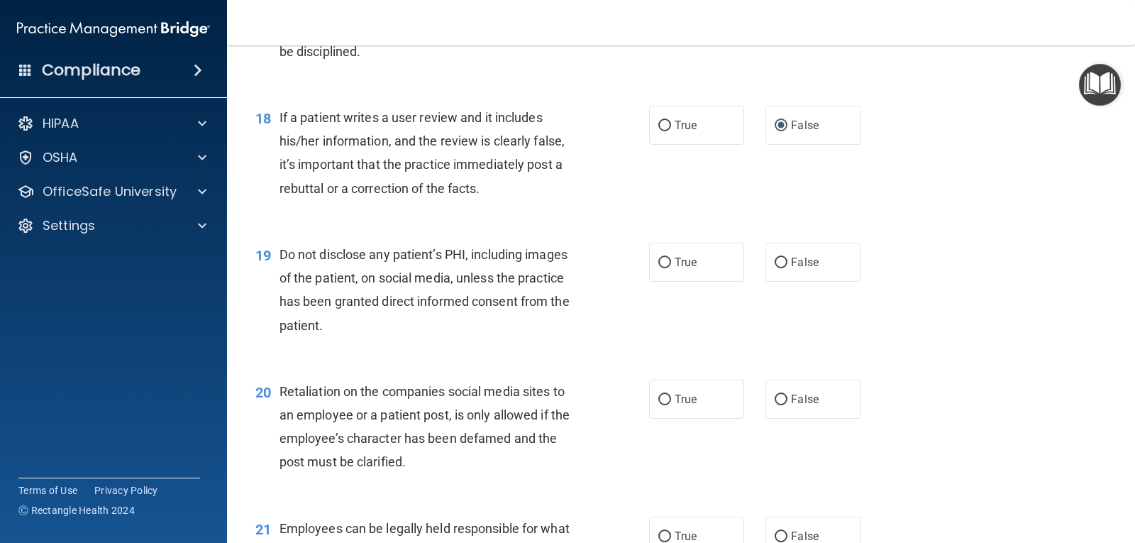
scroll to position [2342, 0]
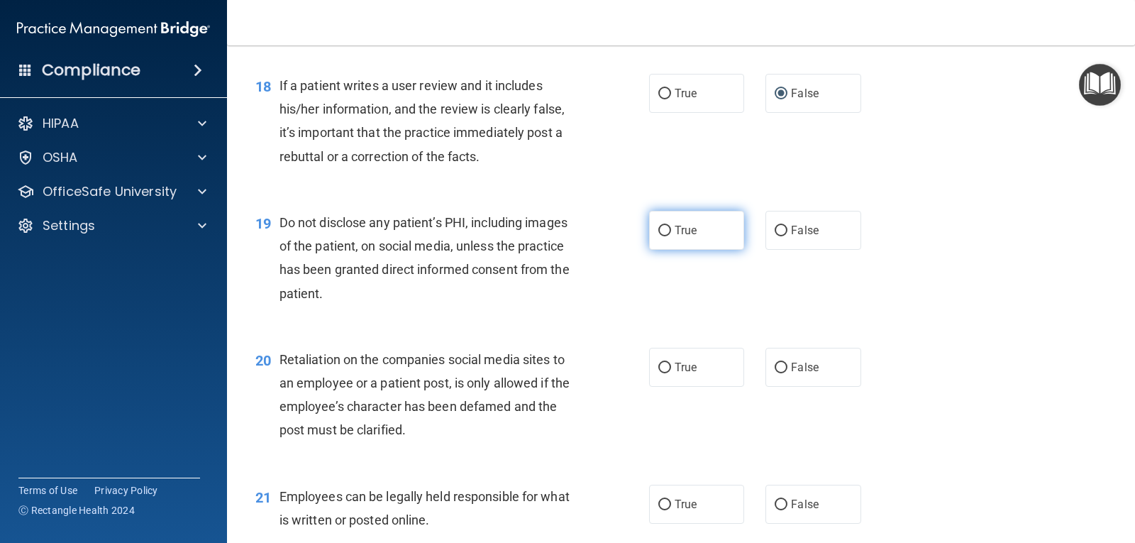
click at [659, 233] on input "True" at bounding box center [665, 231] width 13 height 11
radio input "true"
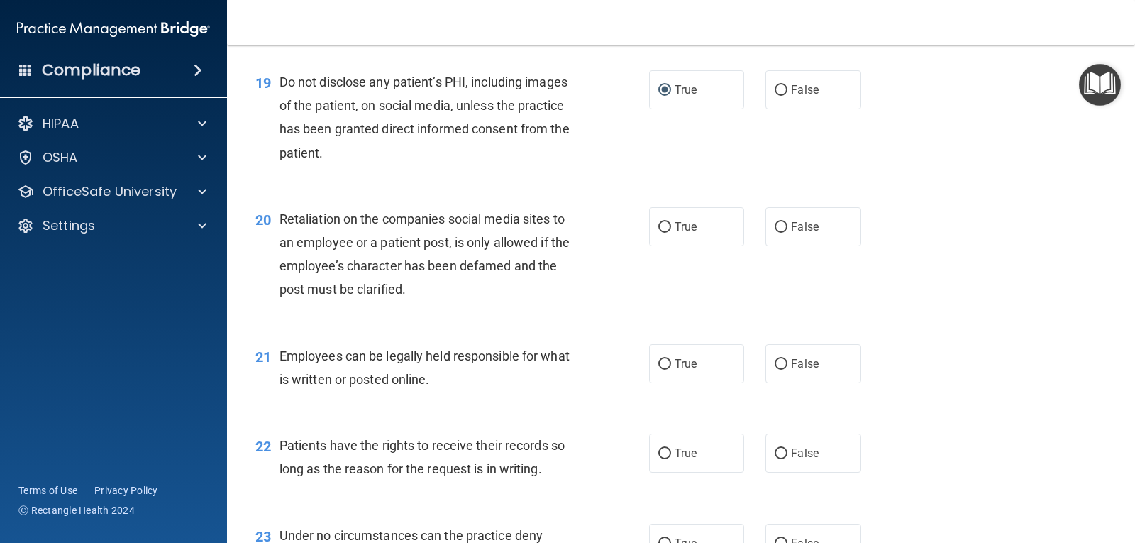
scroll to position [2484, 0]
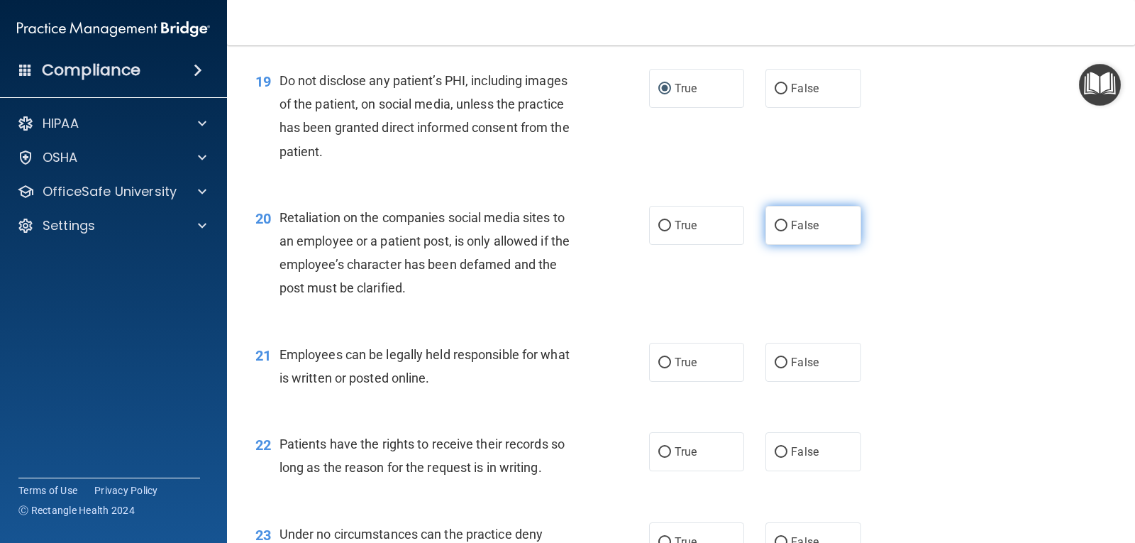
click at [779, 224] on input "False" at bounding box center [781, 226] width 13 height 11
radio input "true"
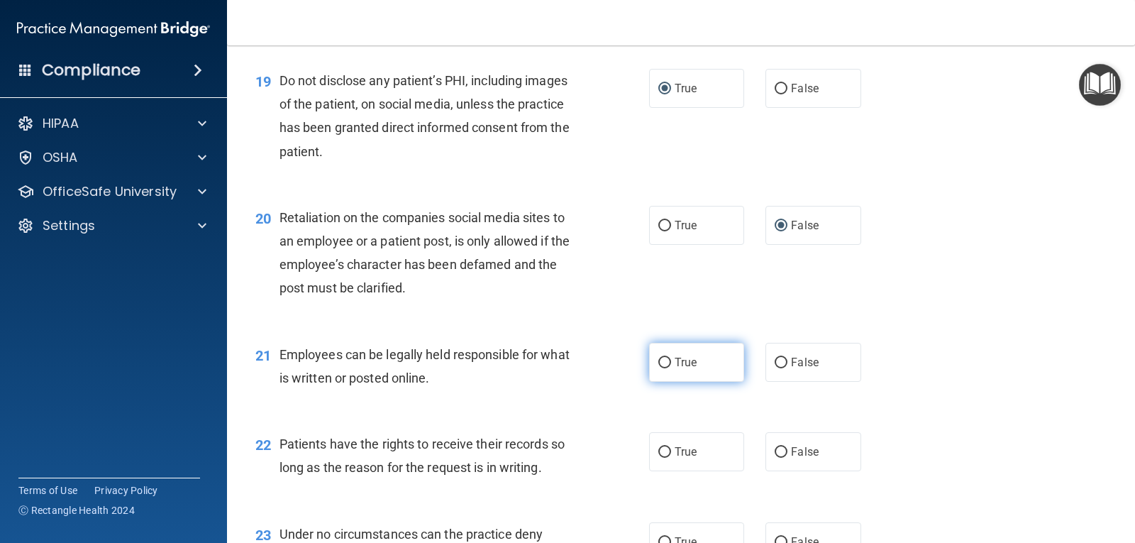
click at [661, 363] on input "True" at bounding box center [665, 363] width 13 height 11
radio input "true"
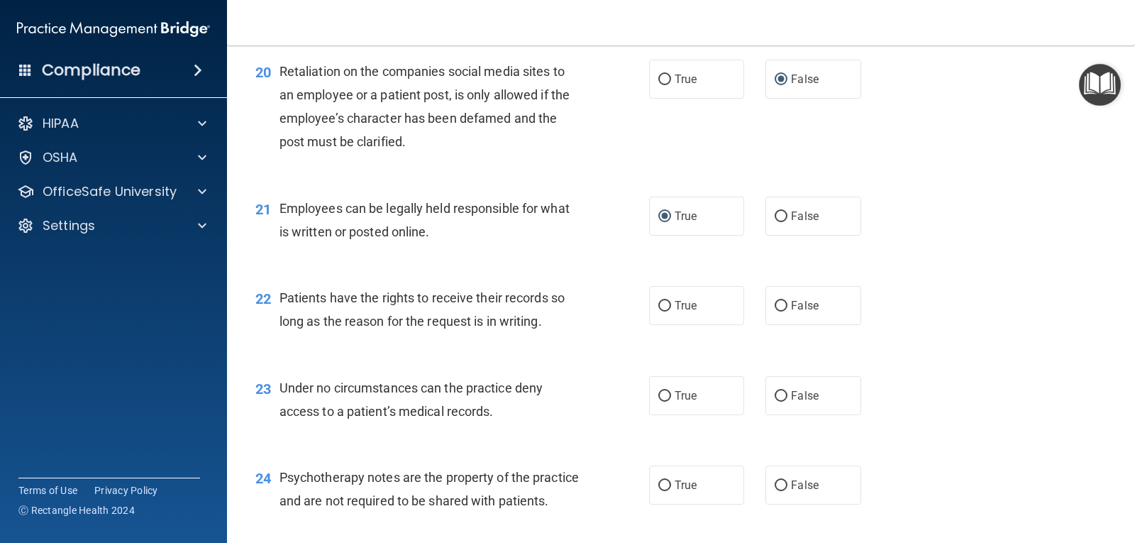
scroll to position [2697, 0]
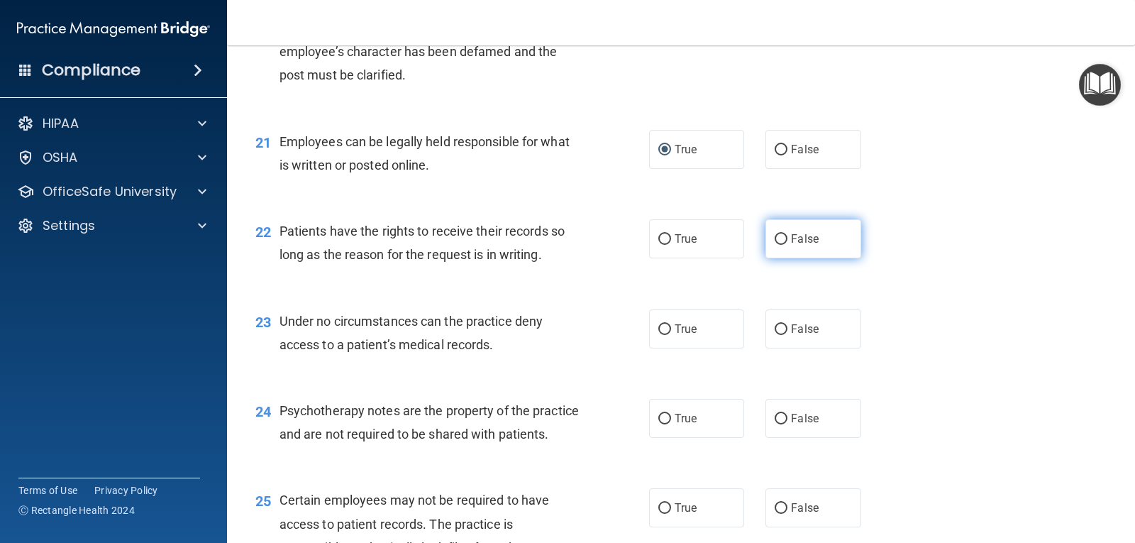
click at [777, 235] on input "False" at bounding box center [781, 239] width 13 height 11
radio input "true"
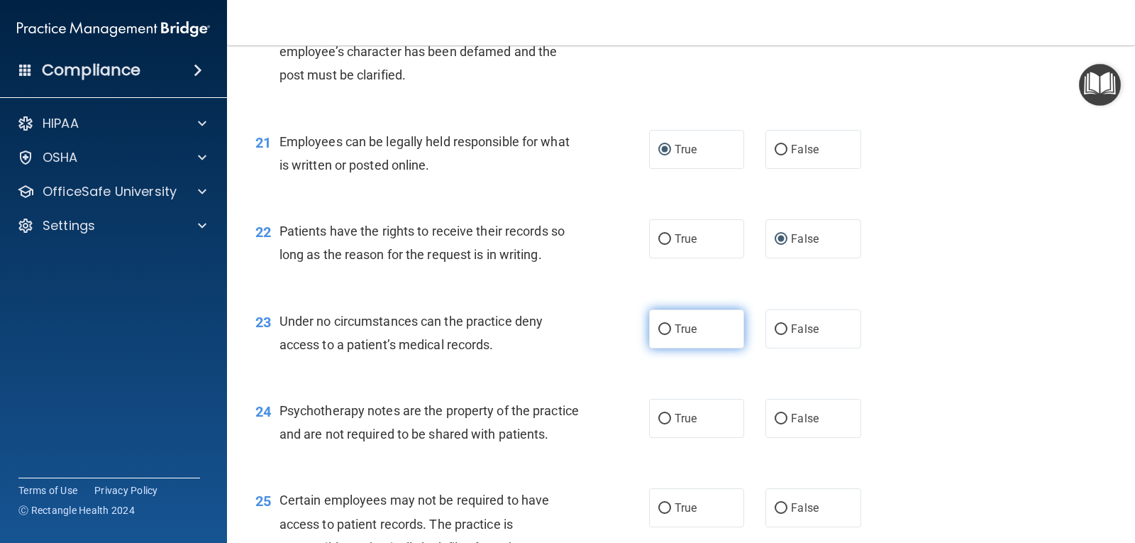
click at [660, 326] on input "True" at bounding box center [665, 329] width 13 height 11
radio input "true"
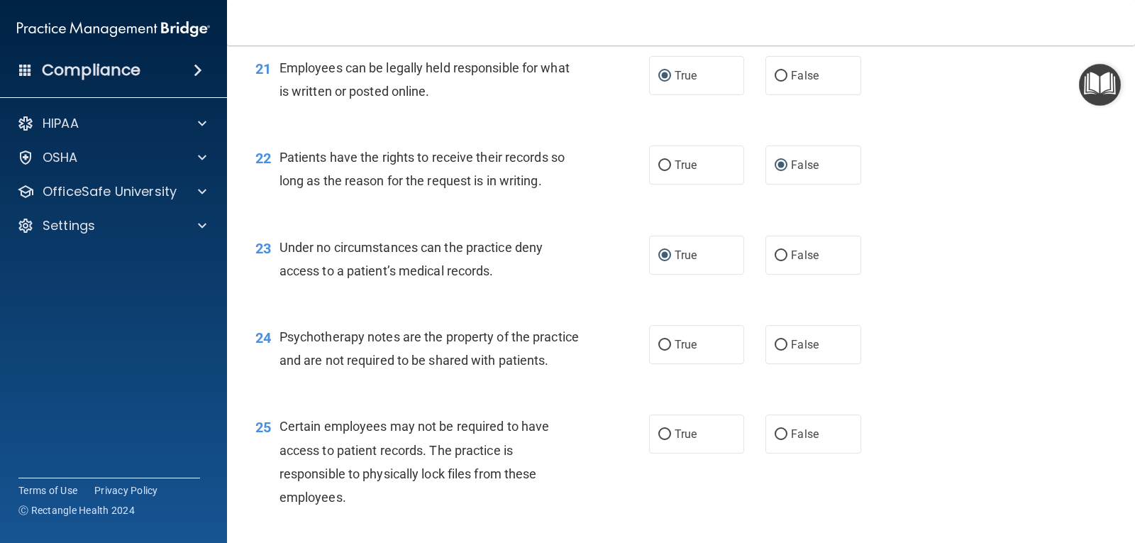
scroll to position [2838, 0]
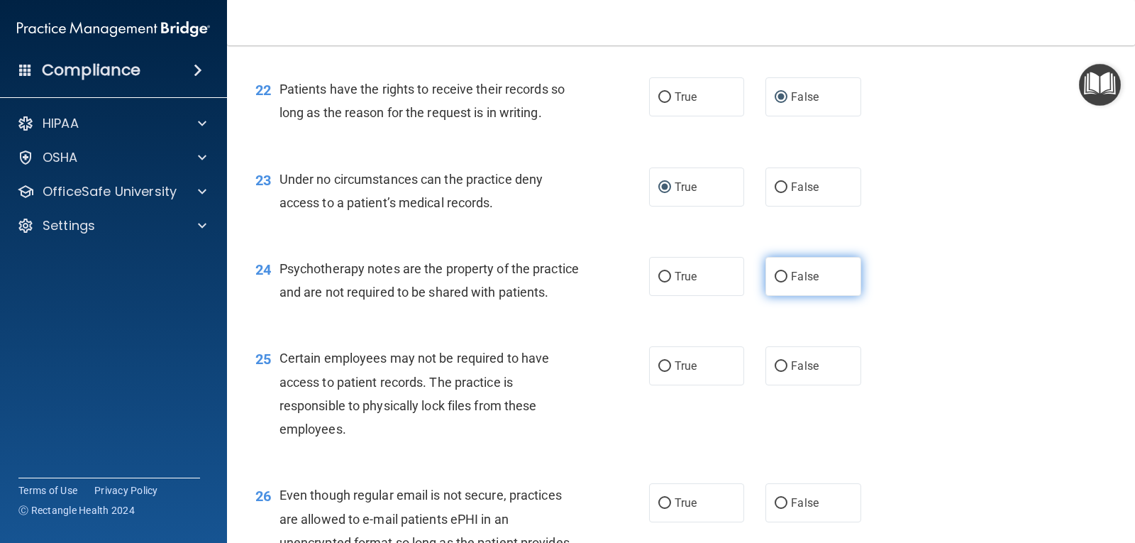
click at [777, 275] on input "False" at bounding box center [781, 277] width 13 height 11
radio input "true"
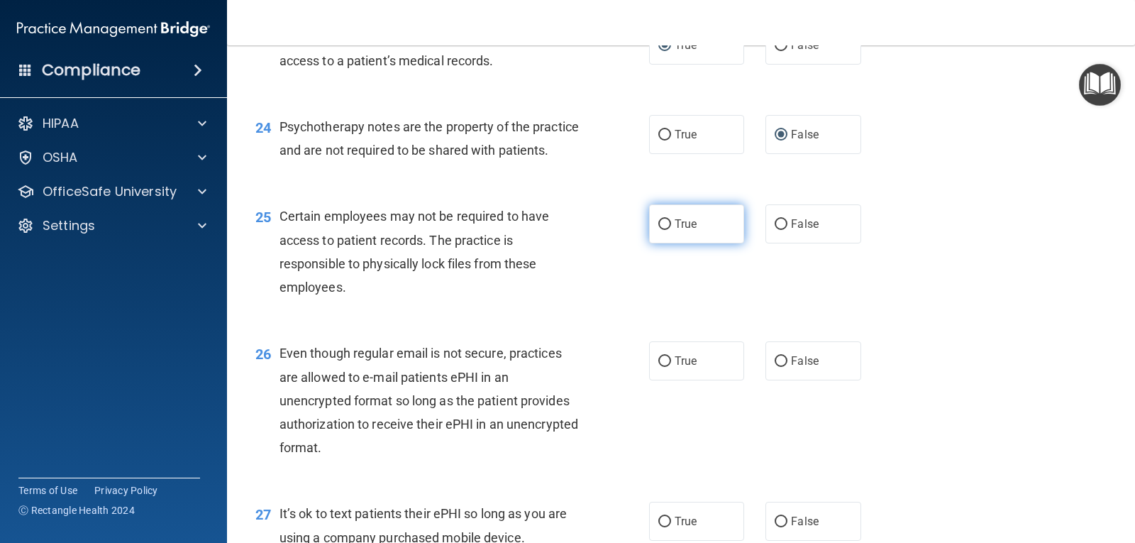
click at [659, 230] on input "True" at bounding box center [665, 224] width 13 height 11
radio input "true"
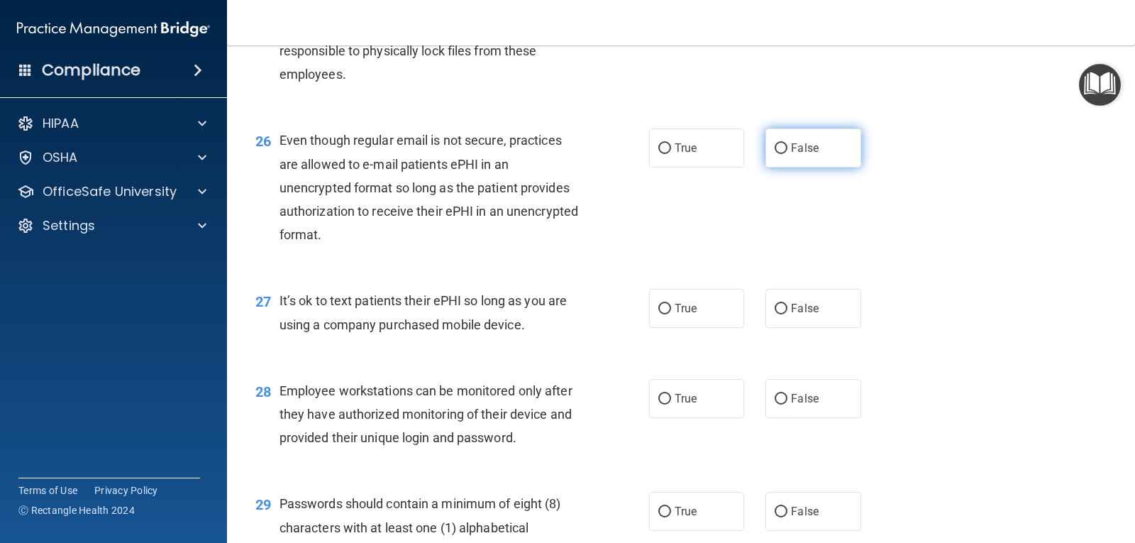
click at [775, 154] on input "False" at bounding box center [781, 148] width 13 height 11
radio input "true"
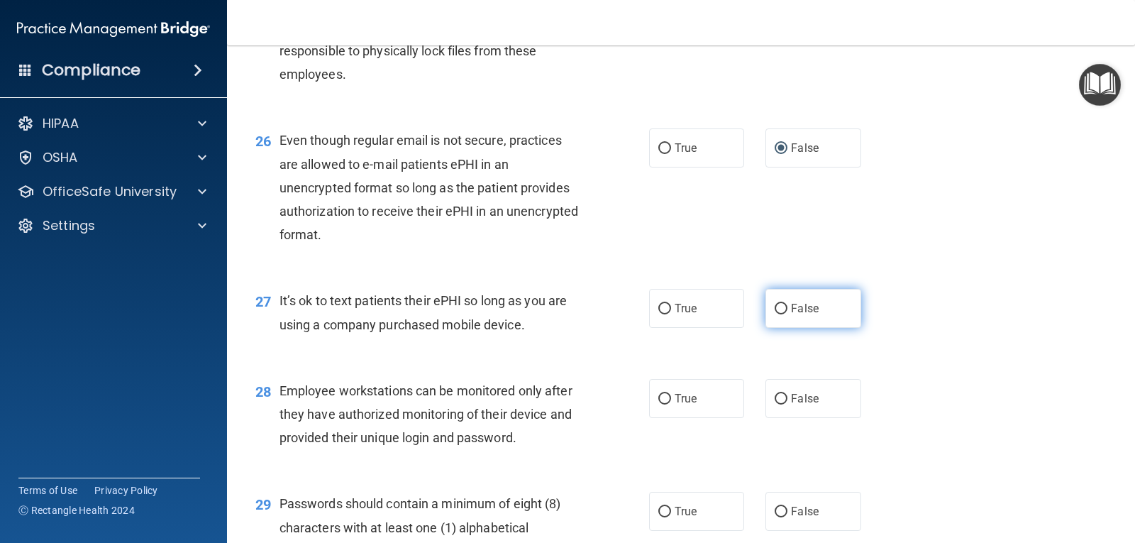
click at [776, 314] on input "False" at bounding box center [781, 309] width 13 height 11
radio input "true"
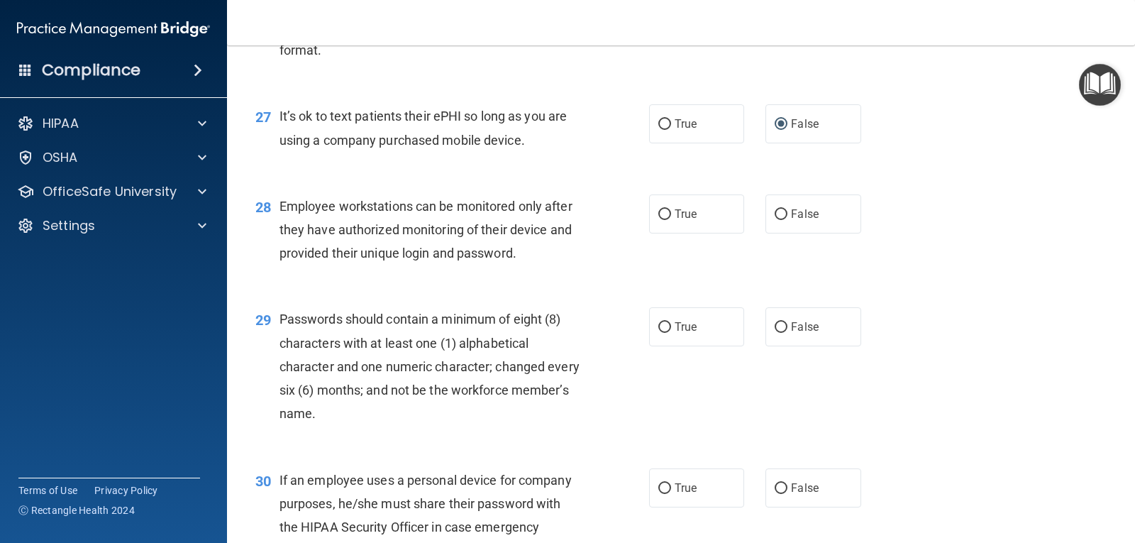
scroll to position [3406, 0]
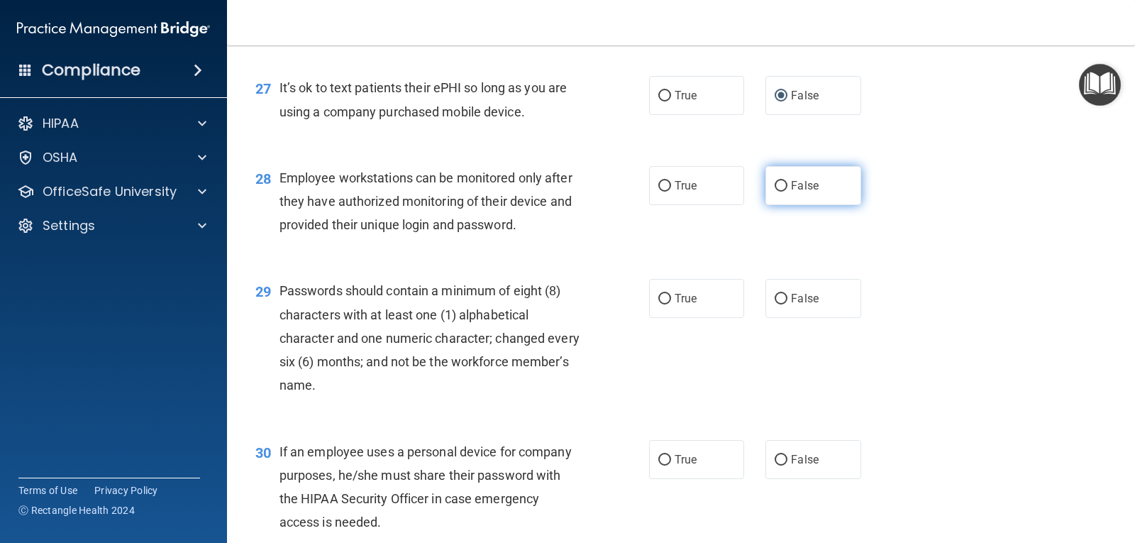
click at [775, 192] on input "False" at bounding box center [781, 186] width 13 height 11
radio input "true"
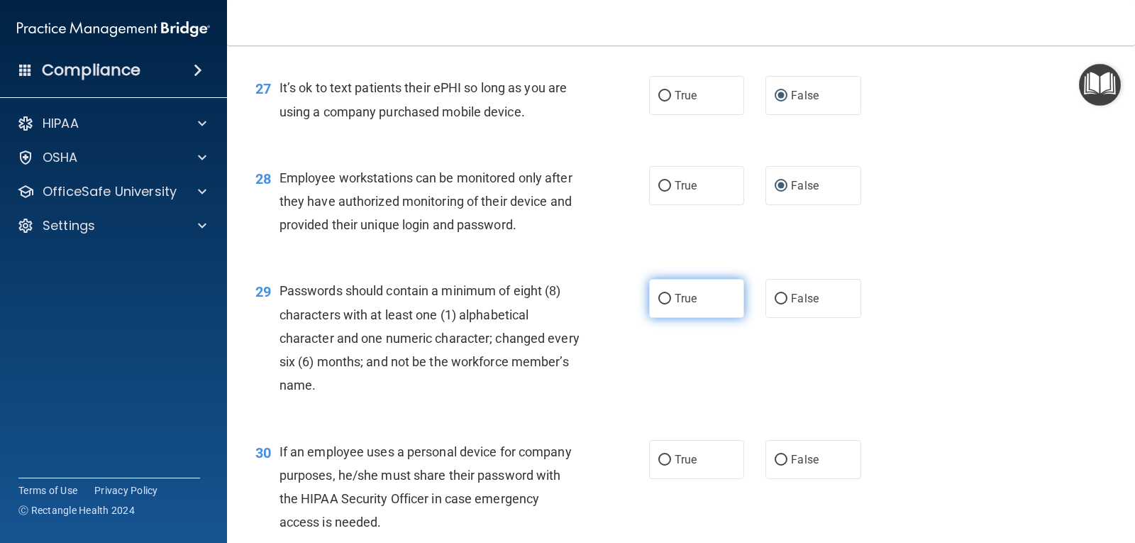
click at [659, 304] on input "True" at bounding box center [665, 299] width 13 height 11
radio input "true"
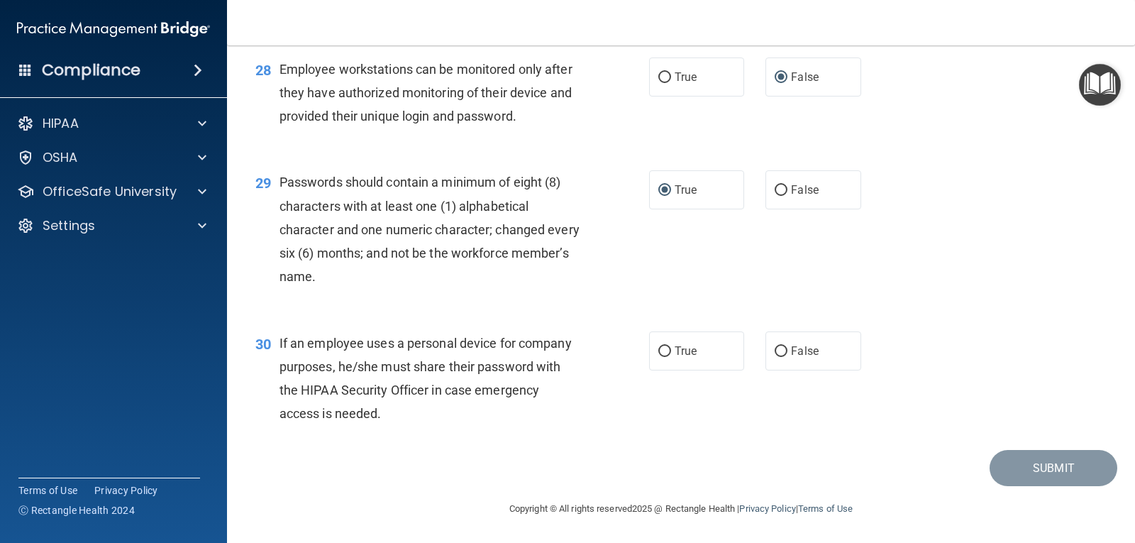
scroll to position [3538, 0]
click at [779, 351] on input "False" at bounding box center [781, 351] width 13 height 11
radio input "true"
click at [1058, 467] on button "Submit" at bounding box center [1054, 468] width 128 height 36
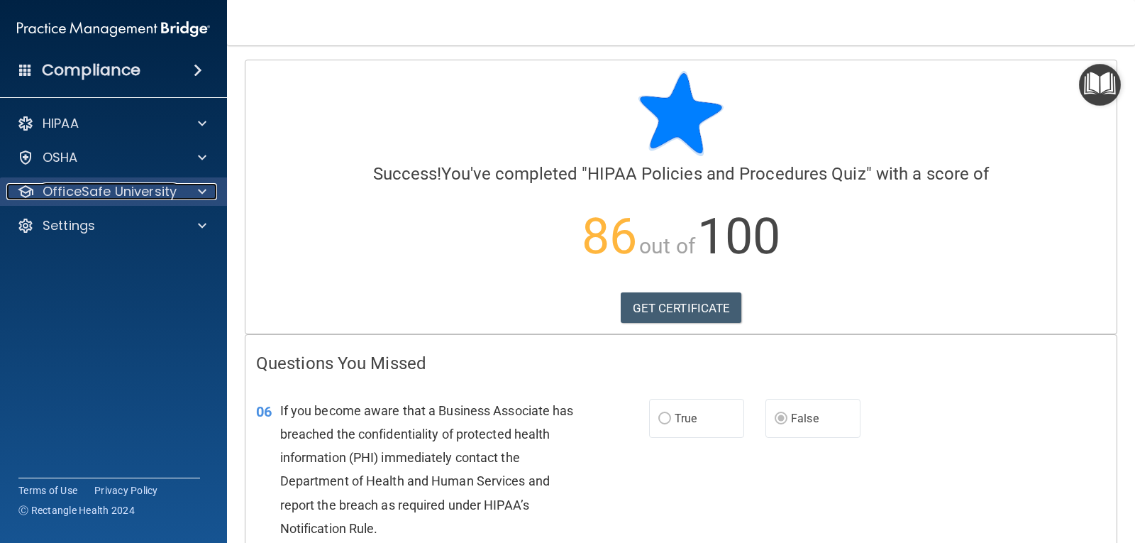
click at [197, 191] on div at bounding box center [199, 191] width 35 height 17
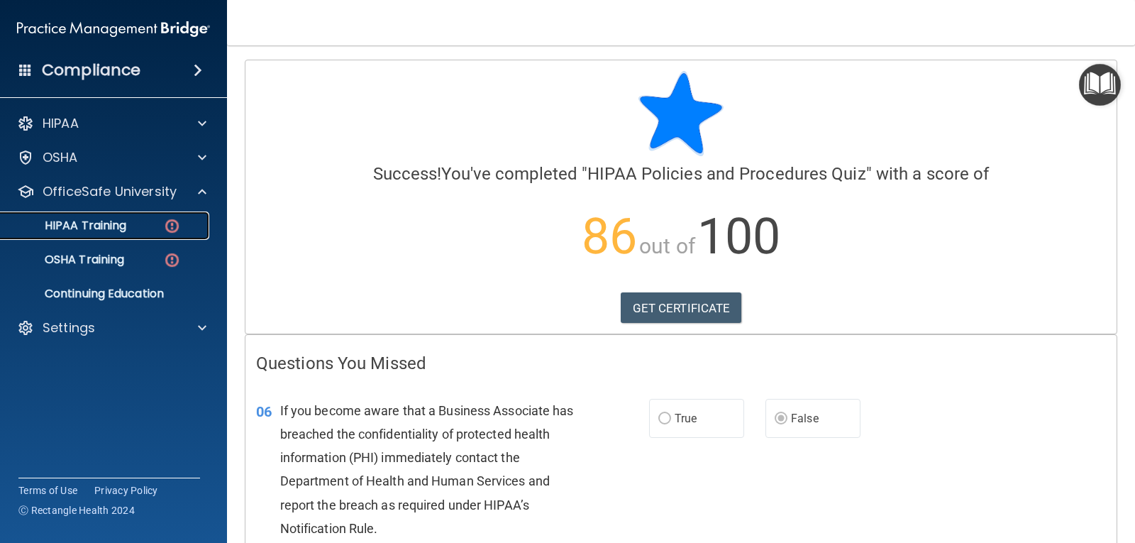
click at [145, 228] on div "HIPAA Training" at bounding box center [106, 226] width 194 height 14
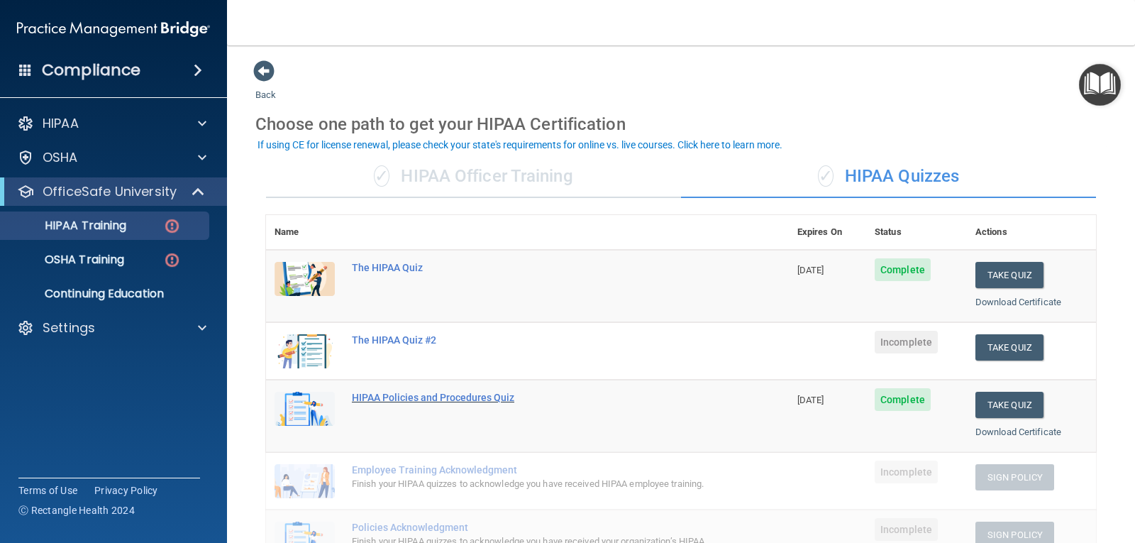
click at [464, 399] on div "HIPAA Policies and Procedures Quiz" at bounding box center [535, 397] width 366 height 11
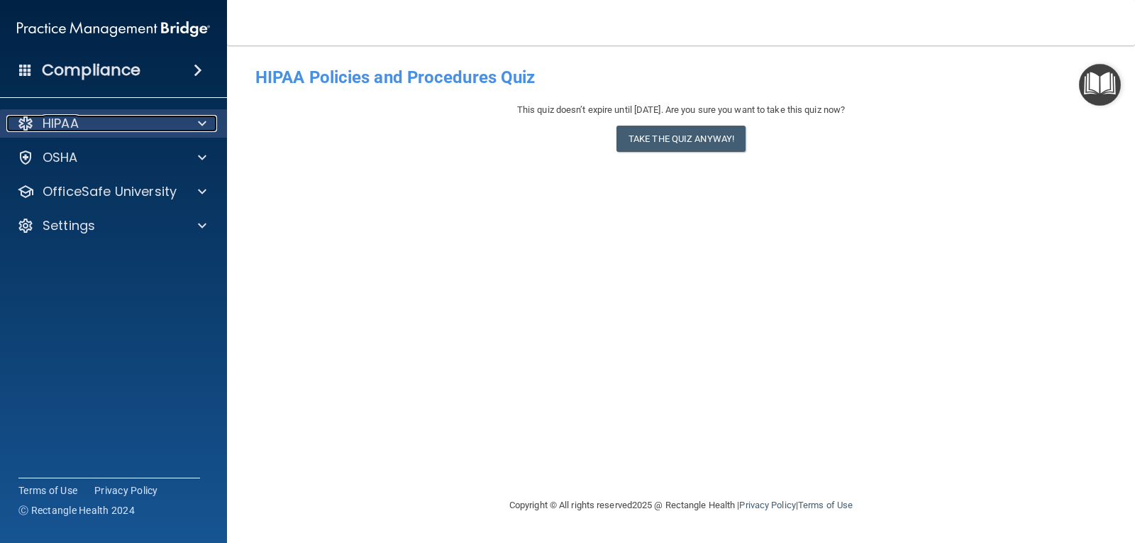
click at [191, 124] on div at bounding box center [199, 123] width 35 height 17
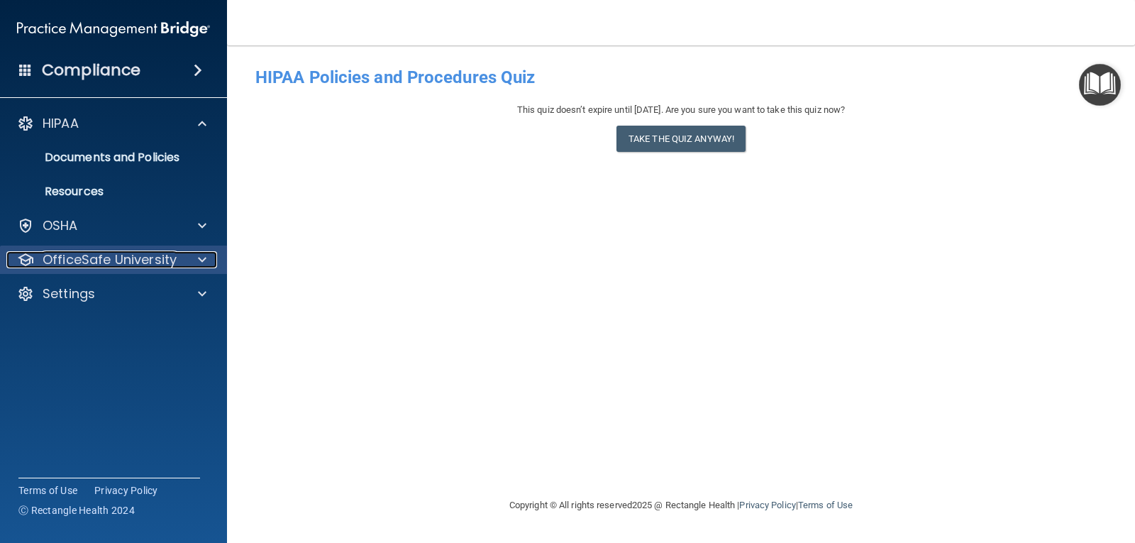
click at [180, 258] on div "OfficeSafe University" at bounding box center [94, 259] width 176 height 17
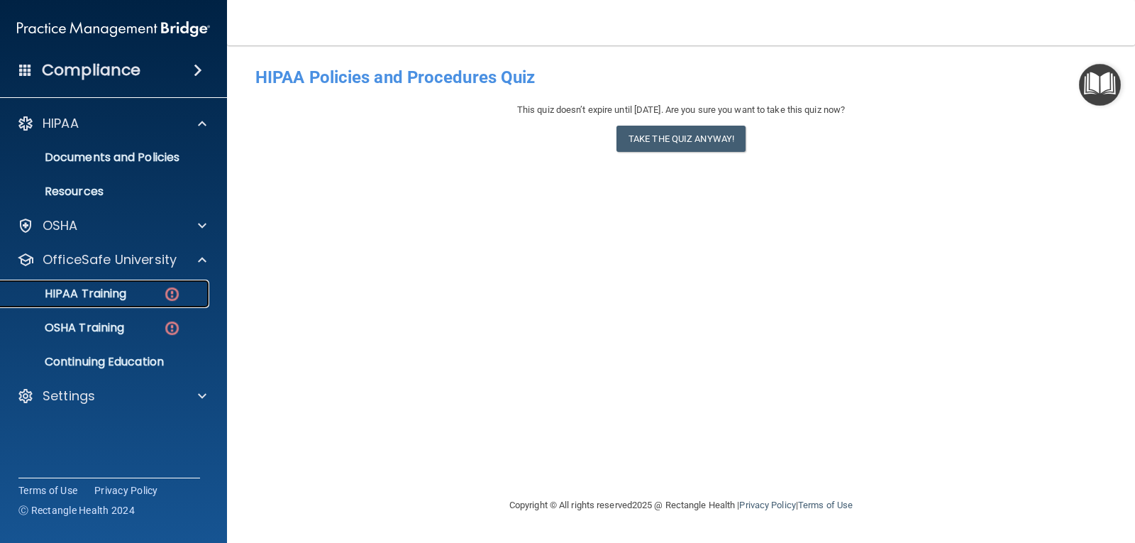
click at [144, 291] on div "HIPAA Training" at bounding box center [106, 294] width 194 height 14
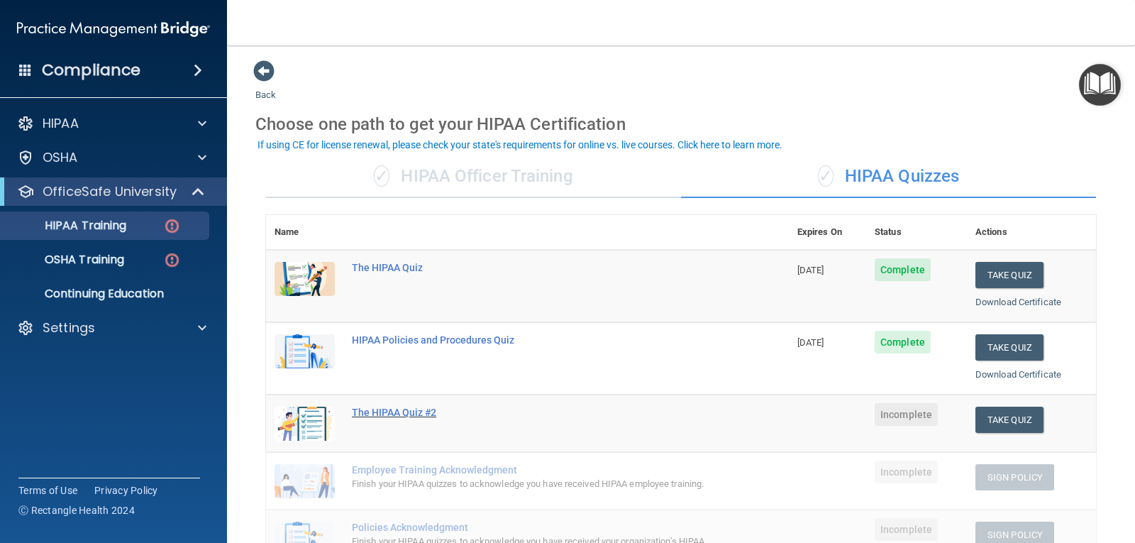
click at [412, 413] on div "The HIPAA Quiz #2" at bounding box center [535, 412] width 366 height 11
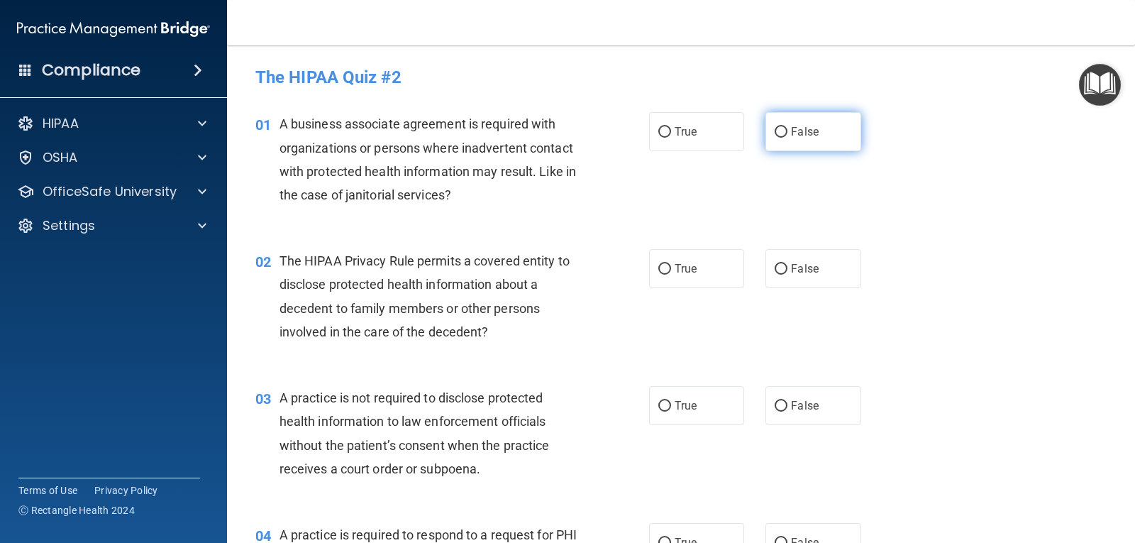
click at [775, 130] on input "False" at bounding box center [781, 132] width 13 height 11
radio input "true"
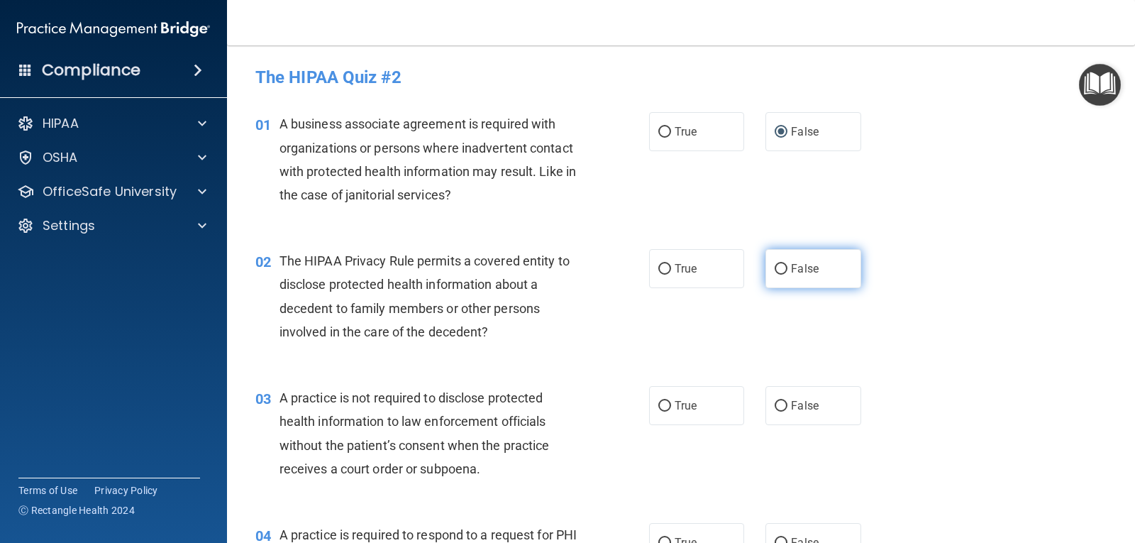
click at [776, 269] on input "False" at bounding box center [781, 269] width 13 height 11
radio input "true"
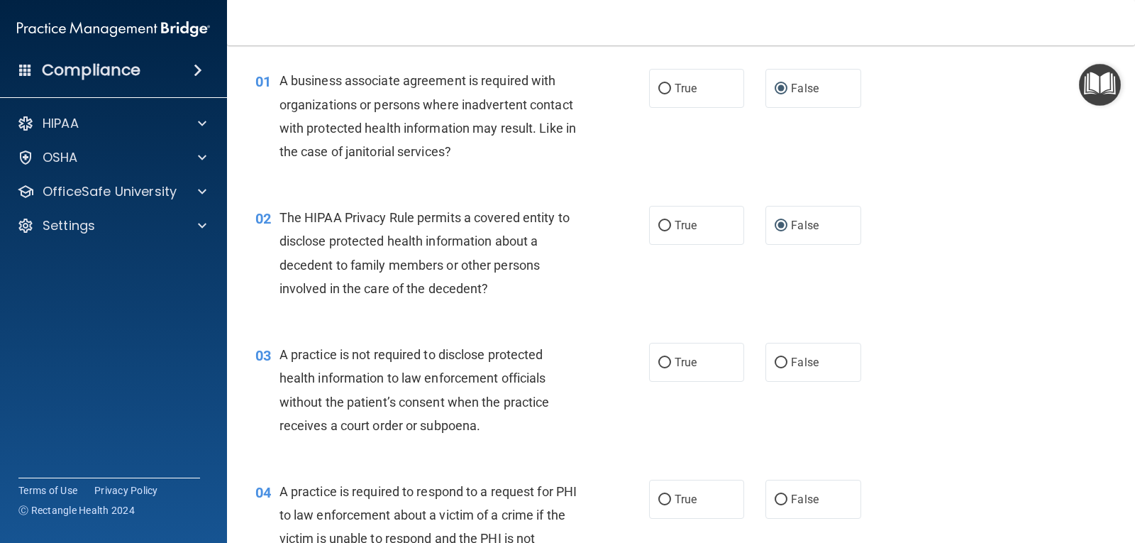
scroll to position [142, 0]
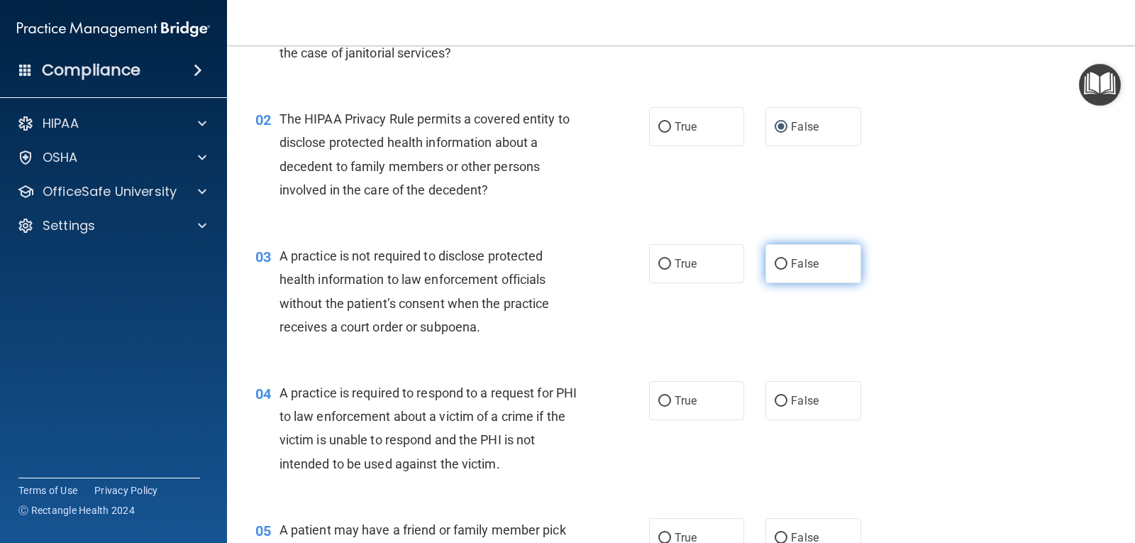
click at [775, 261] on input "False" at bounding box center [781, 264] width 13 height 11
radio input "true"
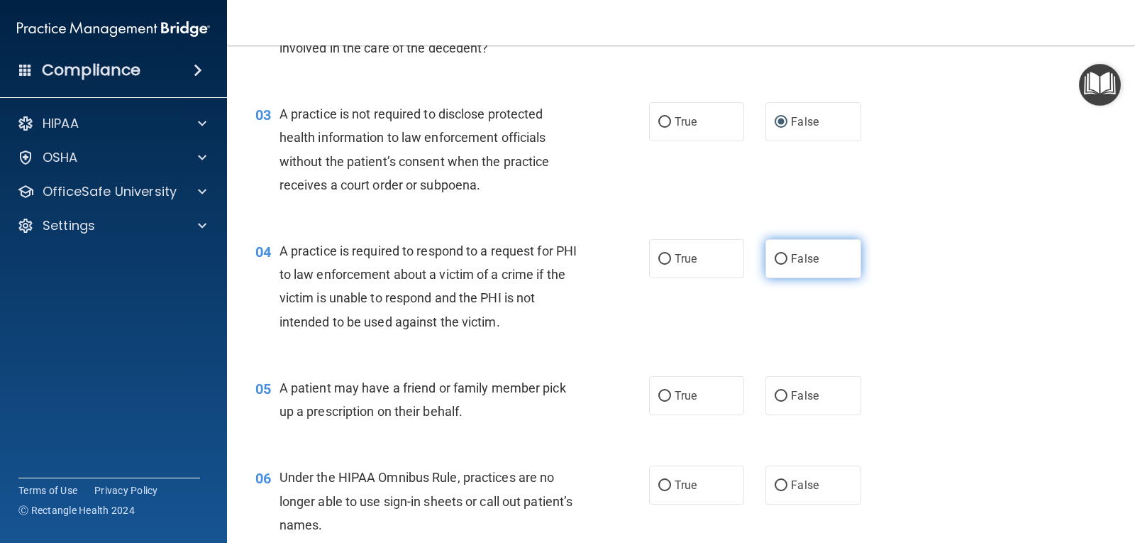
click at [775, 255] on input "False" at bounding box center [781, 259] width 13 height 11
radio input "true"
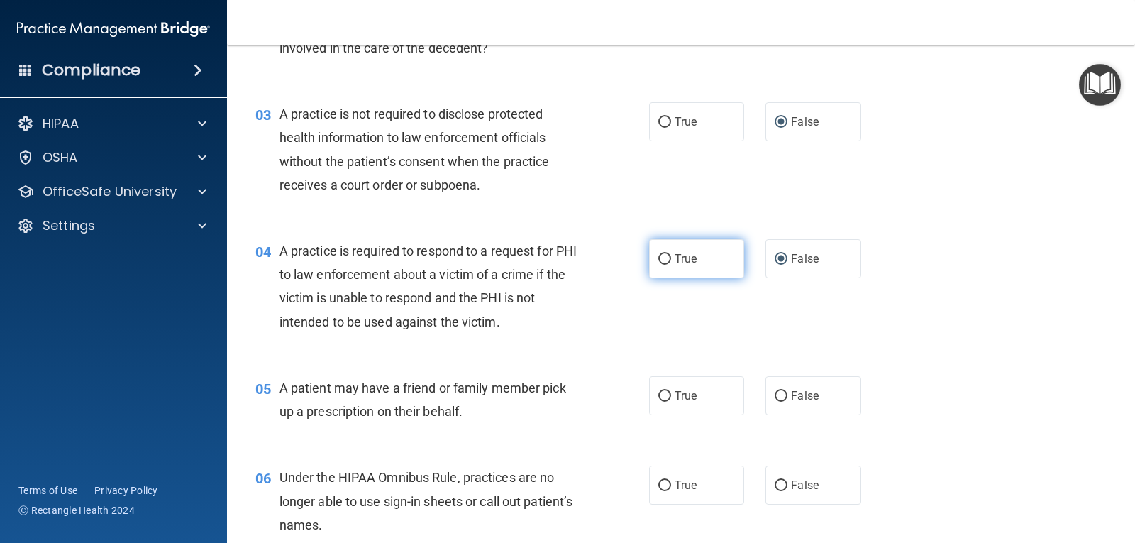
click at [659, 254] on input "True" at bounding box center [665, 259] width 13 height 11
radio input "true"
radio input "false"
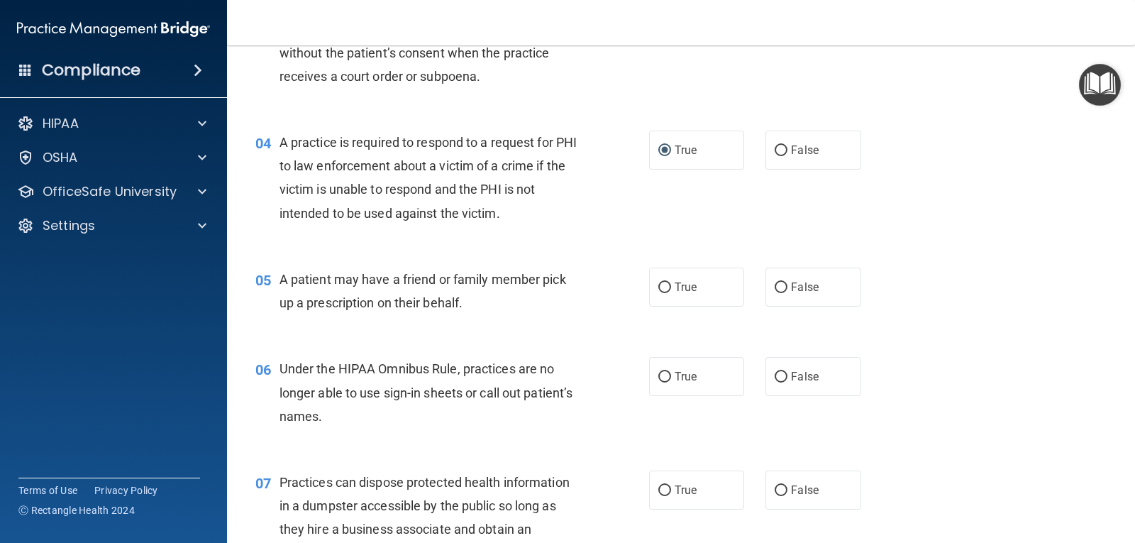
scroll to position [426, 0]
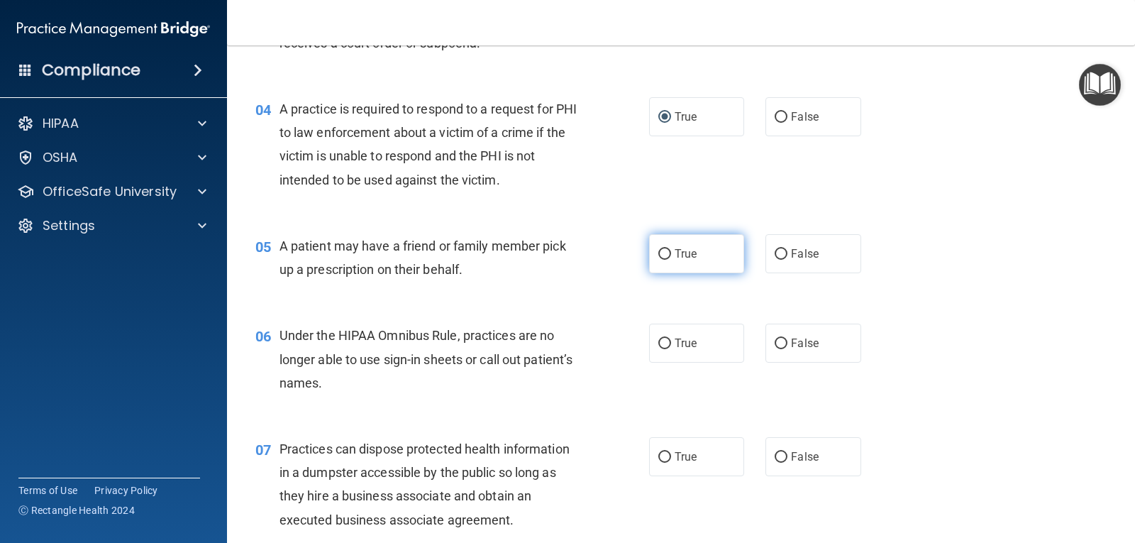
click at [661, 253] on input "True" at bounding box center [665, 254] width 13 height 11
radio input "true"
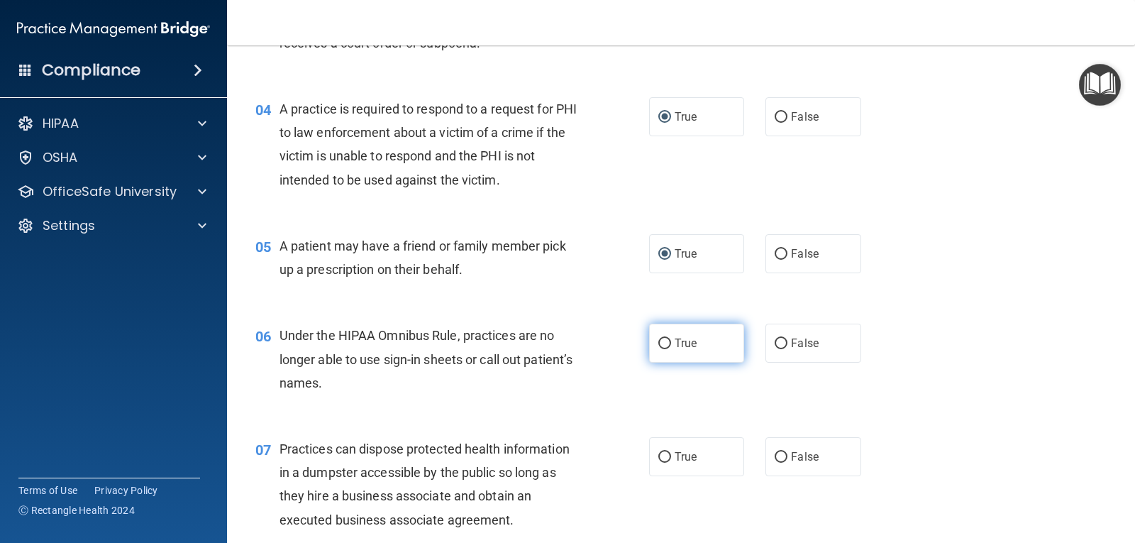
click at [662, 346] on input "True" at bounding box center [665, 343] width 13 height 11
radio input "true"
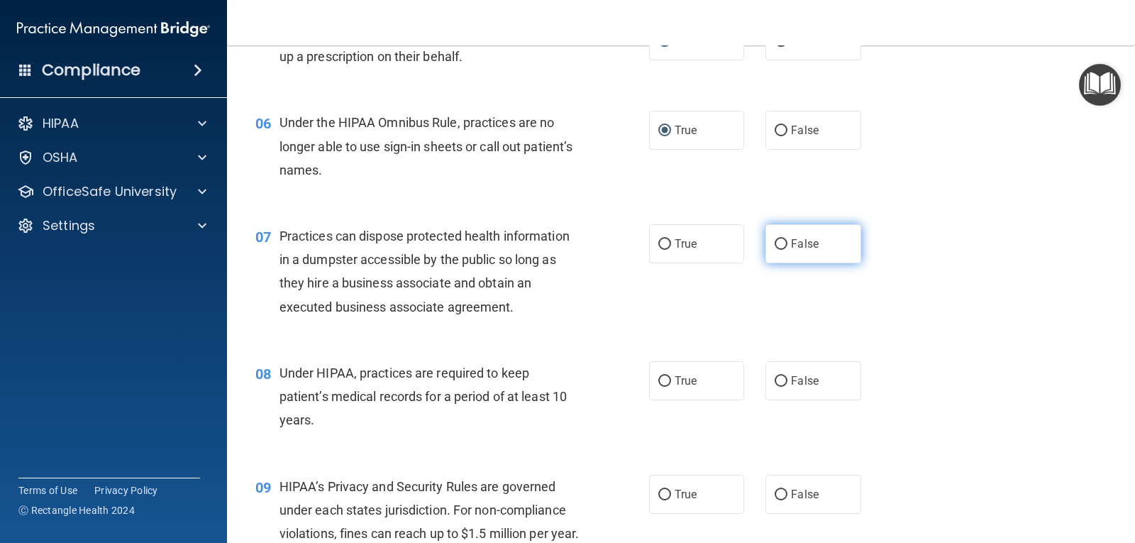
click at [775, 243] on input "False" at bounding box center [781, 244] width 13 height 11
radio input "true"
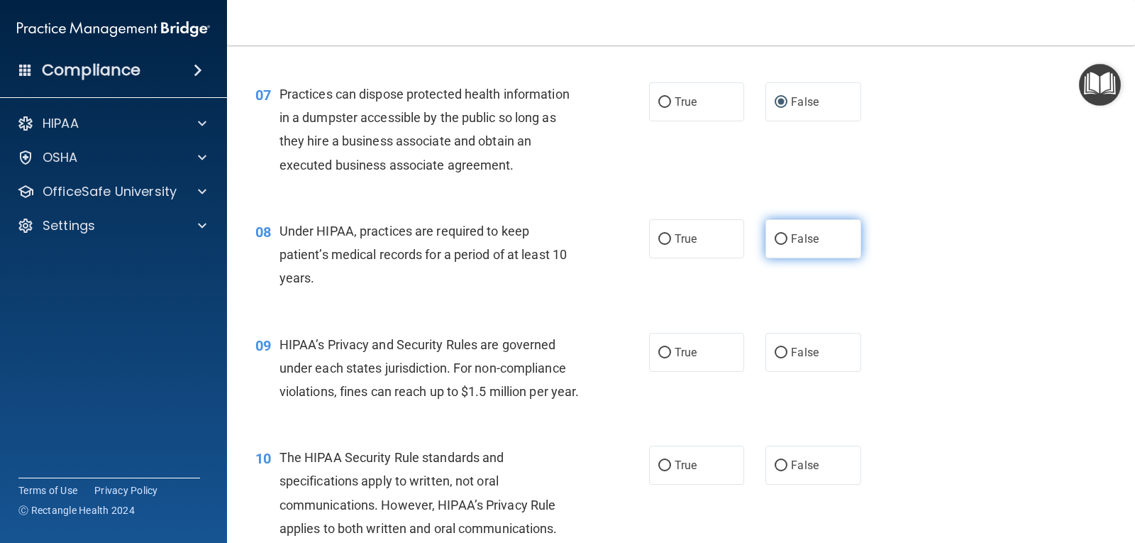
click at [780, 236] on input "False" at bounding box center [781, 239] width 13 height 11
radio input "true"
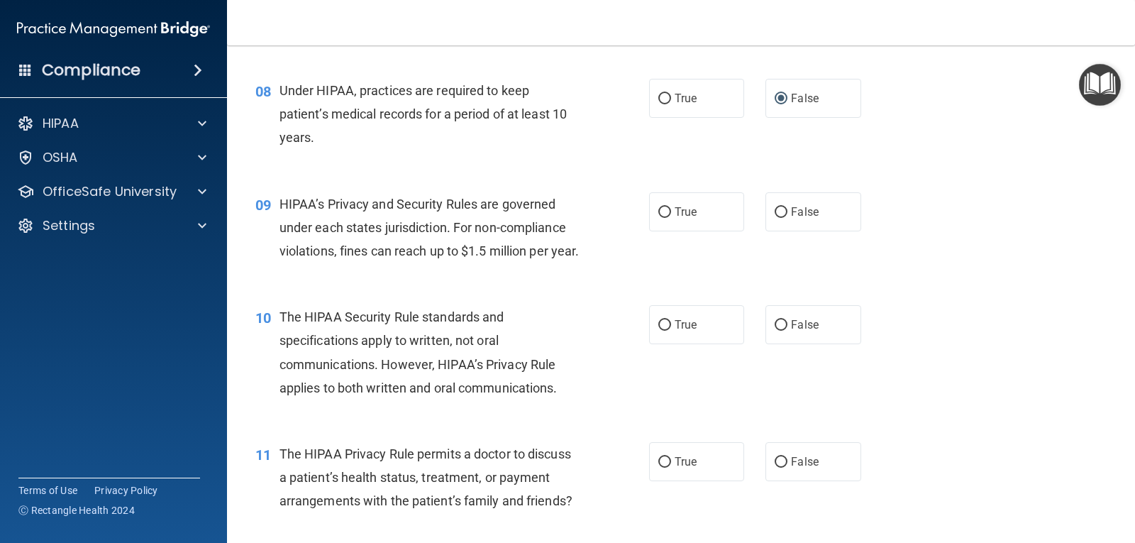
scroll to position [923, 0]
click at [664, 210] on input "True" at bounding box center [665, 211] width 13 height 11
radio input "true"
click at [776, 211] on input "False" at bounding box center [781, 211] width 13 height 11
radio input "true"
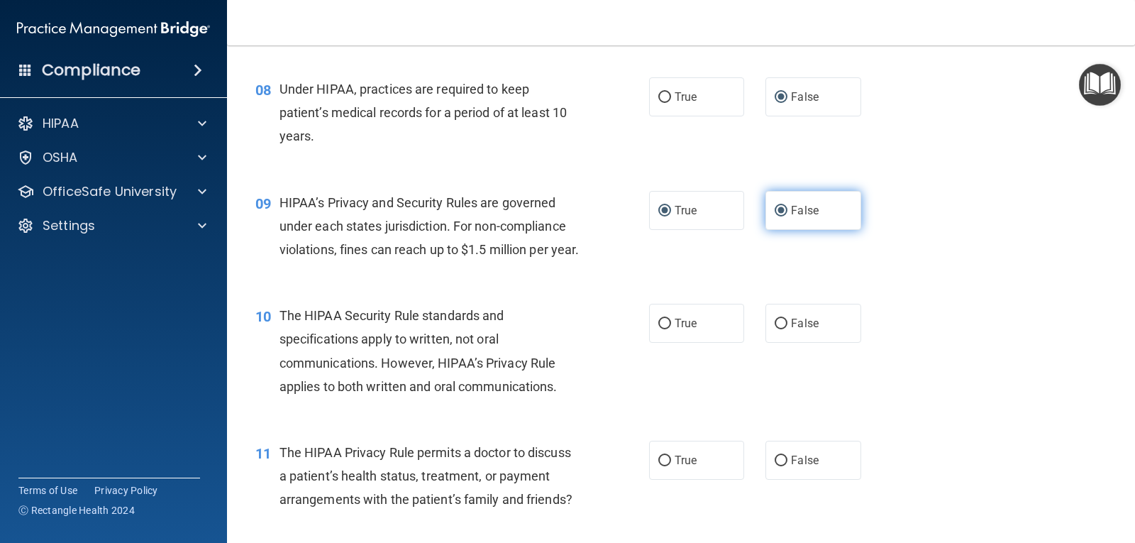
radio input "false"
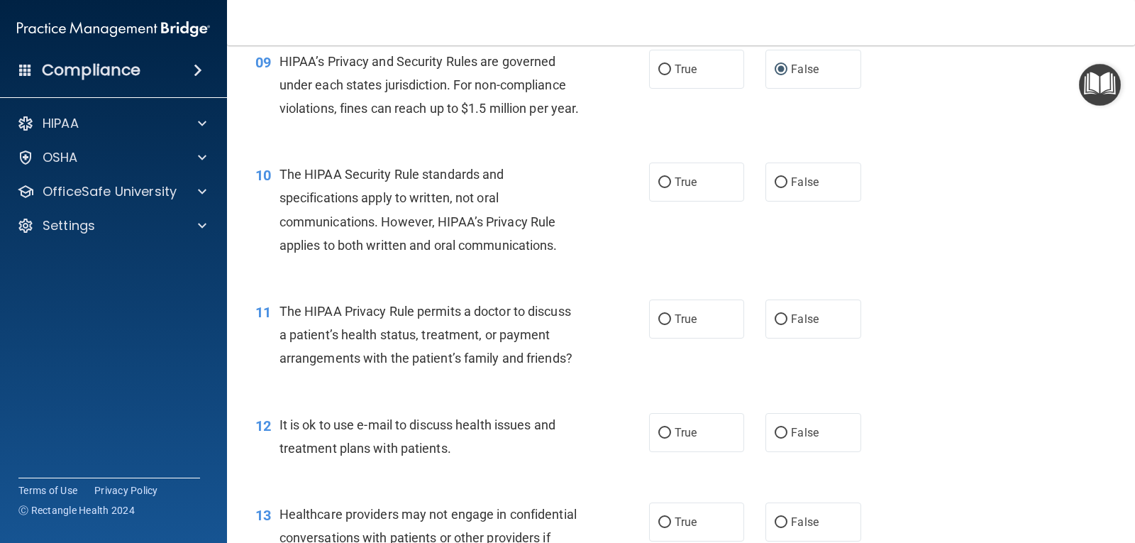
scroll to position [1064, 0]
click at [775, 187] on input "False" at bounding box center [781, 182] width 13 height 11
radio input "true"
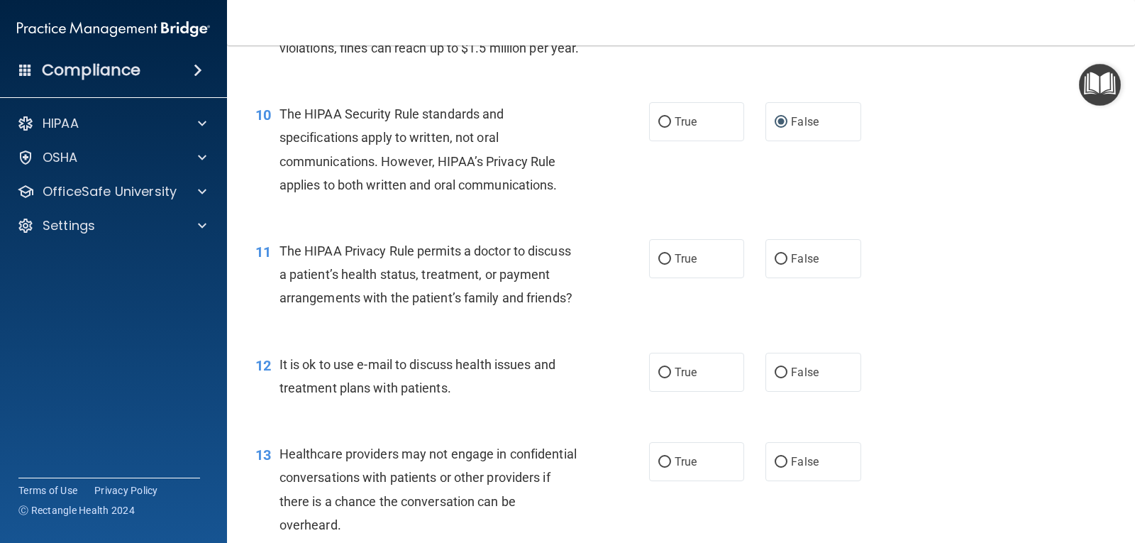
scroll to position [1206, 0]
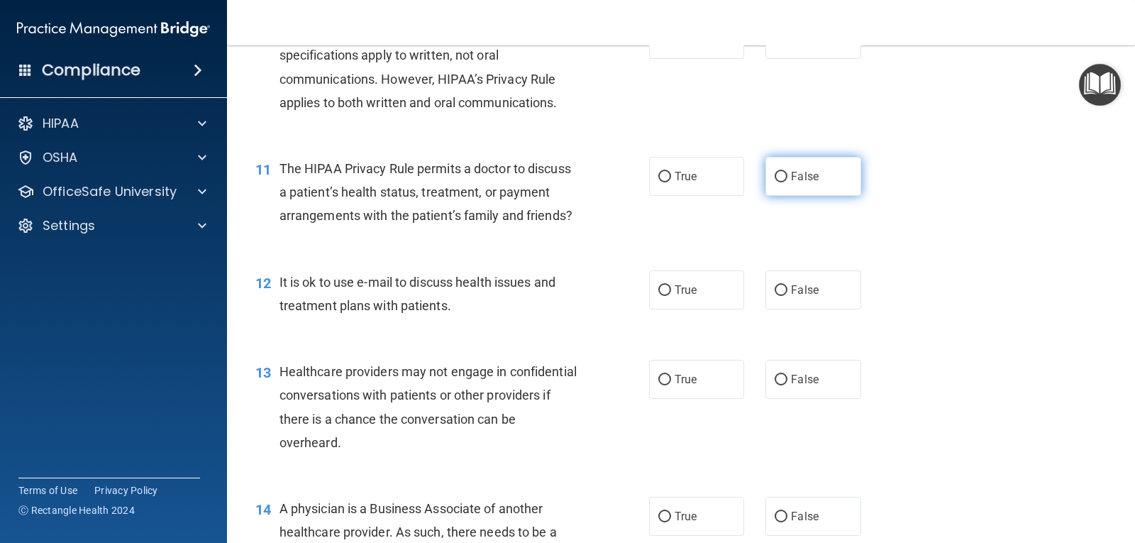
click at [778, 182] on input "False" at bounding box center [781, 177] width 13 height 11
radio input "true"
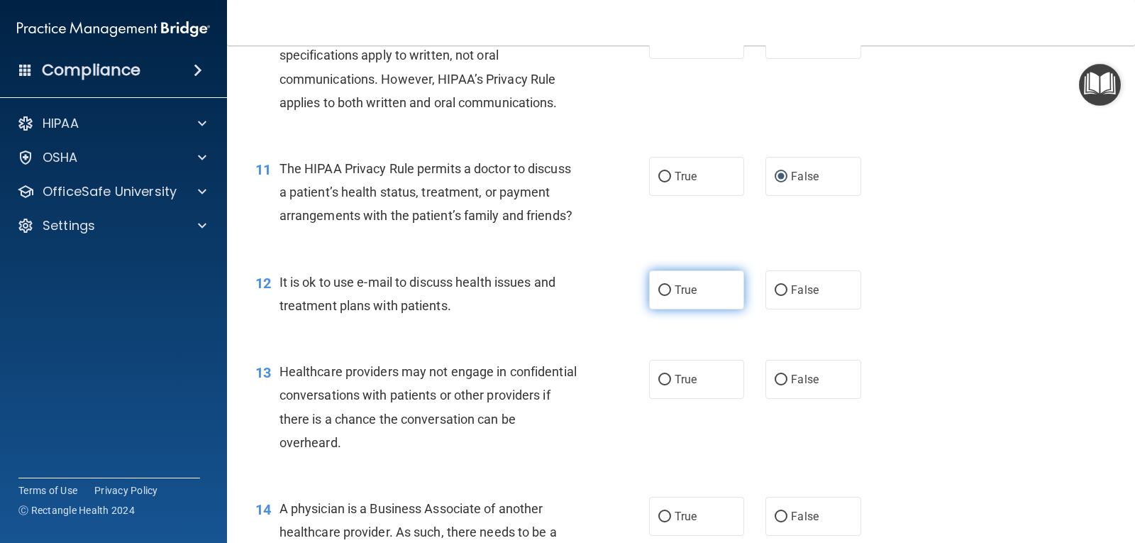
click at [663, 296] on input "True" at bounding box center [665, 290] width 13 height 11
radio input "true"
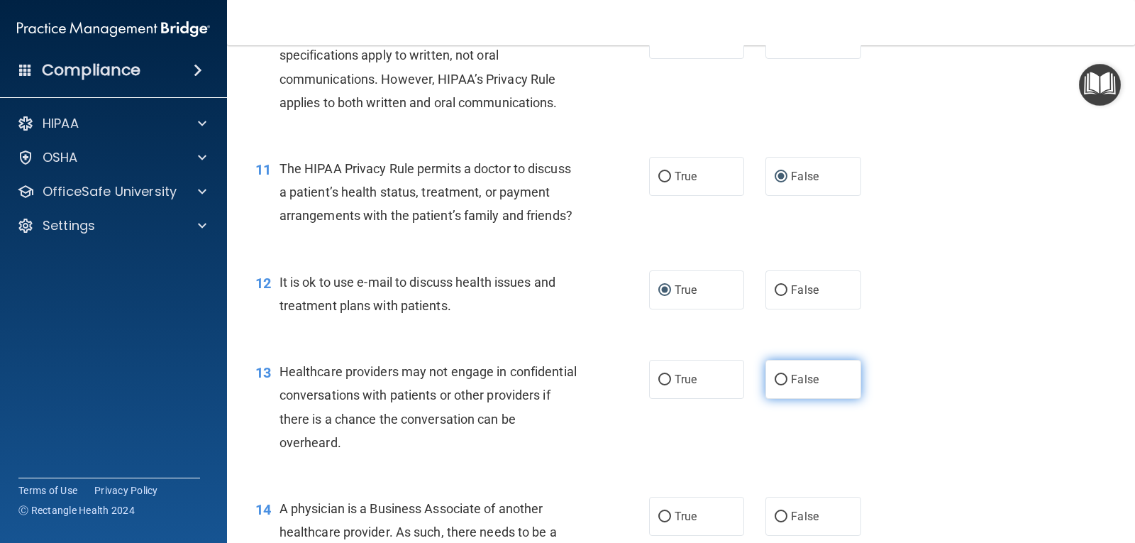
click at [775, 385] on input "False" at bounding box center [781, 380] width 13 height 11
radio input "true"
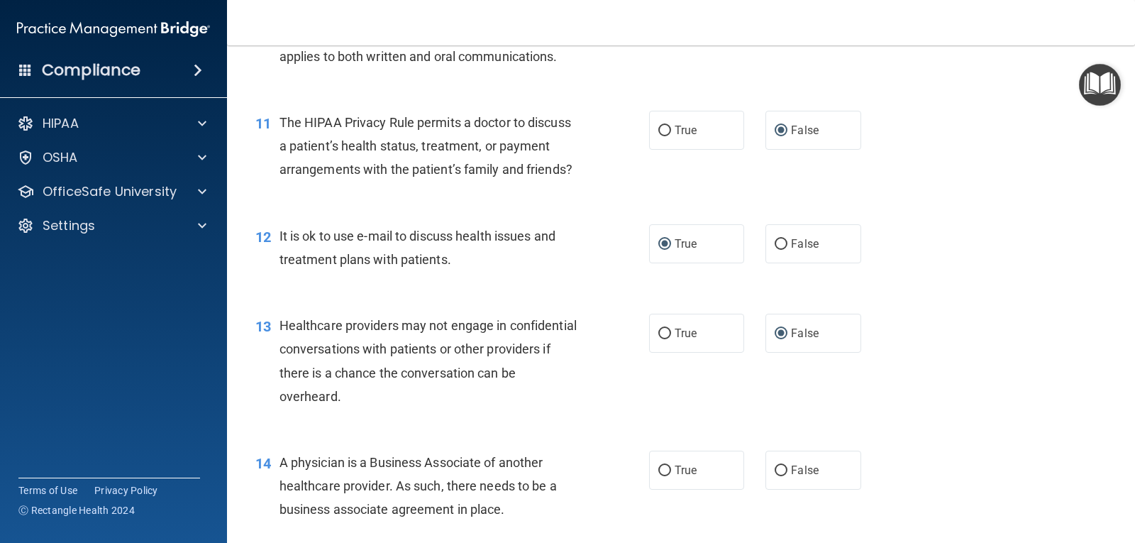
scroll to position [1277, 0]
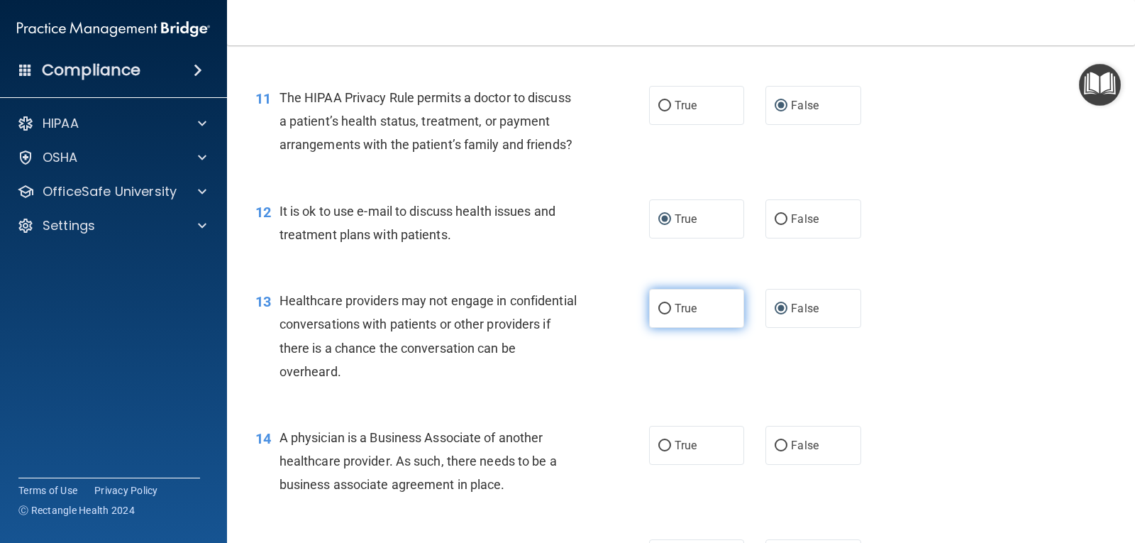
click at [659, 314] on input "True" at bounding box center [665, 309] width 13 height 11
radio input "true"
radio input "false"
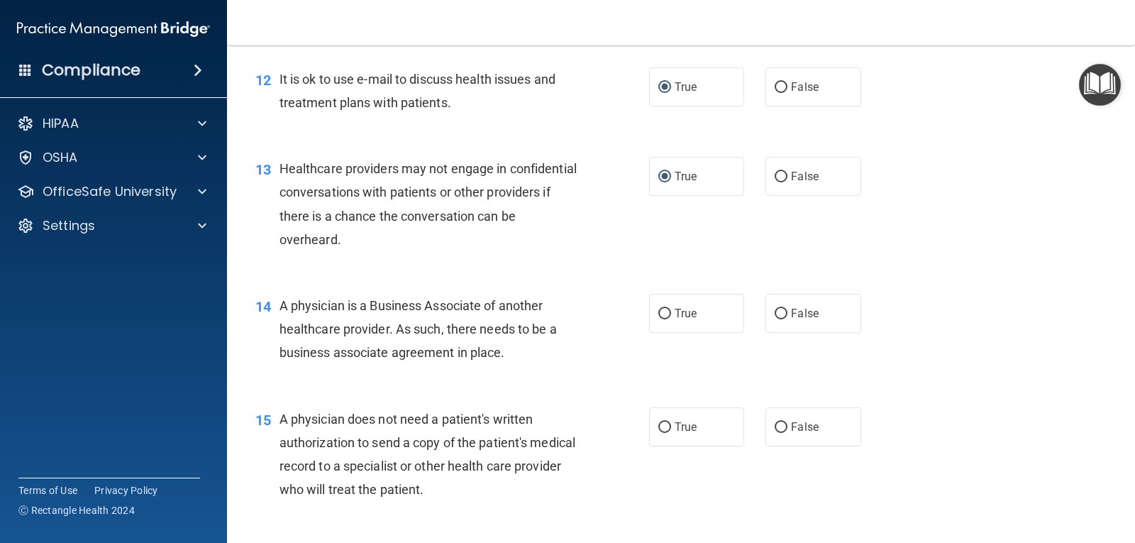
scroll to position [1419, 0]
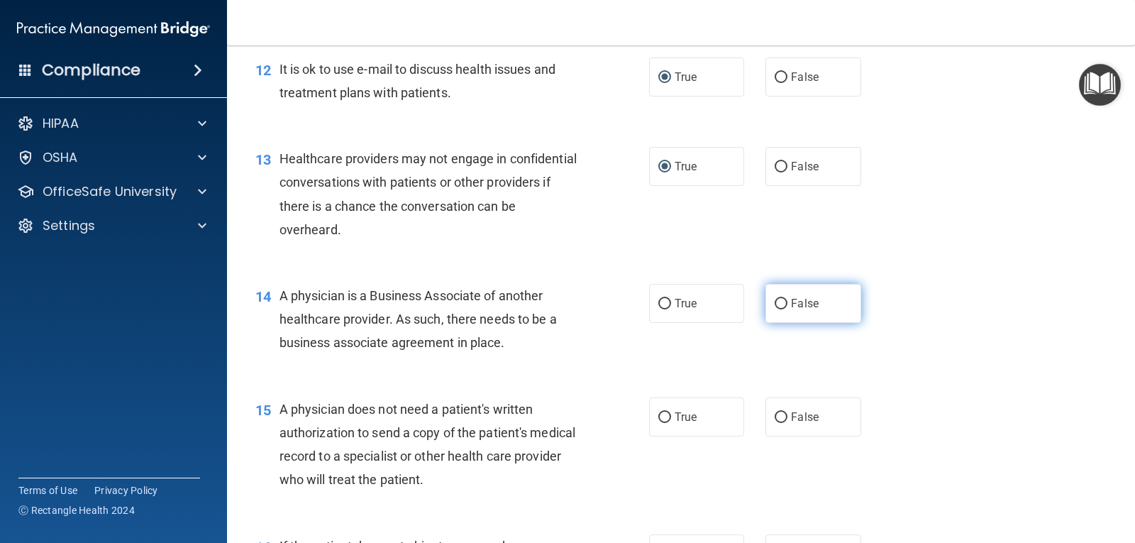
click at [775, 309] on input "False" at bounding box center [781, 304] width 13 height 11
radio input "true"
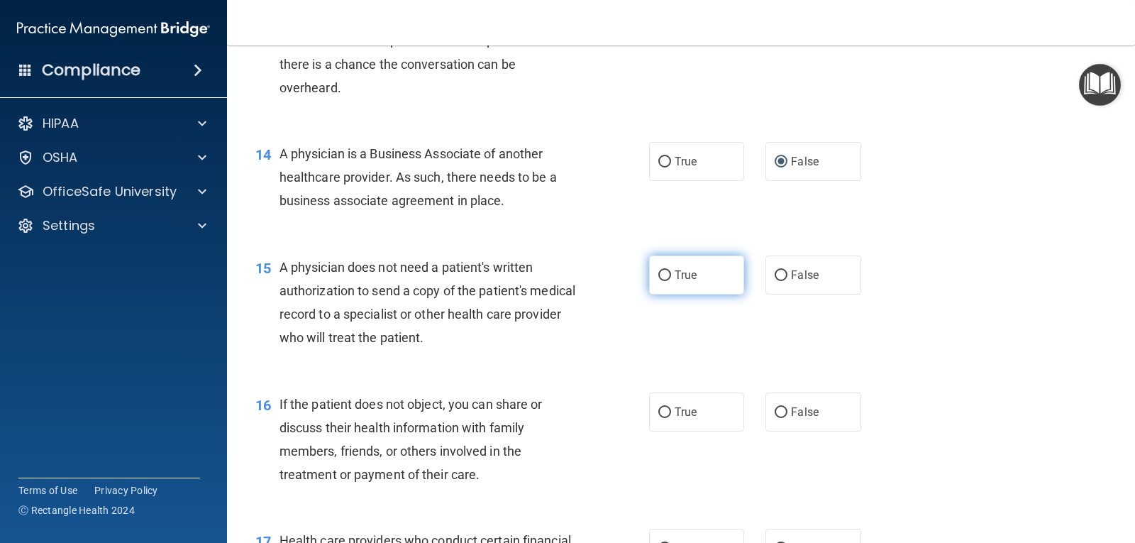
click at [659, 281] on input "True" at bounding box center [665, 275] width 13 height 11
radio input "true"
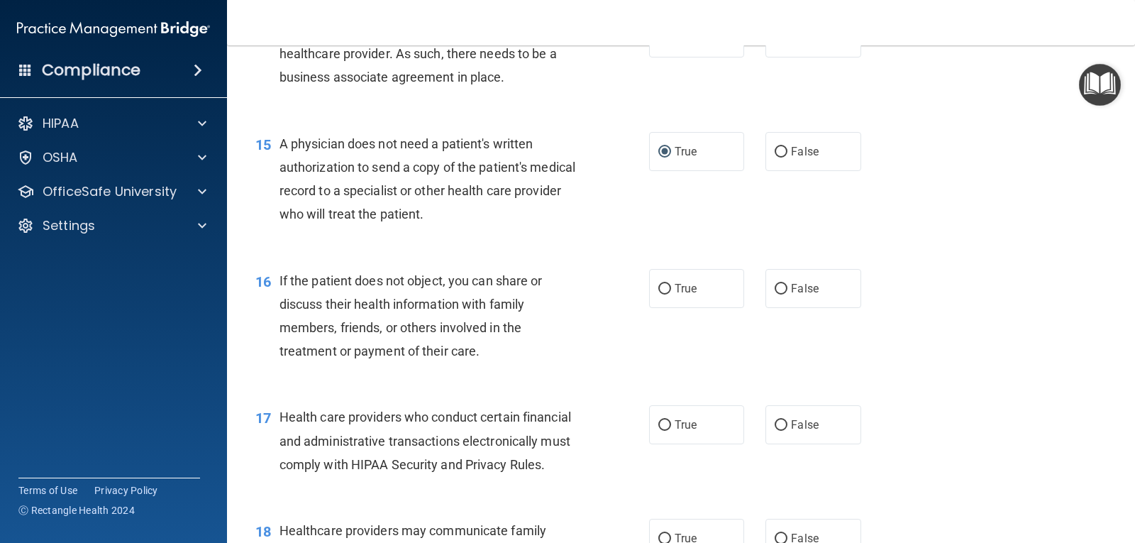
scroll to position [1703, 0]
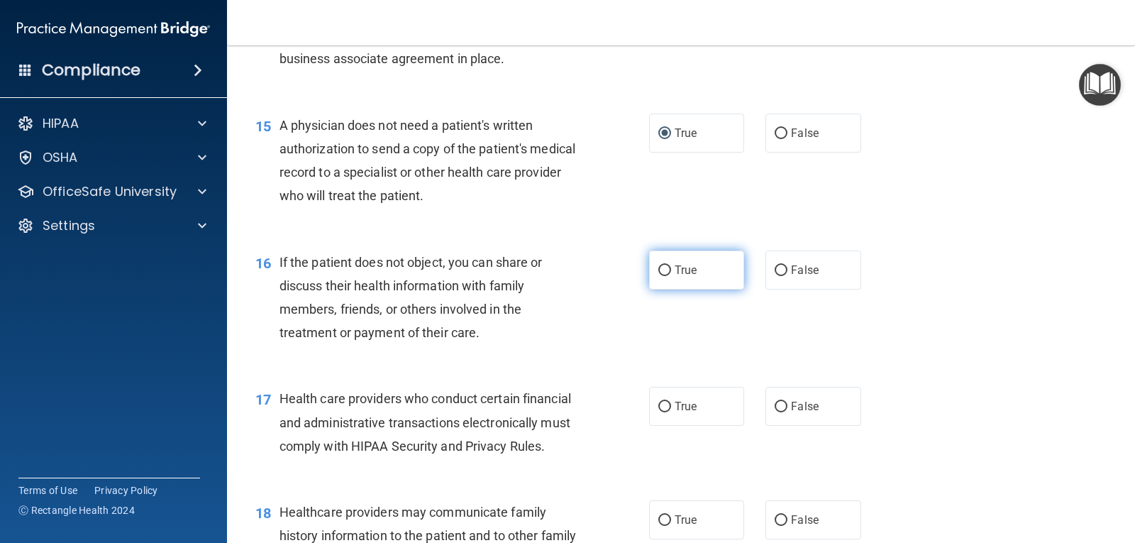
click at [660, 276] on input "True" at bounding box center [665, 270] width 13 height 11
radio input "true"
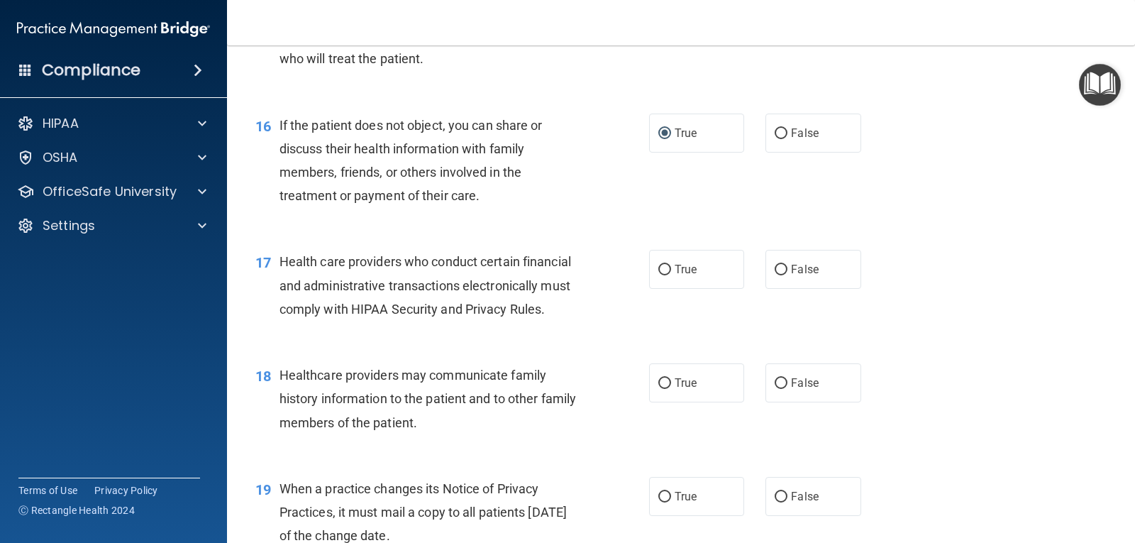
scroll to position [1845, 0]
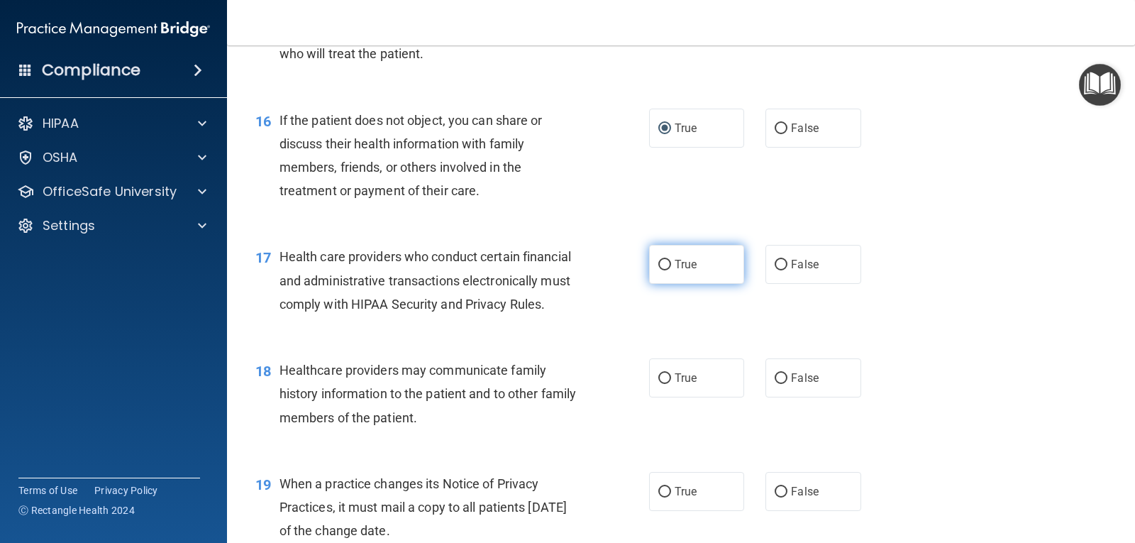
click at [662, 270] on input "True" at bounding box center [665, 265] width 13 height 11
radio input "true"
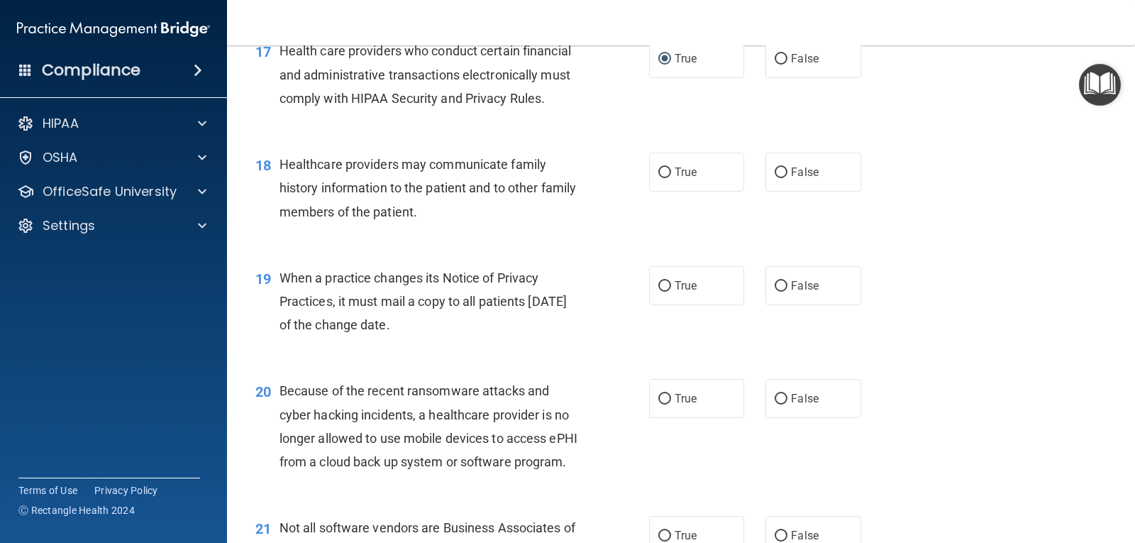
scroll to position [2058, 0]
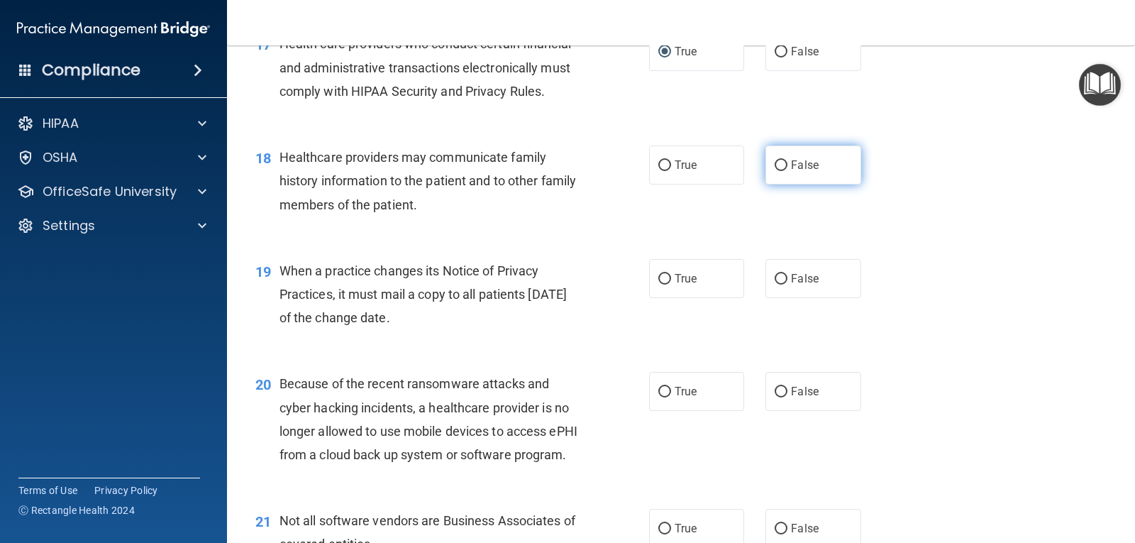
click at [776, 171] on input "False" at bounding box center [781, 165] width 13 height 11
radio input "true"
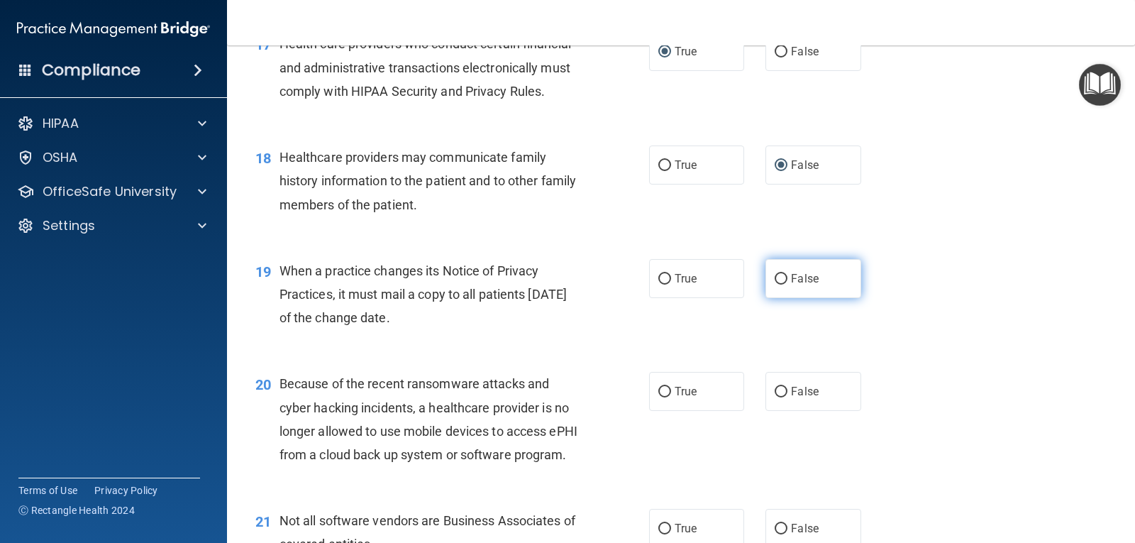
click at [775, 285] on input "False" at bounding box center [781, 279] width 13 height 11
radio input "true"
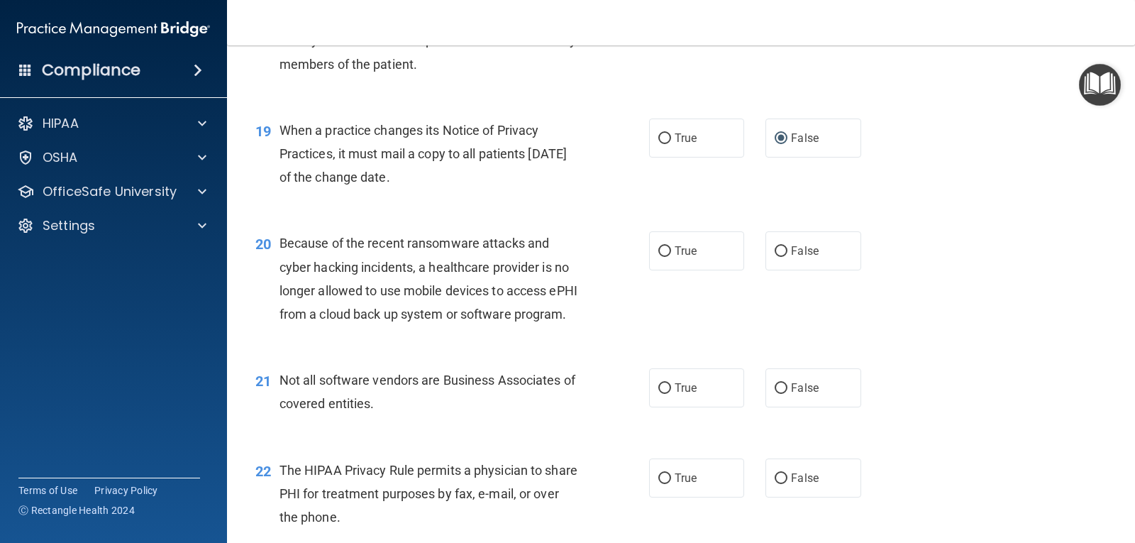
scroll to position [2200, 0]
click at [775, 255] on input "False" at bounding box center [781, 250] width 13 height 11
radio input "true"
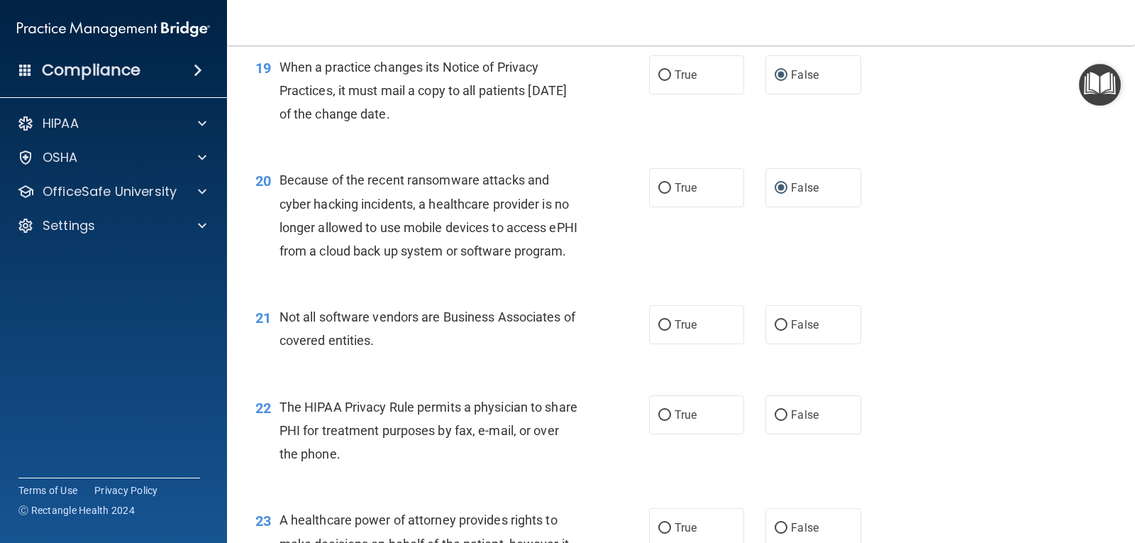
scroll to position [2342, 0]
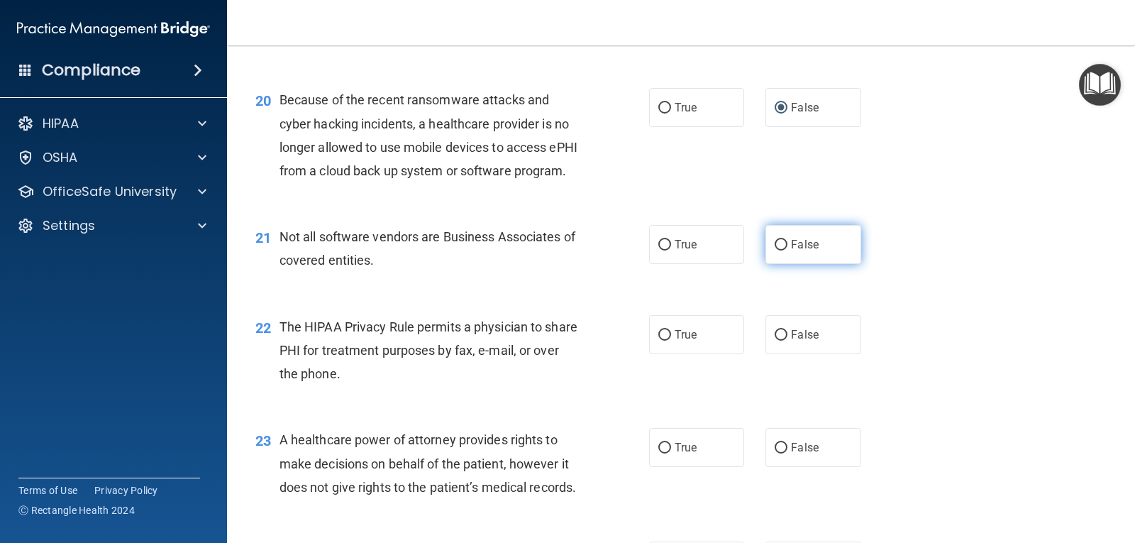
click at [775, 250] on input "False" at bounding box center [781, 245] width 13 height 11
radio input "true"
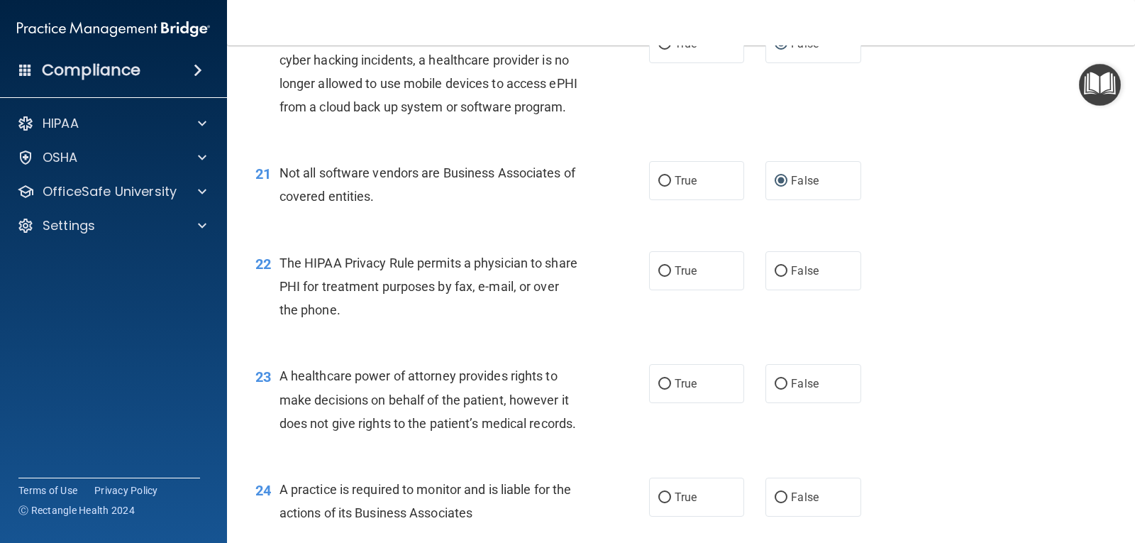
scroll to position [2484, 0]
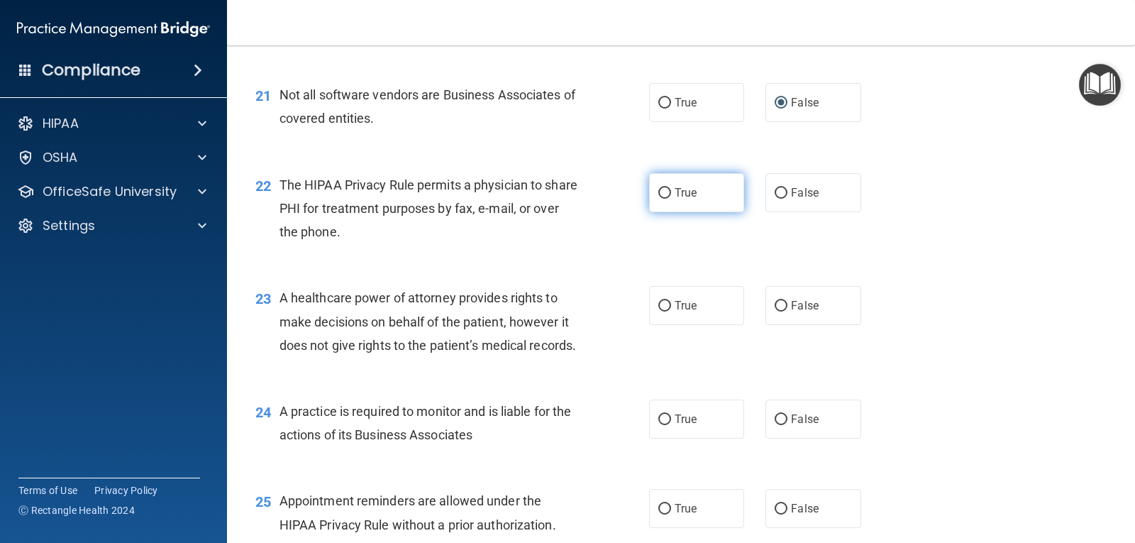
click at [659, 199] on input "True" at bounding box center [665, 193] width 13 height 11
radio input "true"
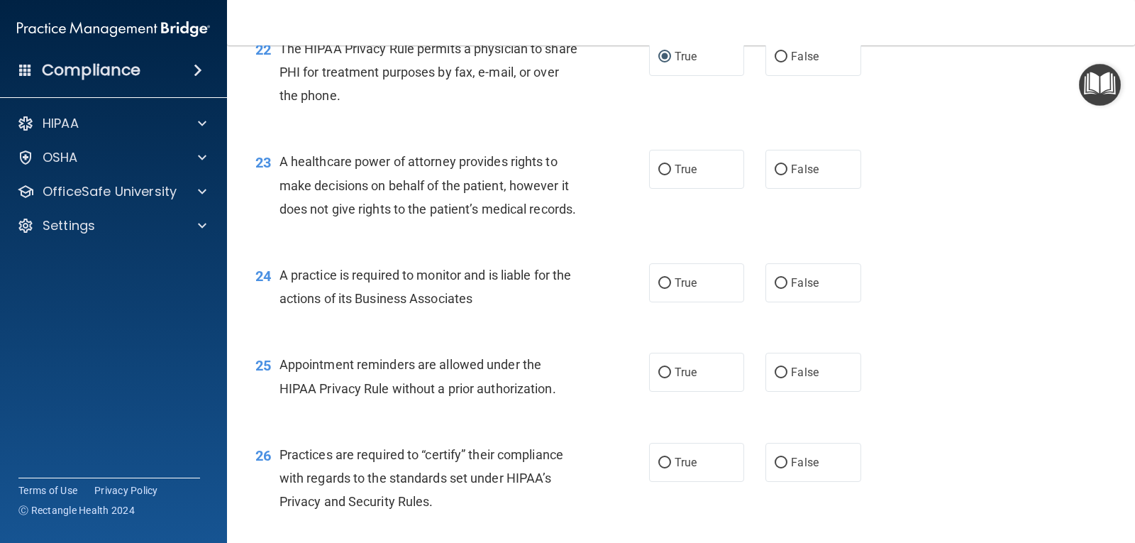
scroll to position [2626, 0]
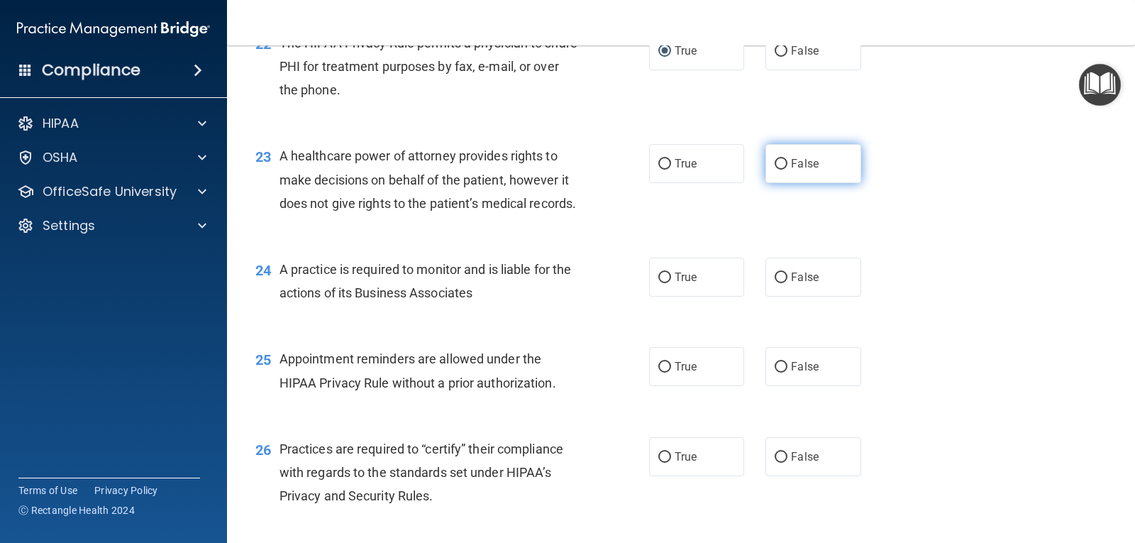
click at [778, 170] on input "False" at bounding box center [781, 164] width 13 height 11
radio input "true"
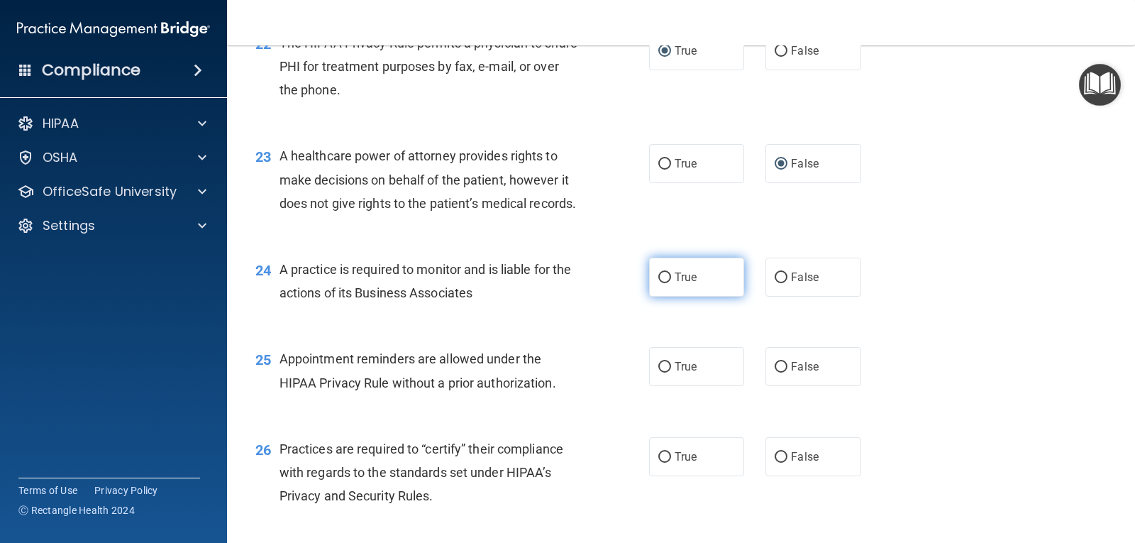
drag, startPoint x: 661, startPoint y: 343, endPoint x: 652, endPoint y: 350, distance: 11.6
click at [661, 283] on input "True" at bounding box center [665, 277] width 13 height 11
radio input "true"
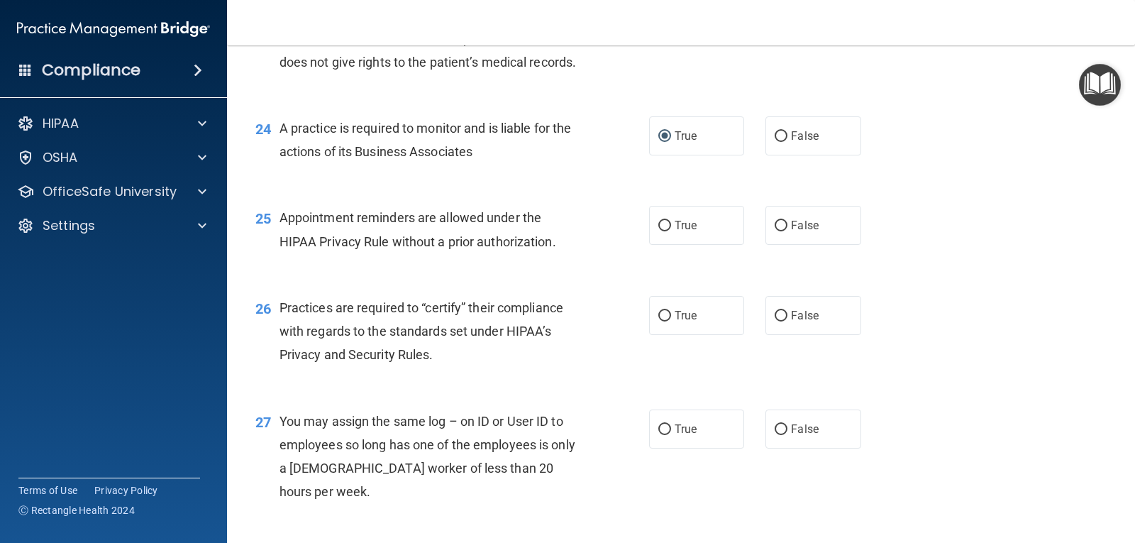
scroll to position [2768, 0]
click at [659, 231] on input "True" at bounding box center [665, 225] width 13 height 11
radio input "true"
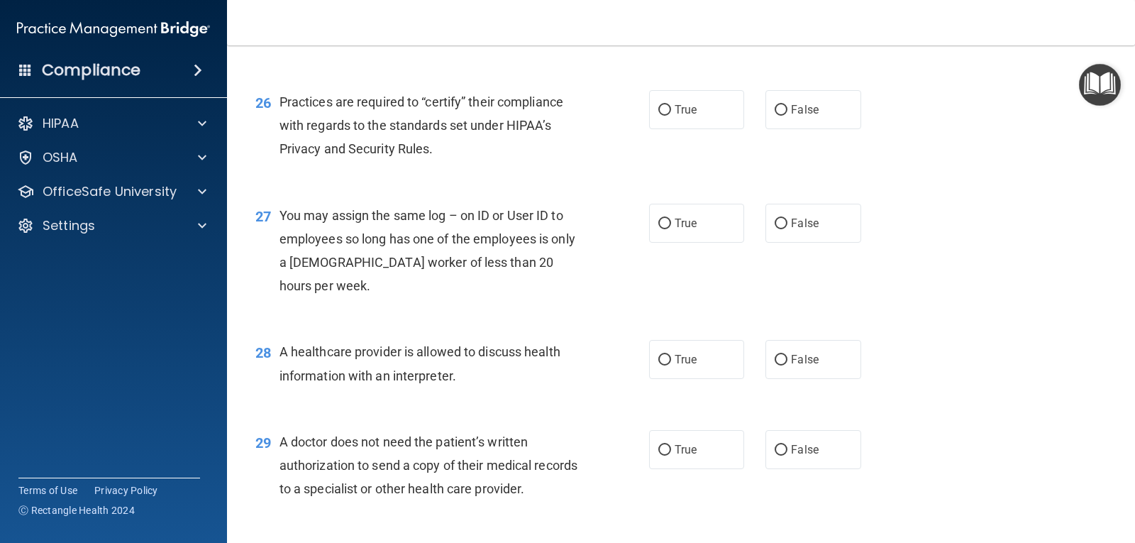
scroll to position [2980, 0]
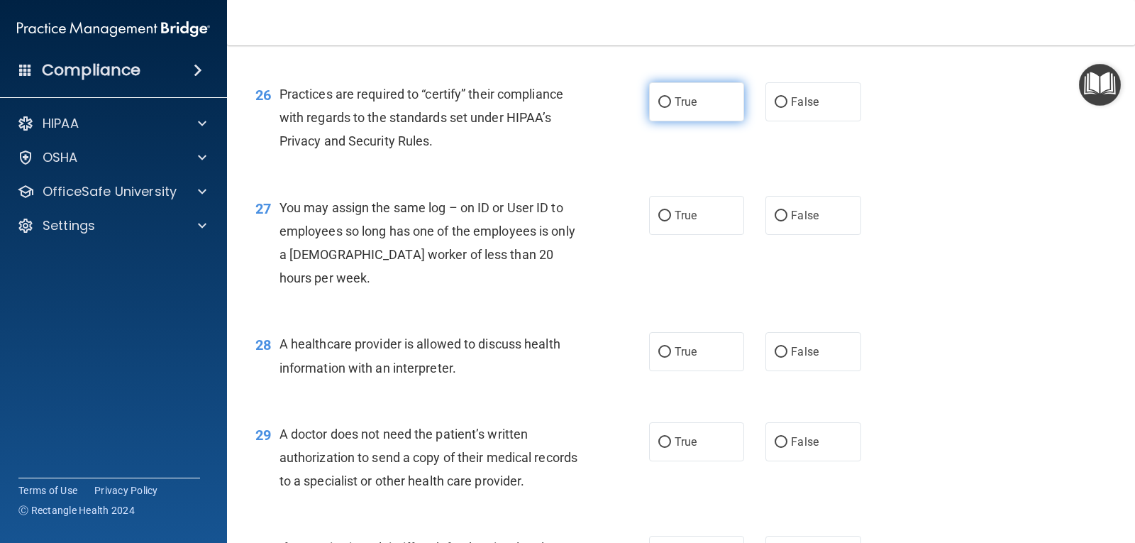
click at [659, 108] on input "True" at bounding box center [665, 102] width 13 height 11
radio input "true"
click at [775, 221] on input "False" at bounding box center [781, 216] width 13 height 11
radio input "true"
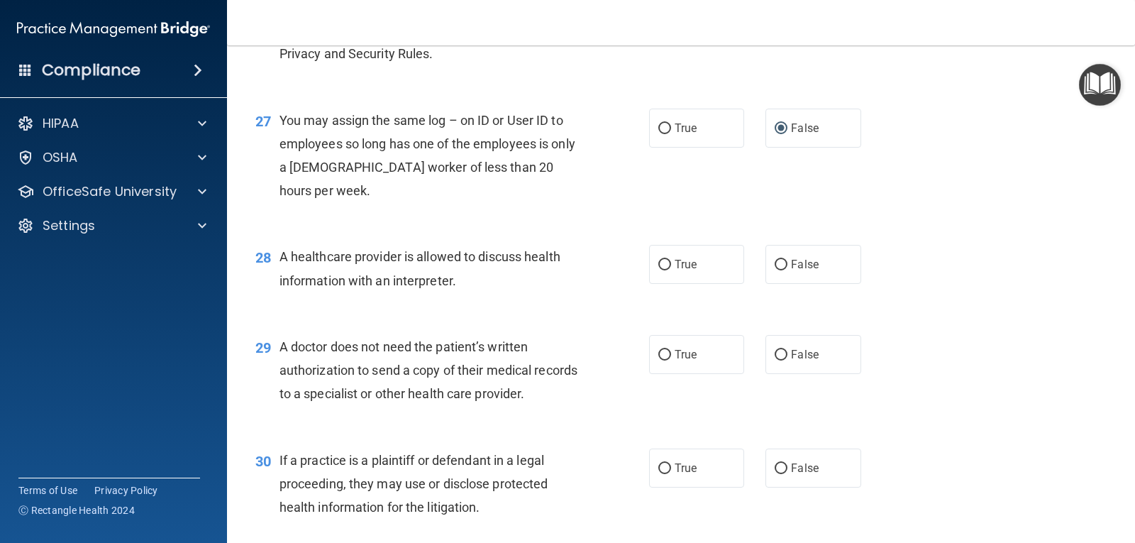
scroll to position [3122, 0]
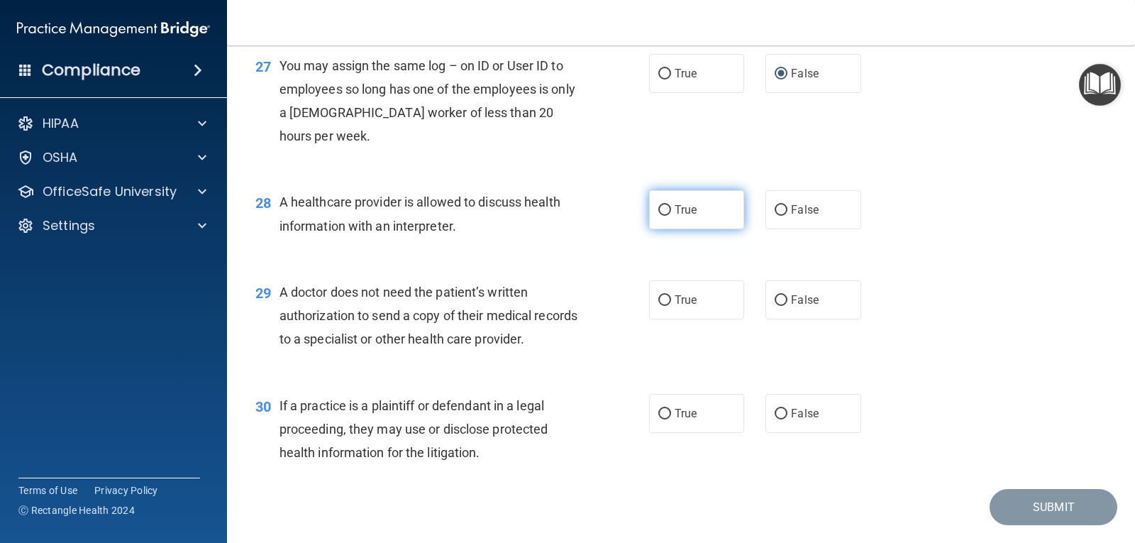
click at [662, 216] on input "True" at bounding box center [665, 210] width 13 height 11
radio input "true"
click at [660, 306] on input "True" at bounding box center [665, 300] width 13 height 11
radio input "true"
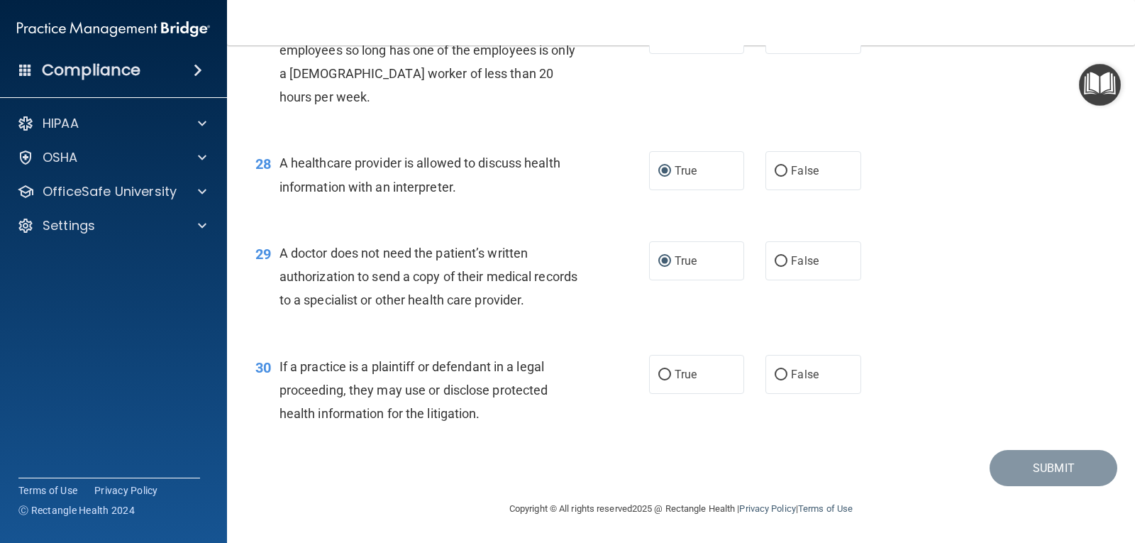
scroll to position [3232, 0]
click at [659, 371] on input "True" at bounding box center [665, 375] width 13 height 11
click at [1048, 467] on button "Submit" at bounding box center [1054, 468] width 128 height 36
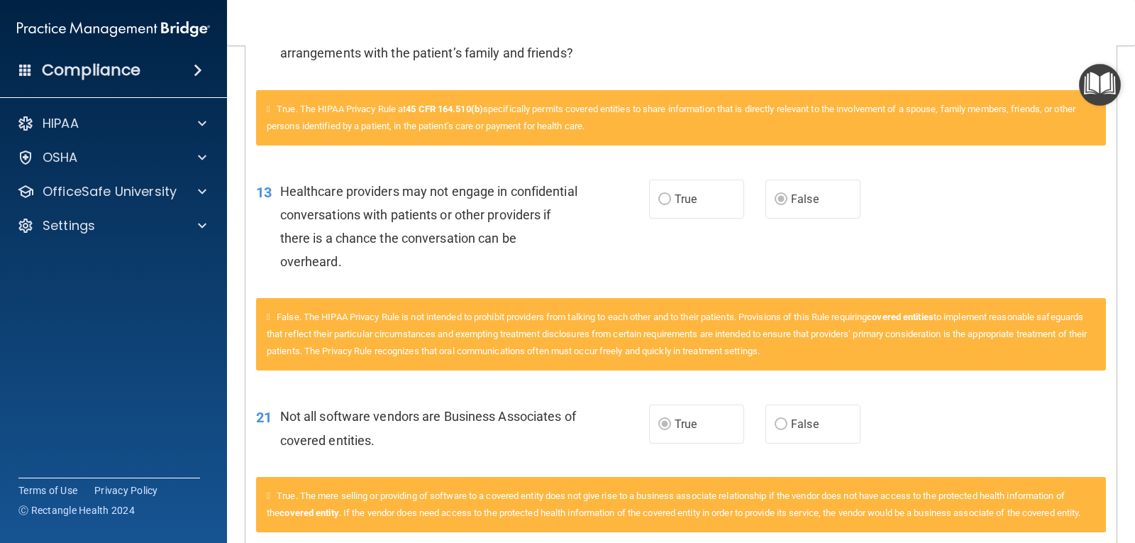
scroll to position [768, 0]
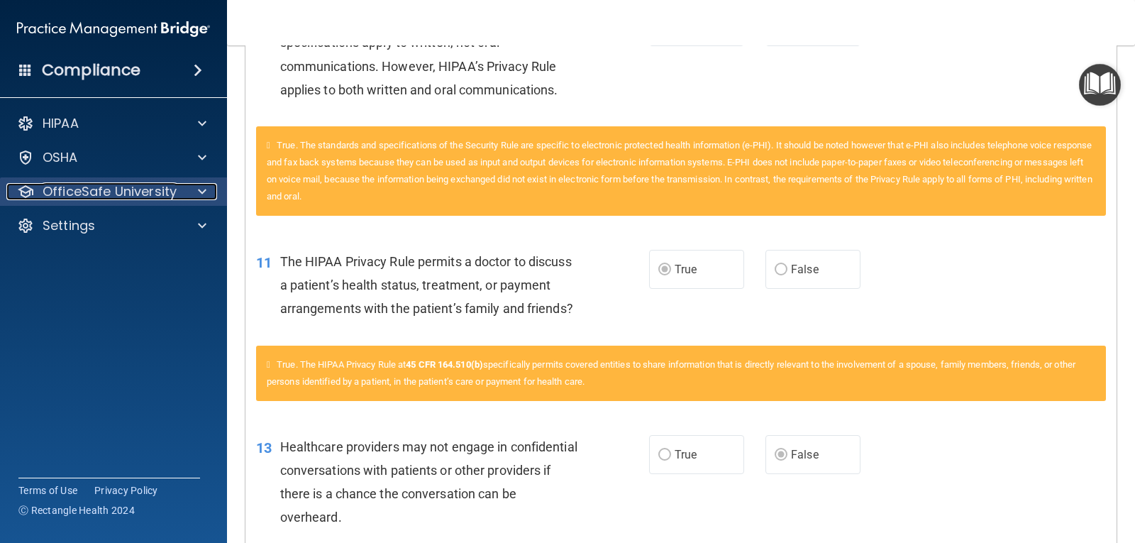
click at [202, 187] on span at bounding box center [202, 191] width 9 height 17
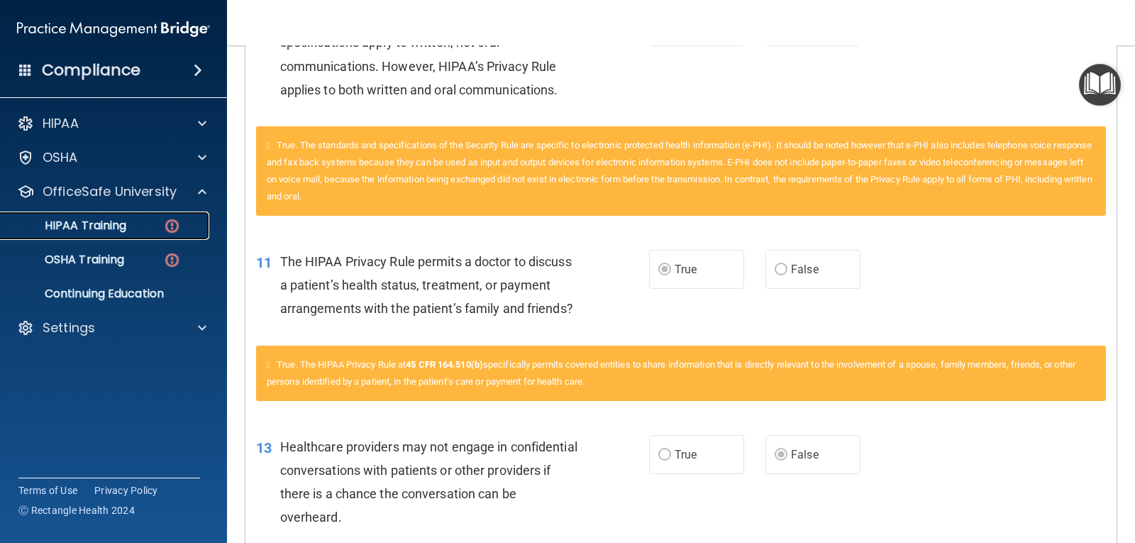
click at [121, 225] on p "HIPAA Training" at bounding box center [67, 226] width 117 height 14
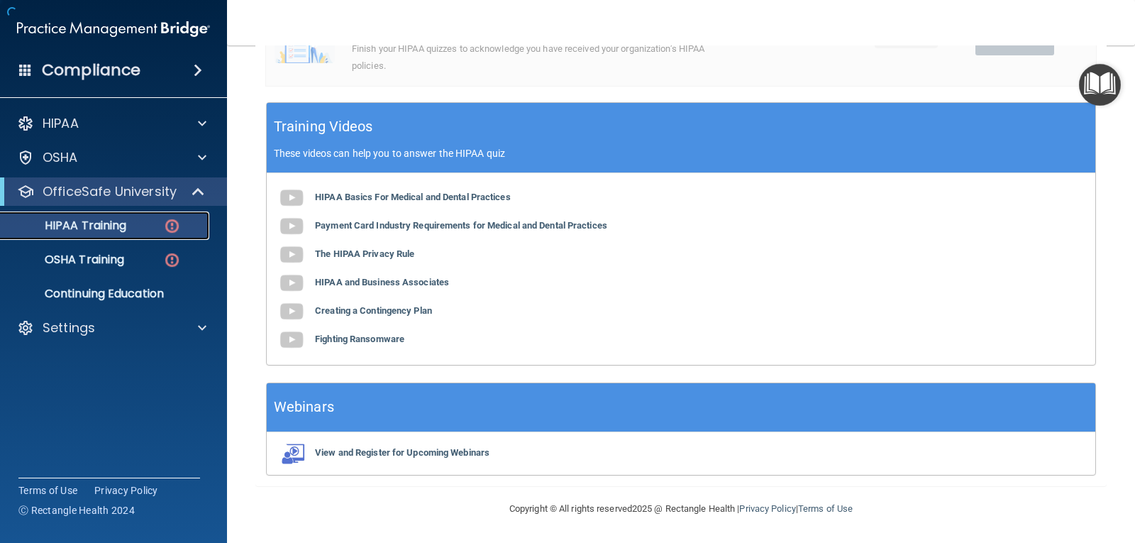
scroll to position [505, 0]
click at [141, 230] on div "HIPAA Training" at bounding box center [106, 226] width 194 height 14
click at [172, 225] on img at bounding box center [172, 226] width 18 height 18
click at [106, 224] on p "HIPAA Training" at bounding box center [67, 226] width 117 height 14
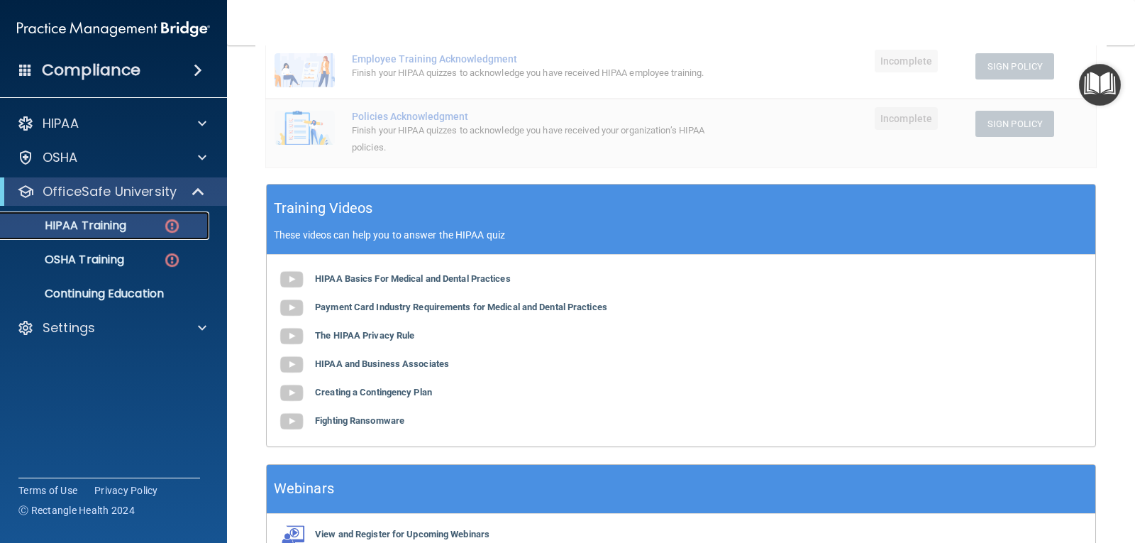
scroll to position [150, 0]
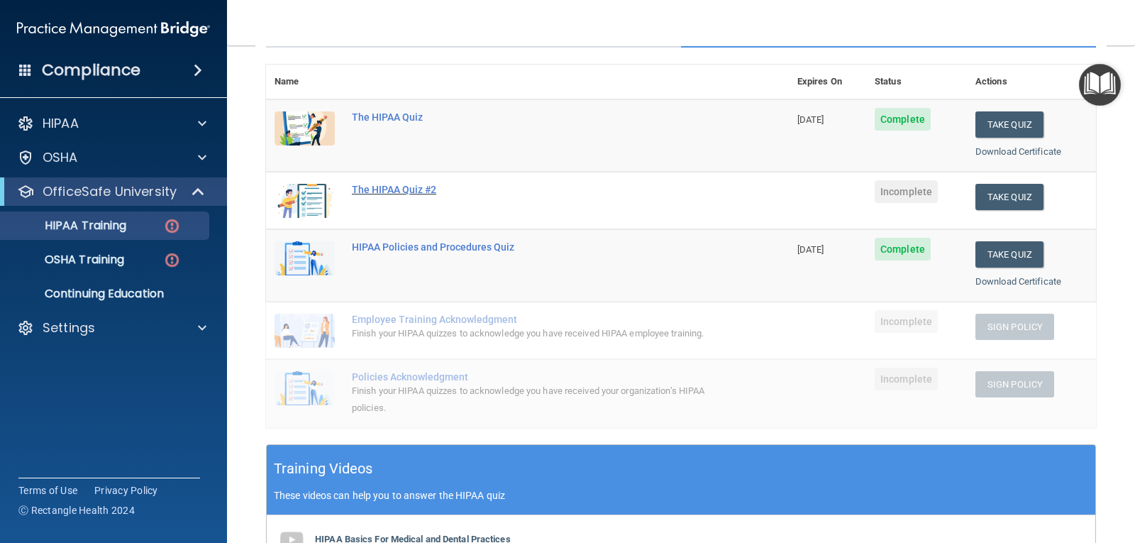
click at [409, 192] on div "The HIPAA Quiz #2" at bounding box center [535, 189] width 366 height 11
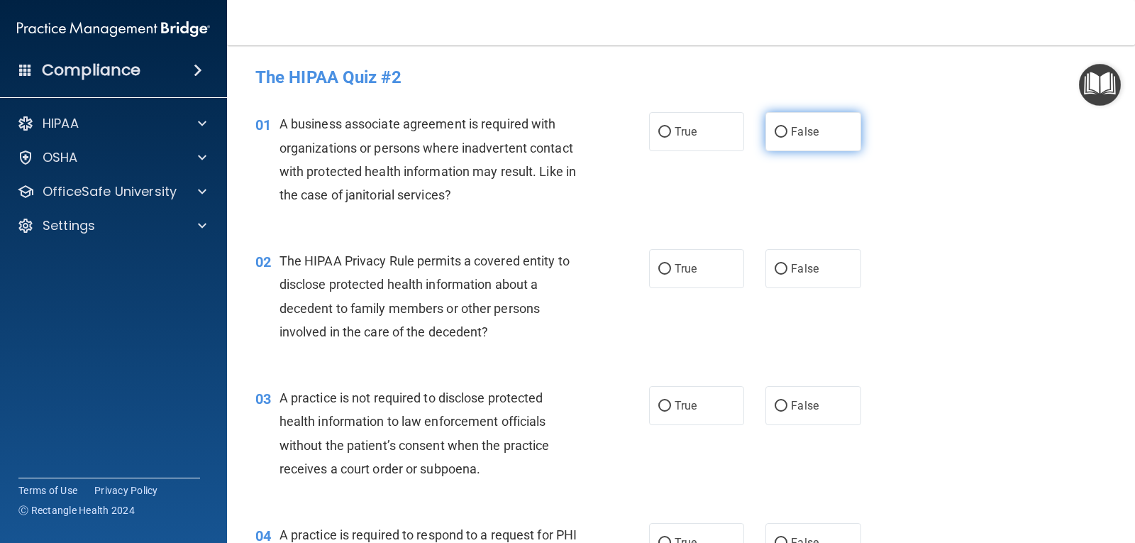
click at [775, 129] on input "False" at bounding box center [781, 132] width 13 height 11
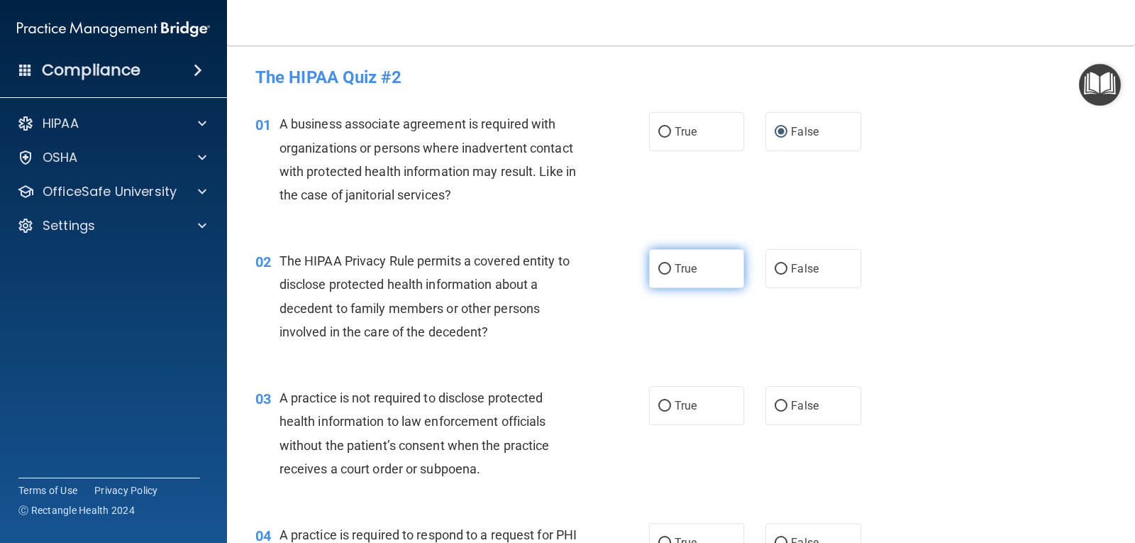
click at [664, 268] on input "True" at bounding box center [665, 269] width 13 height 11
click at [775, 403] on input "False" at bounding box center [781, 406] width 13 height 11
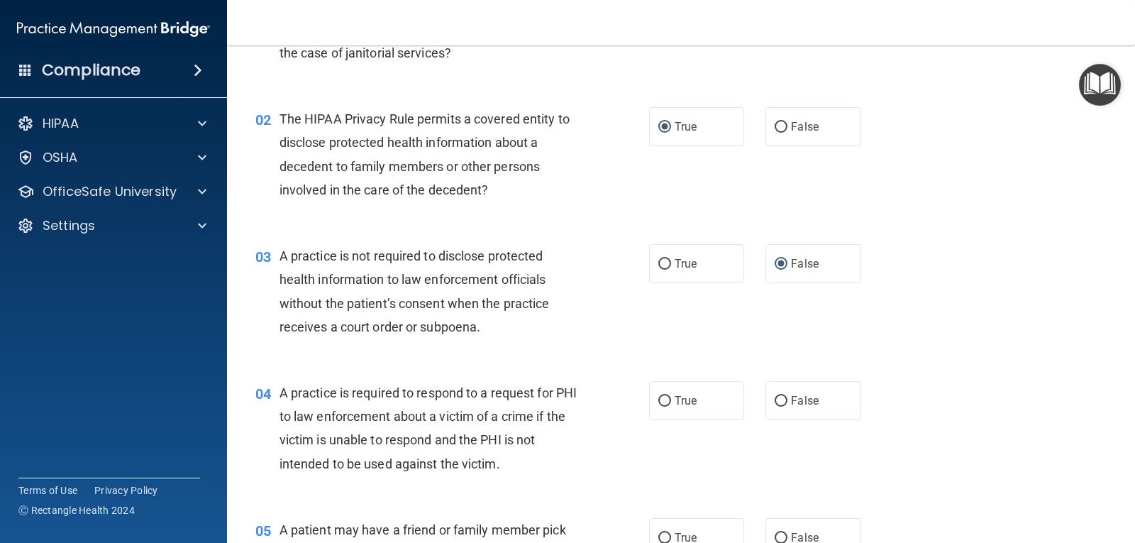
scroll to position [213, 0]
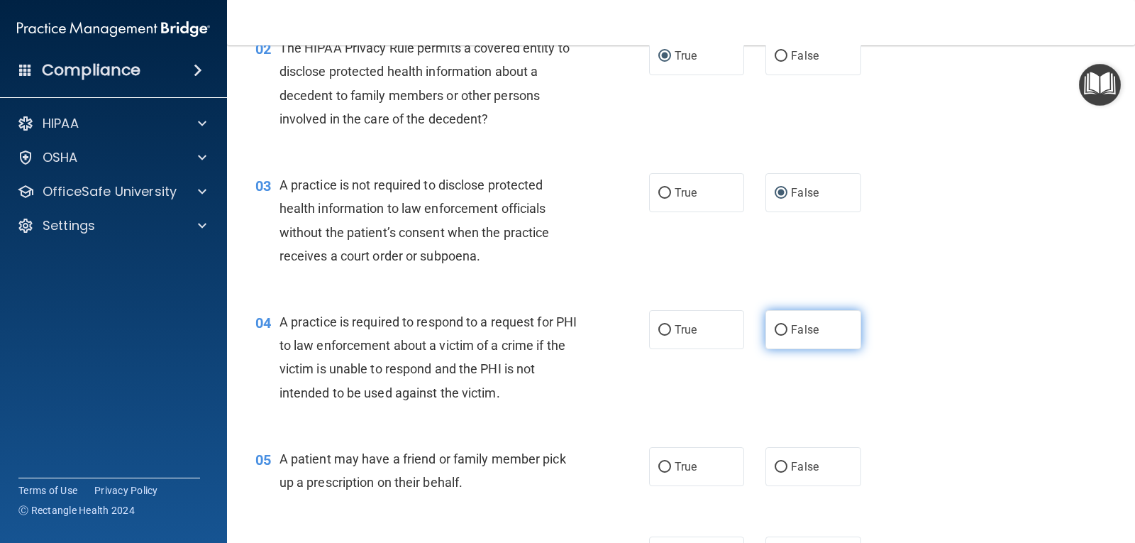
click at [776, 330] on input "False" at bounding box center [781, 330] width 13 height 11
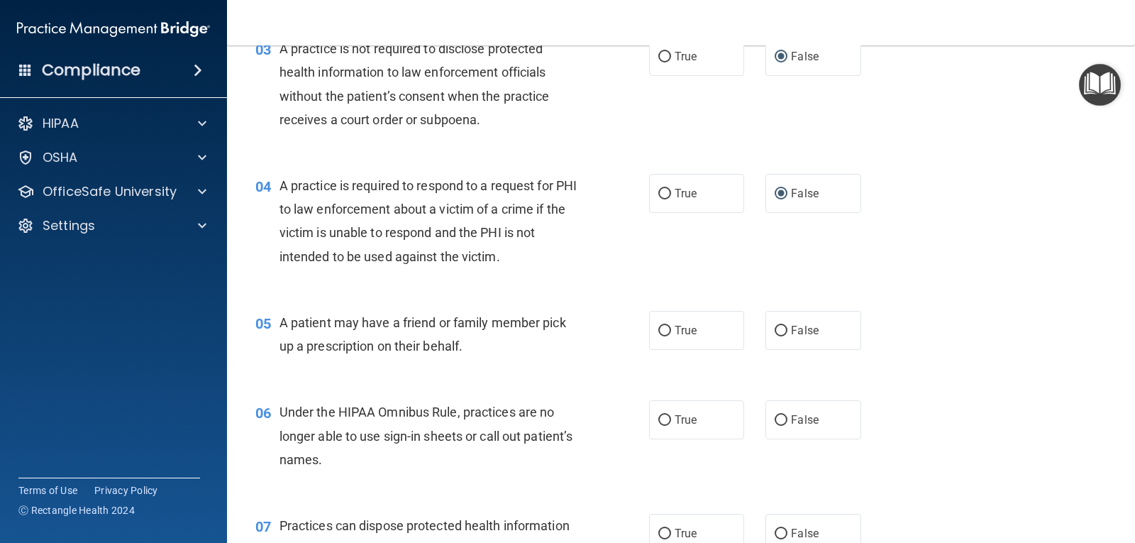
scroll to position [355, 0]
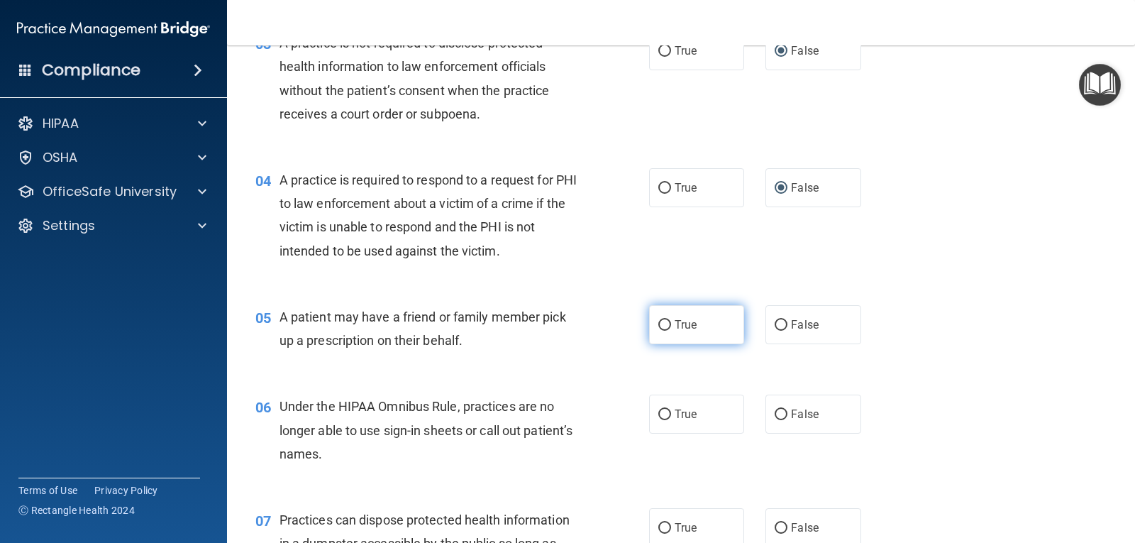
click at [662, 326] on input "True" at bounding box center [665, 325] width 13 height 11
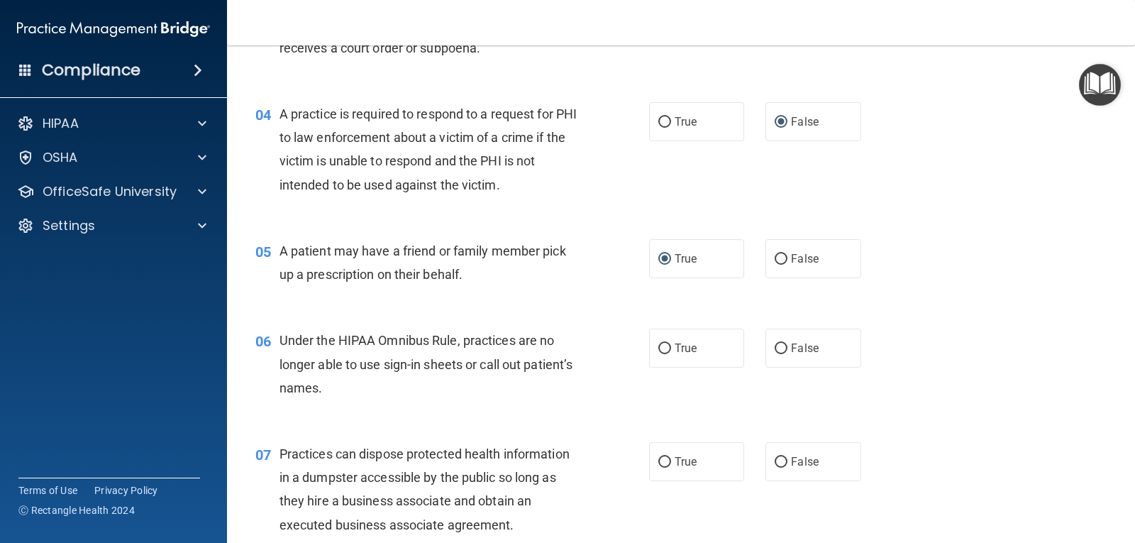
scroll to position [497, 0]
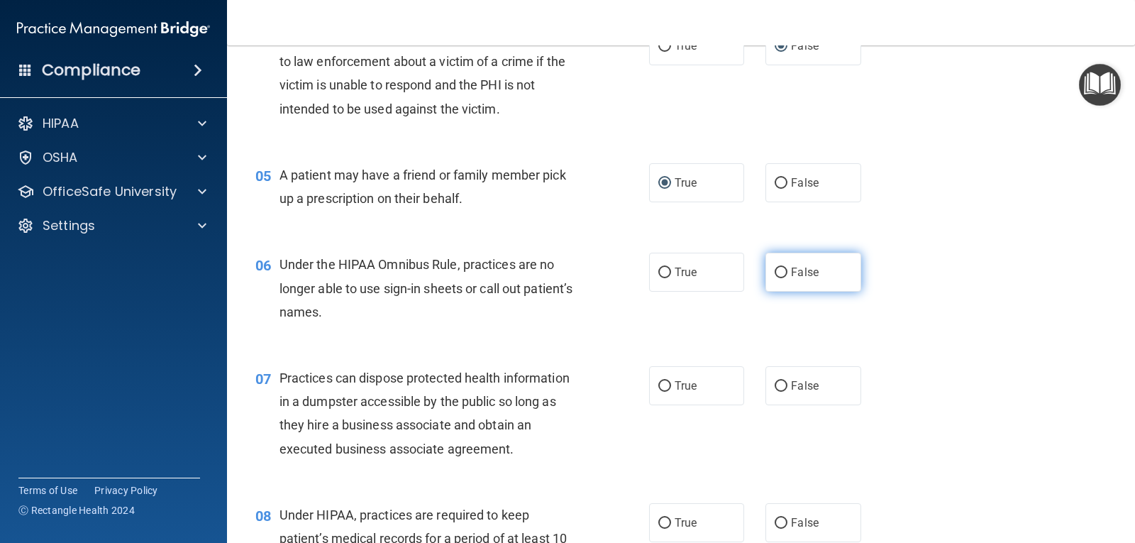
click at [775, 272] on input "False" at bounding box center [781, 273] width 13 height 11
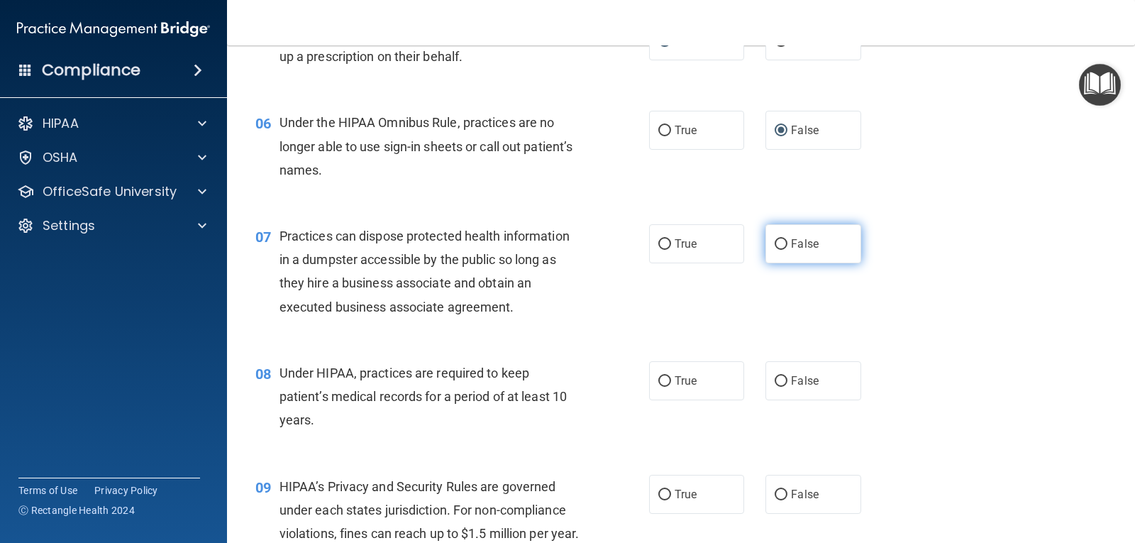
click at [776, 243] on input "False" at bounding box center [781, 244] width 13 height 11
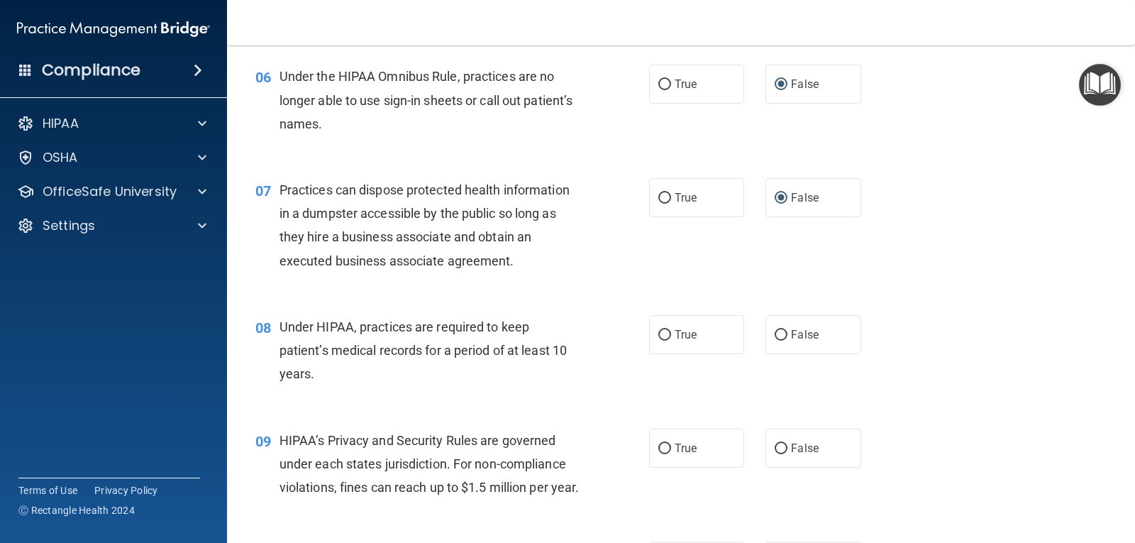
scroll to position [710, 0]
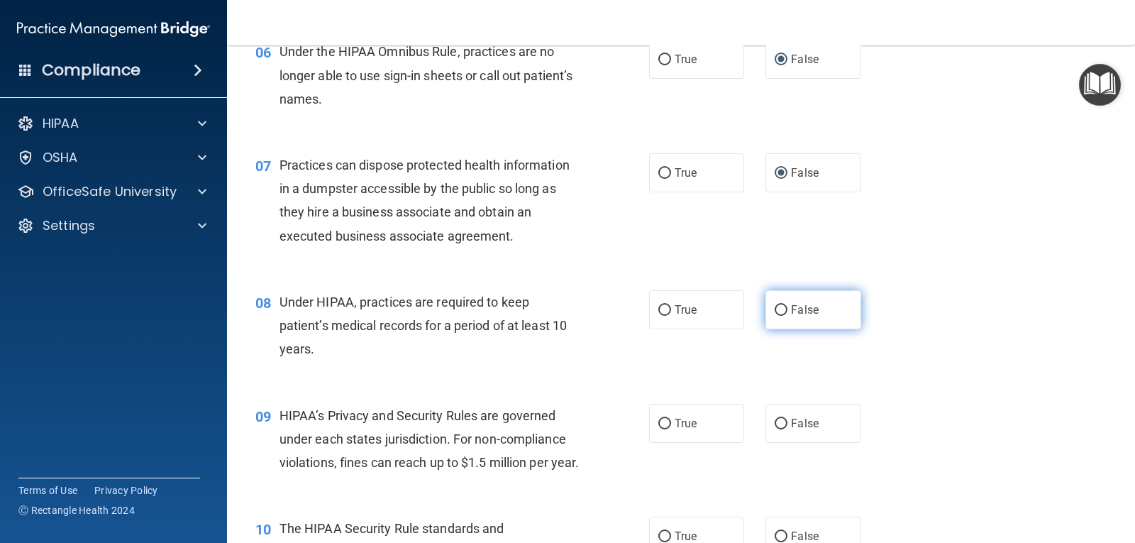
click at [775, 307] on input "False" at bounding box center [781, 310] width 13 height 11
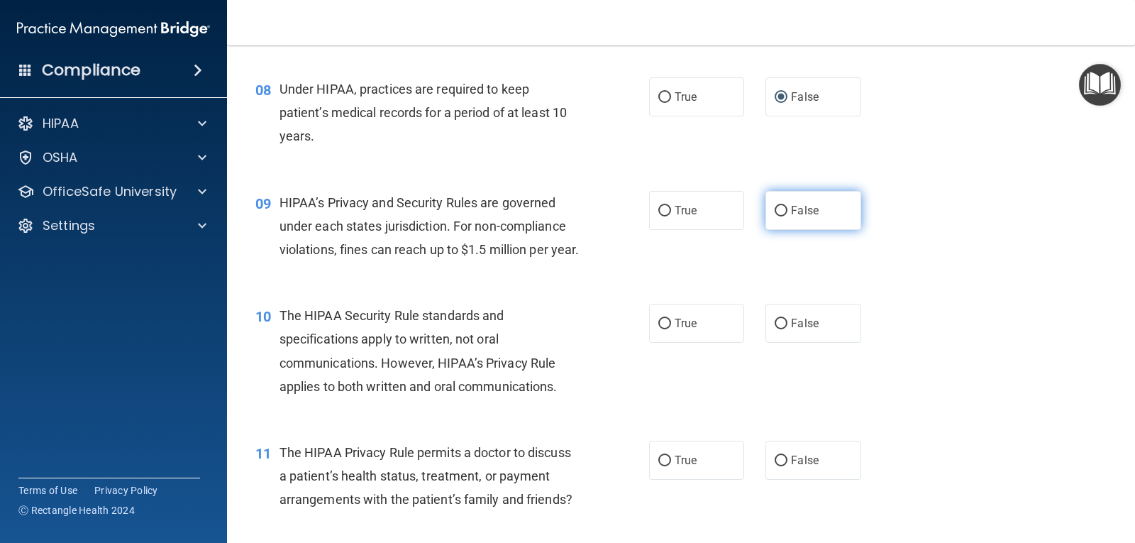
click at [775, 207] on input "False" at bounding box center [781, 211] width 13 height 11
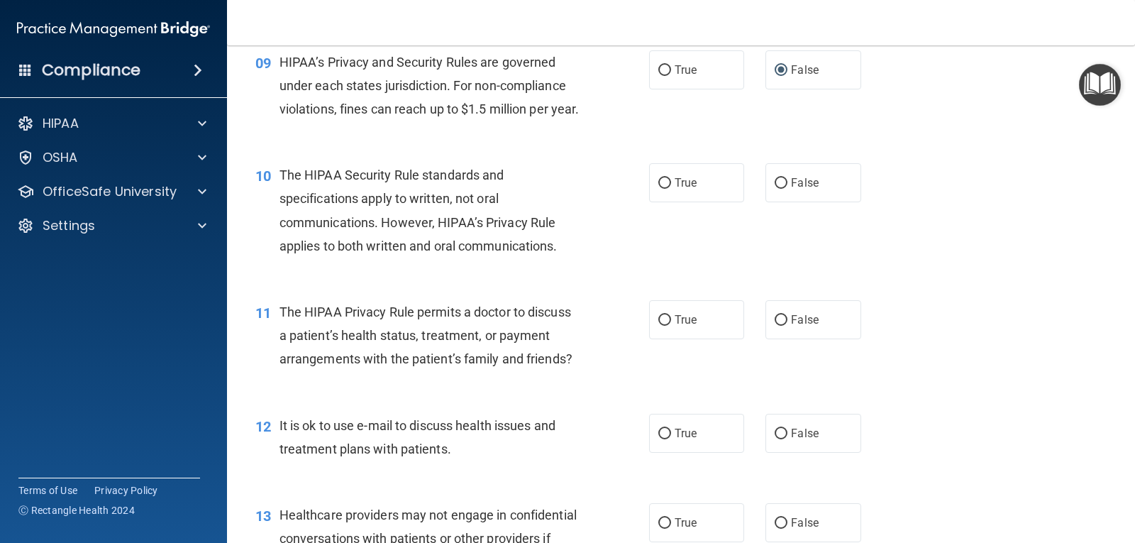
scroll to position [1064, 0]
click at [659, 187] on input "True" at bounding box center [665, 182] width 13 height 11
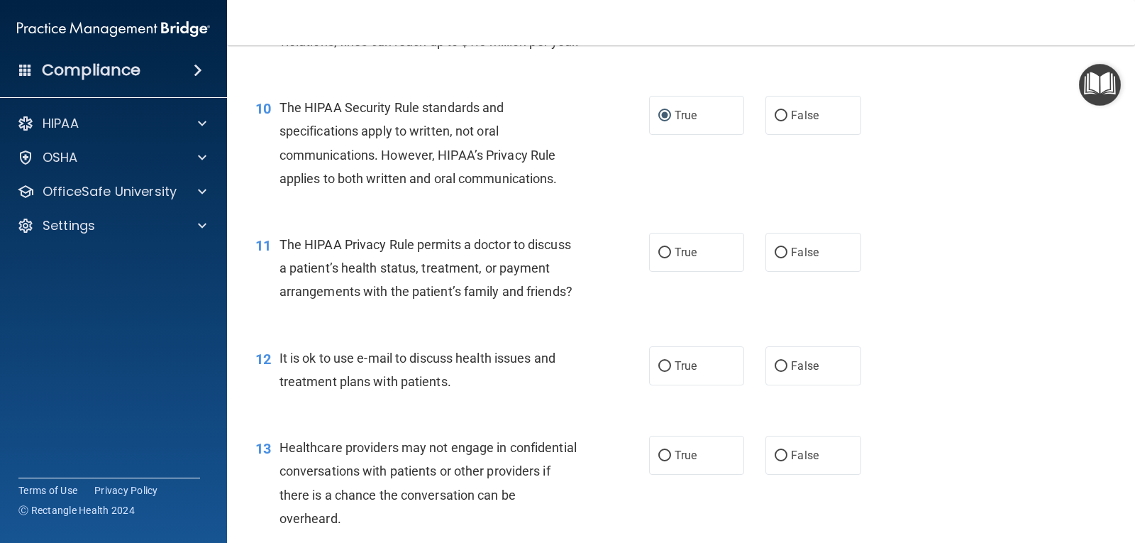
scroll to position [1206, 0]
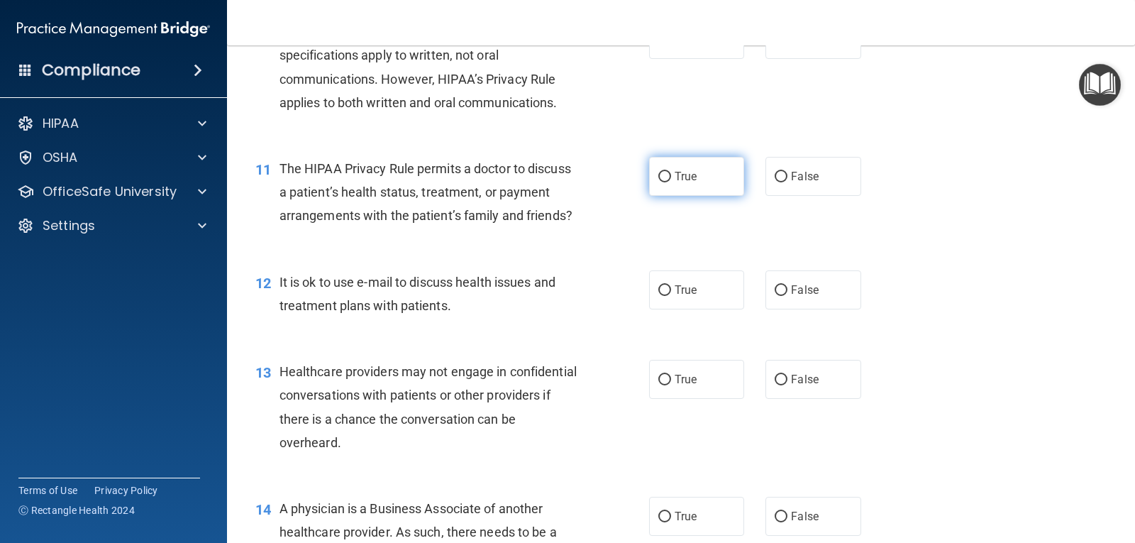
click at [663, 182] on input "True" at bounding box center [665, 177] width 13 height 11
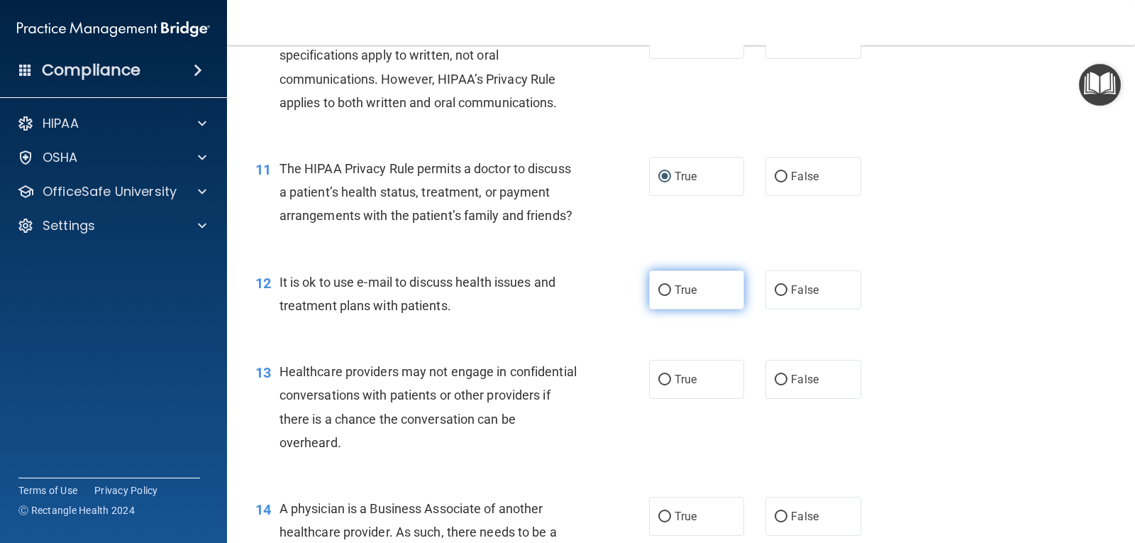
click at [659, 296] on input "True" at bounding box center [665, 290] width 13 height 11
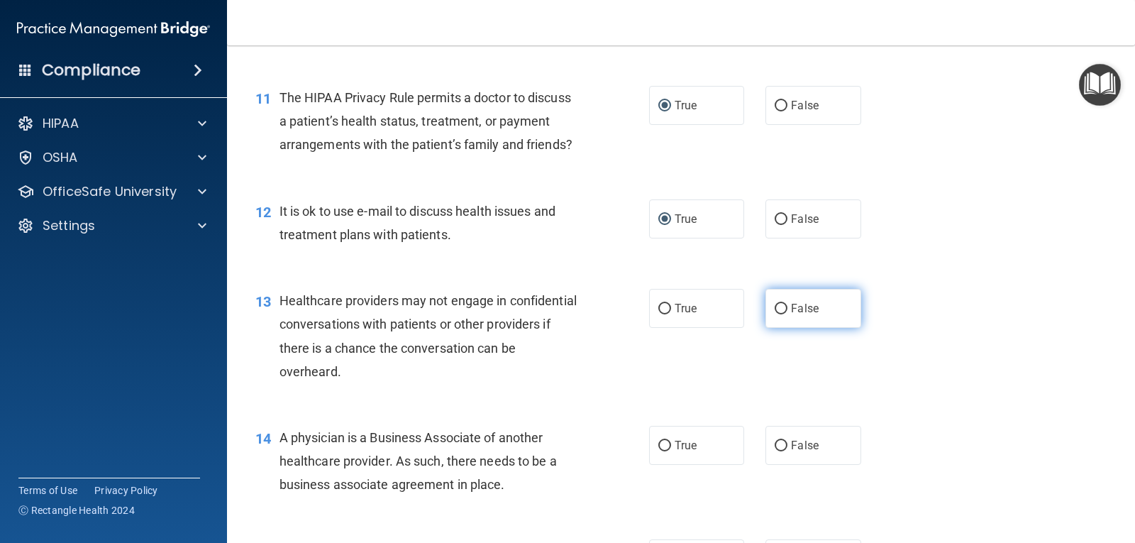
click at [775, 314] on input "False" at bounding box center [781, 309] width 13 height 11
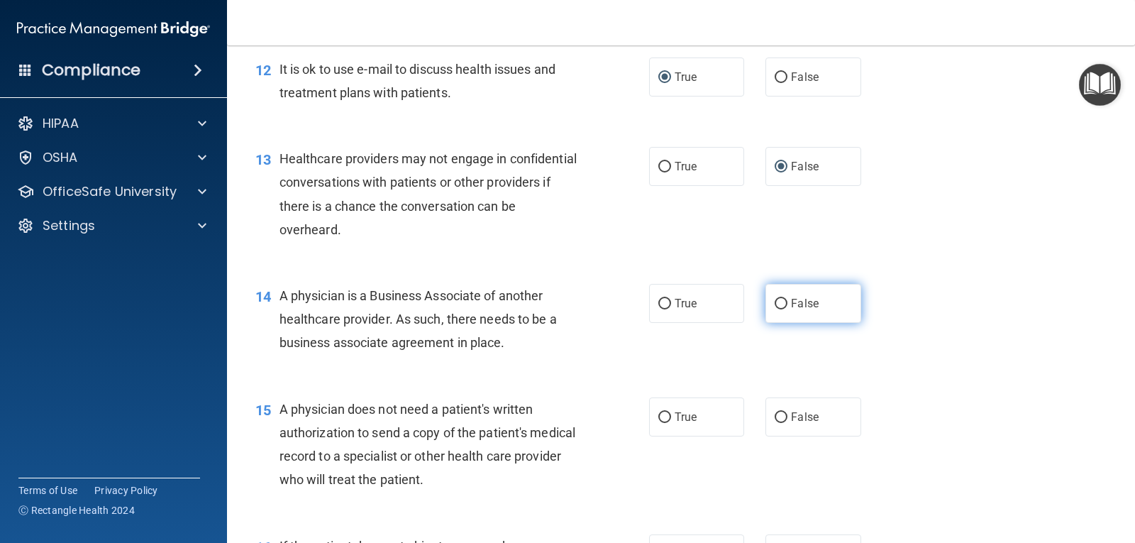
click at [775, 309] on input "False" at bounding box center [781, 304] width 13 height 11
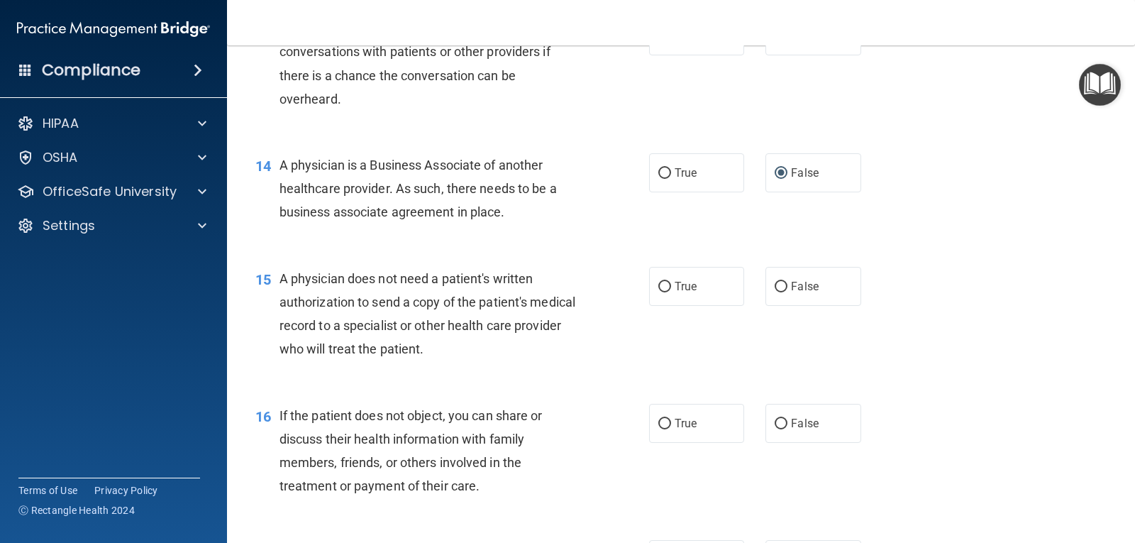
scroll to position [1561, 0]
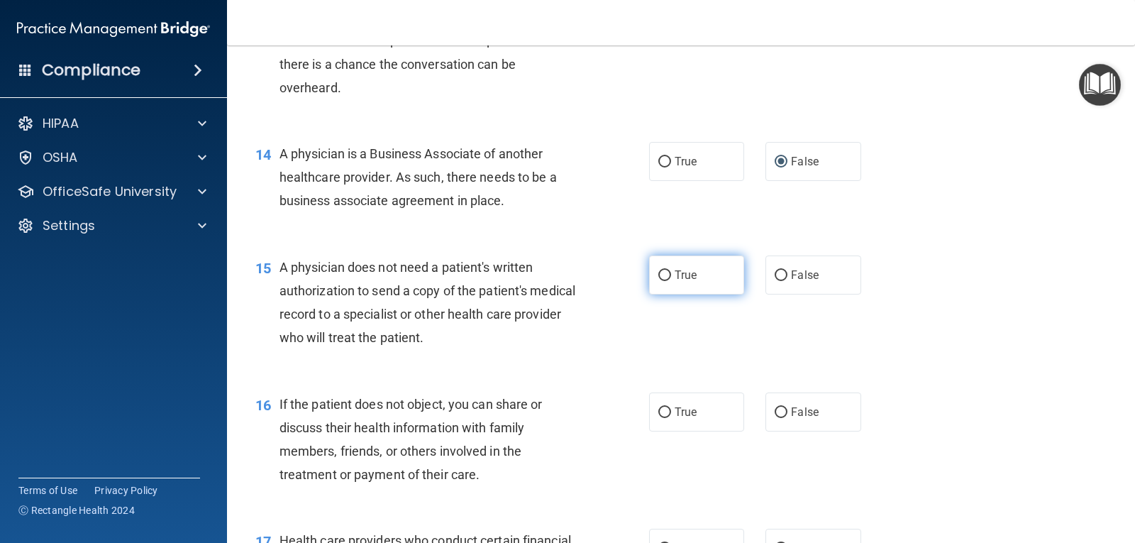
click at [661, 281] on input "True" at bounding box center [665, 275] width 13 height 11
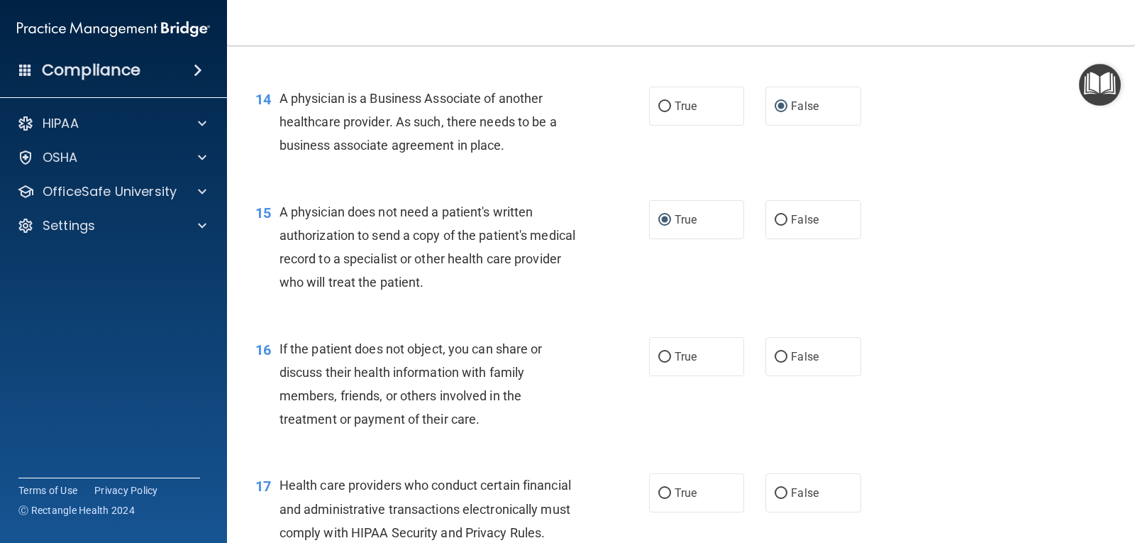
scroll to position [1703, 0]
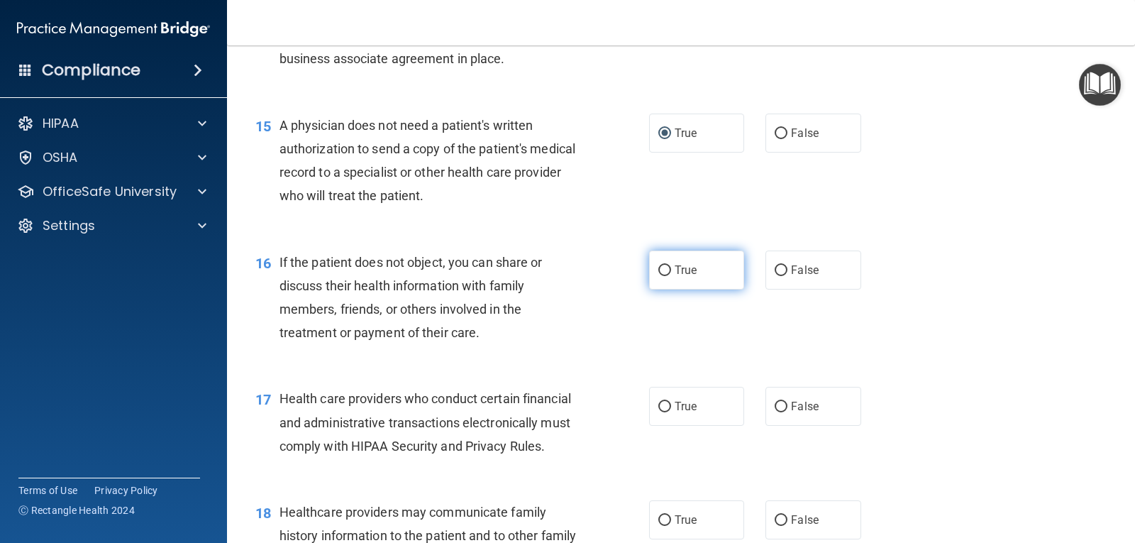
click at [659, 276] on input "True" at bounding box center [665, 270] width 13 height 11
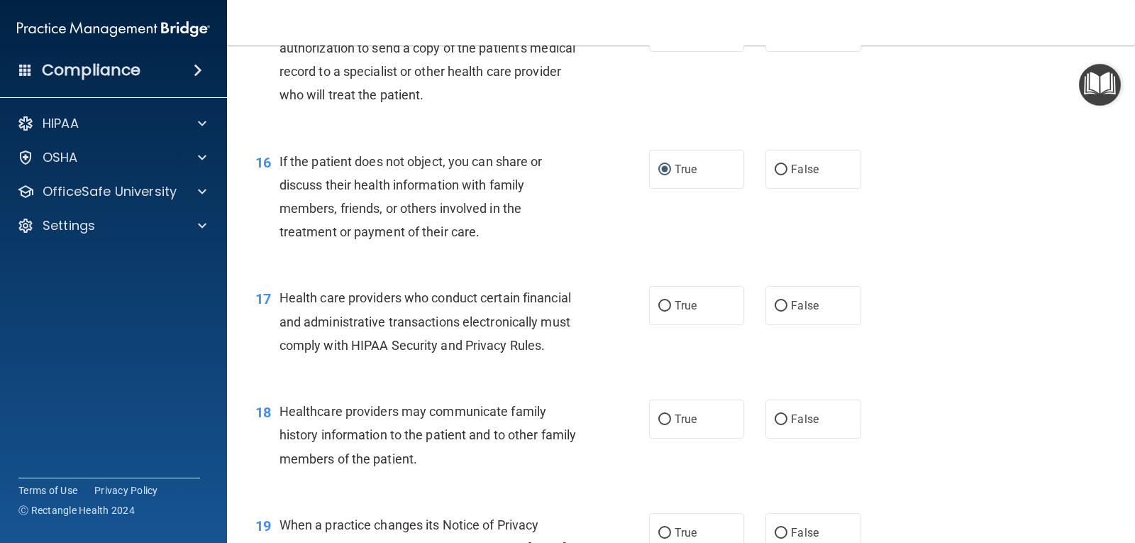
scroll to position [1845, 0]
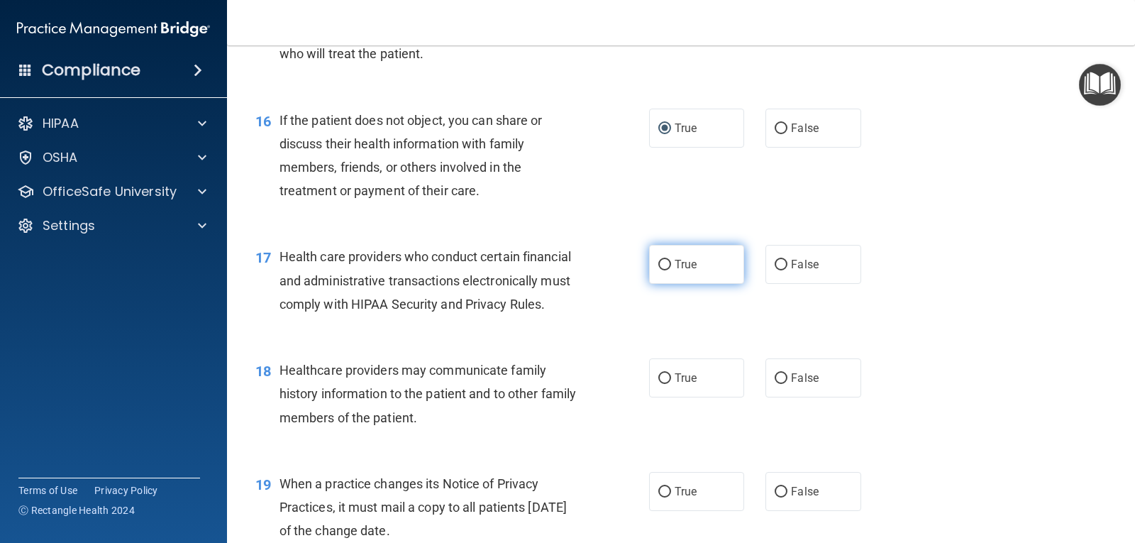
click at [661, 270] on input "True" at bounding box center [665, 265] width 13 height 11
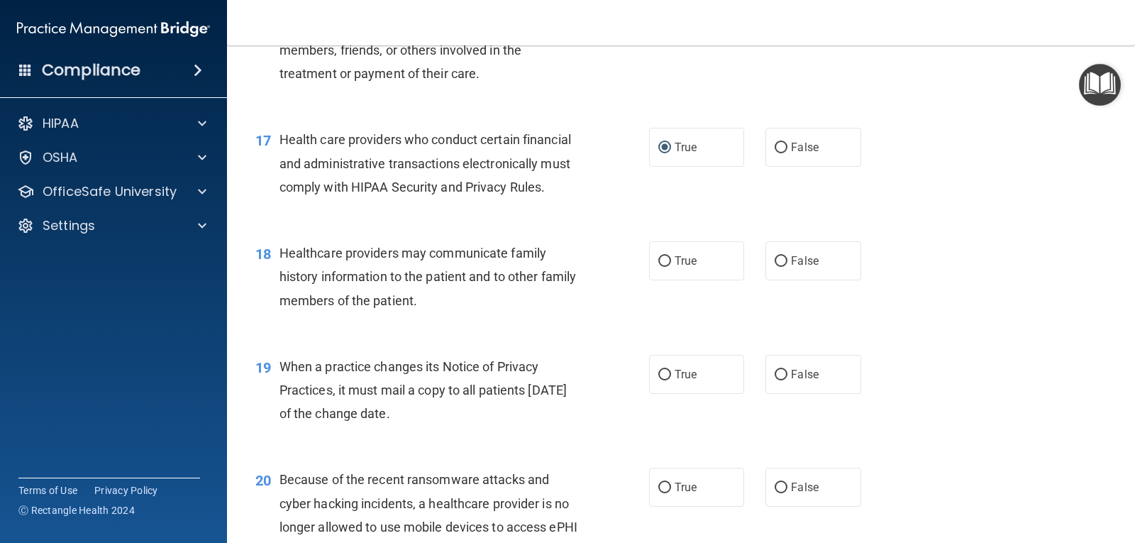
scroll to position [1987, 0]
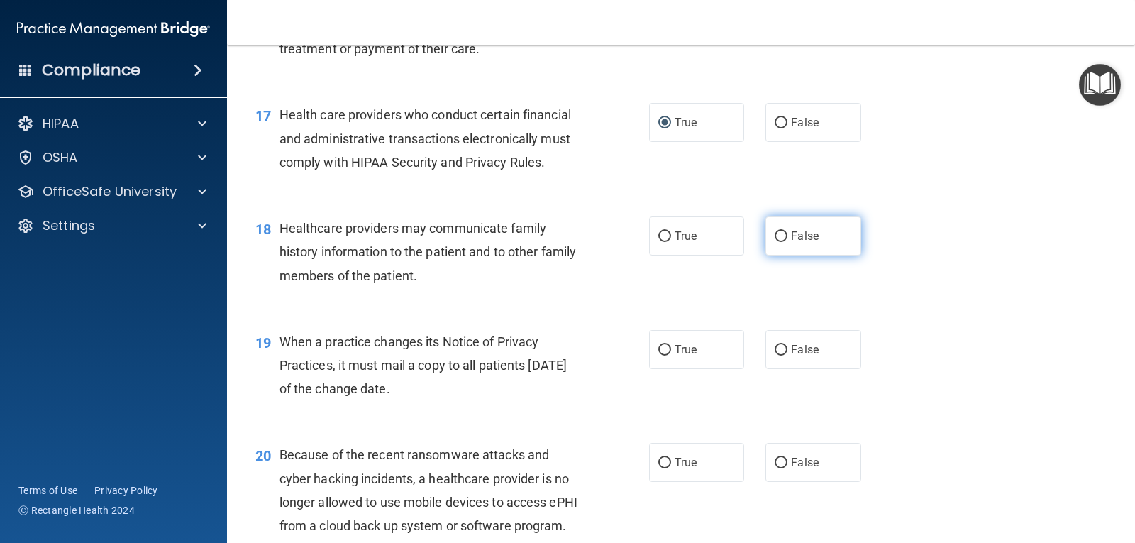
click at [775, 242] on input "False" at bounding box center [781, 236] width 13 height 11
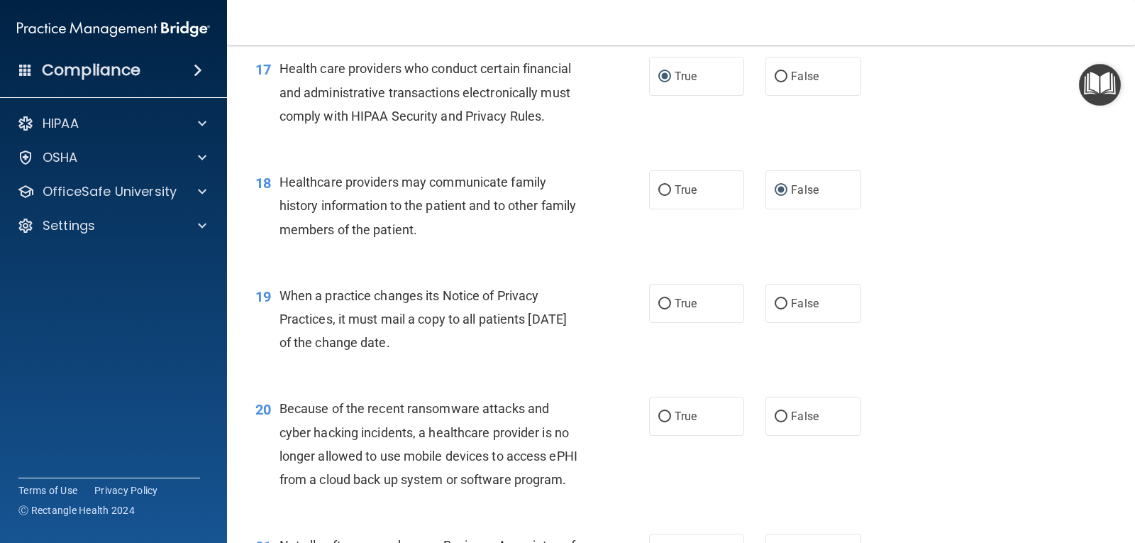
scroll to position [2058, 0]
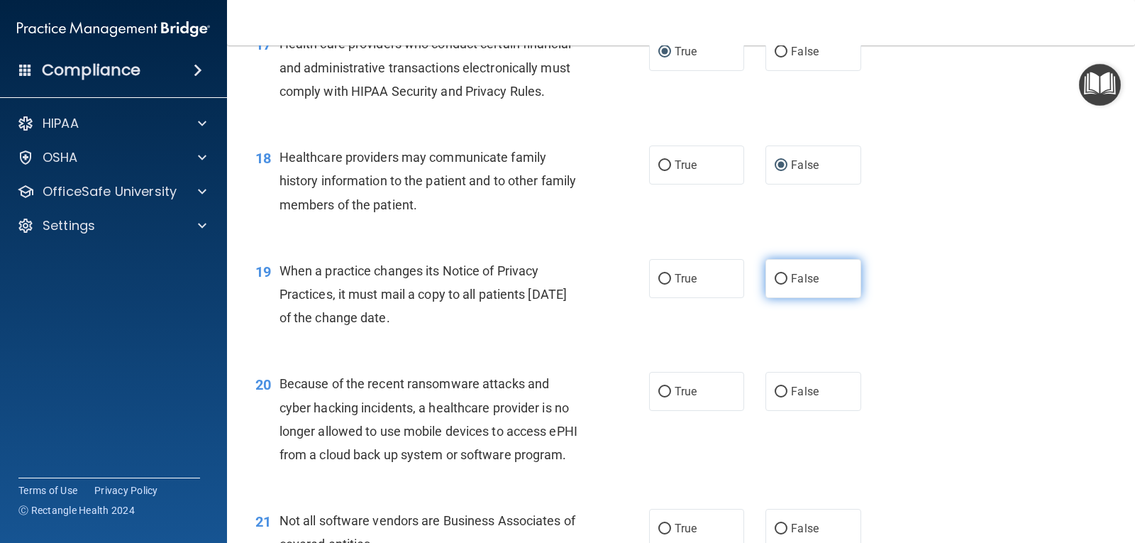
click at [775, 285] on input "False" at bounding box center [781, 279] width 13 height 11
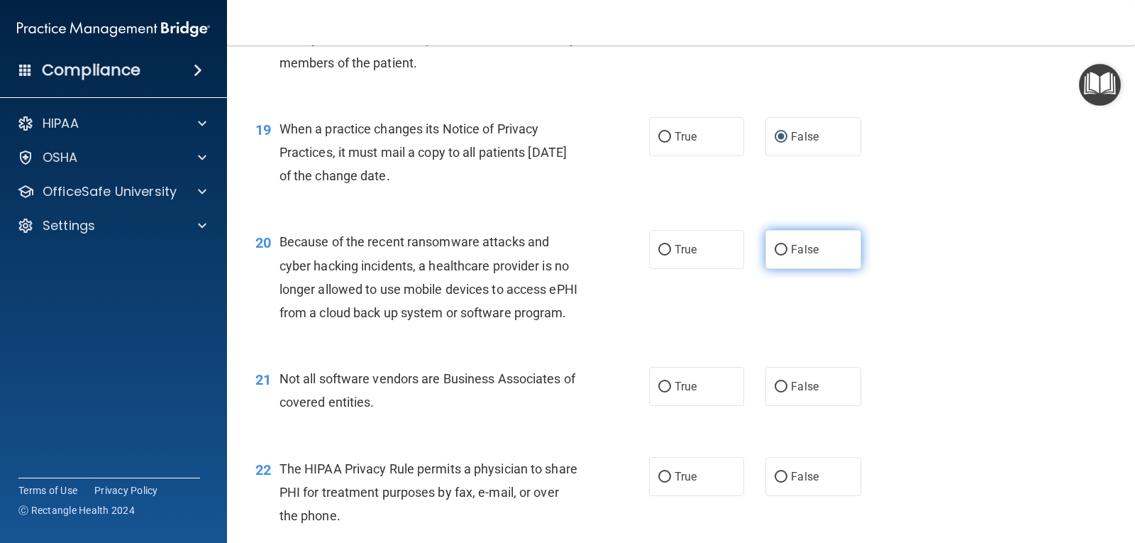
drag, startPoint x: 775, startPoint y: 274, endPoint x: 767, endPoint y: 277, distance: 8.6
click at [775, 255] on input "False" at bounding box center [781, 250] width 13 height 11
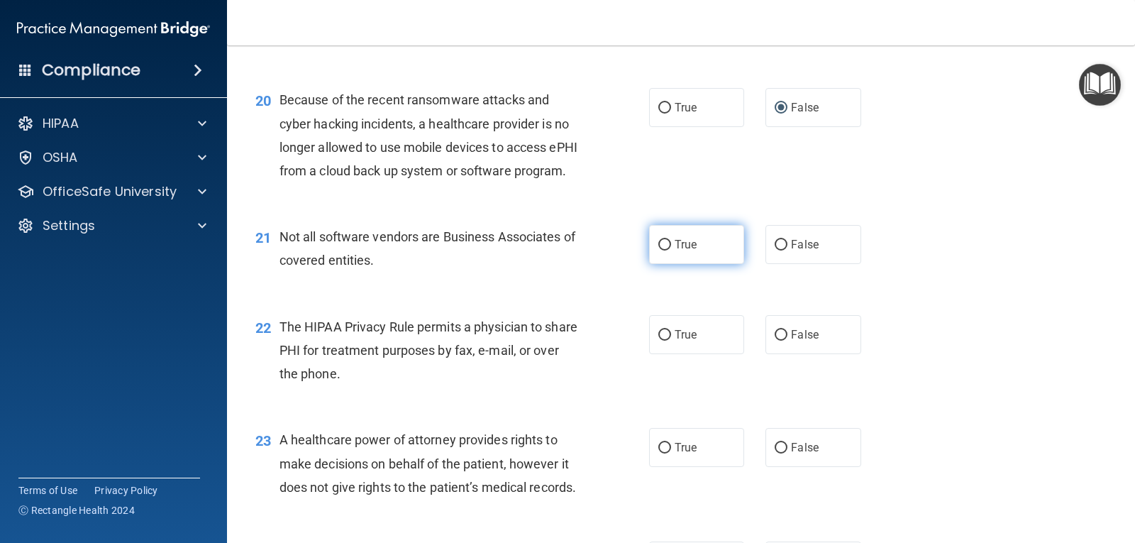
click at [660, 250] on input "True" at bounding box center [665, 245] width 13 height 11
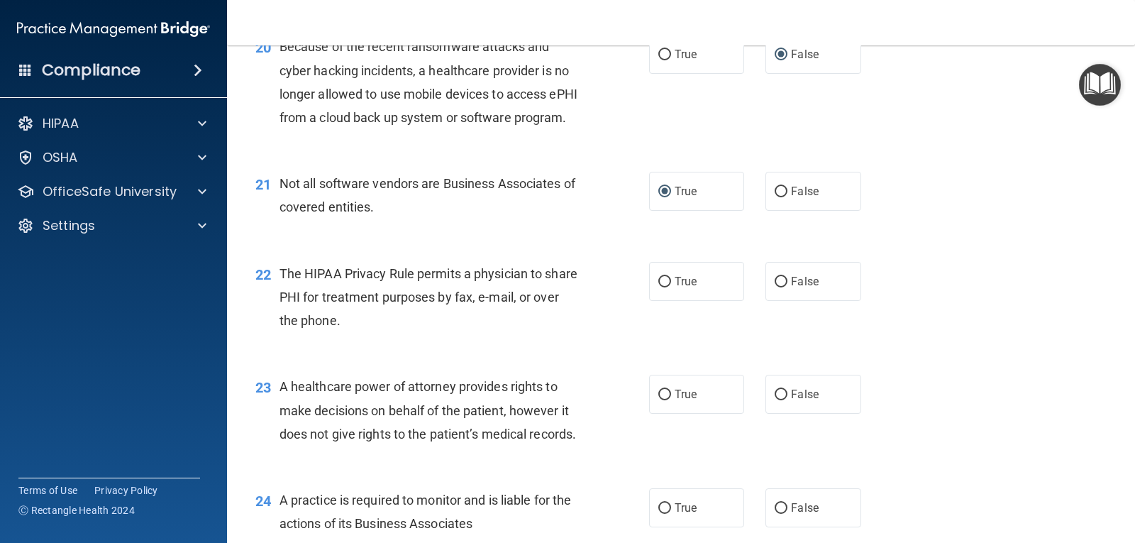
scroll to position [2484, 0]
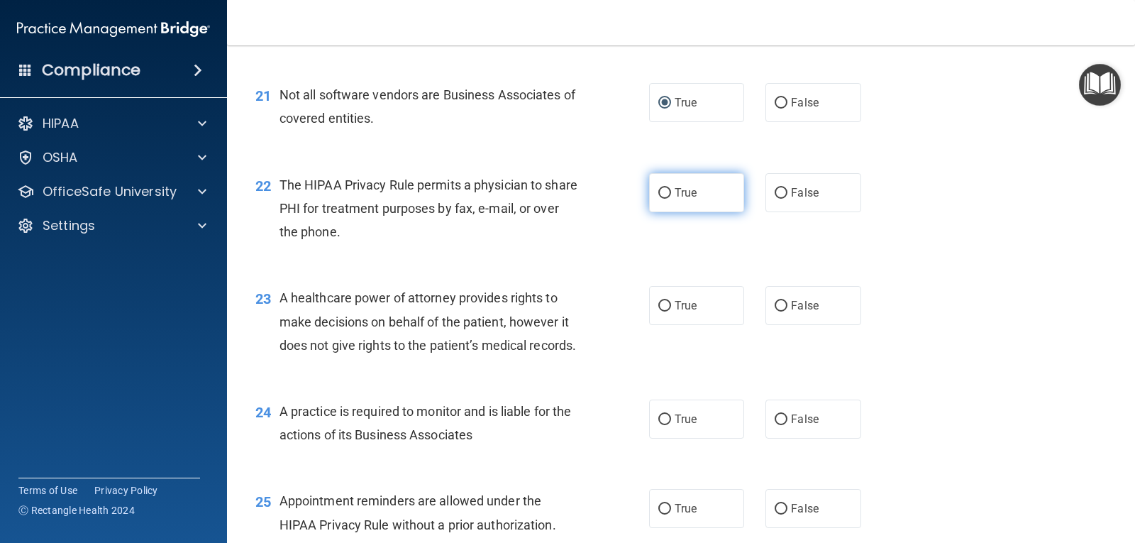
click at [663, 199] on input "True" at bounding box center [665, 193] width 13 height 11
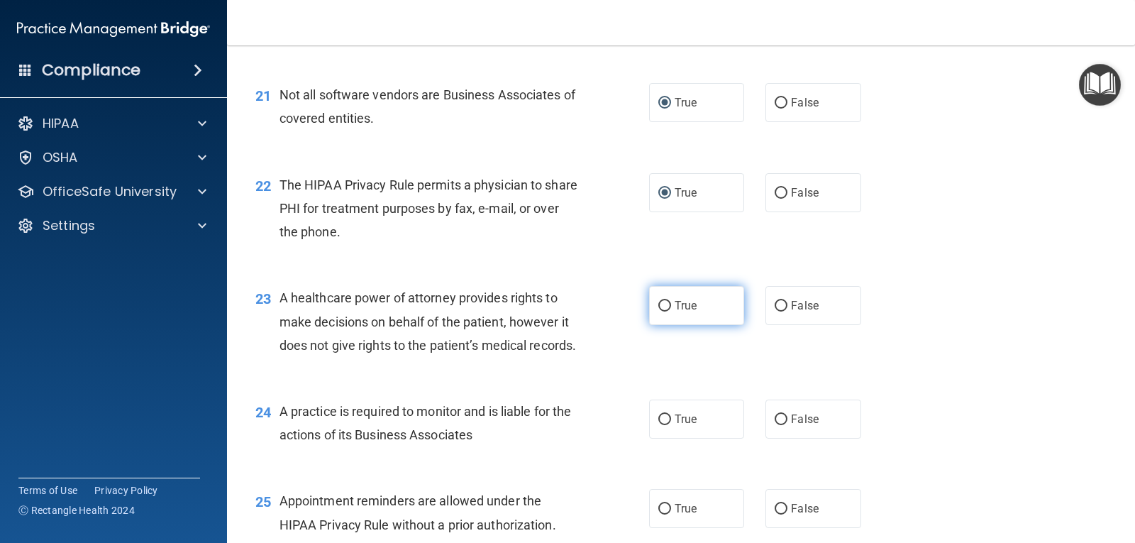
click at [650, 325] on label "True" at bounding box center [696, 305] width 95 height 39
click at [659, 312] on input "True" at bounding box center [665, 306] width 13 height 11
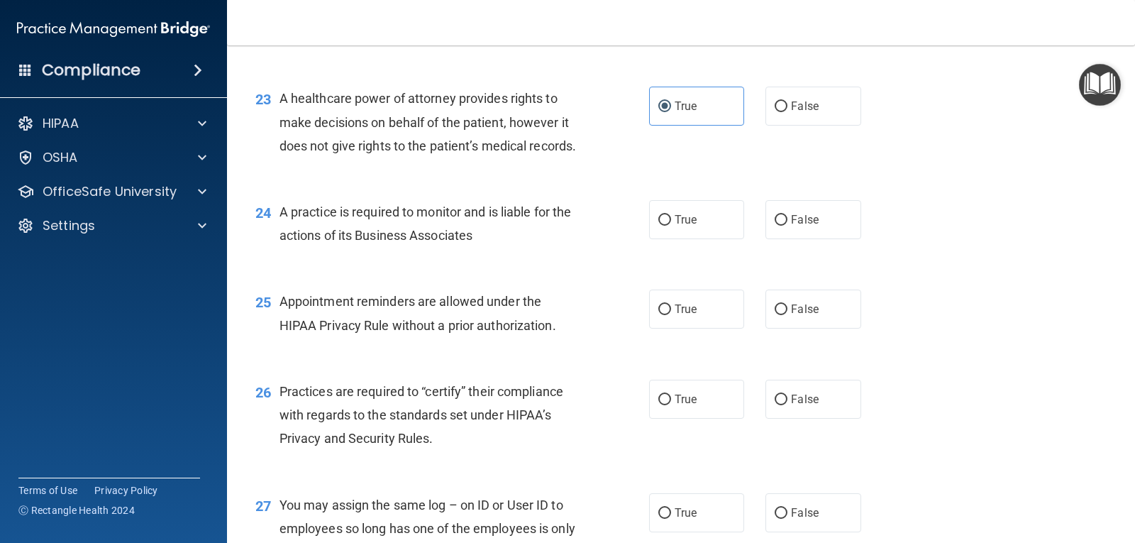
scroll to position [2697, 0]
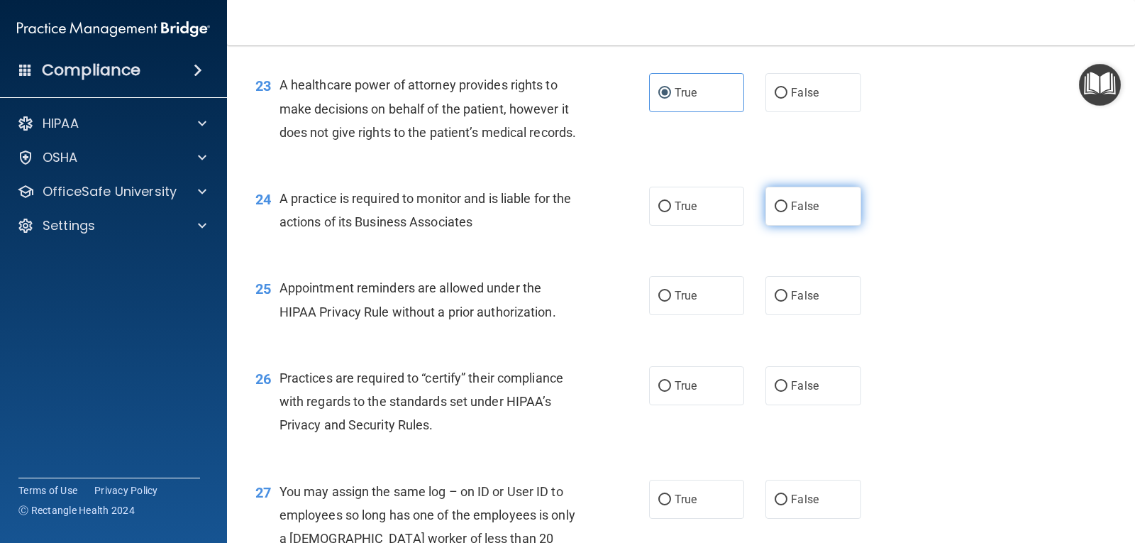
click at [775, 212] on input "False" at bounding box center [781, 207] width 13 height 11
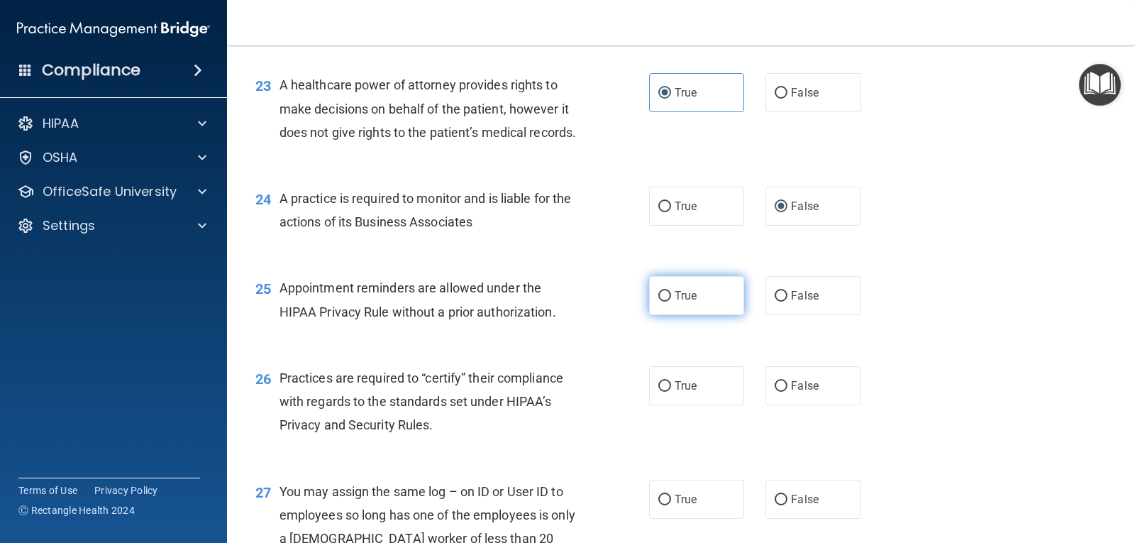
click at [660, 302] on input "True" at bounding box center [665, 296] width 13 height 11
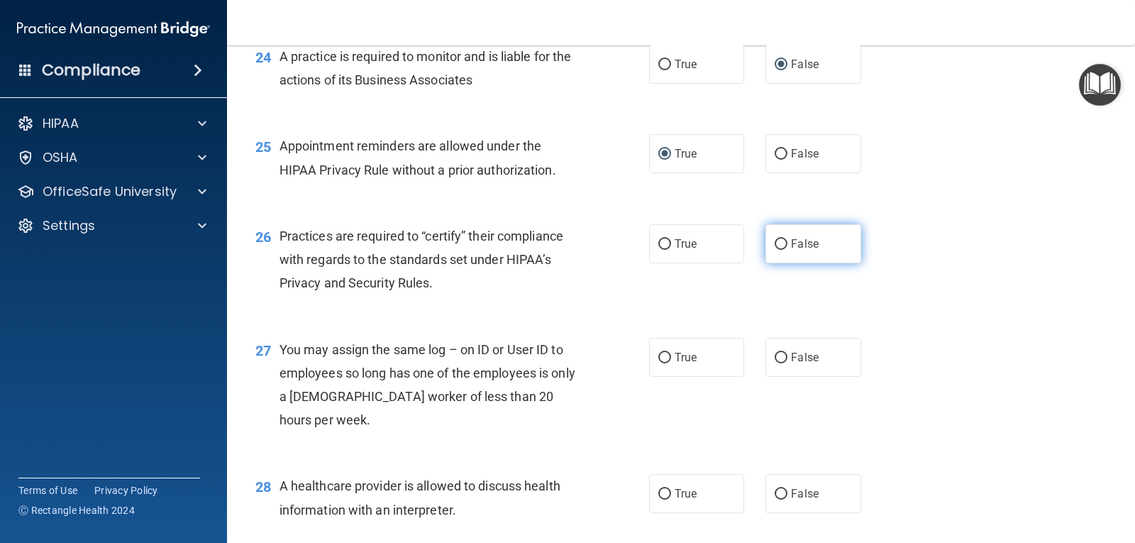
click at [775, 250] on input "False" at bounding box center [781, 244] width 13 height 11
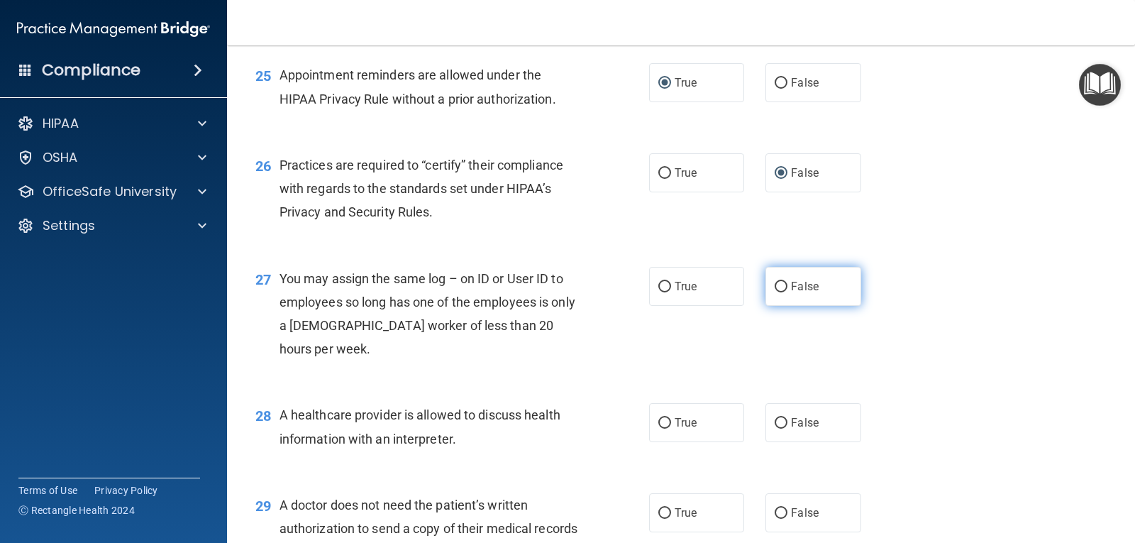
click at [775, 292] on input "False" at bounding box center [781, 287] width 13 height 11
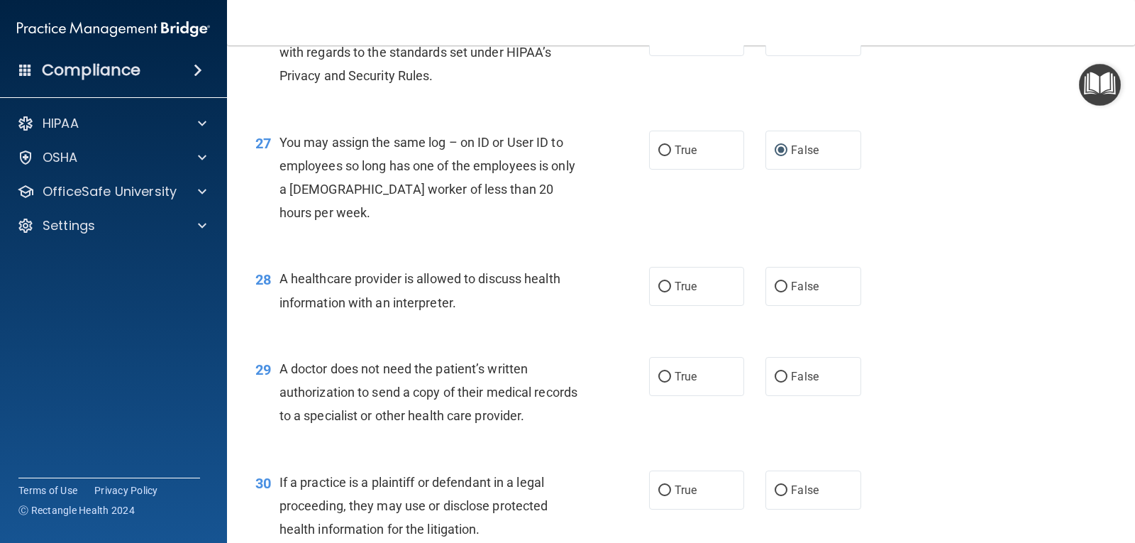
scroll to position [3051, 0]
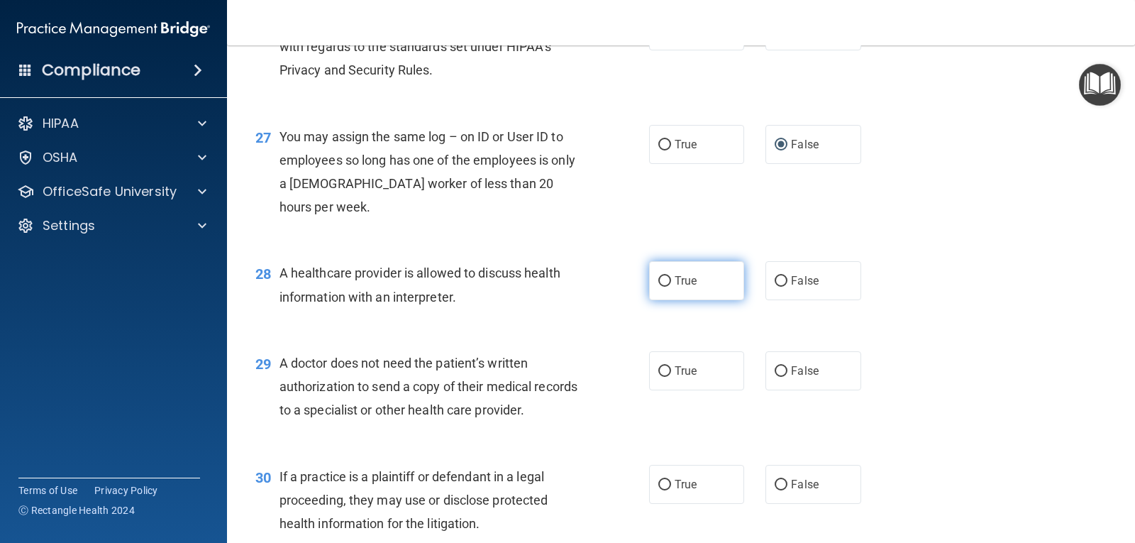
click at [663, 287] on input "True" at bounding box center [665, 281] width 13 height 11
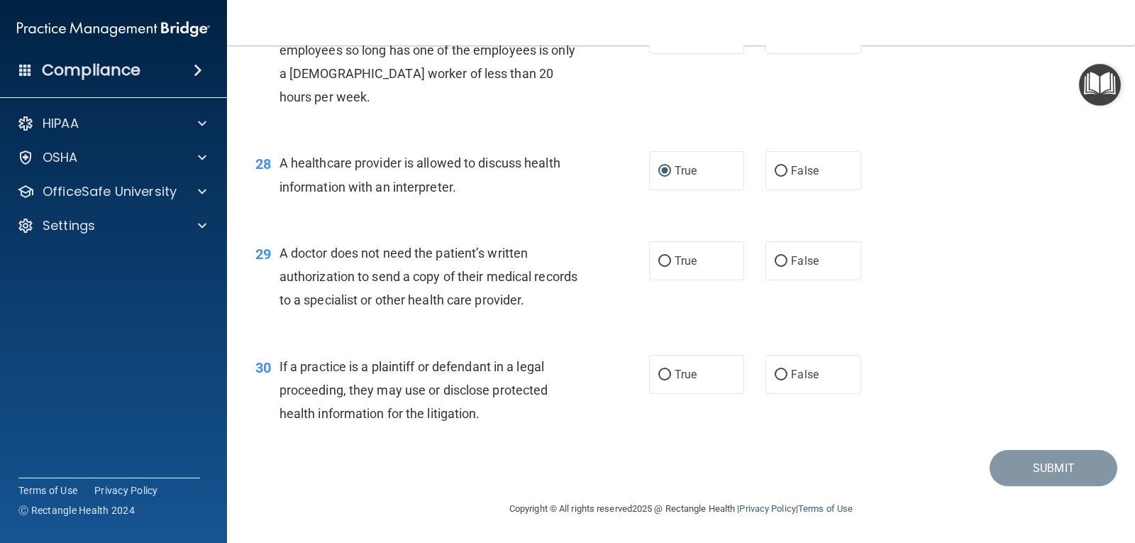
scroll to position [3193, 0]
click at [664, 267] on input "True" at bounding box center [665, 261] width 13 height 11
click at [659, 373] on input "True" at bounding box center [665, 375] width 13 height 11
click at [1024, 464] on button "Submit" at bounding box center [1054, 468] width 128 height 36
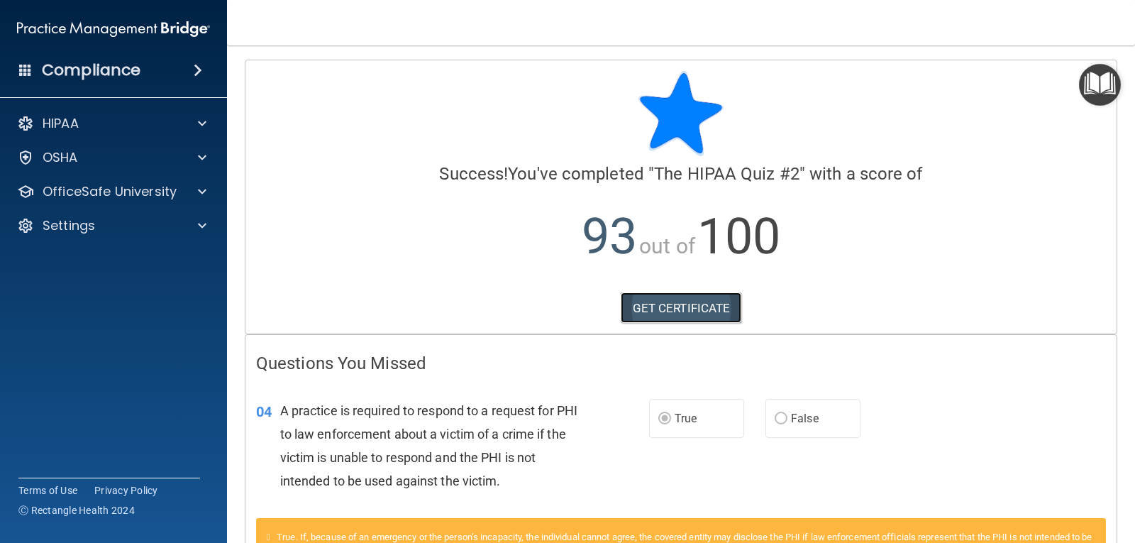
click at [670, 309] on link "GET CERTIFICATE" at bounding box center [681, 307] width 121 height 31
click at [206, 123] on div at bounding box center [199, 123] width 35 height 17
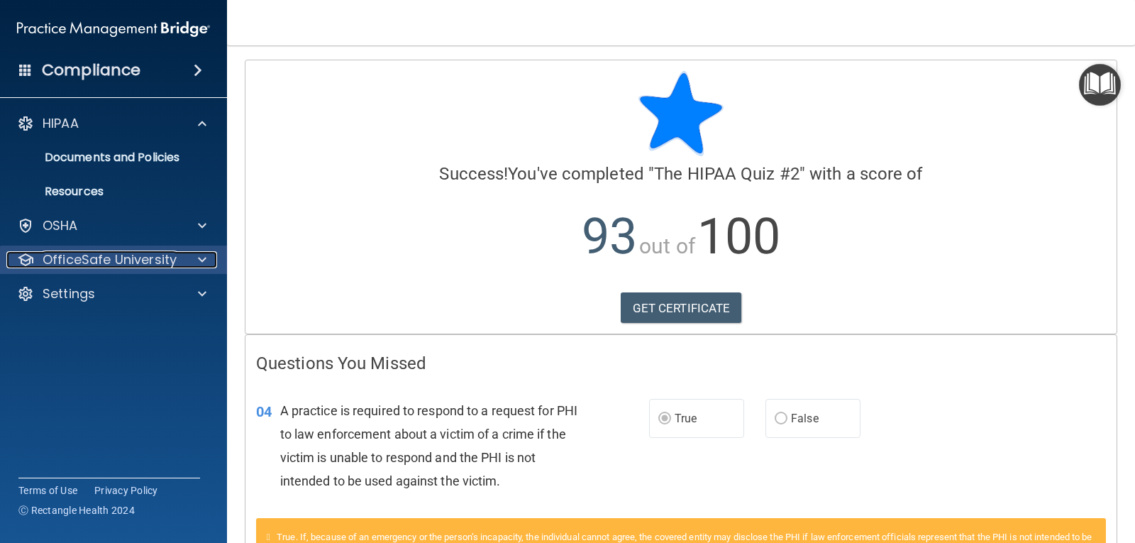
click at [142, 261] on p "OfficeSafe University" at bounding box center [110, 259] width 134 height 17
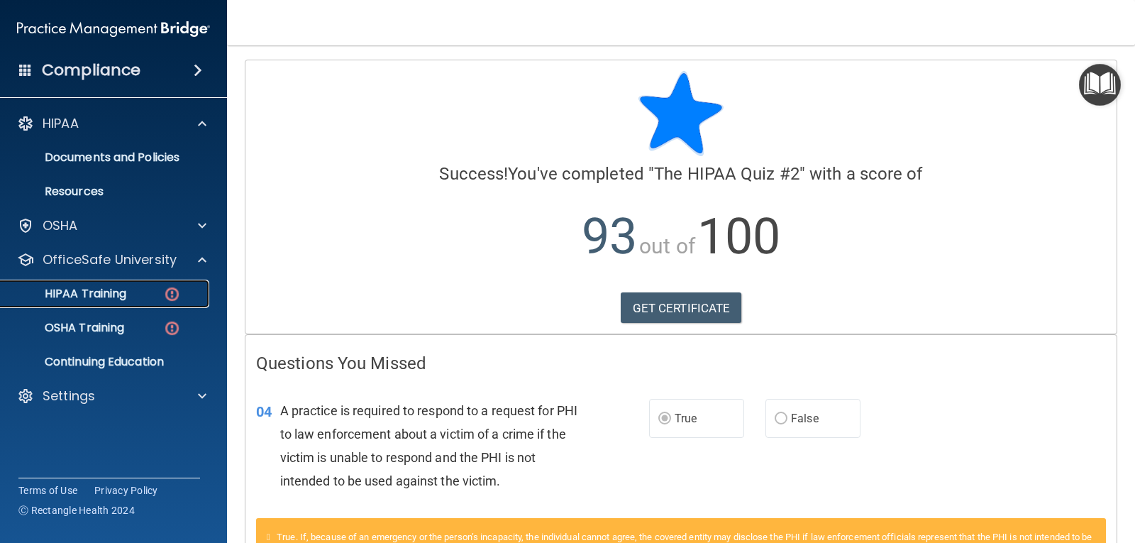
click at [117, 288] on p "HIPAA Training" at bounding box center [67, 294] width 117 height 14
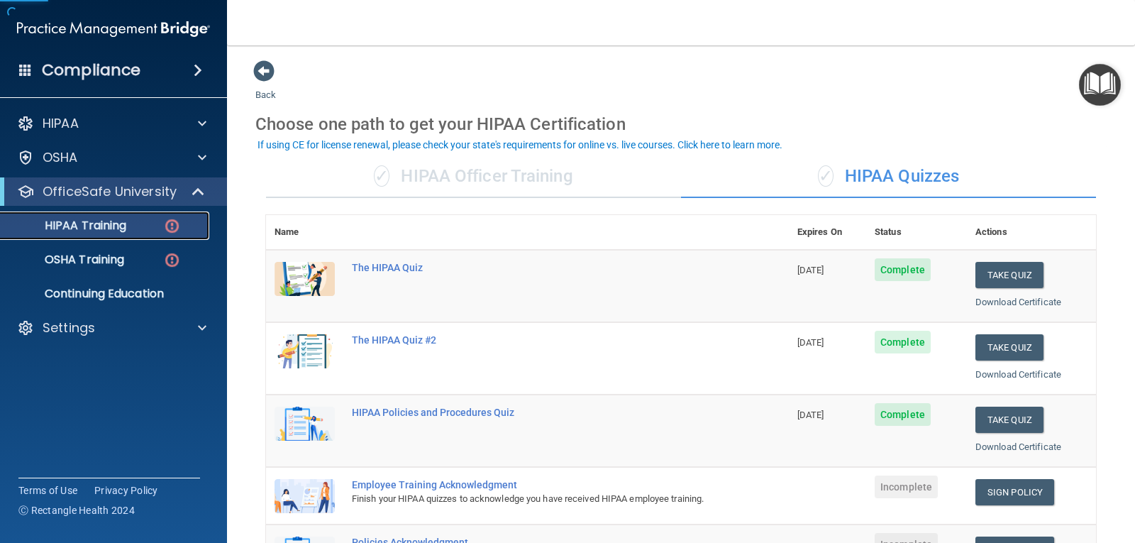
scroll to position [142, 0]
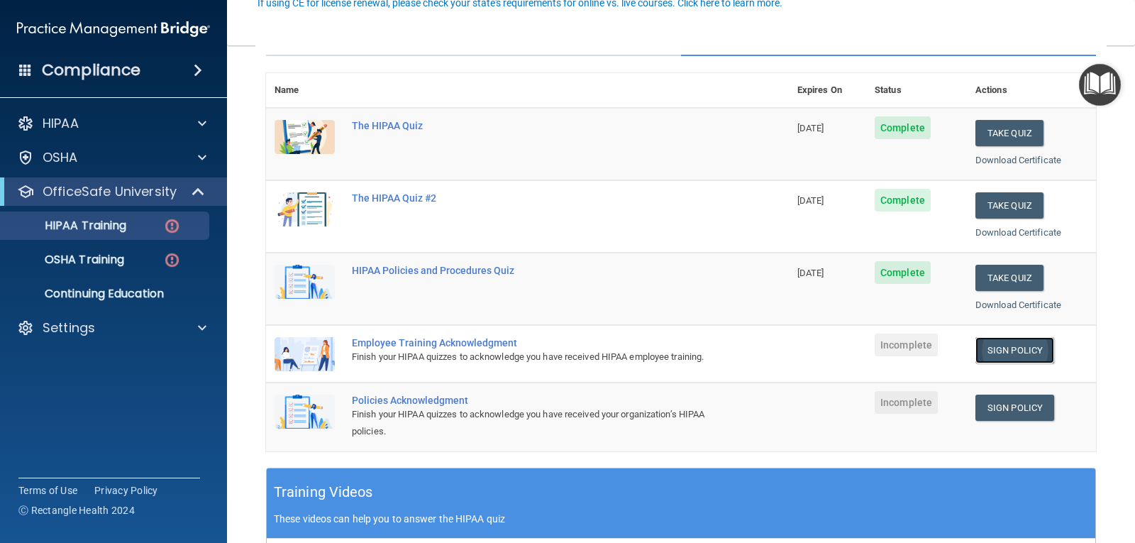
click at [1020, 355] on link "Sign Policy" at bounding box center [1015, 350] width 79 height 26
click at [1011, 349] on link "Sign Policy" at bounding box center [1015, 350] width 79 height 26
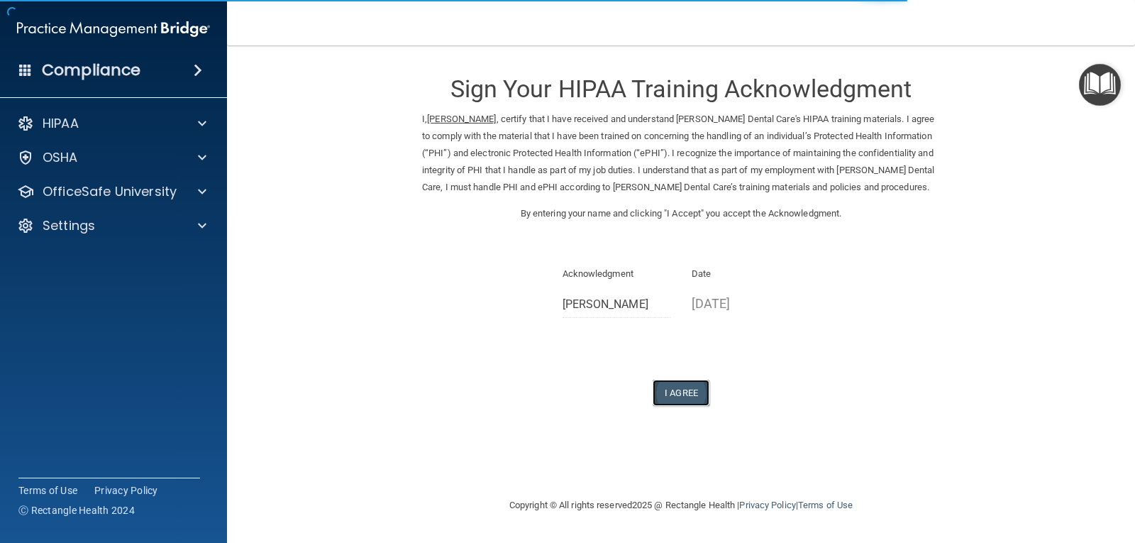
click at [686, 389] on button "I Agree" at bounding box center [681, 393] width 57 height 26
click at [681, 389] on button "I Agree" at bounding box center [681, 393] width 57 height 26
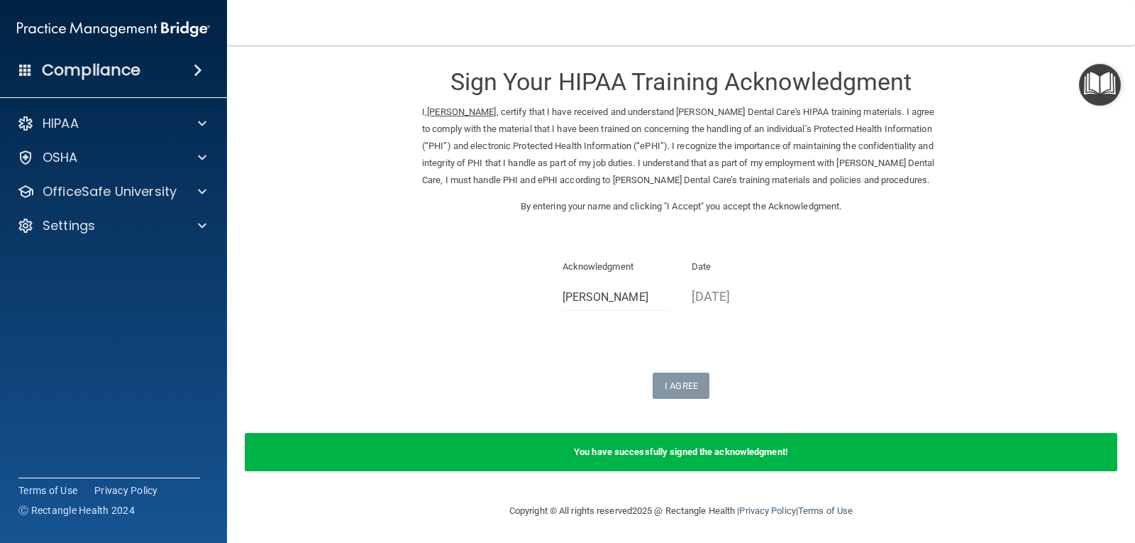
scroll to position [9, 0]
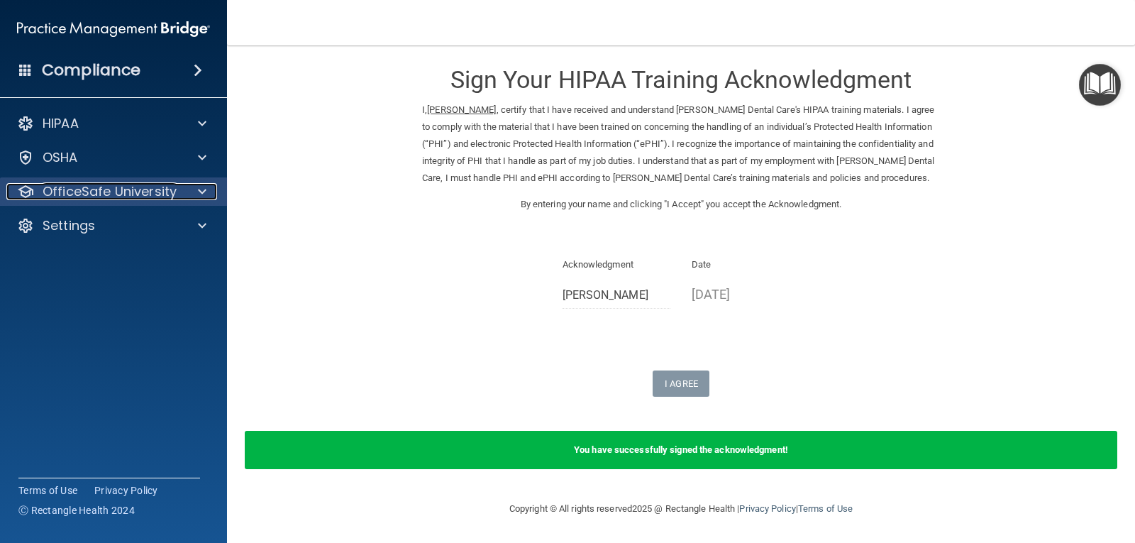
click at [197, 191] on div at bounding box center [199, 191] width 35 height 17
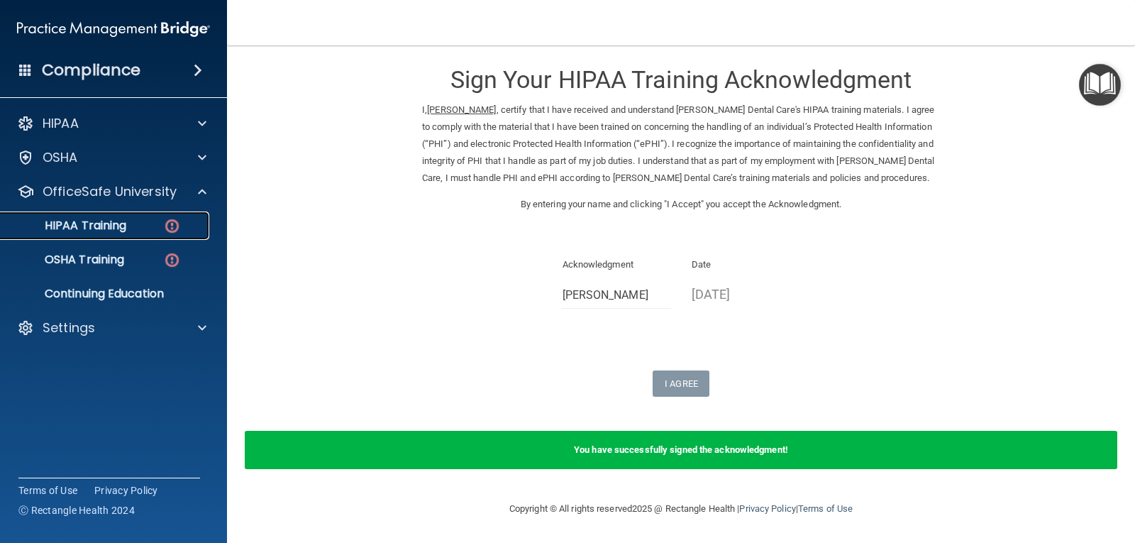
click at [115, 224] on p "HIPAA Training" at bounding box center [67, 226] width 117 height 14
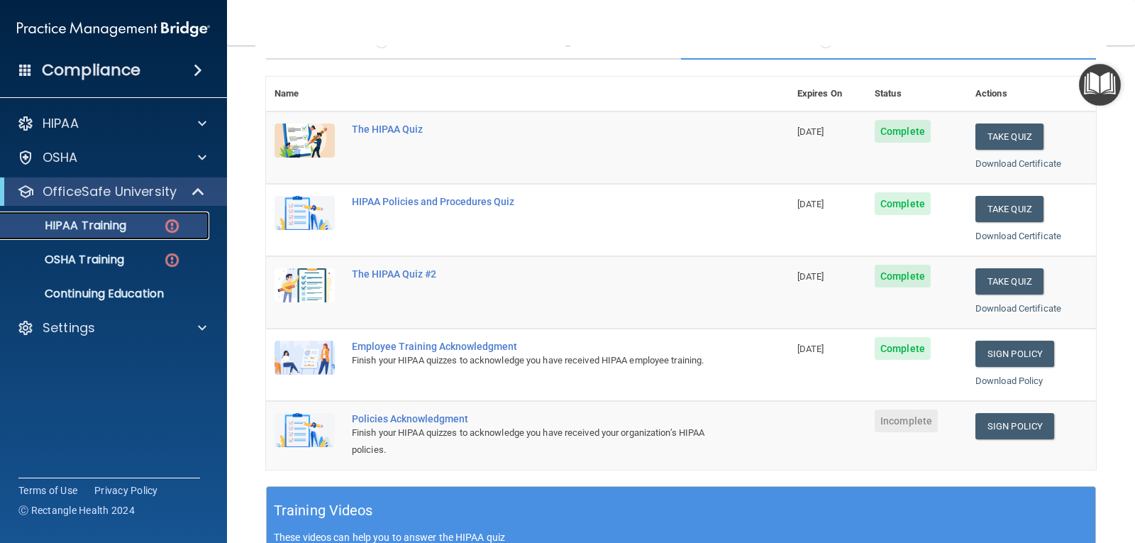
scroll to position [97, 0]
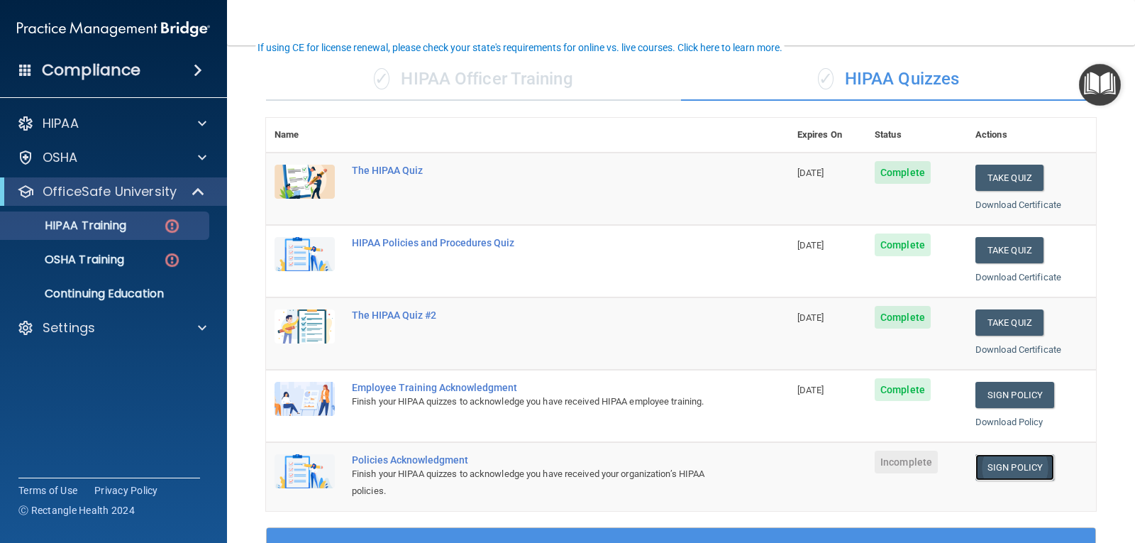
click at [1001, 461] on link "Sign Policy" at bounding box center [1015, 467] width 79 height 26
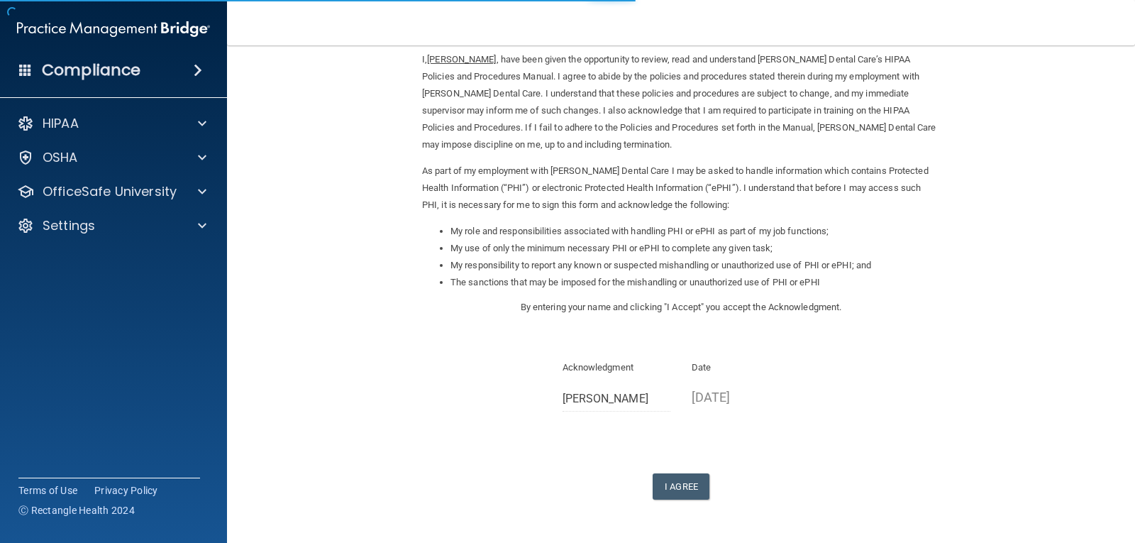
scroll to position [107, 0]
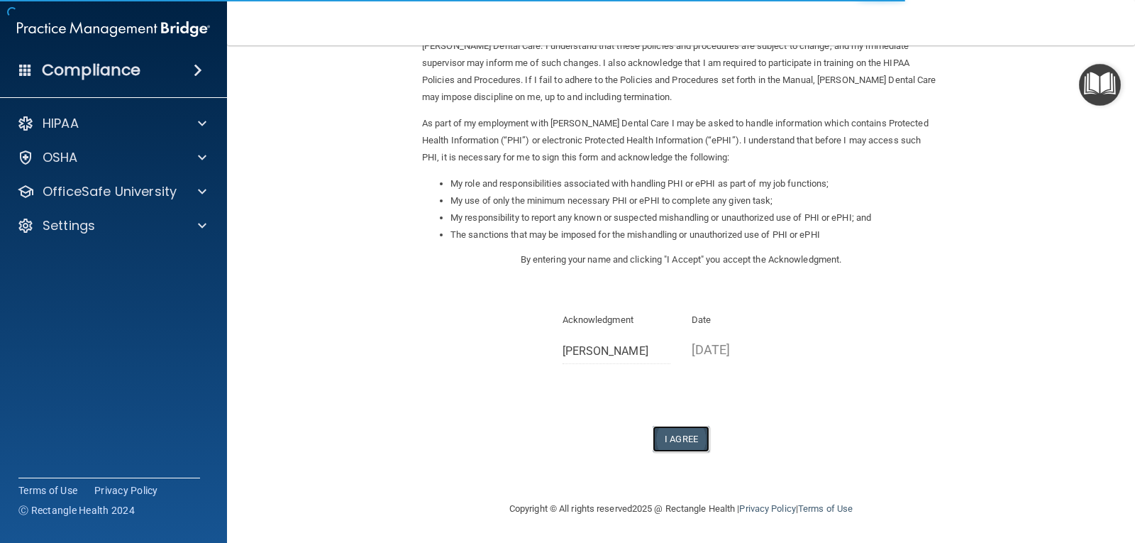
click at [688, 436] on button "I Agree" at bounding box center [681, 439] width 57 height 26
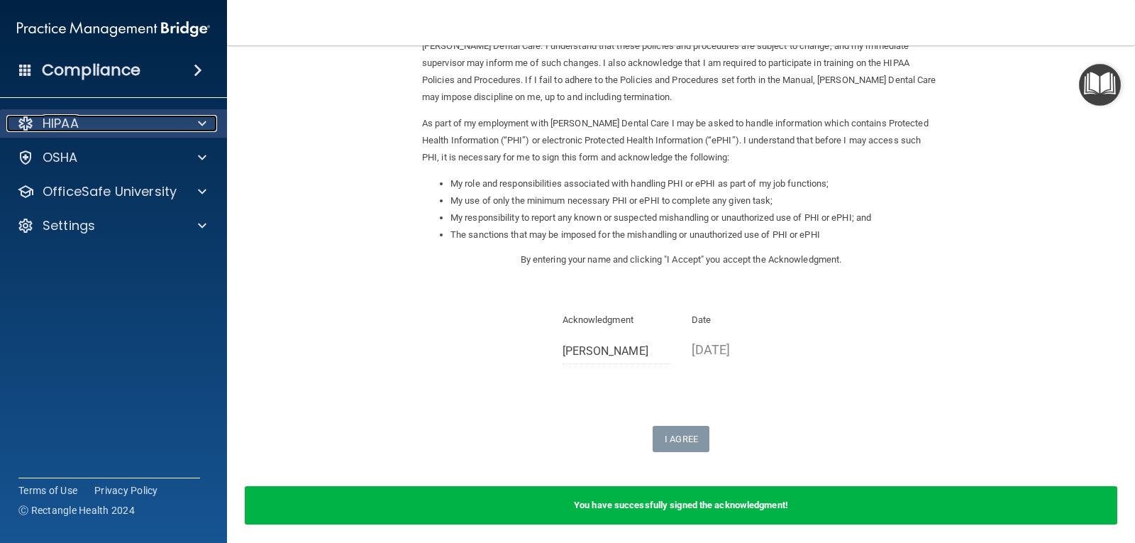
click at [204, 123] on span at bounding box center [202, 123] width 9 height 17
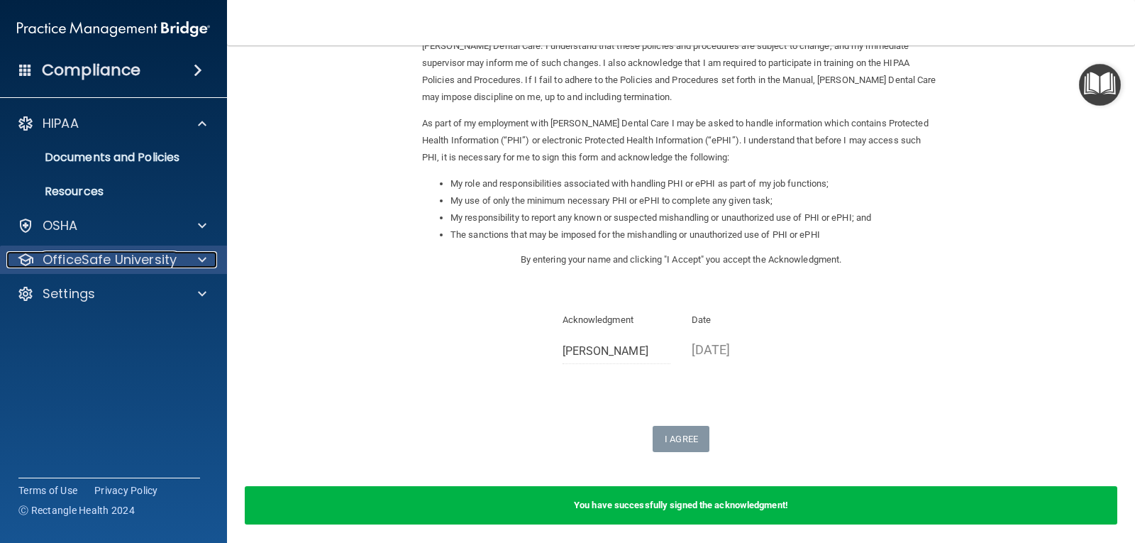
click at [197, 257] on div at bounding box center [199, 259] width 35 height 17
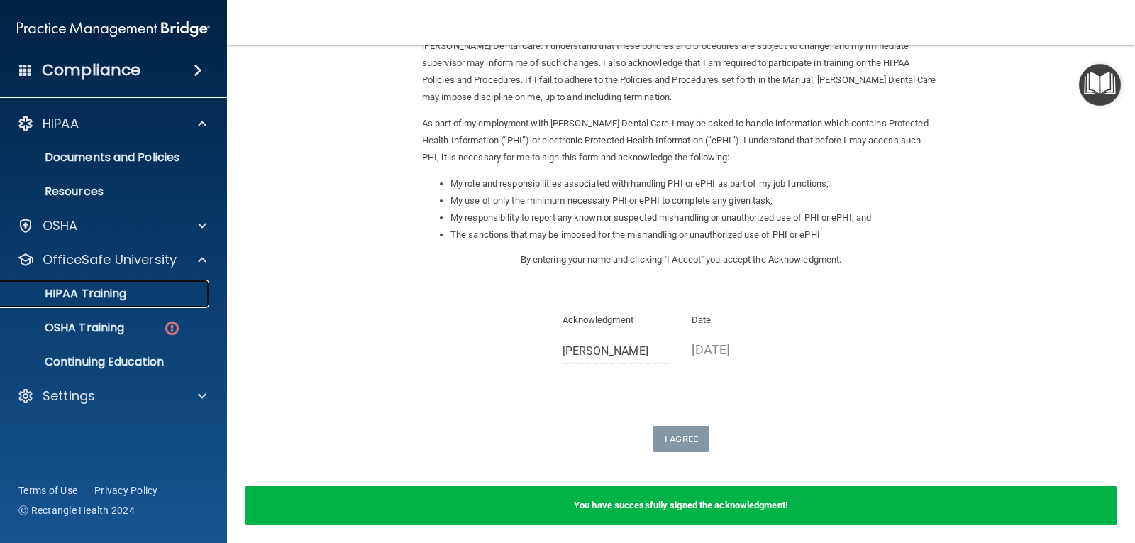
click at [92, 292] on p "HIPAA Training" at bounding box center [67, 294] width 117 height 14
